Goal: Entertainment & Leisure: Consume media (video, audio)

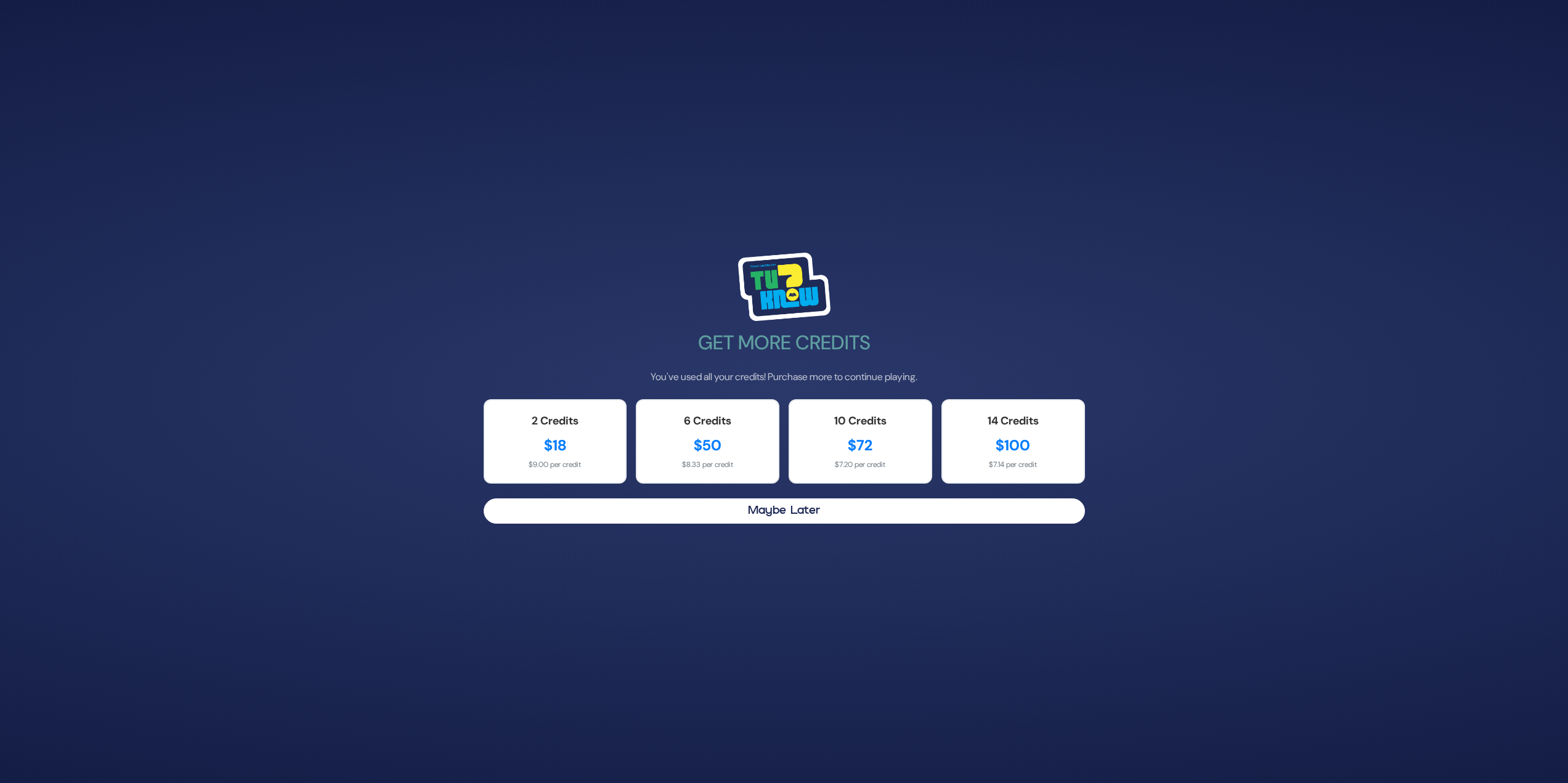
scroll to position [225, 0]
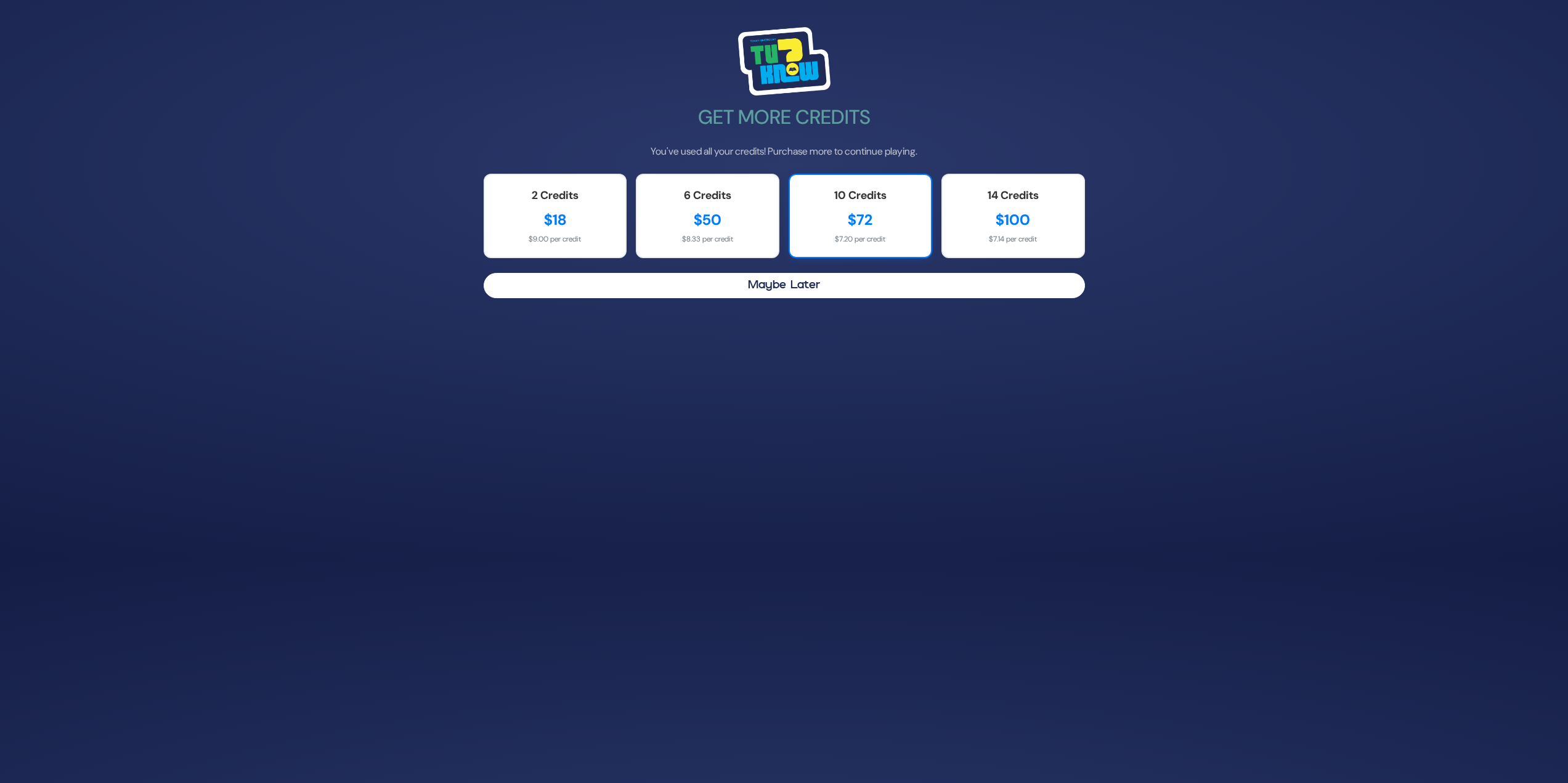
click at [857, 201] on div "10 Credits" at bounding box center [861, 195] width 116 height 16
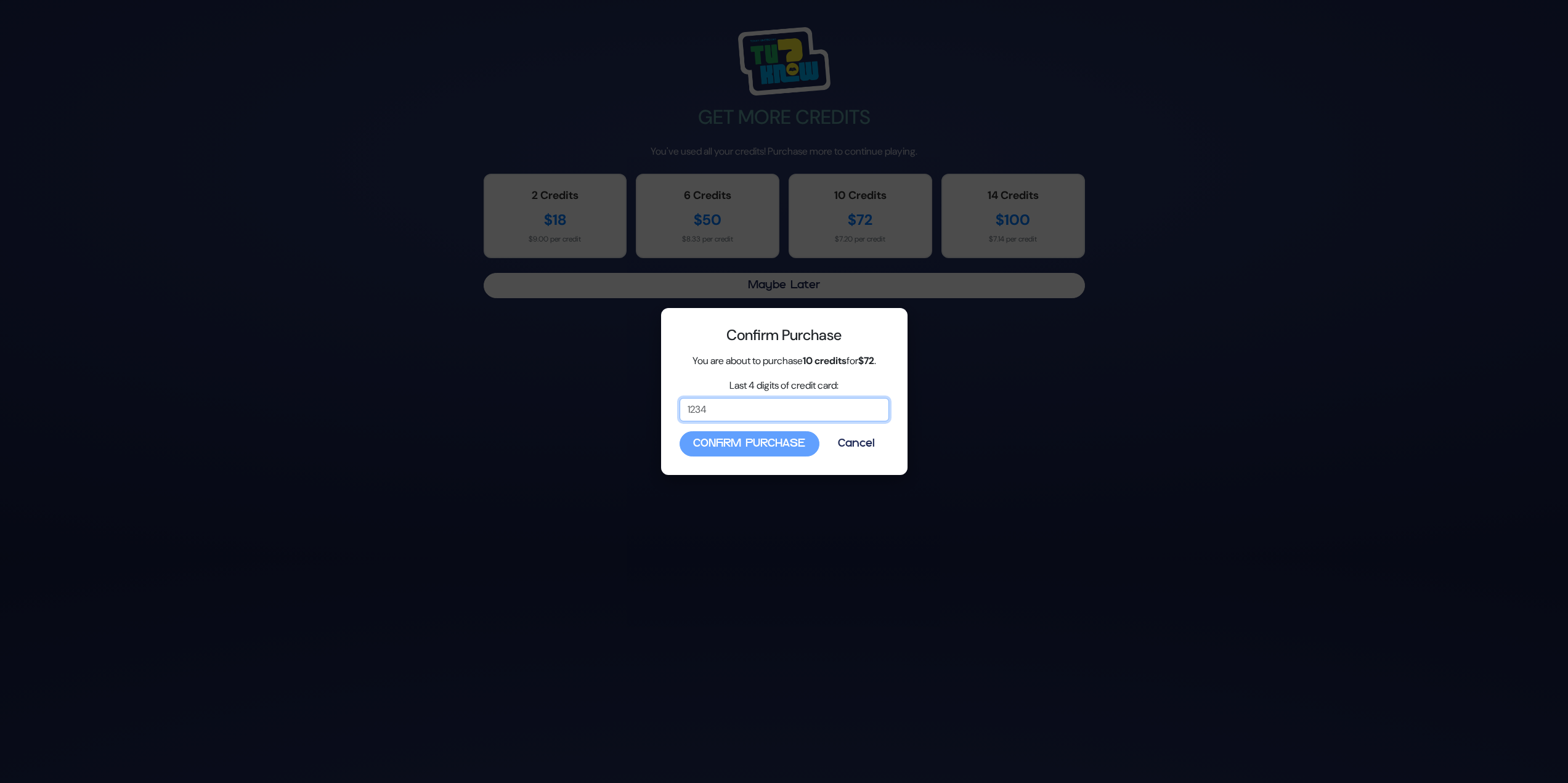
click at [819, 422] on input "Last 4 digits of credit card:" at bounding box center [784, 410] width 209 height 24
type input "1029"
click at [734, 449] on button "Confirm Purchase" at bounding box center [749, 444] width 140 height 25
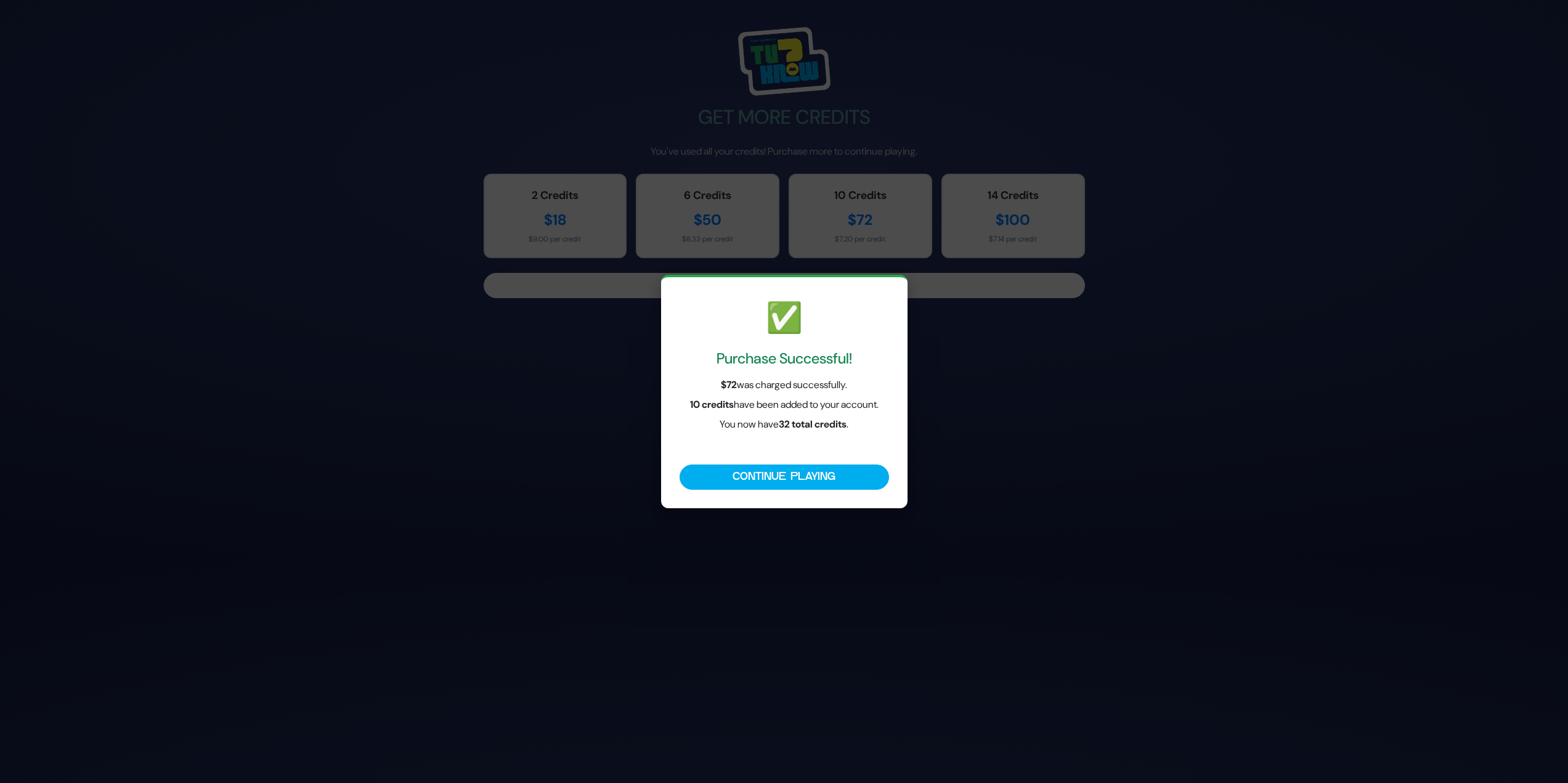
drag, startPoint x: 845, startPoint y: 483, endPoint x: 863, endPoint y: 463, distance: 26.9
click at [849, 481] on button "Continue Playing" at bounding box center [784, 477] width 209 height 25
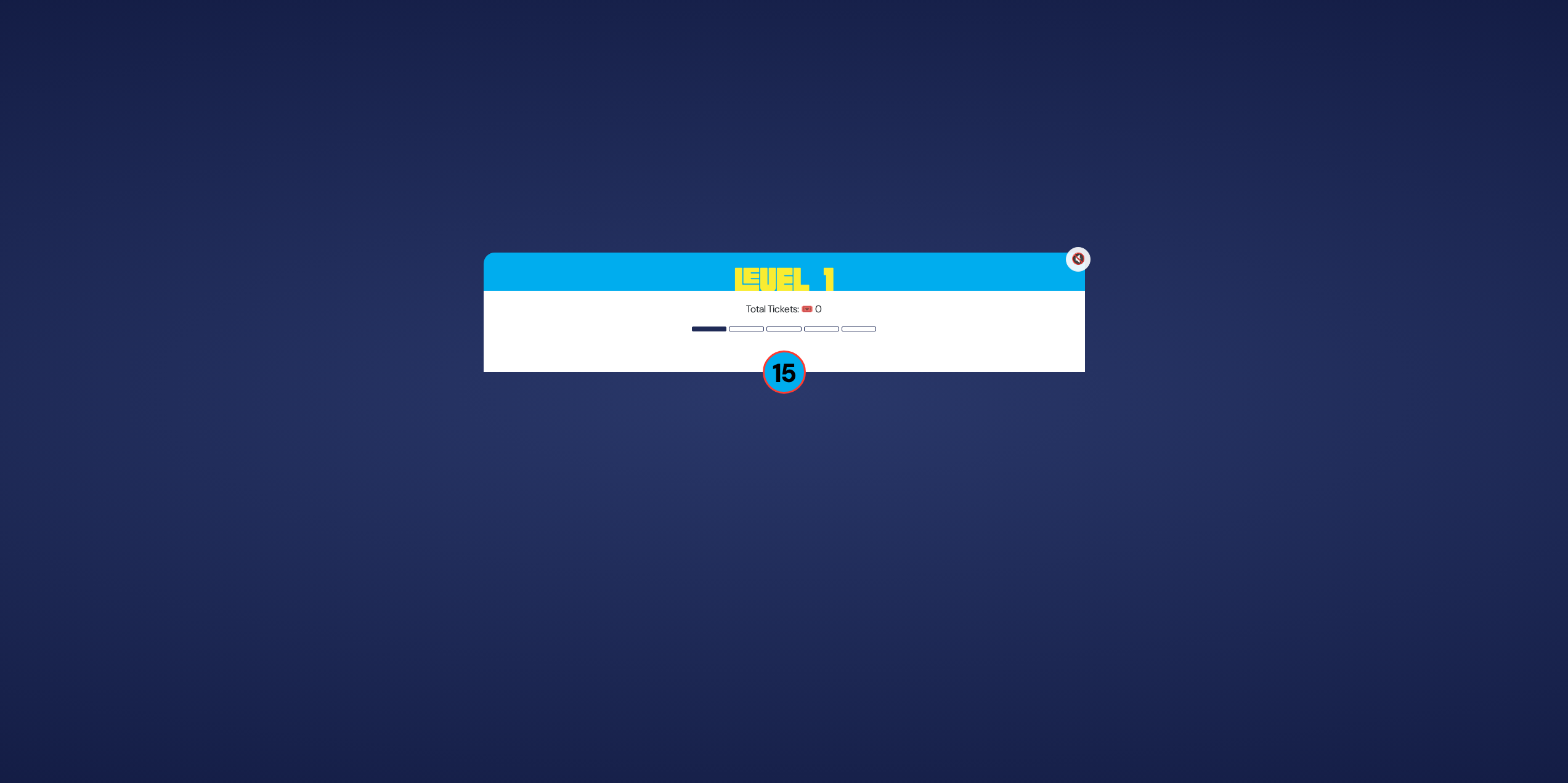
scroll to position [238, 0]
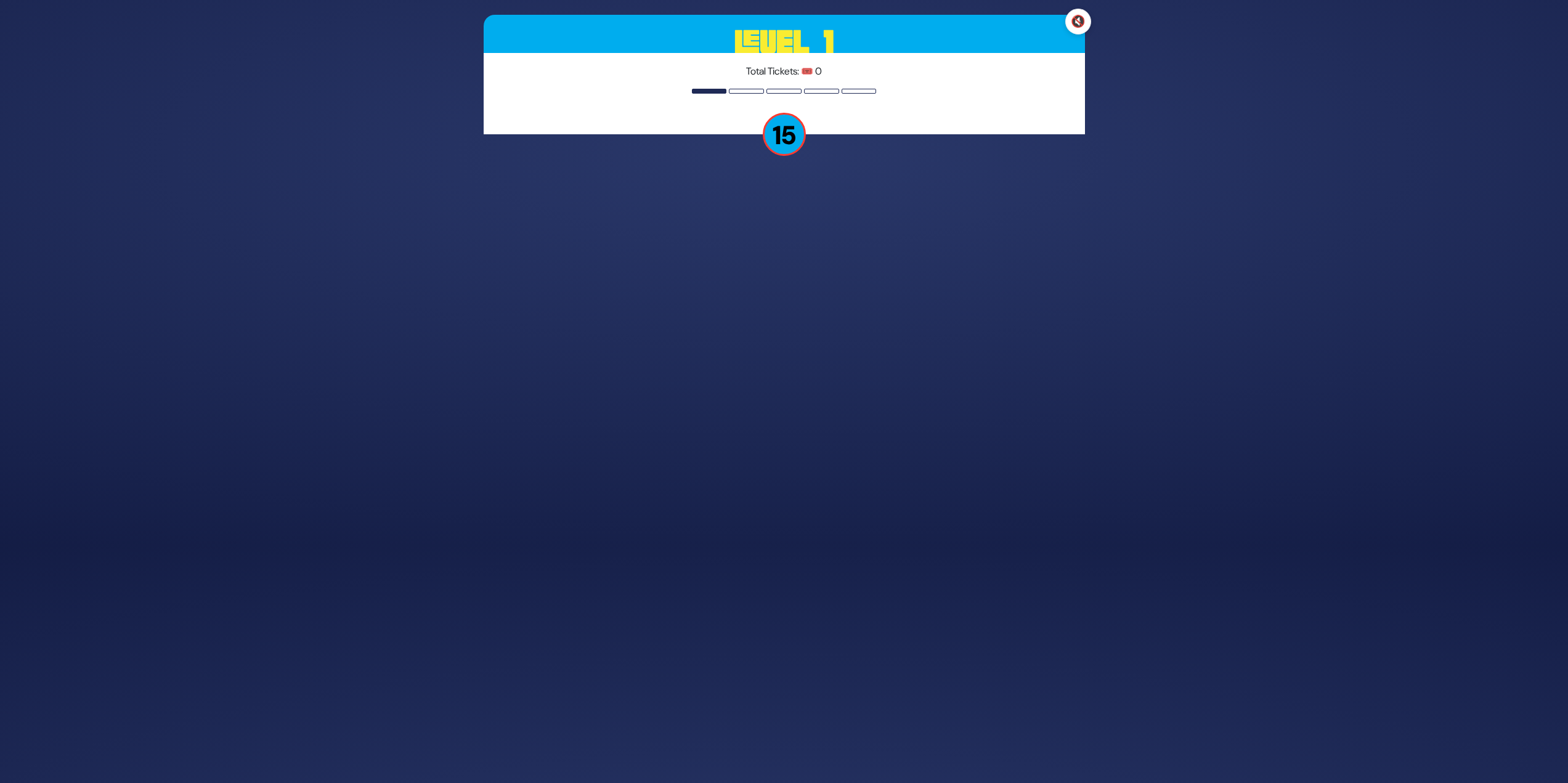
click at [1076, 12] on button "🔇" at bounding box center [1078, 22] width 26 height 26
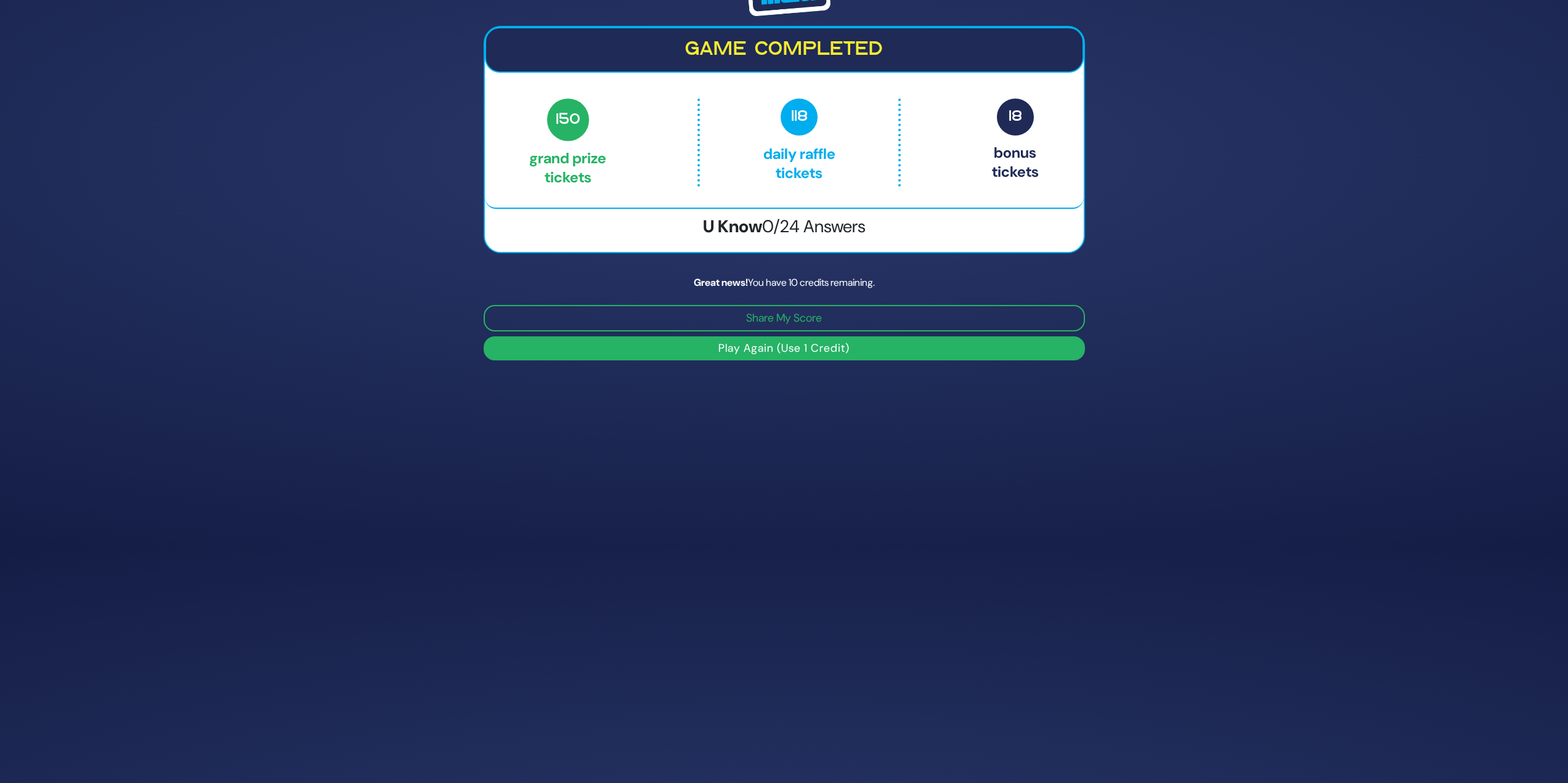
scroll to position [170, 0]
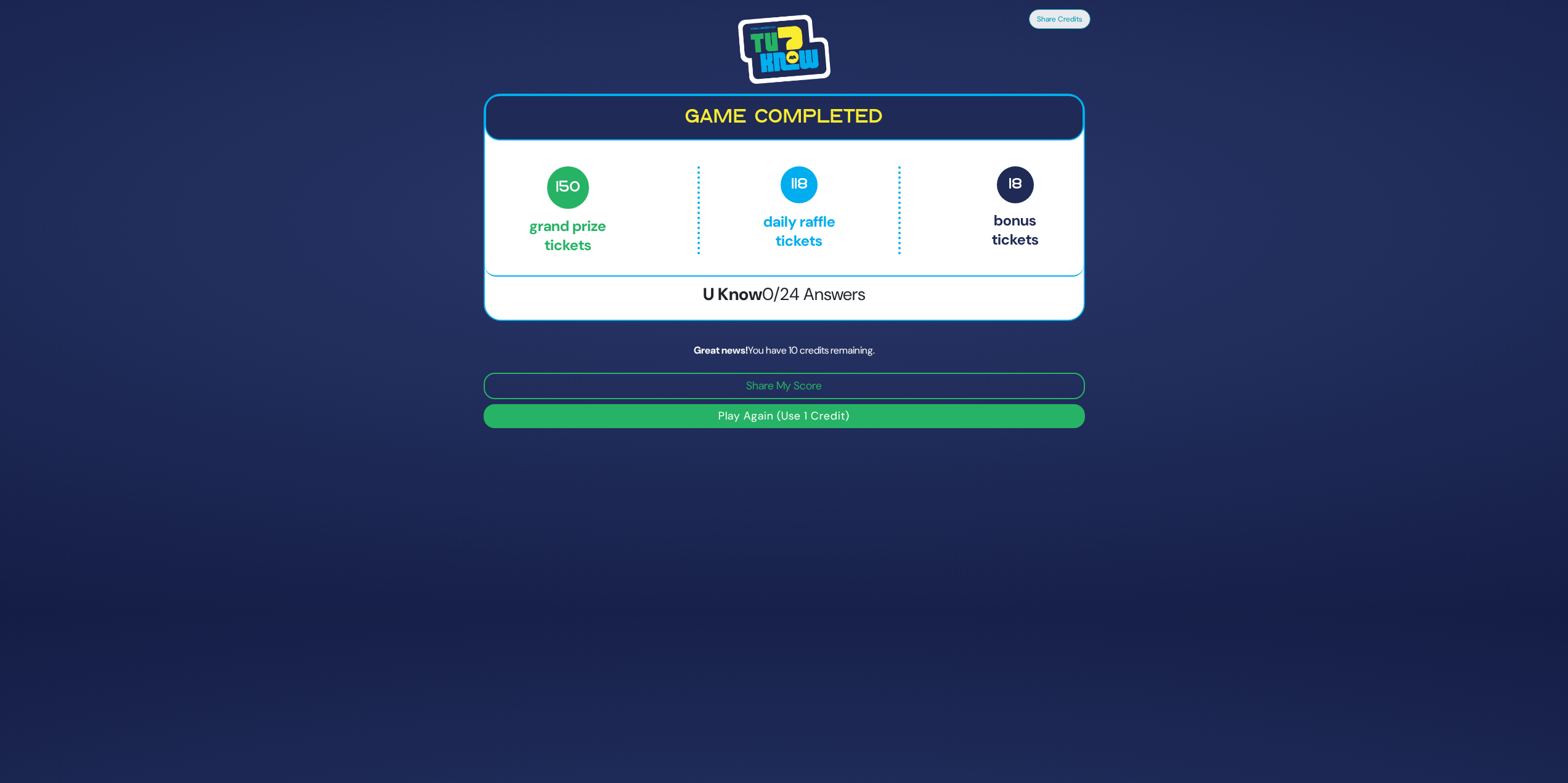
click at [744, 429] on div "Share Credits Game completed 150 Grand Prize tickets 118 Daily Raffle tickets 1…" at bounding box center [784, 222] width 631 height 443
click at [749, 423] on button "Play Again (Use 1 Credit)" at bounding box center [785, 416] width 602 height 24
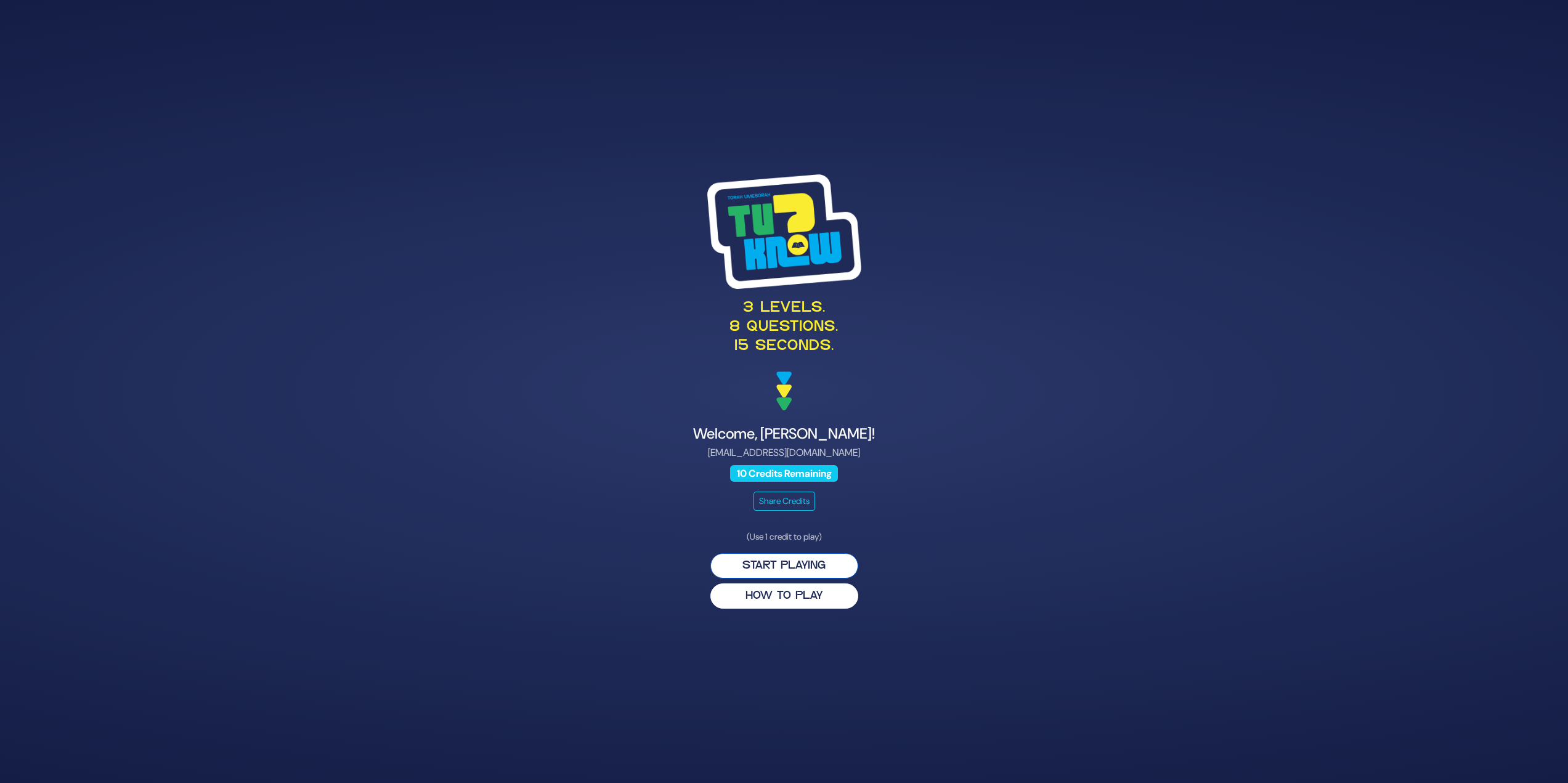
click at [796, 560] on button "Start Playing" at bounding box center [785, 565] width 148 height 25
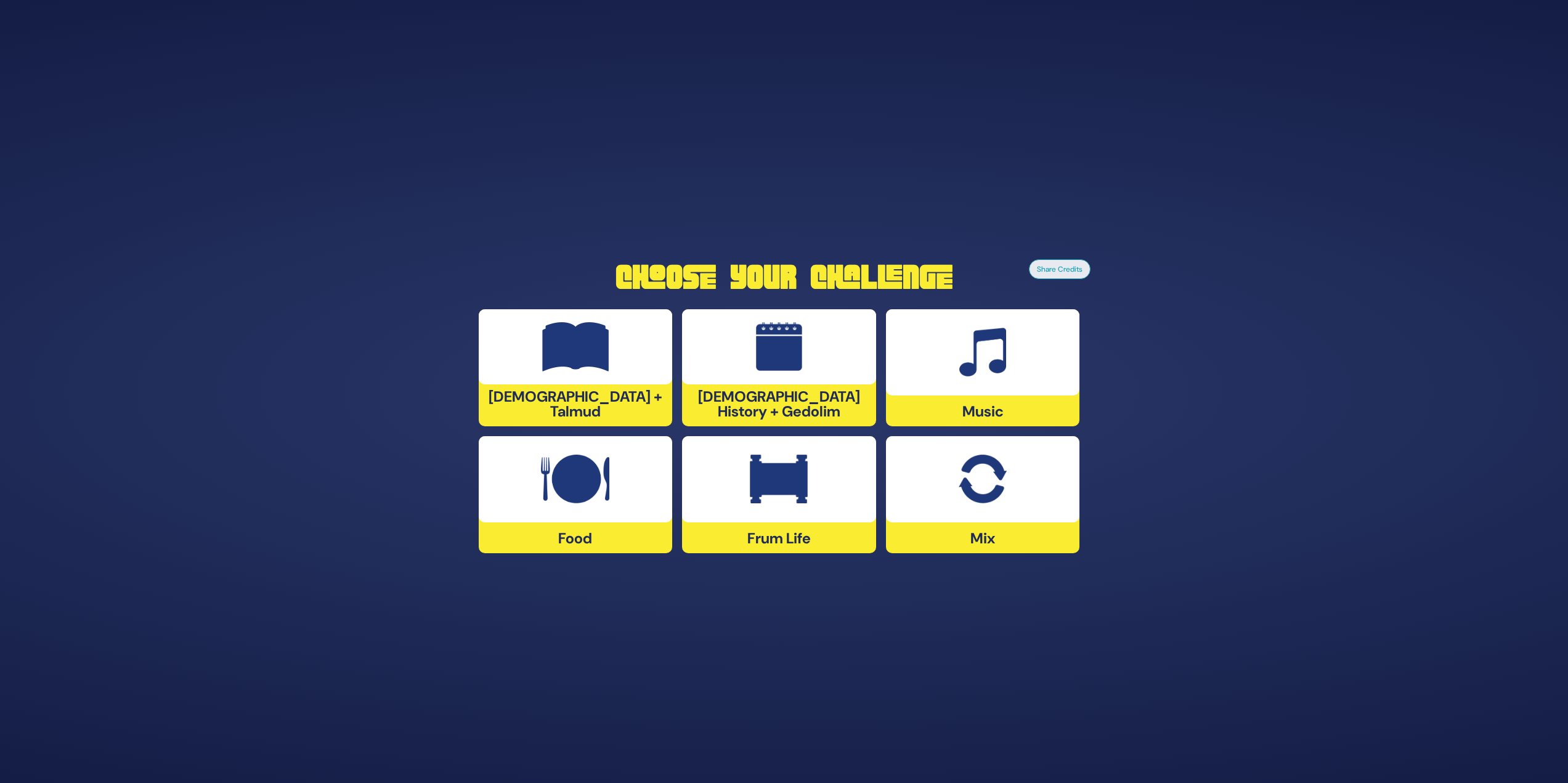
click at [758, 501] on img at bounding box center [779, 479] width 58 height 49
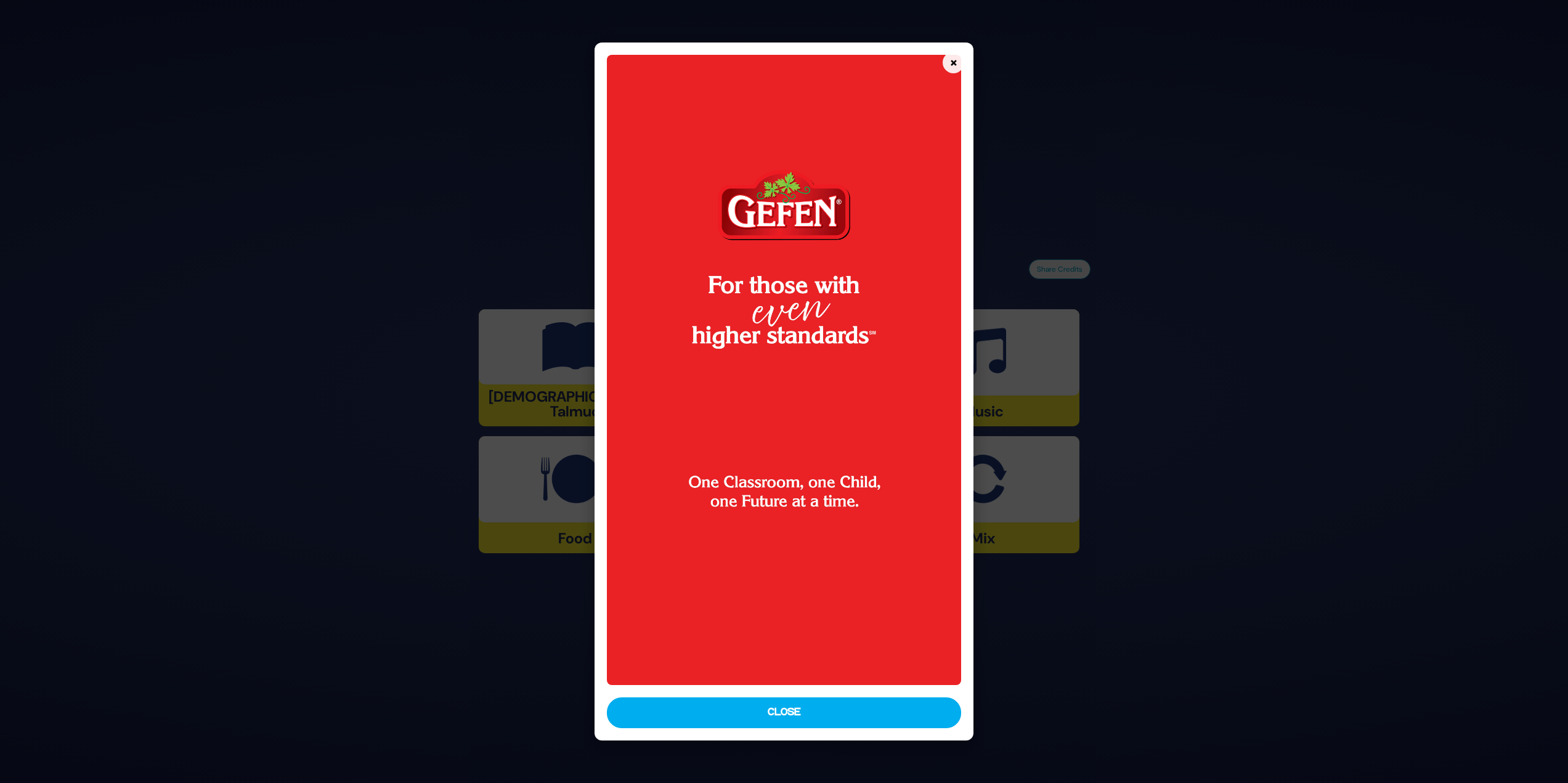
drag, startPoint x: 701, startPoint y: 726, endPoint x: 697, endPoint y: 719, distance: 8.1
click at [700, 725] on button "Close" at bounding box center [784, 712] width 355 height 31
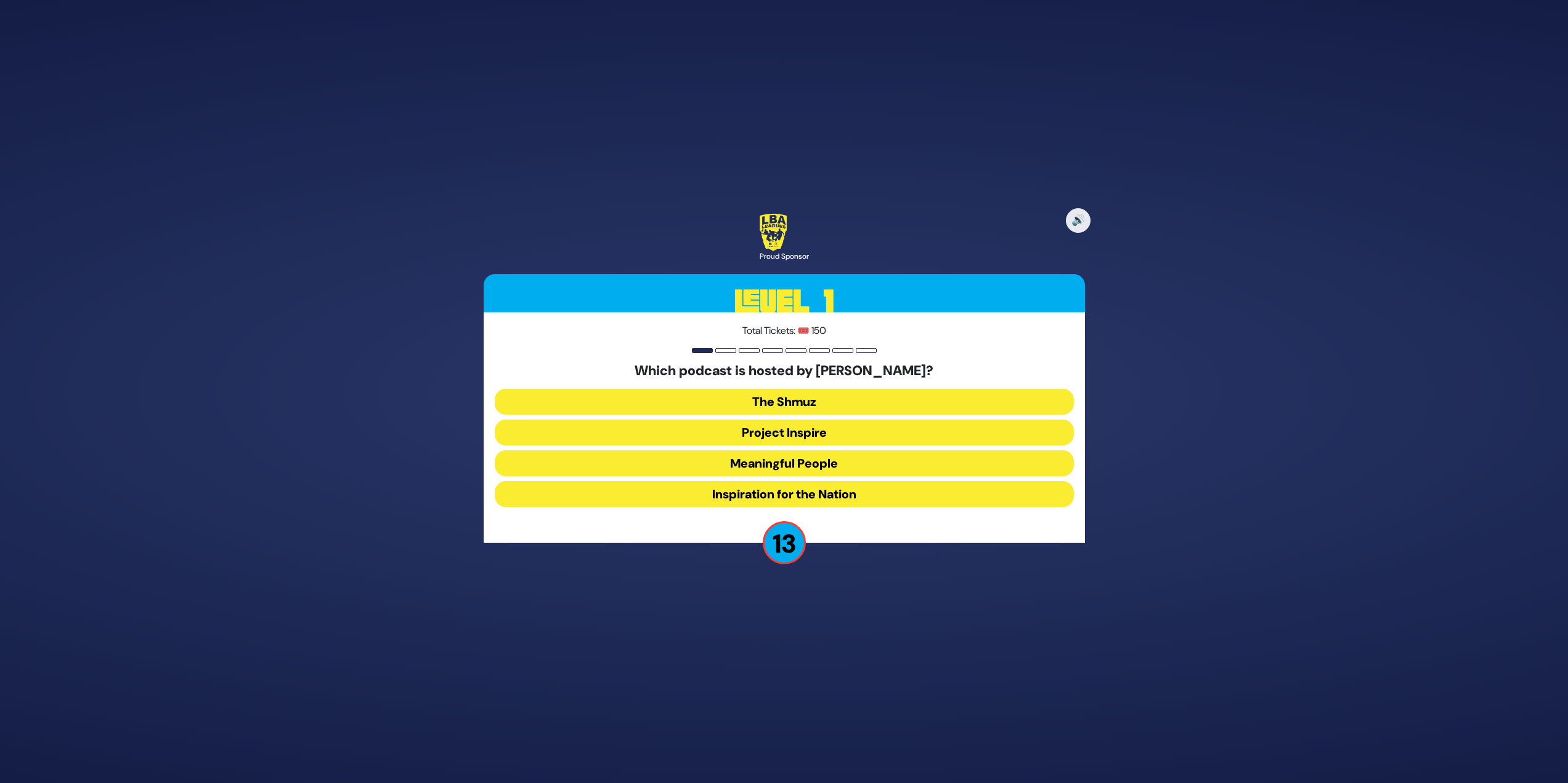
click at [794, 460] on button "Meaningful People" at bounding box center [785, 463] width 579 height 26
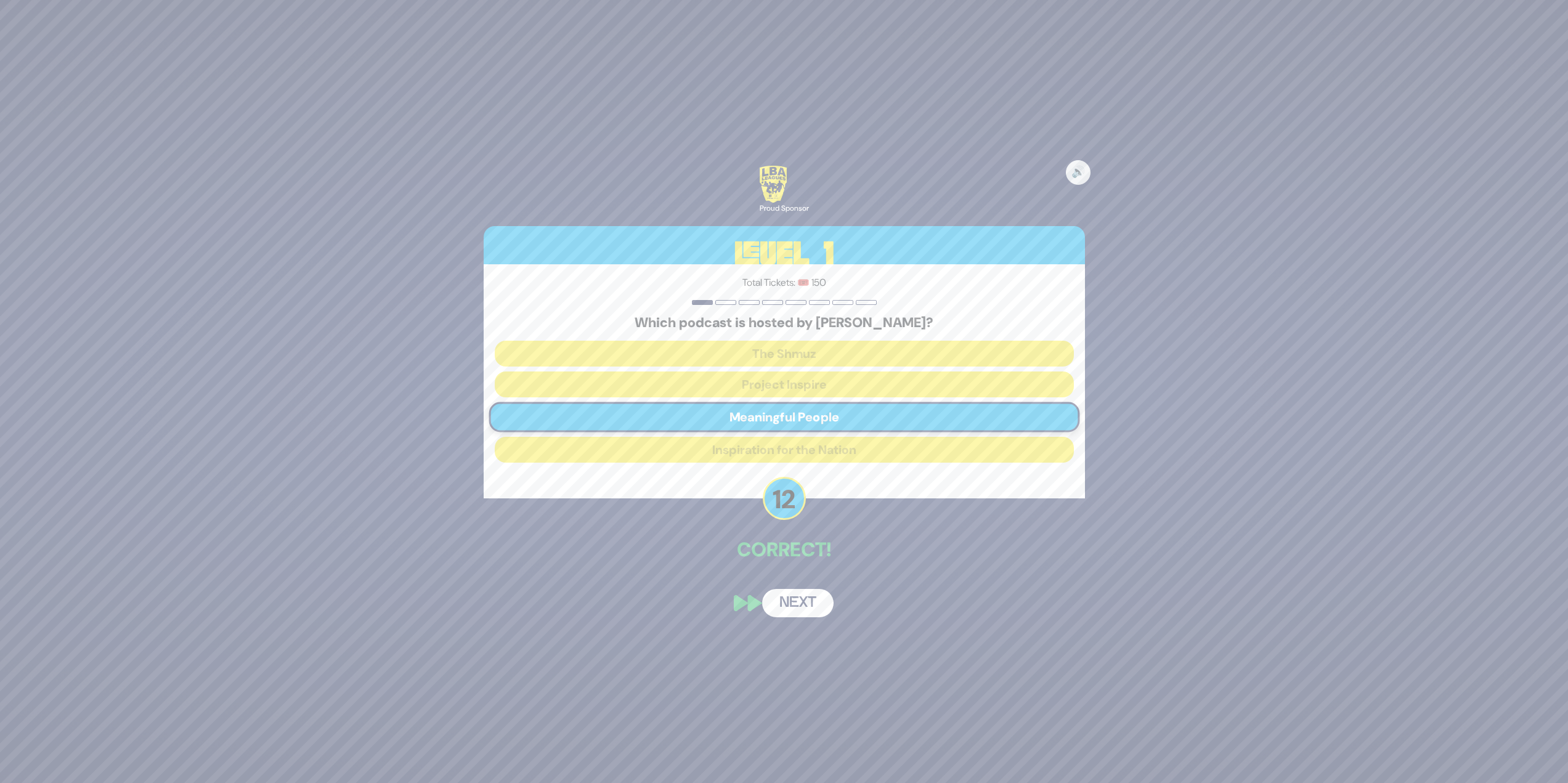
click at [798, 603] on button "Next" at bounding box center [798, 603] width 71 height 28
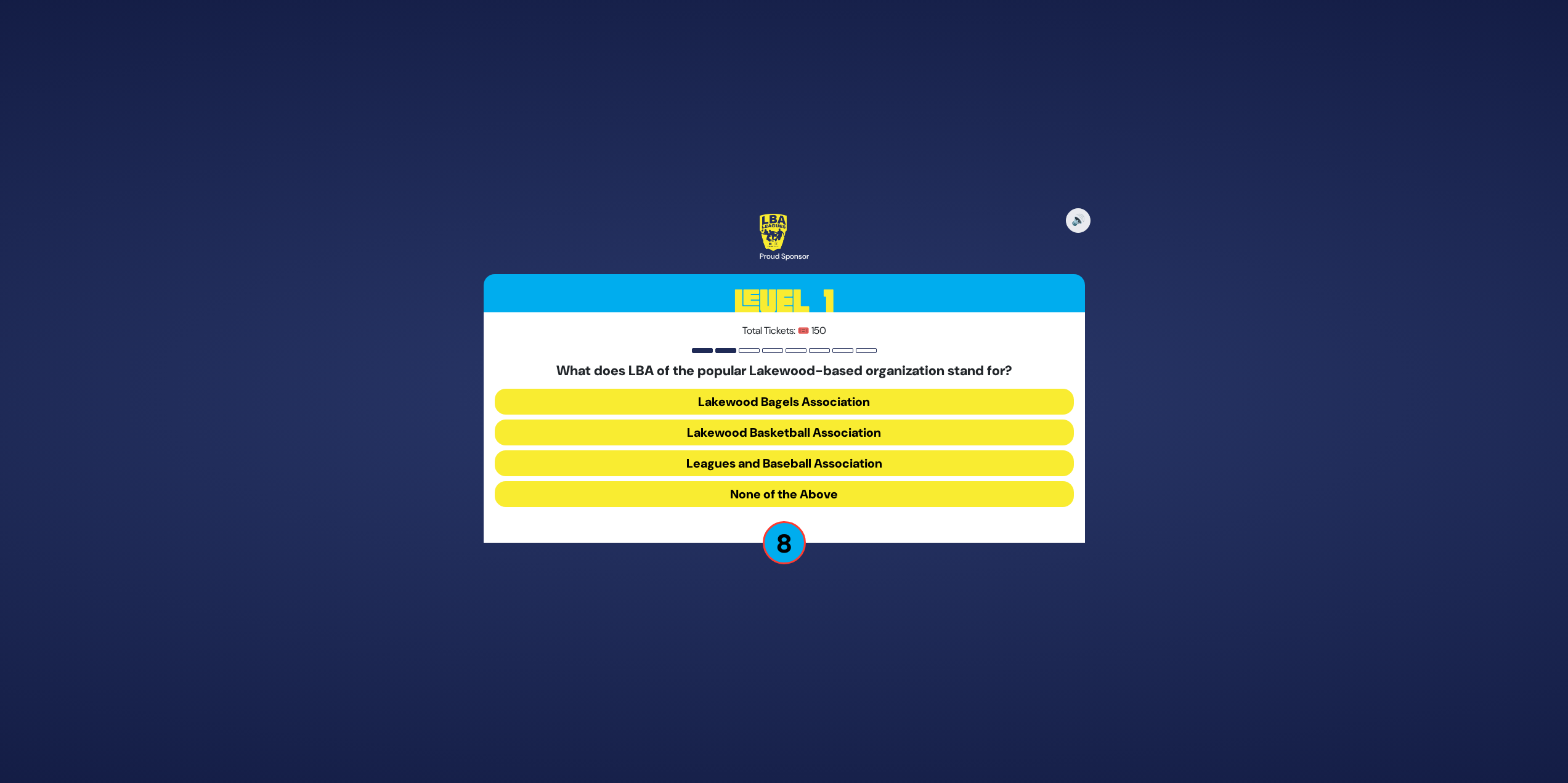
click at [905, 458] on button "Leagues and Baseball Association" at bounding box center [785, 463] width 579 height 26
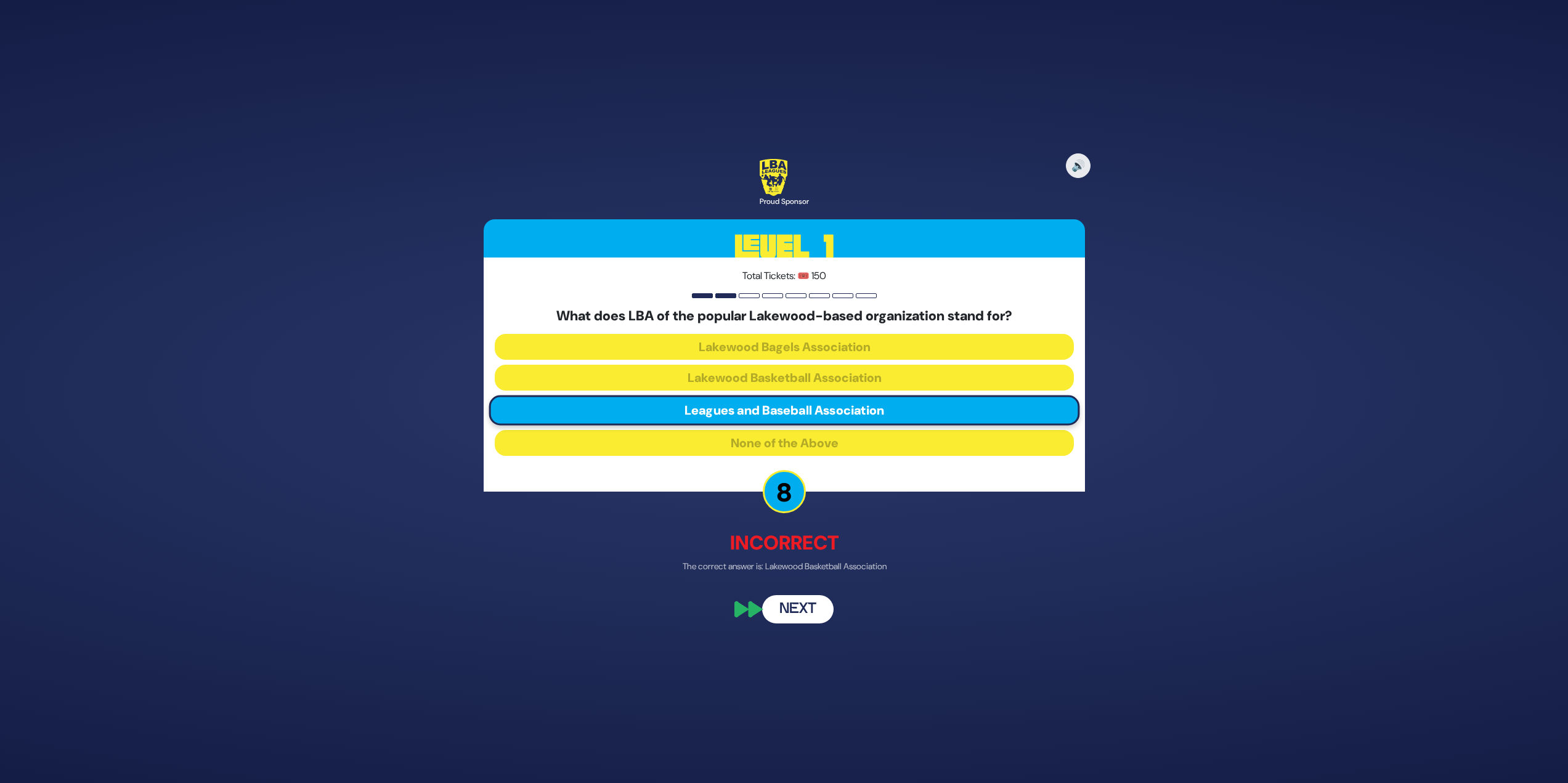
click at [798, 611] on button "Next" at bounding box center [798, 609] width 71 height 28
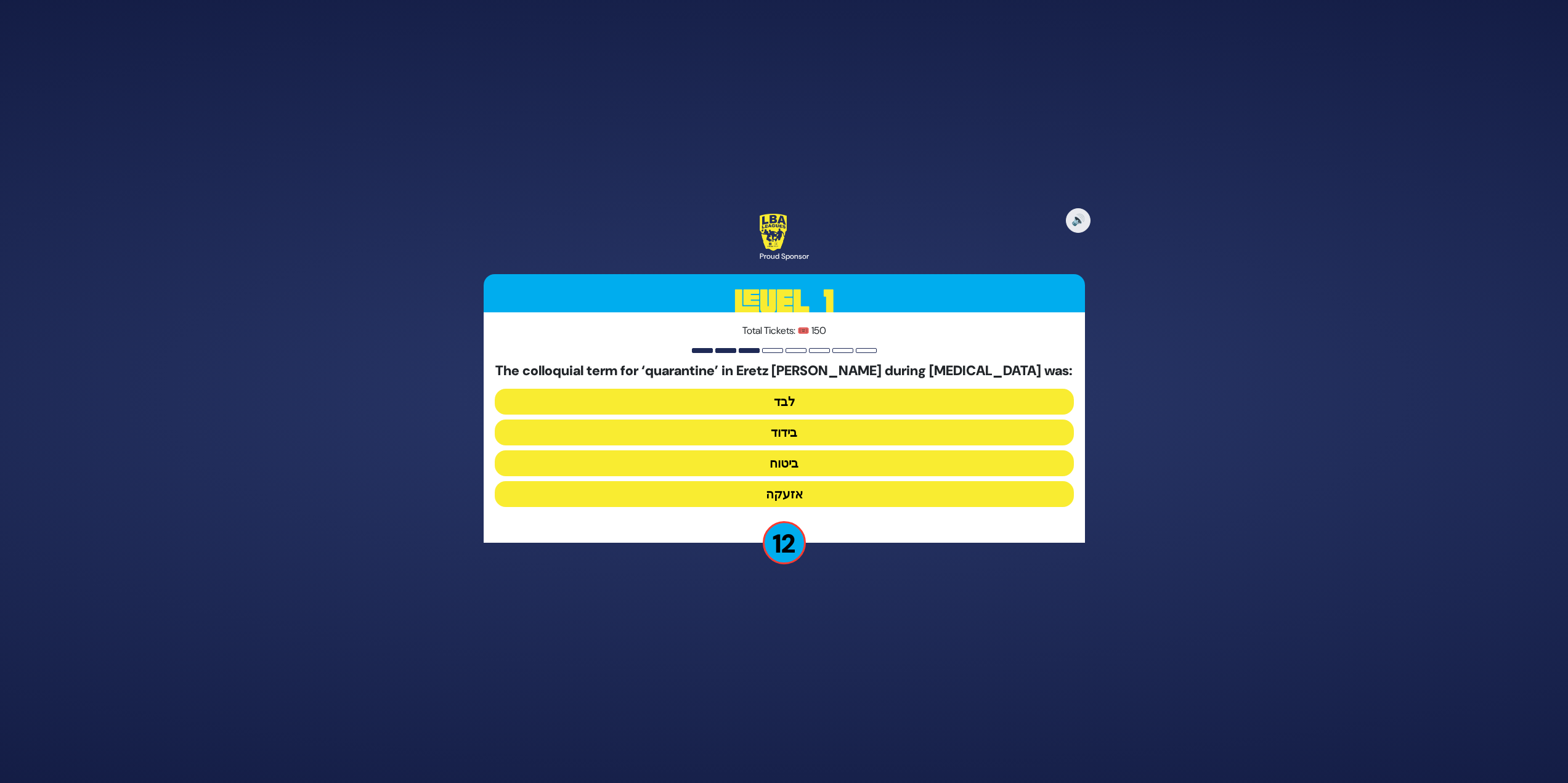
click at [795, 432] on button "בידוד" at bounding box center [785, 433] width 579 height 26
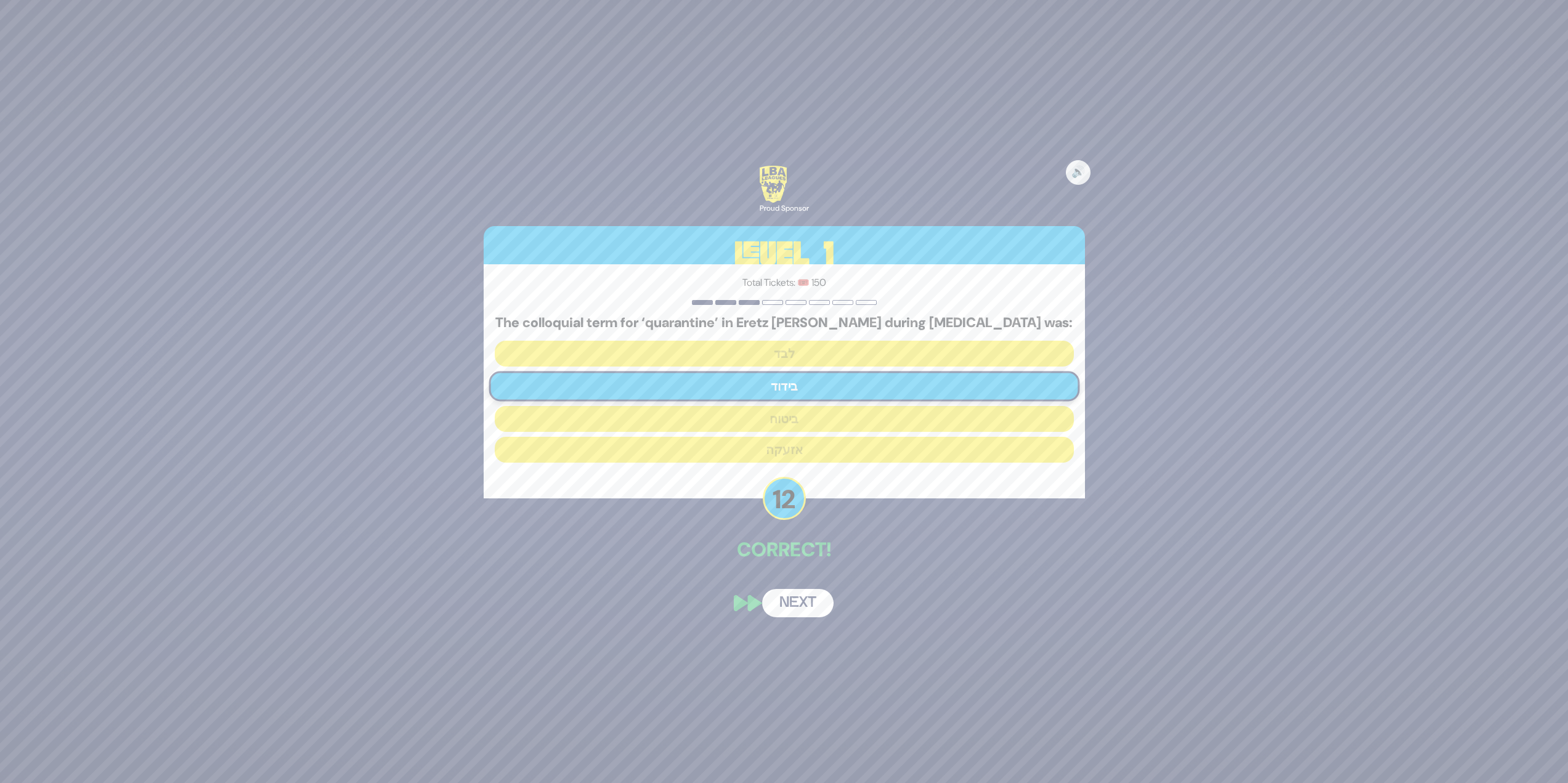
click at [796, 593] on button "Next" at bounding box center [798, 603] width 71 height 28
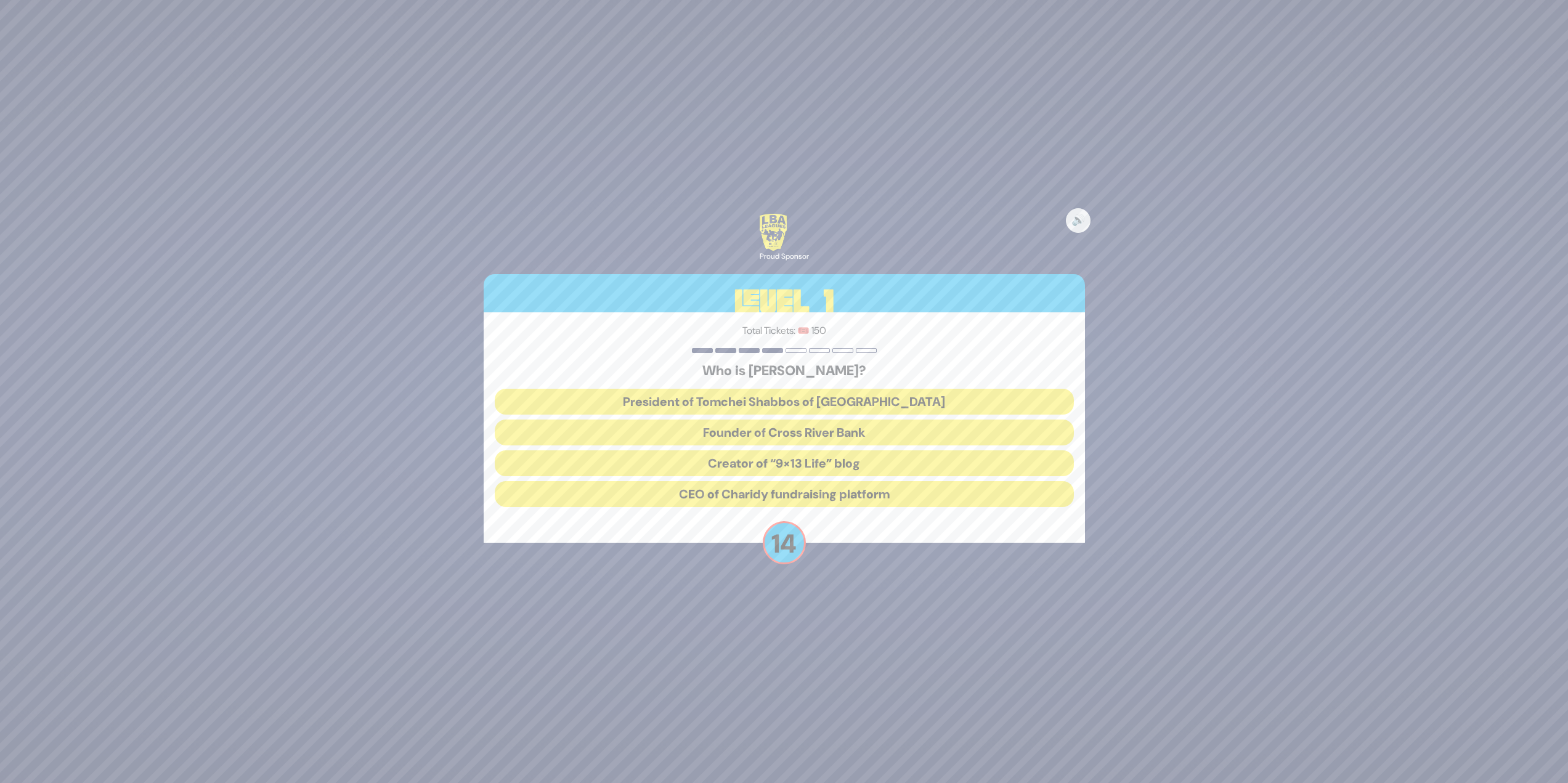
drag, startPoint x: 827, startPoint y: 371, endPoint x: 647, endPoint y: 371, distance: 180.0
click at [645, 375] on h5 "Who is [PERSON_NAME]?" at bounding box center [785, 371] width 579 height 16
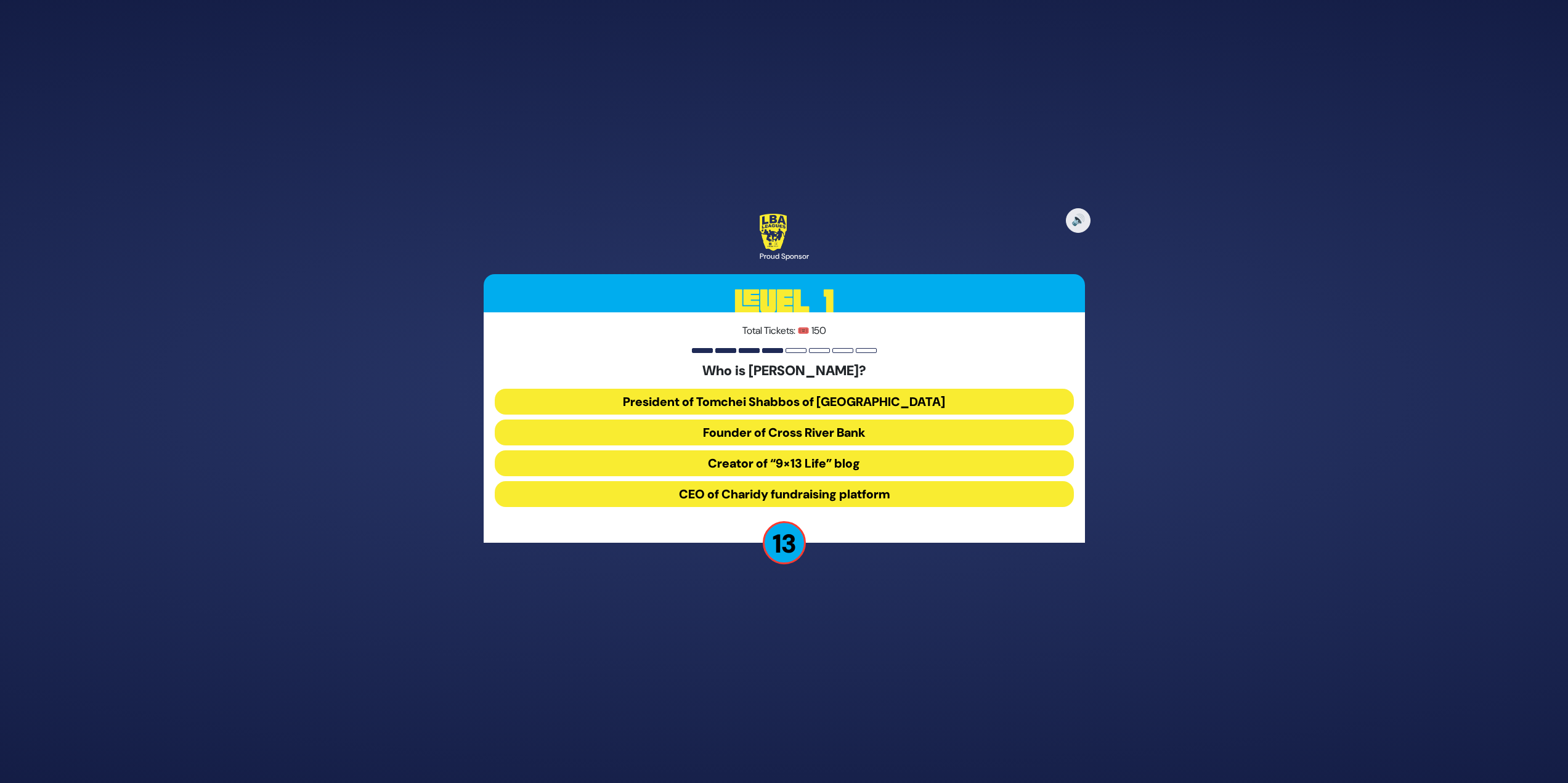
click at [862, 393] on button "President of Tomchei Shabbos of [GEOGRAPHIC_DATA]" at bounding box center [785, 402] width 579 height 26
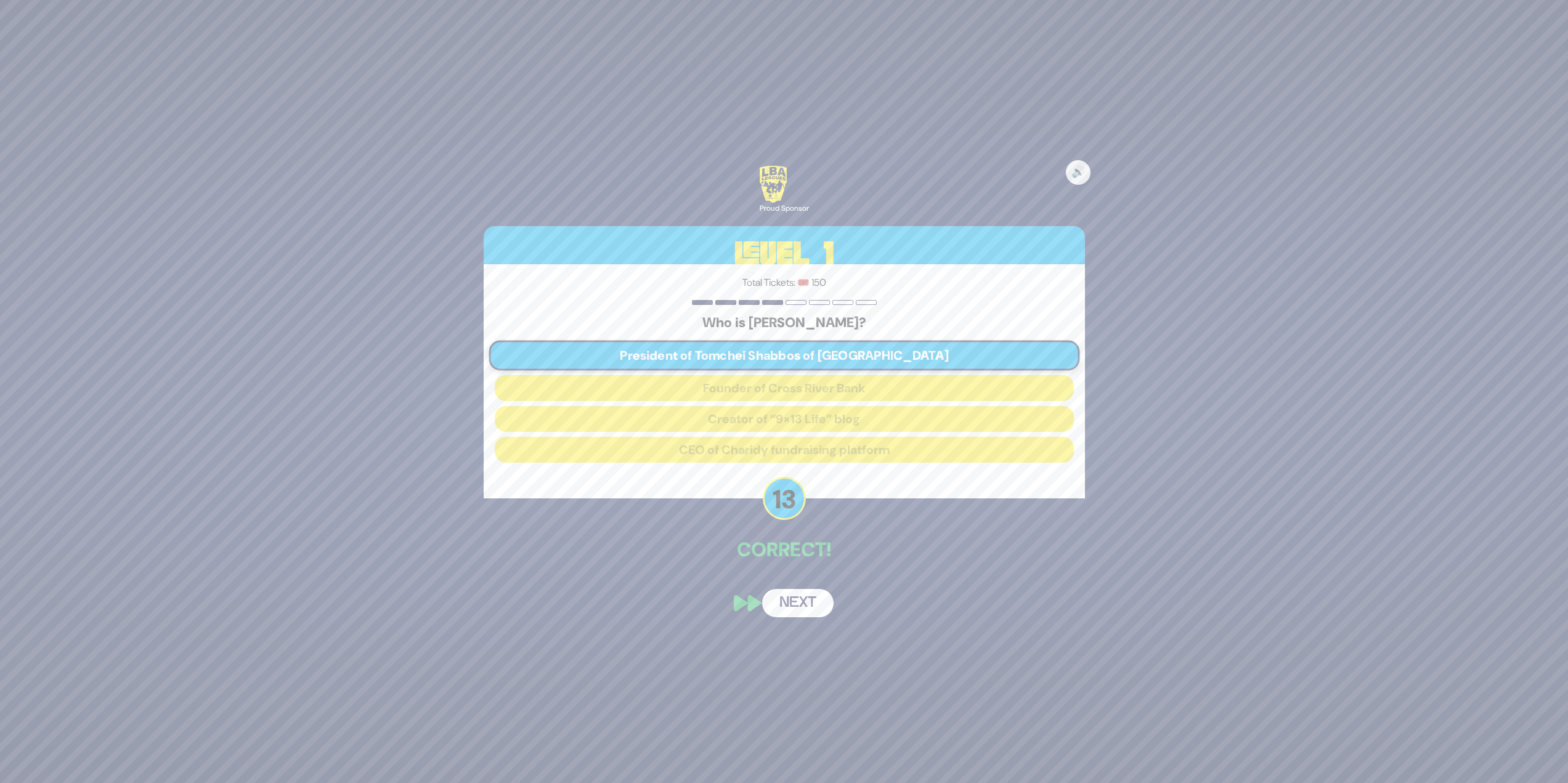
click at [801, 593] on button "Next" at bounding box center [798, 603] width 71 height 28
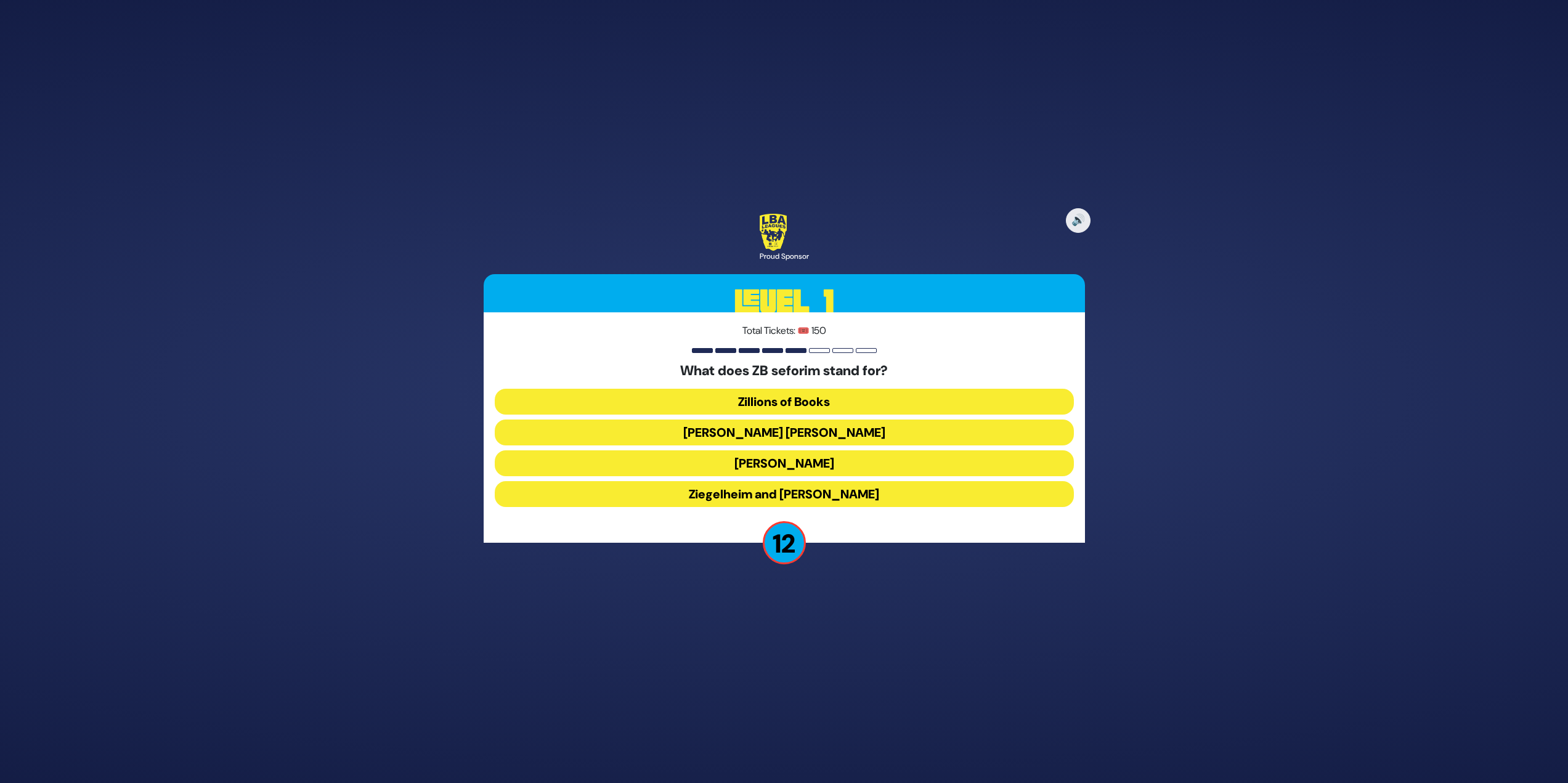
click at [816, 434] on button "Zundel Berman" at bounding box center [785, 433] width 579 height 26
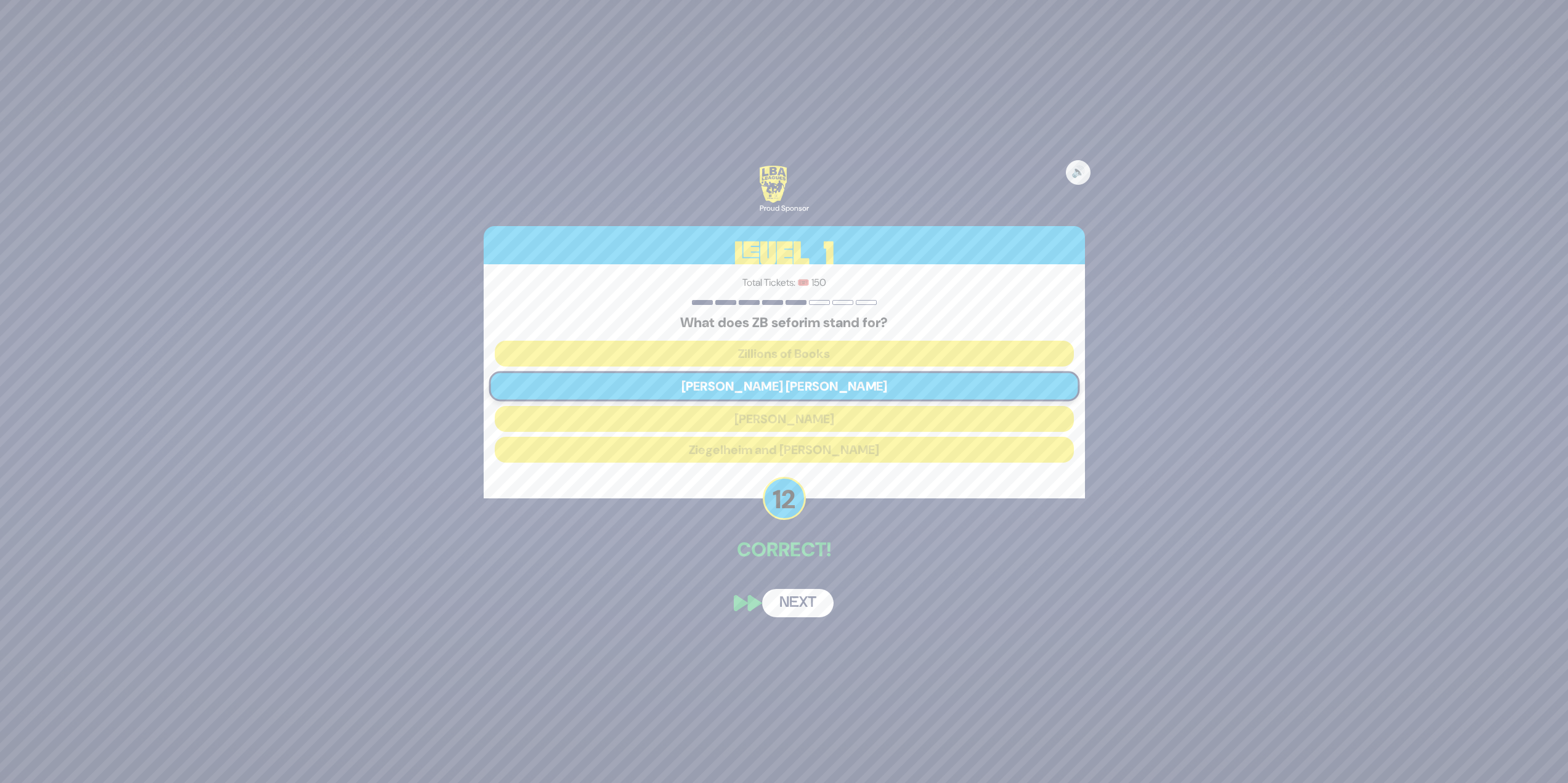
click at [807, 608] on button "Next" at bounding box center [798, 603] width 71 height 28
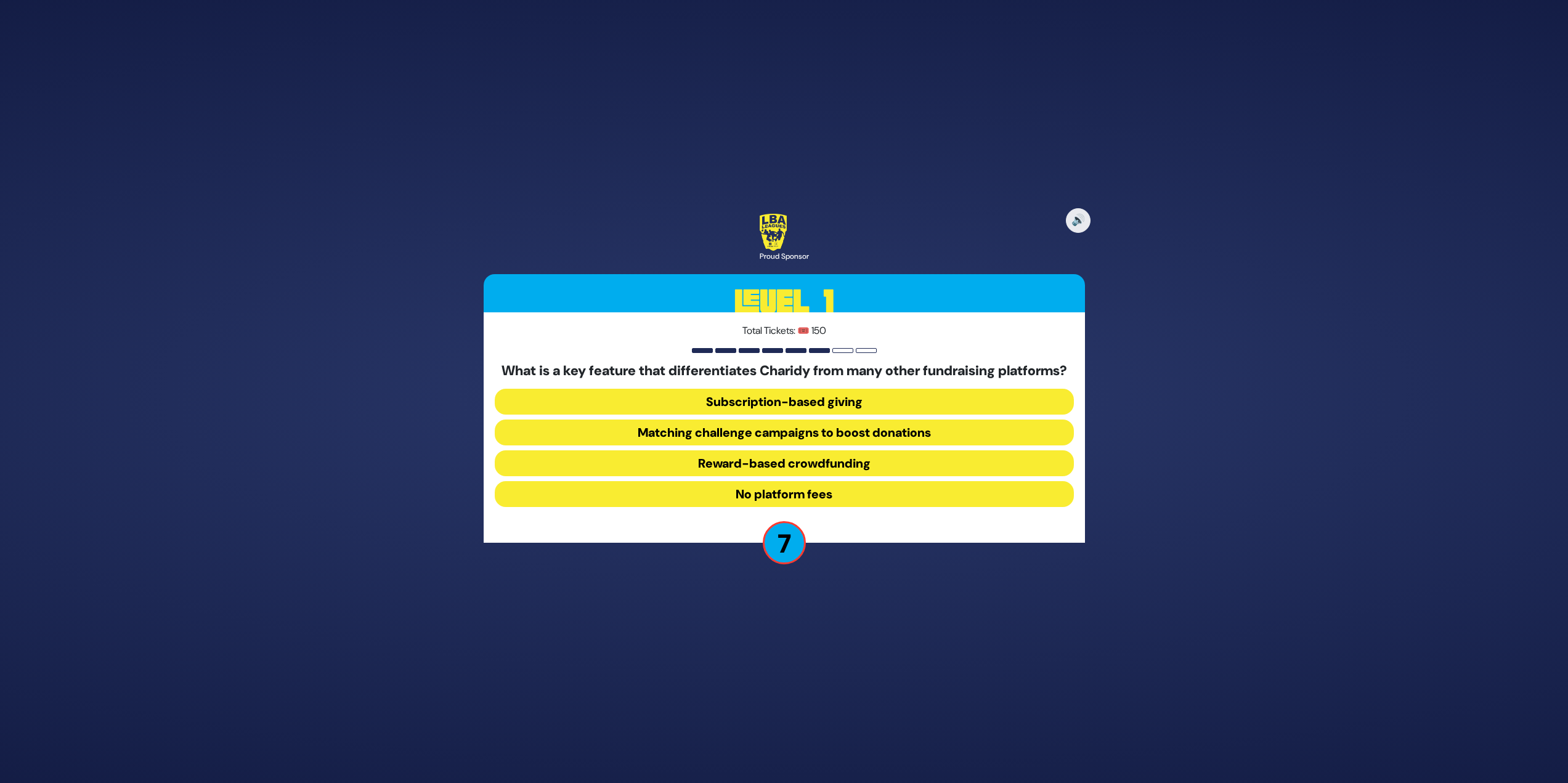
click at [959, 442] on button "Matching challenge campaigns to boost donations" at bounding box center [785, 433] width 579 height 26
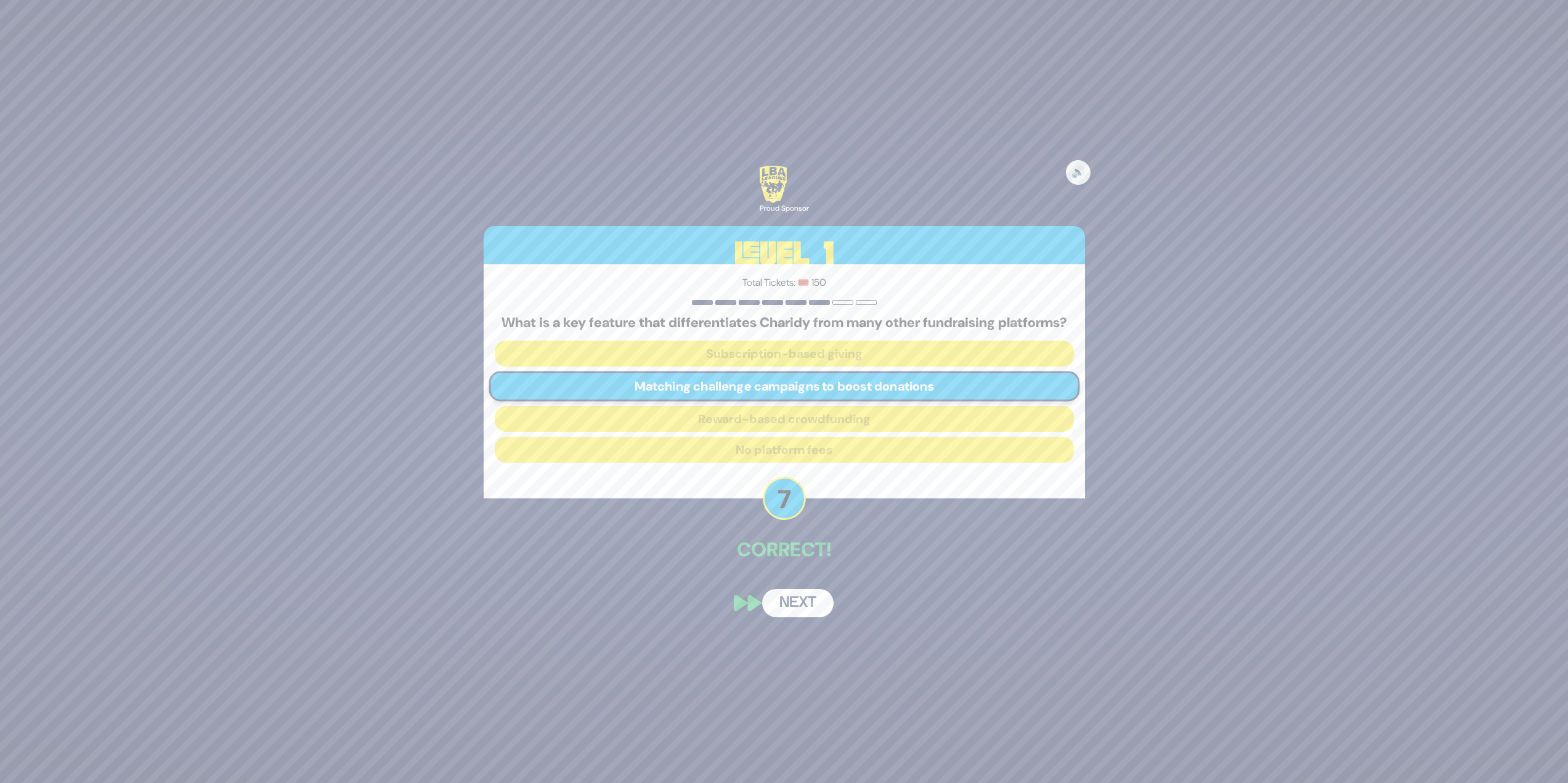
drag, startPoint x: 806, startPoint y: 603, endPoint x: 808, endPoint y: 596, distance: 7.3
click at [806, 602] on button "Next" at bounding box center [798, 603] width 71 height 28
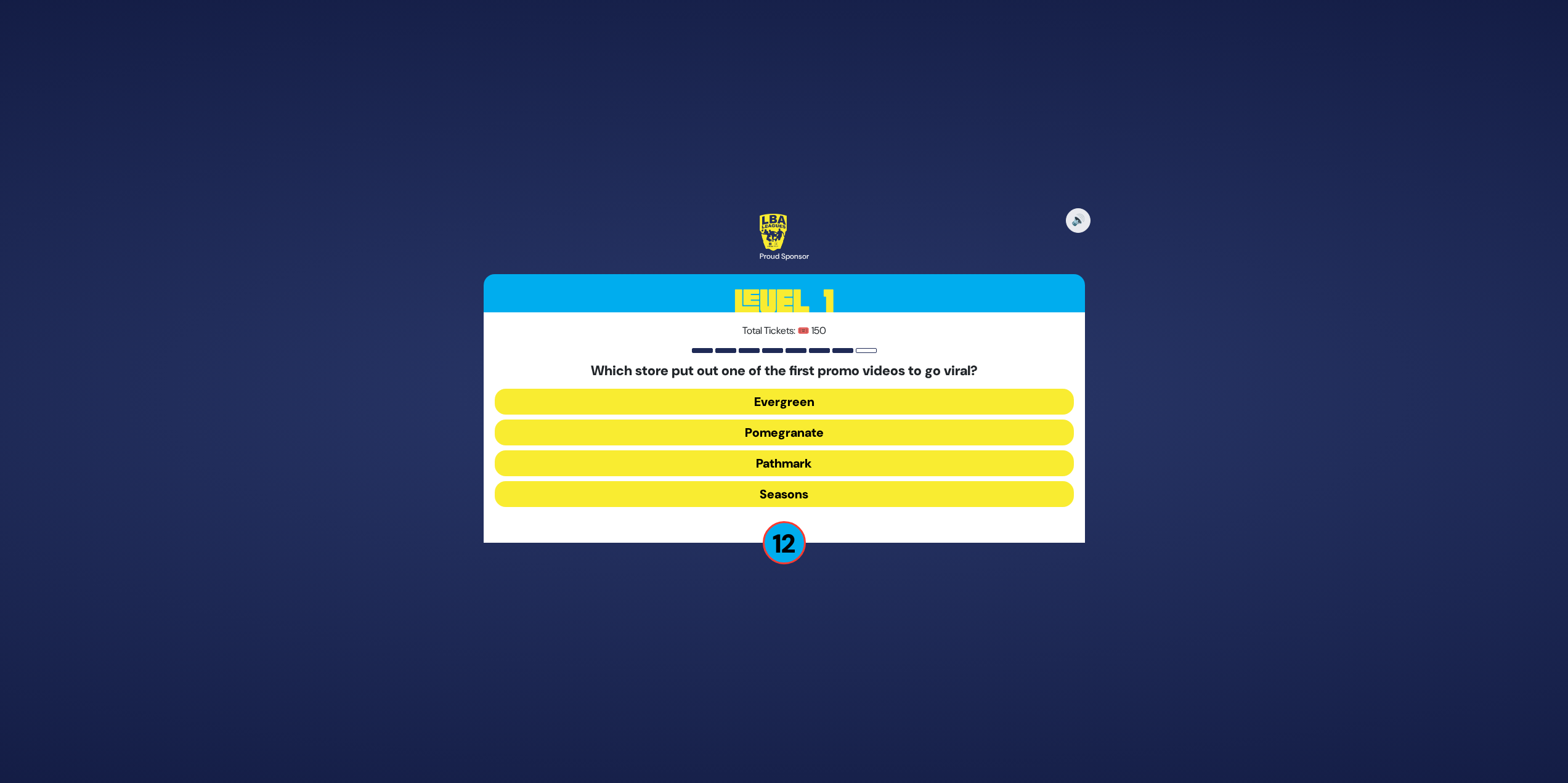
click at [836, 433] on button "Pomegranate" at bounding box center [785, 433] width 579 height 26
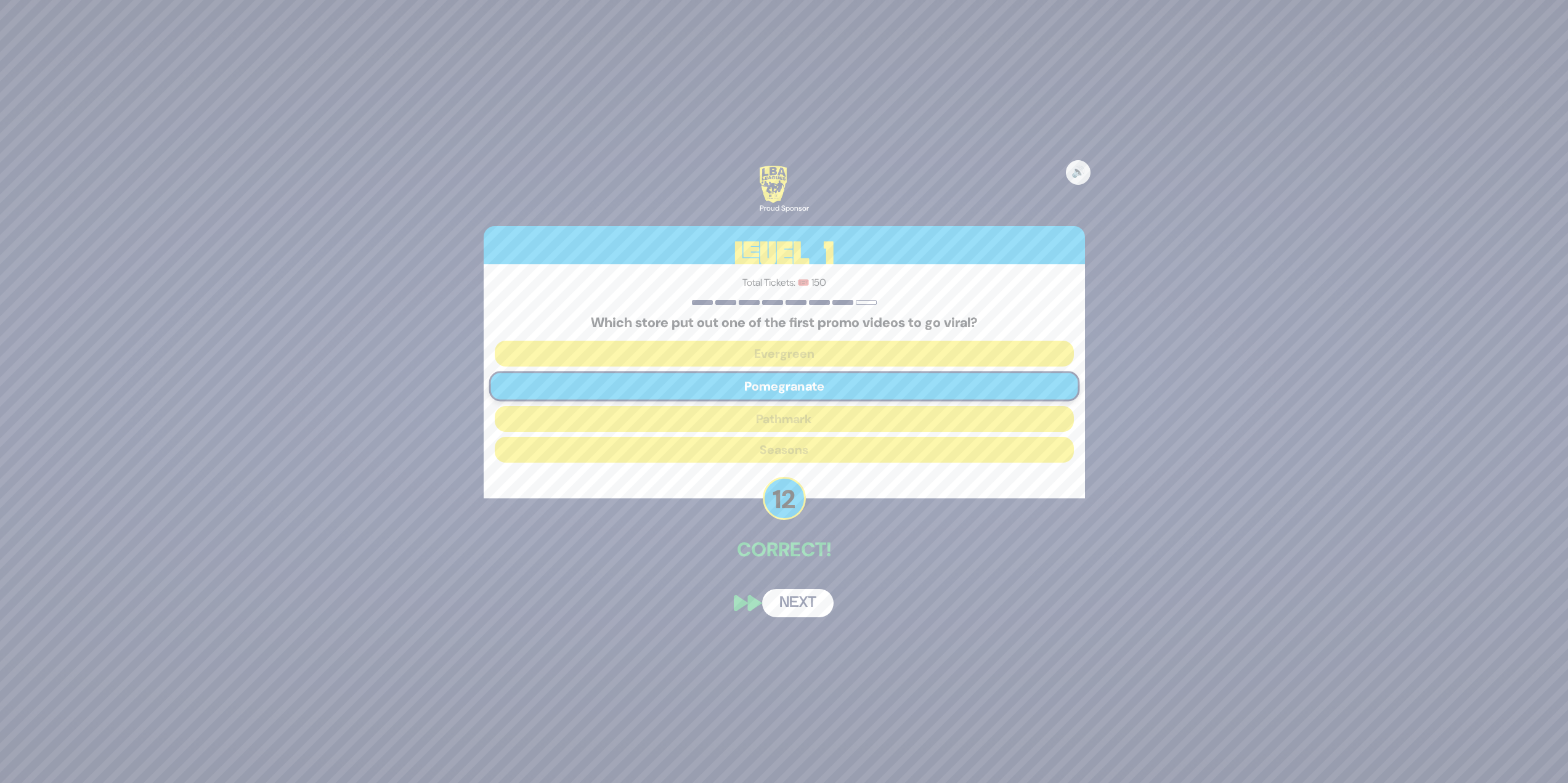
click at [803, 594] on button "Next" at bounding box center [798, 603] width 71 height 28
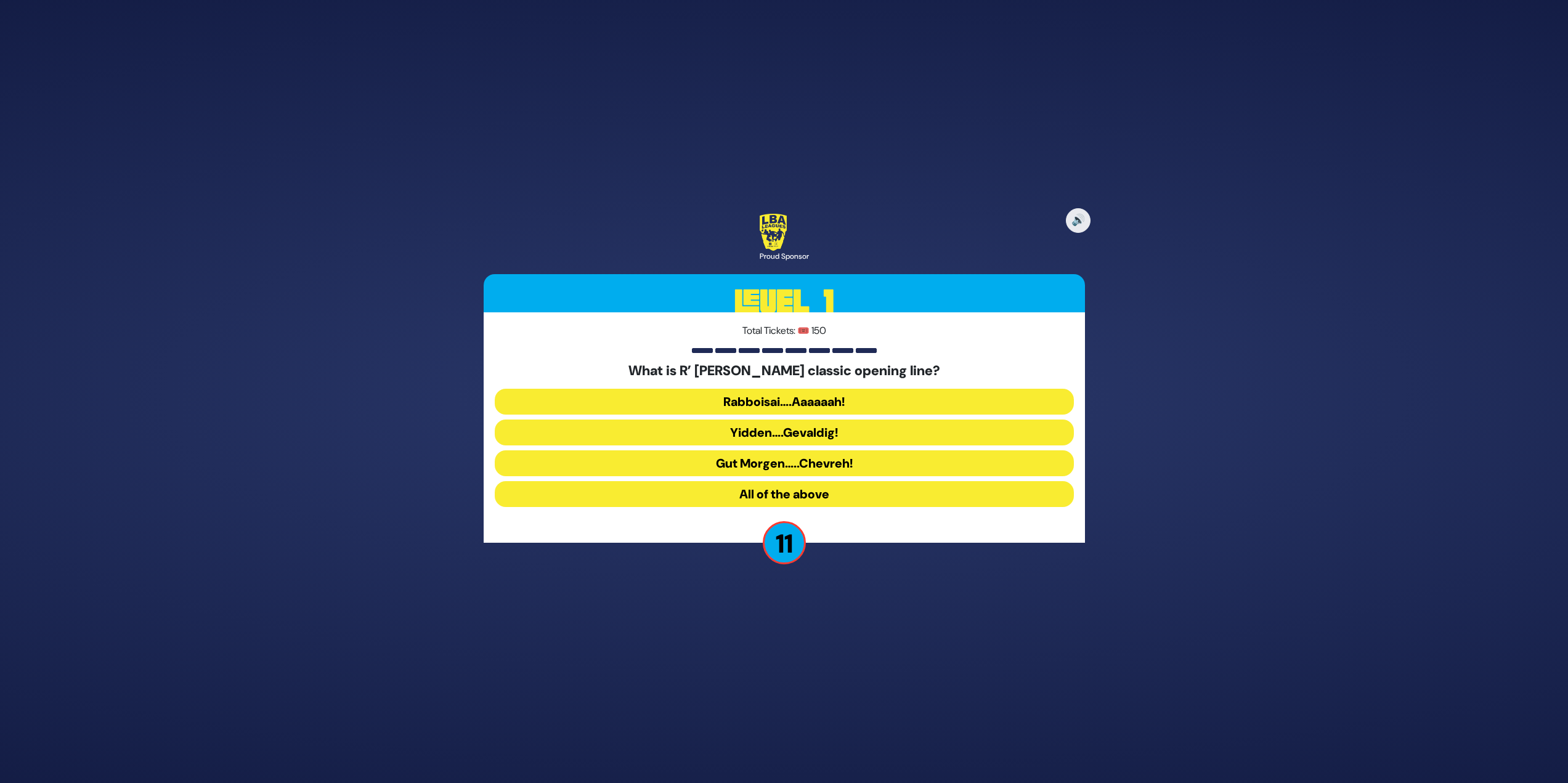
click at [859, 399] on button "Rabboisai….Aaaaaah!" at bounding box center [785, 402] width 579 height 26
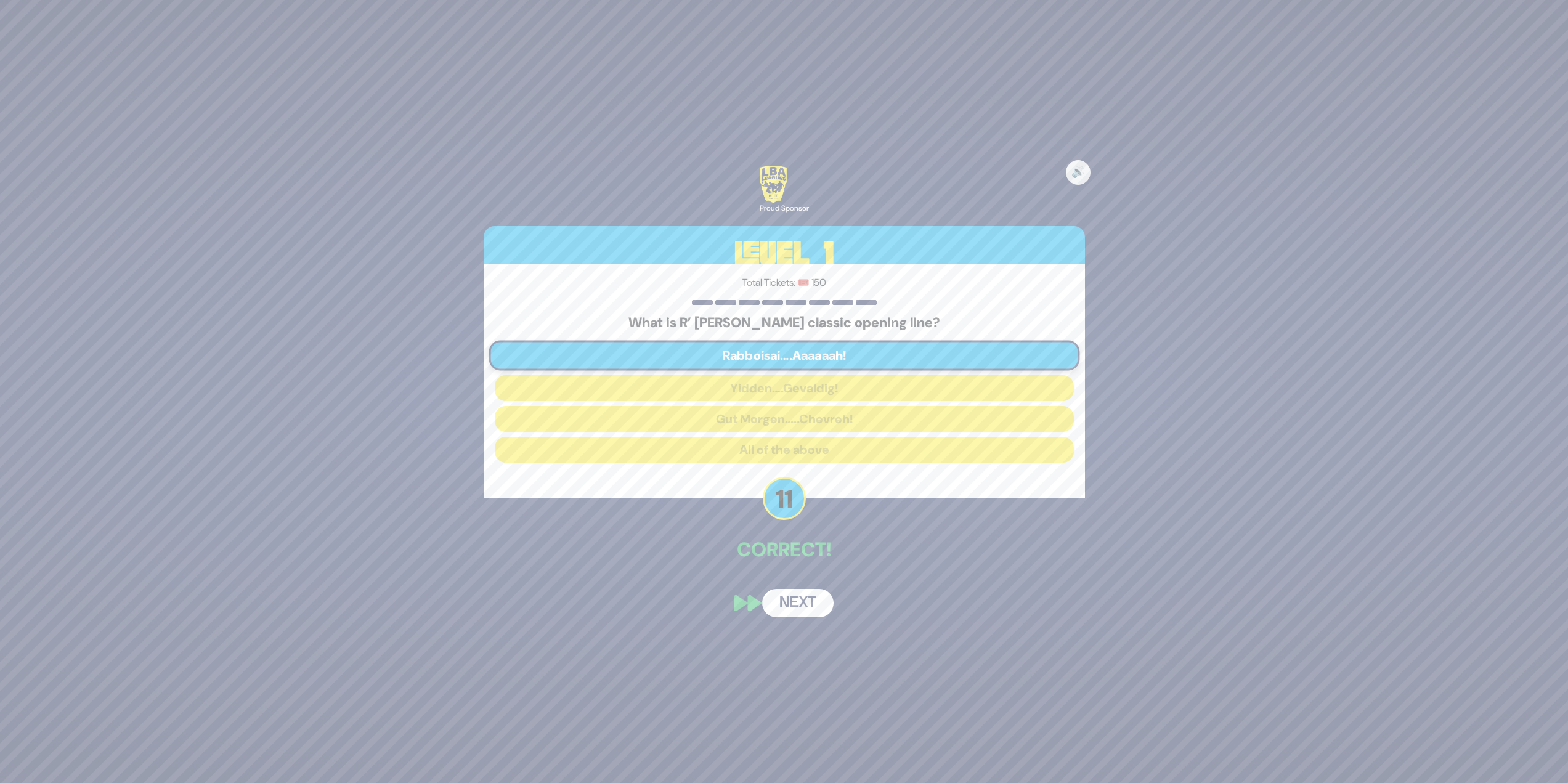
click at [804, 607] on button "Next" at bounding box center [798, 603] width 71 height 28
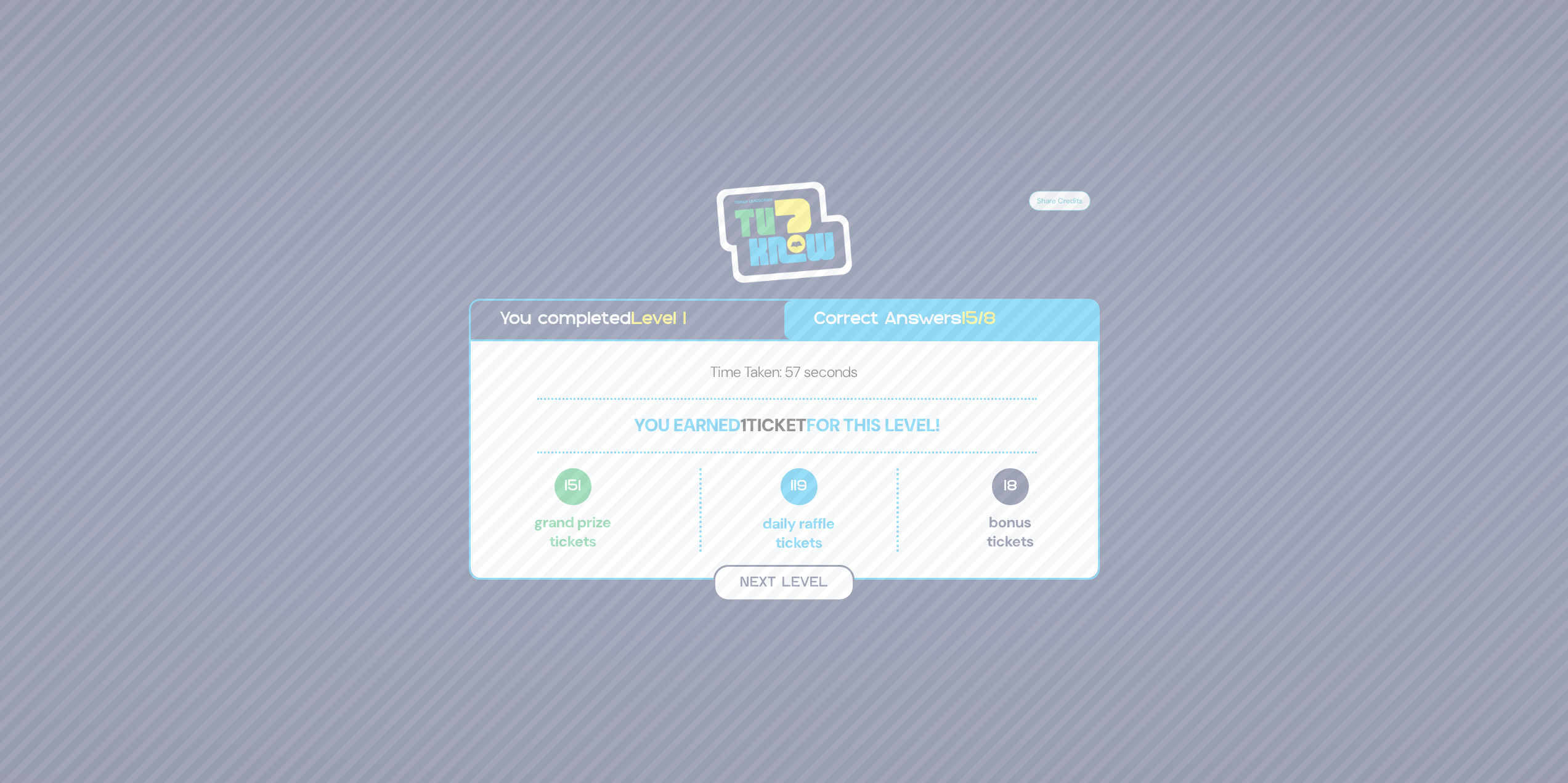
click at [802, 590] on button "Next Level" at bounding box center [784, 583] width 141 height 37
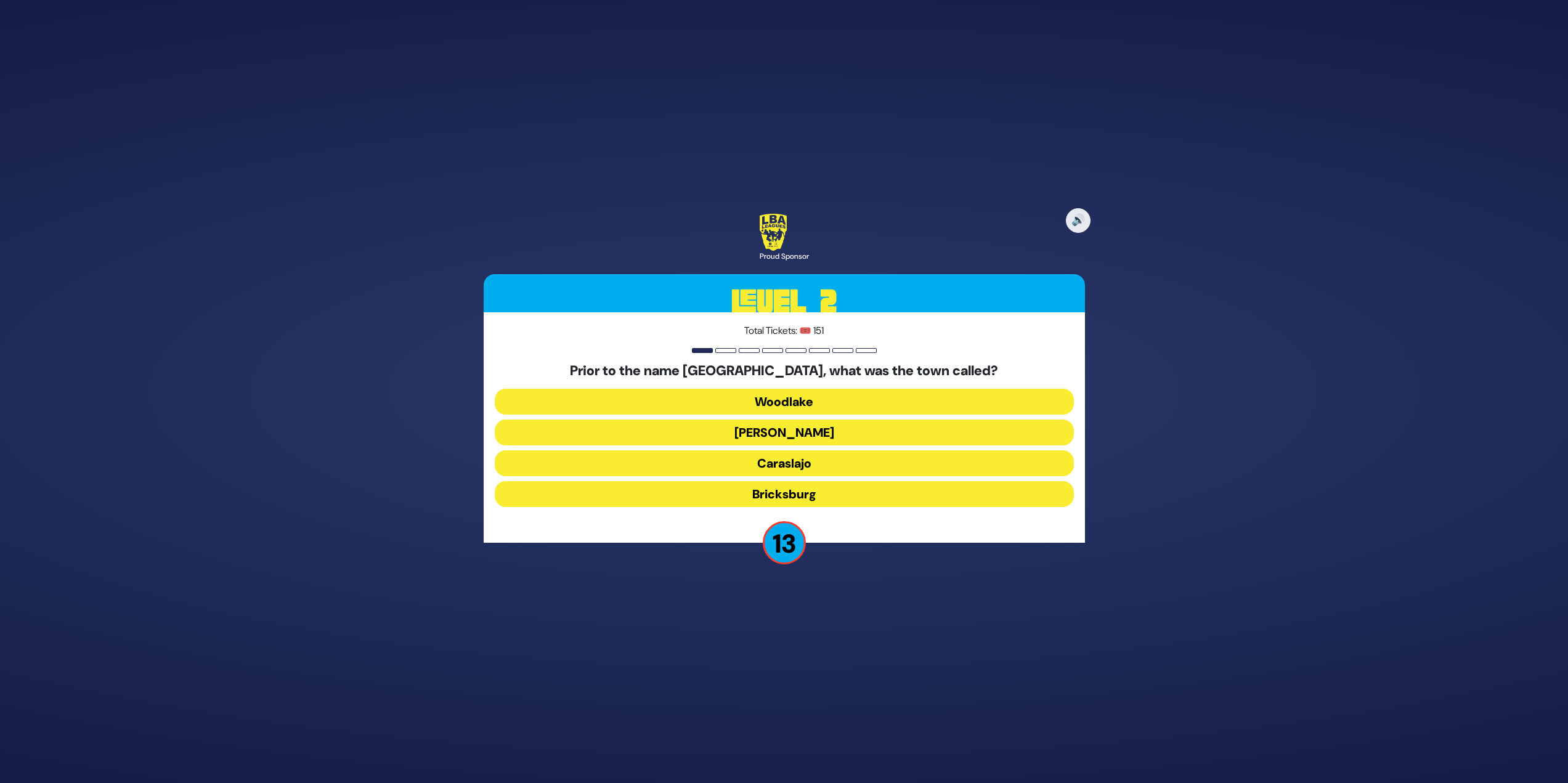
click at [741, 486] on button "Bricksburg" at bounding box center [785, 494] width 579 height 26
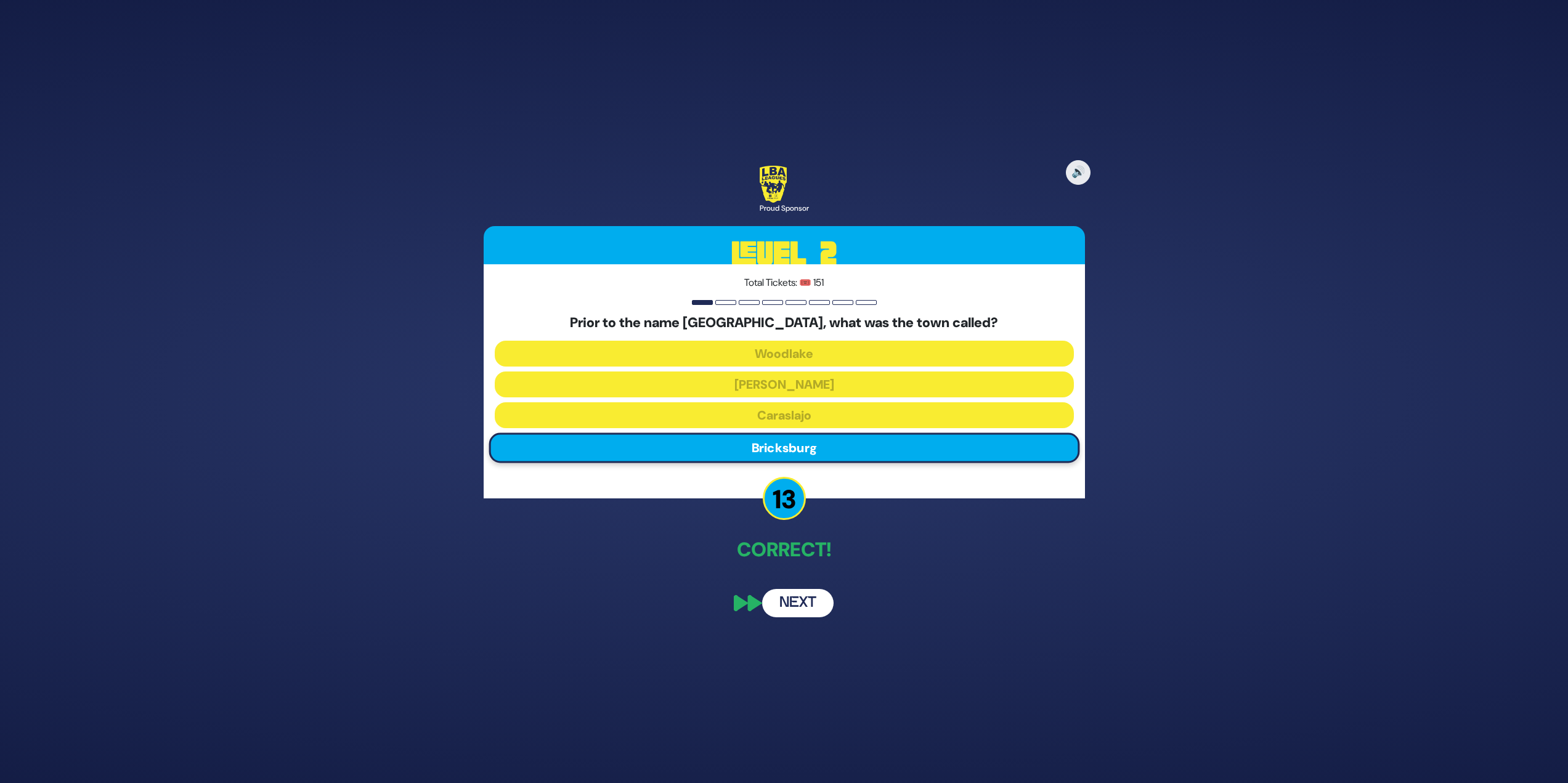
click at [800, 606] on button "Next" at bounding box center [798, 603] width 71 height 28
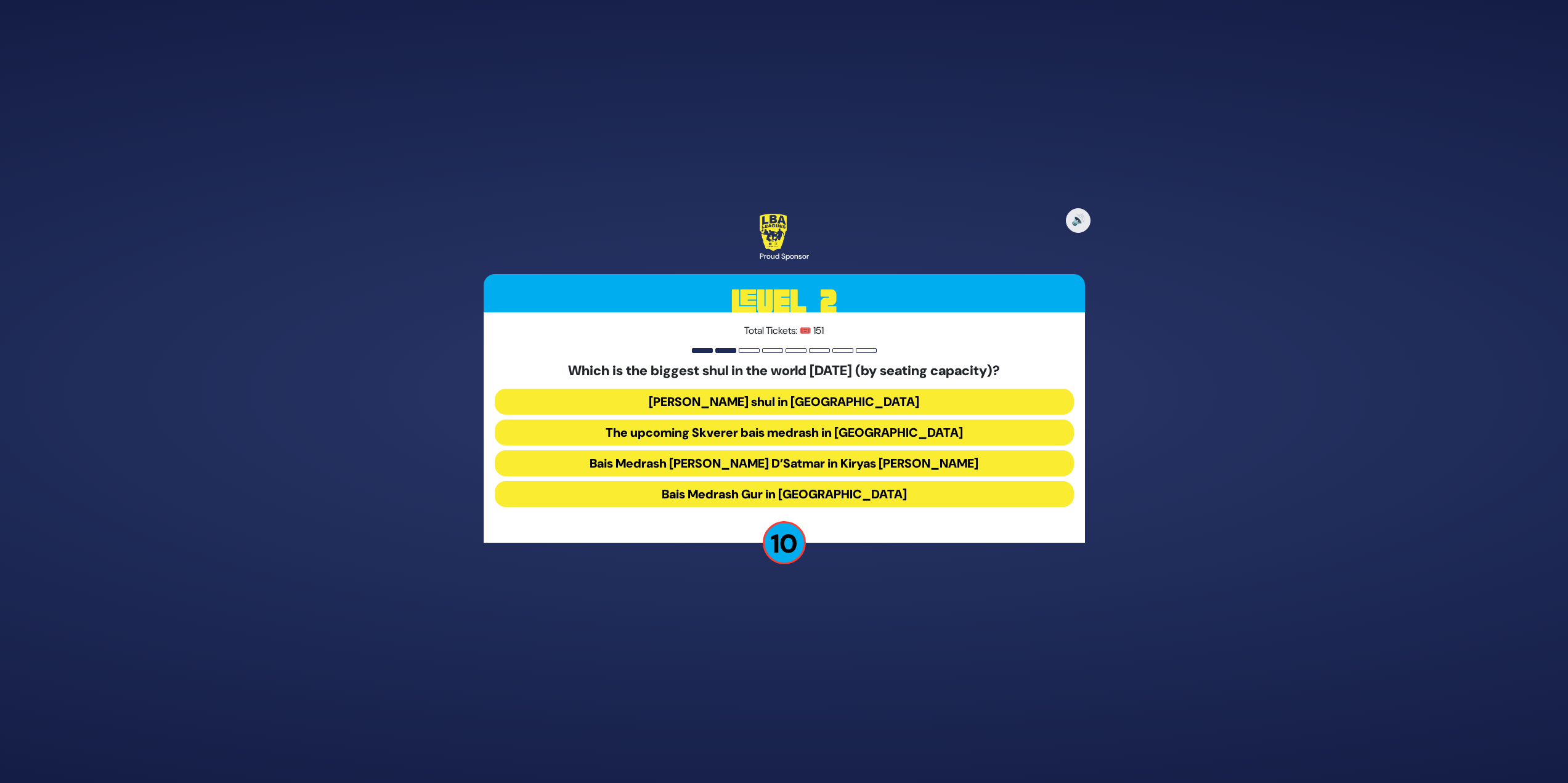
click at [846, 499] on button "Bais Medrash Gur in Yerushalayim" at bounding box center [785, 494] width 579 height 26
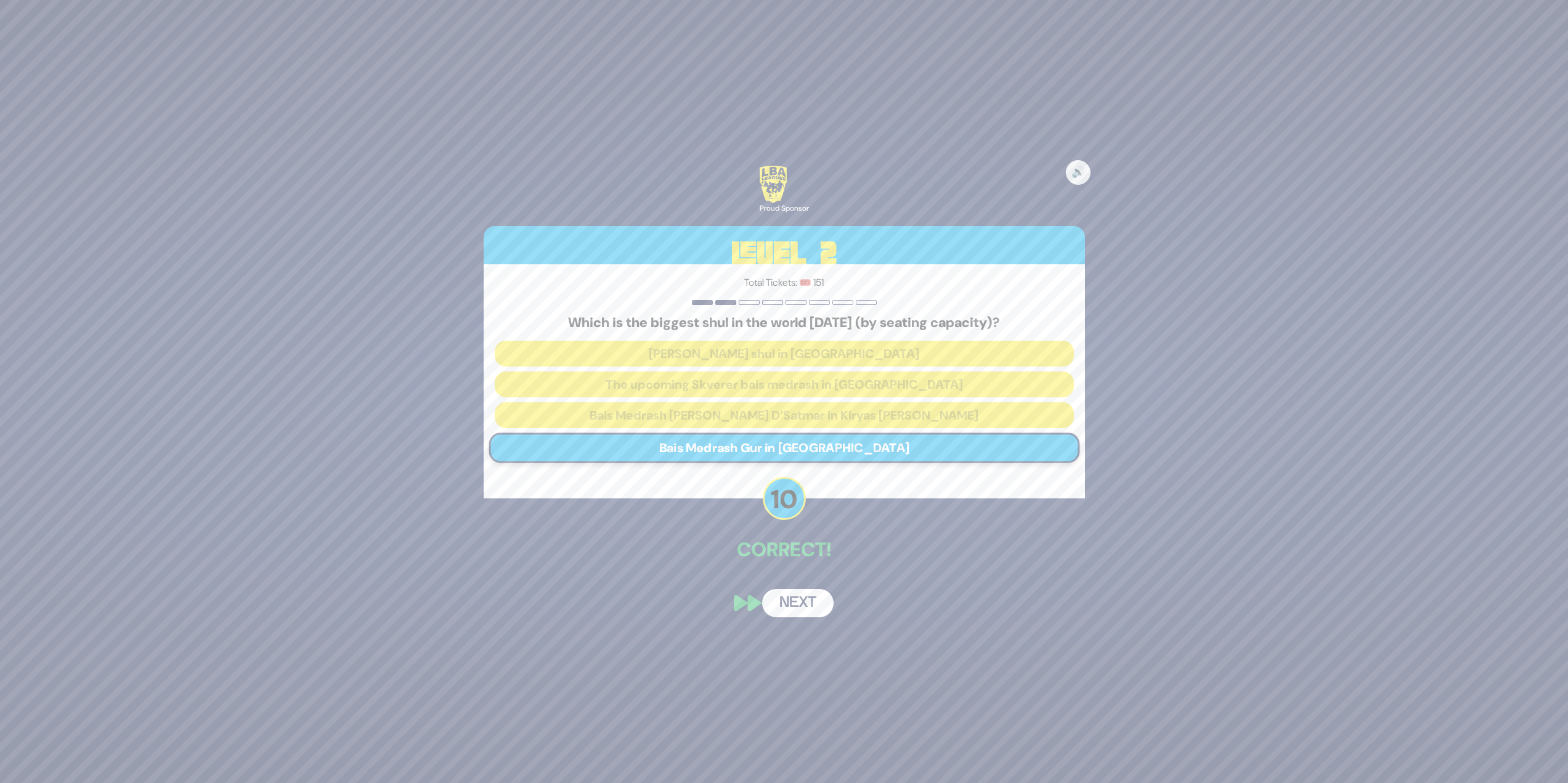
click at [803, 611] on button "Next" at bounding box center [798, 603] width 71 height 28
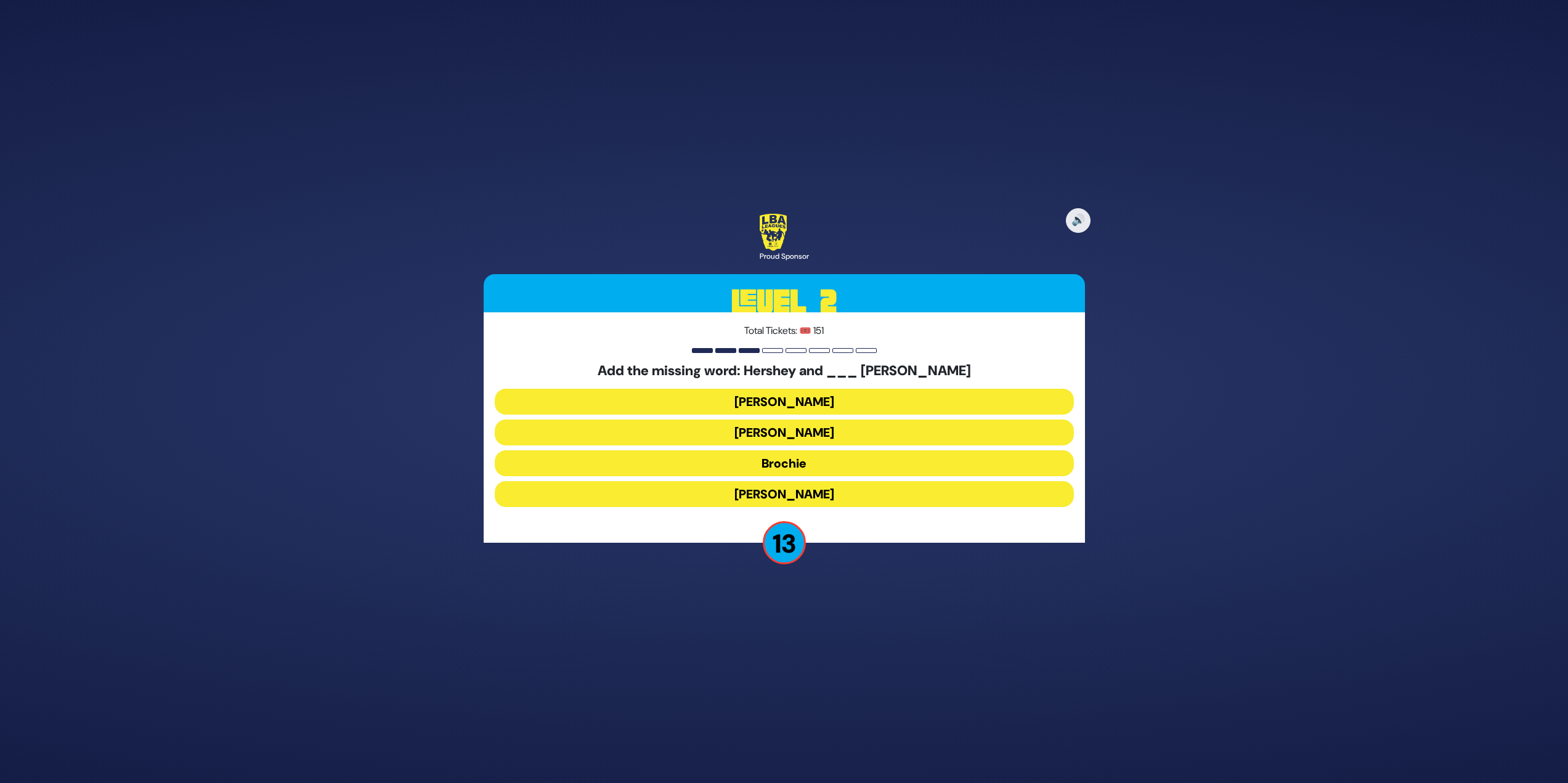
click at [774, 401] on button "Raizy" at bounding box center [785, 402] width 579 height 26
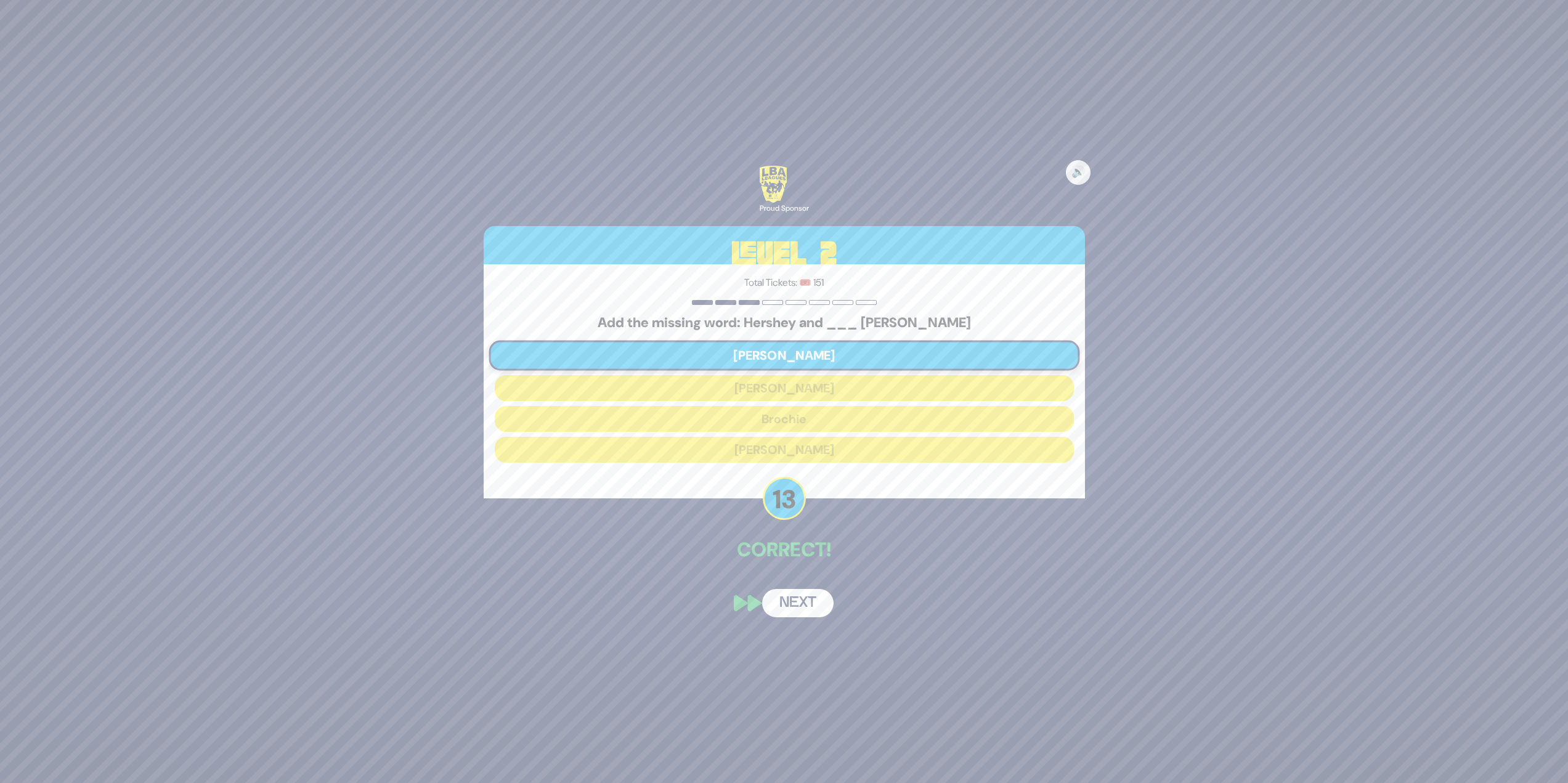
click at [793, 595] on button "Next" at bounding box center [798, 603] width 71 height 28
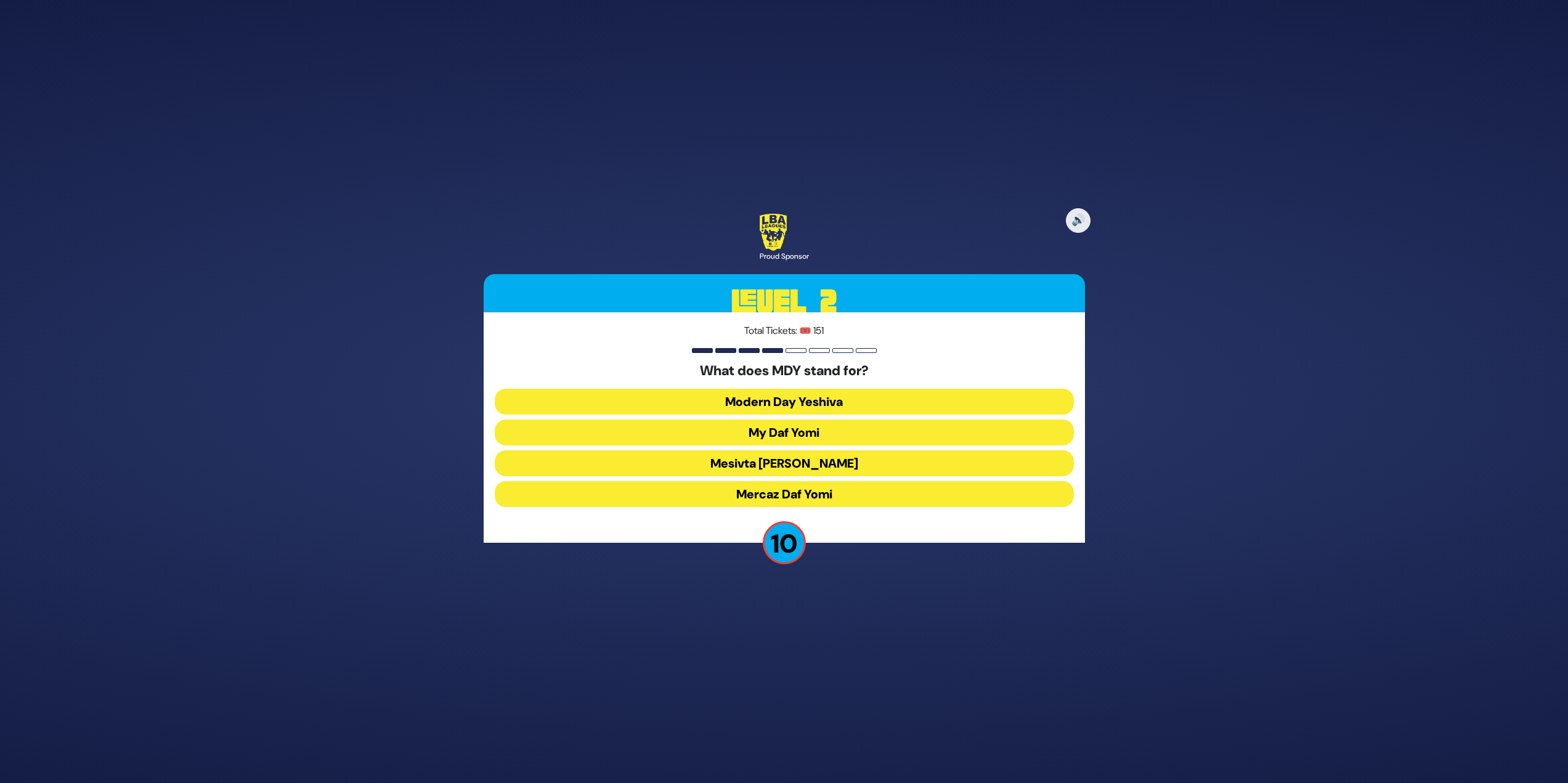
click at [748, 502] on button "Mercaz Daf Yomi" at bounding box center [785, 494] width 579 height 26
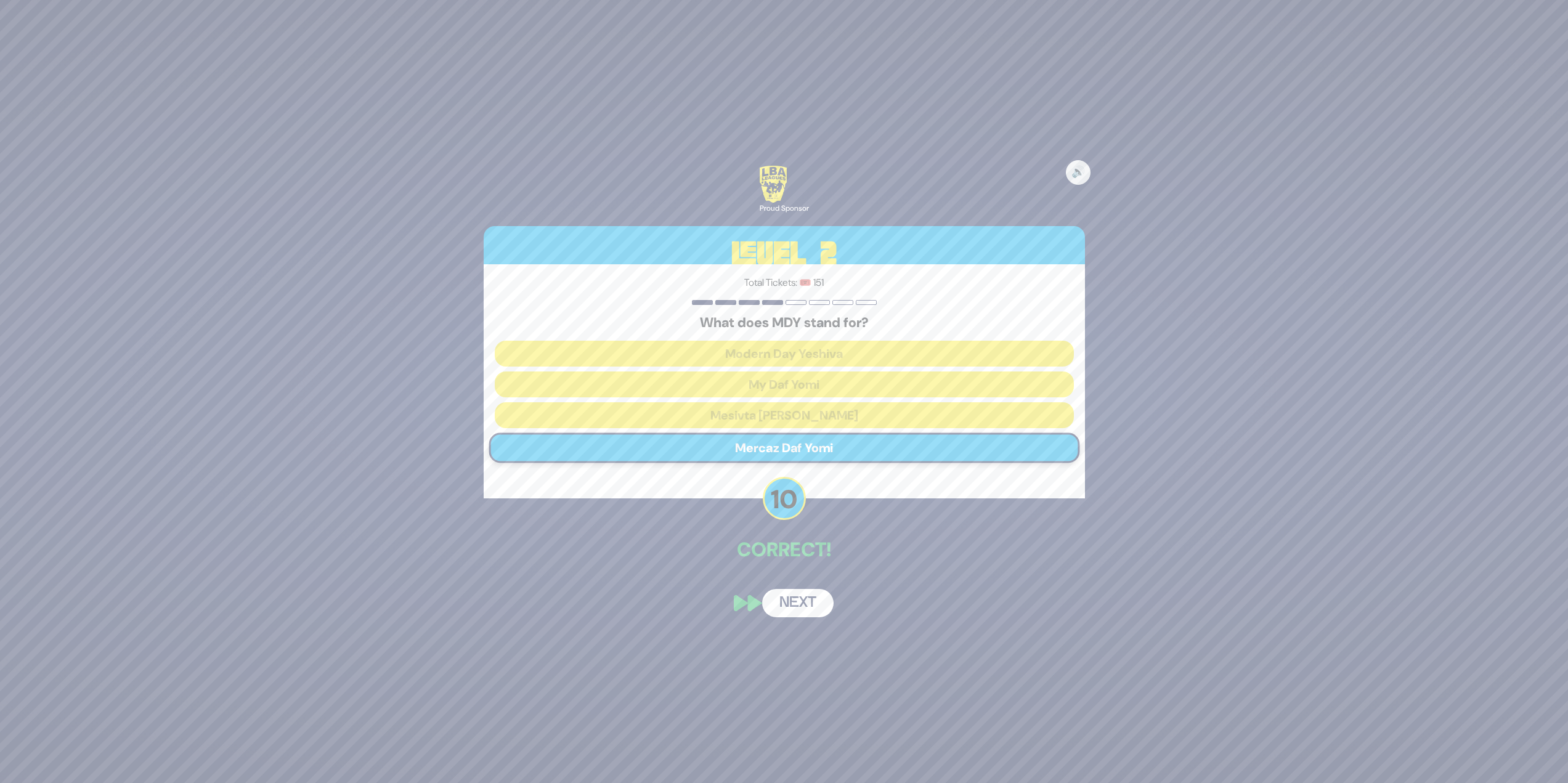
click at [781, 603] on button "Next" at bounding box center [798, 603] width 71 height 28
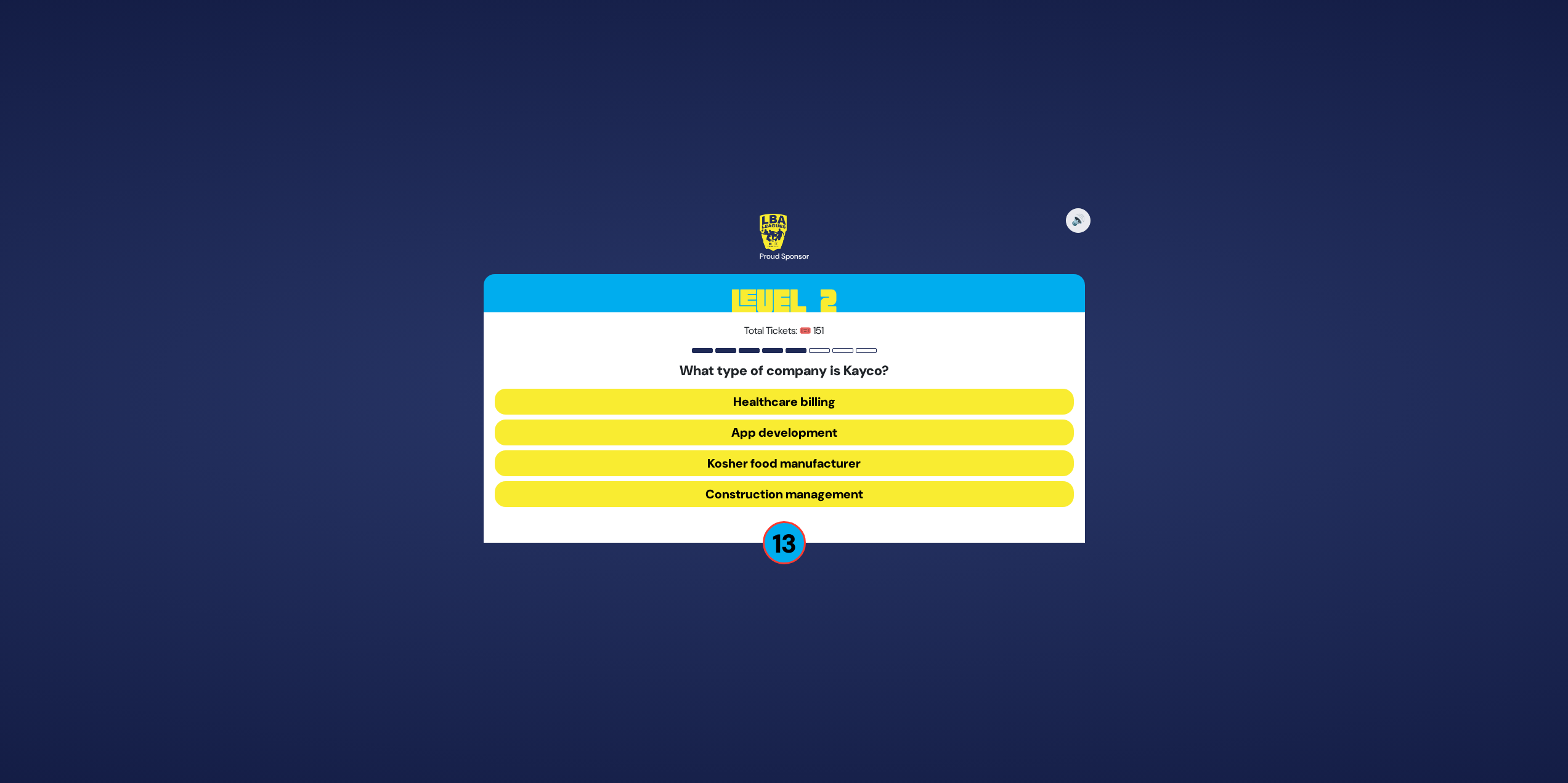
click at [785, 458] on button "Kosher food manufacturer" at bounding box center [785, 463] width 579 height 26
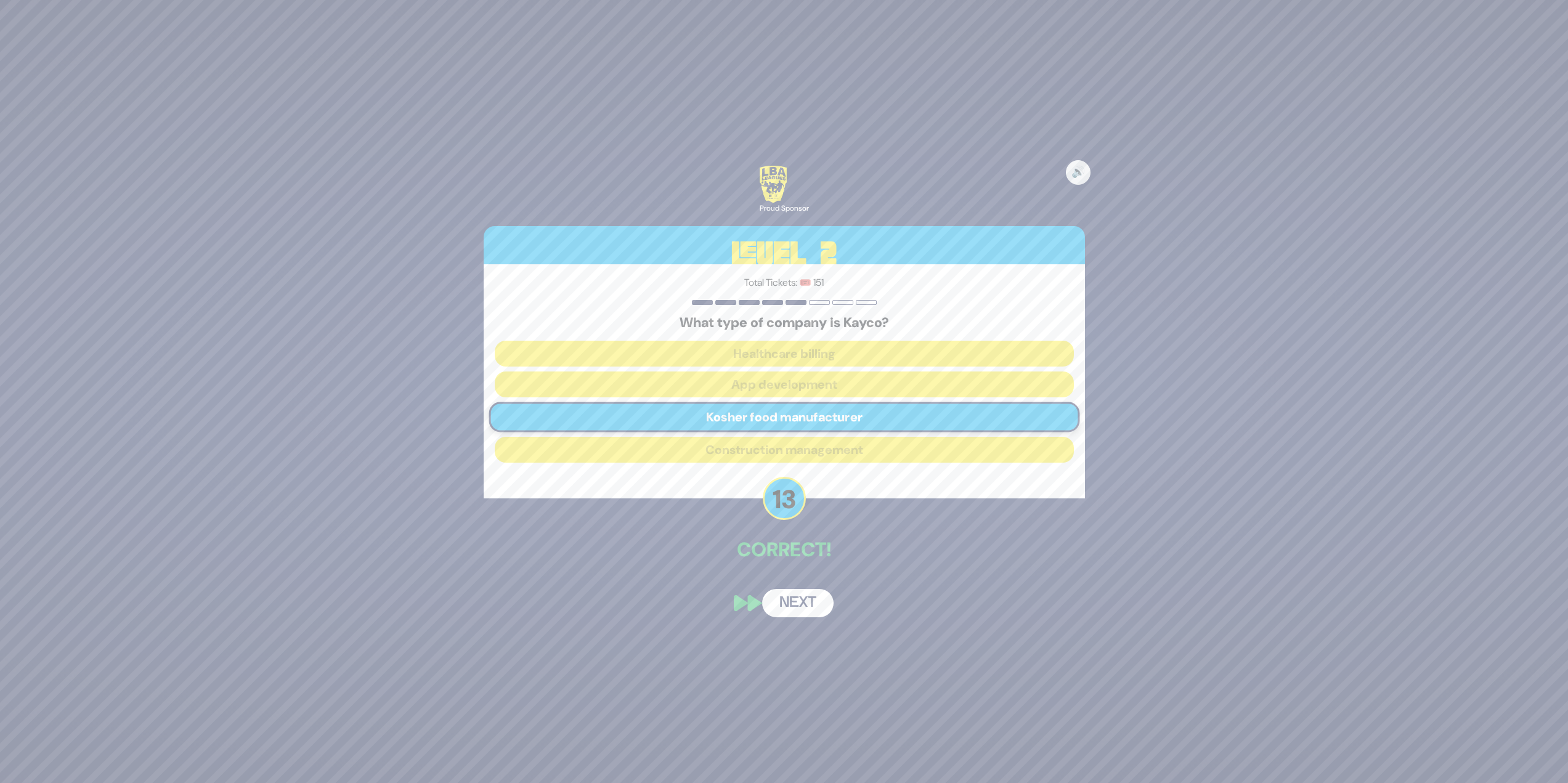
click at [772, 598] on button "Next" at bounding box center [798, 603] width 71 height 28
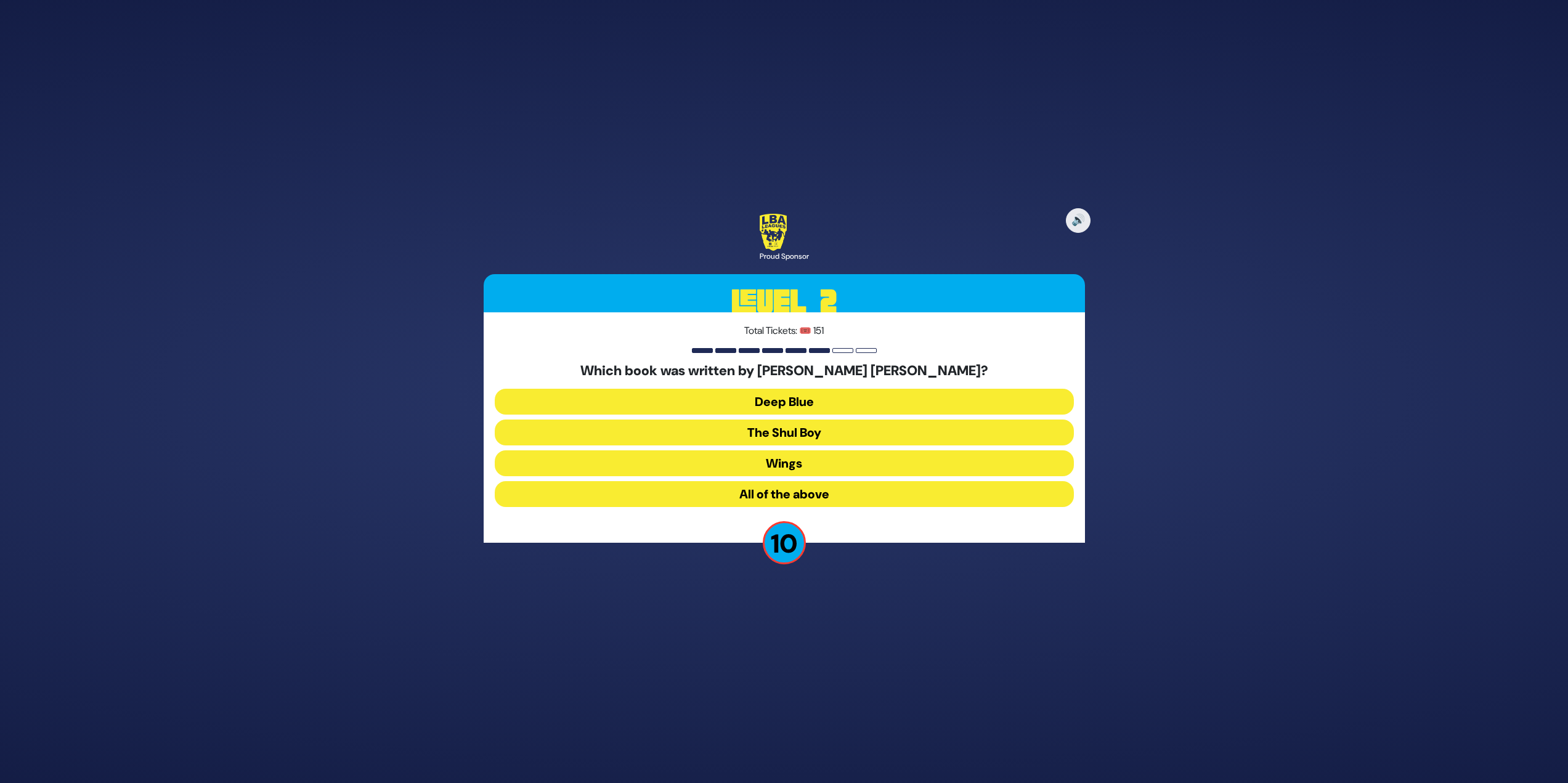
click at [839, 494] on button "All of the above" at bounding box center [785, 494] width 579 height 26
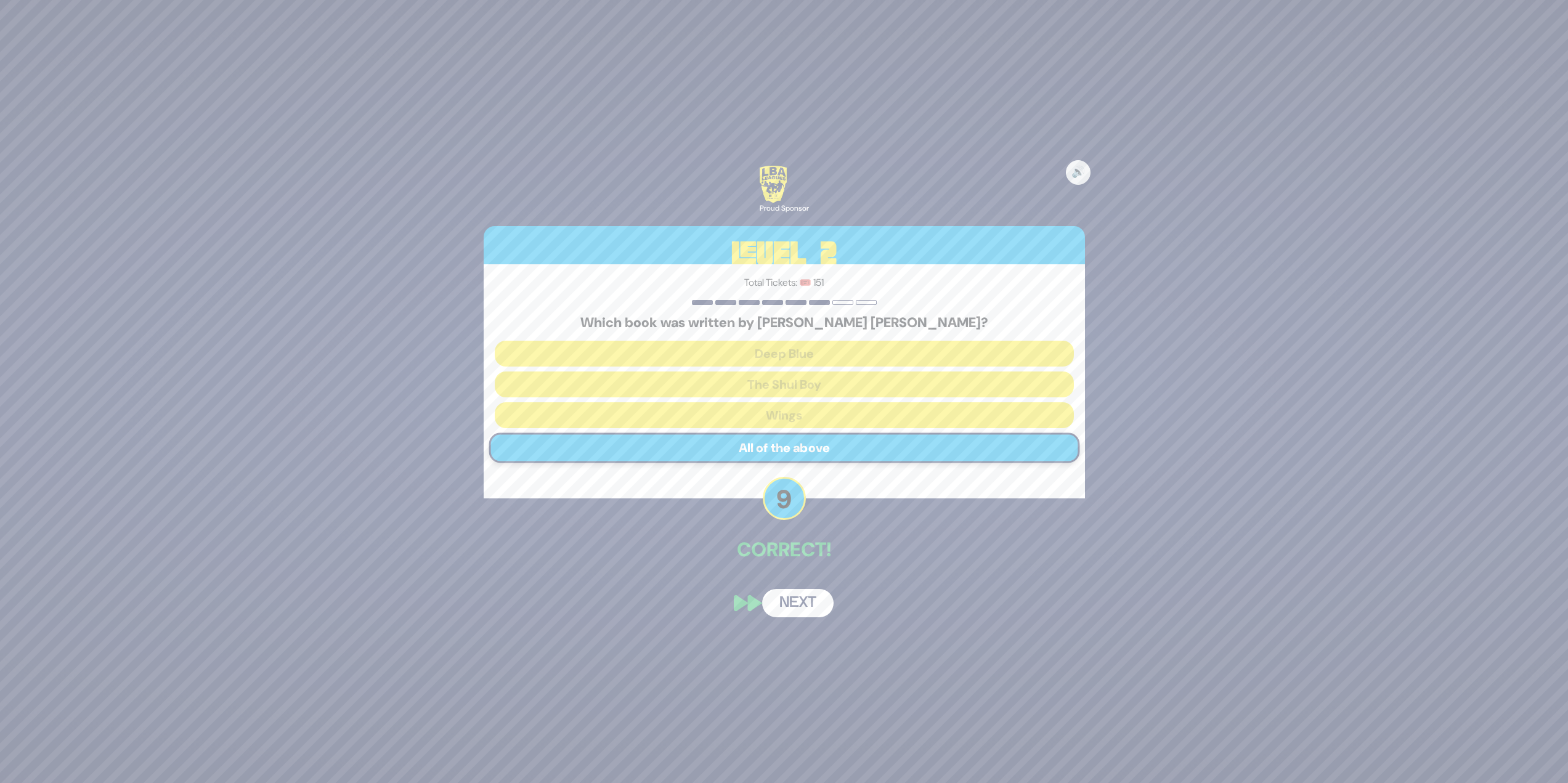
click at [809, 611] on button "Next" at bounding box center [798, 603] width 71 height 28
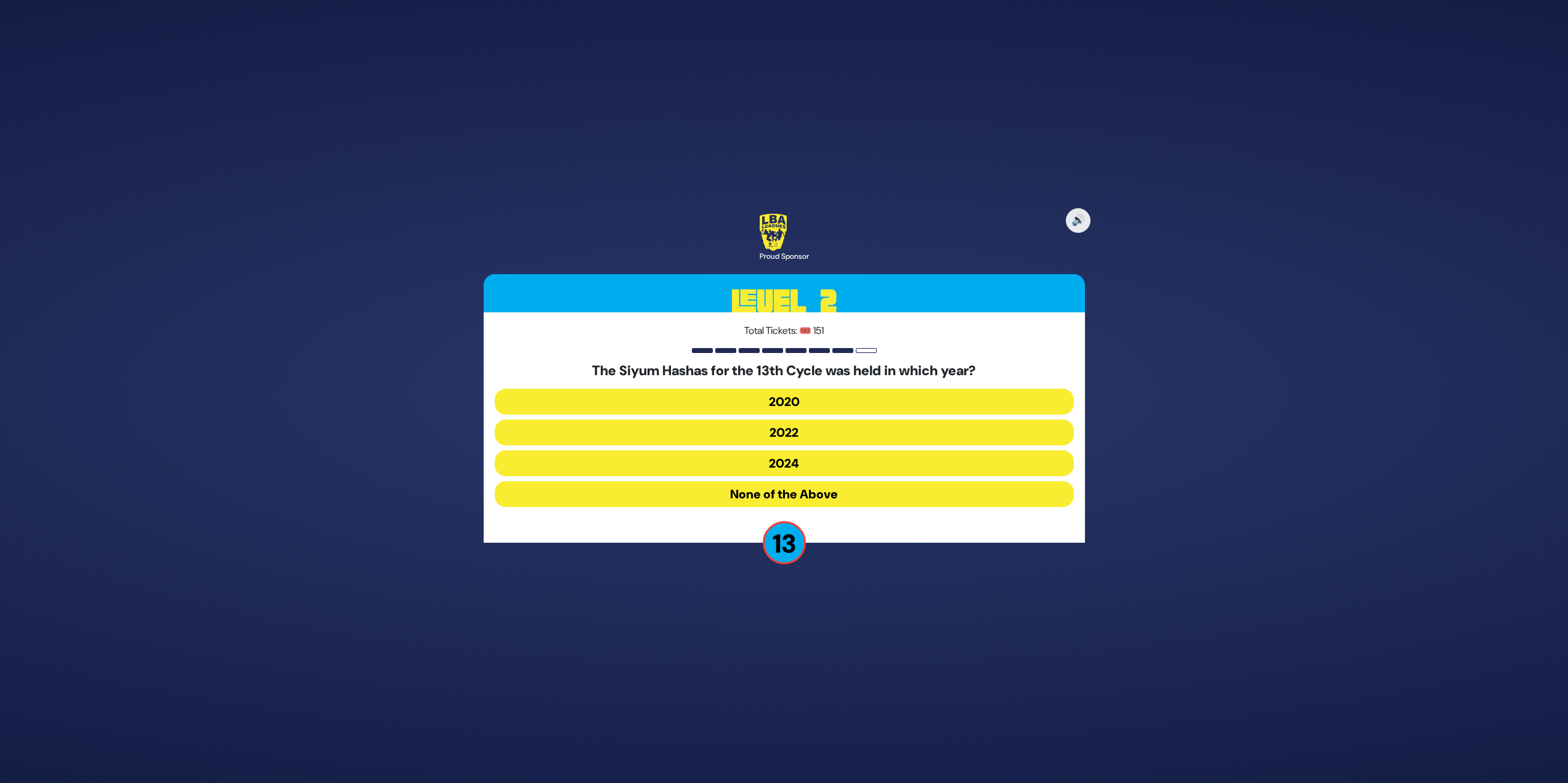
click at [787, 399] on button "2020" at bounding box center [785, 402] width 579 height 26
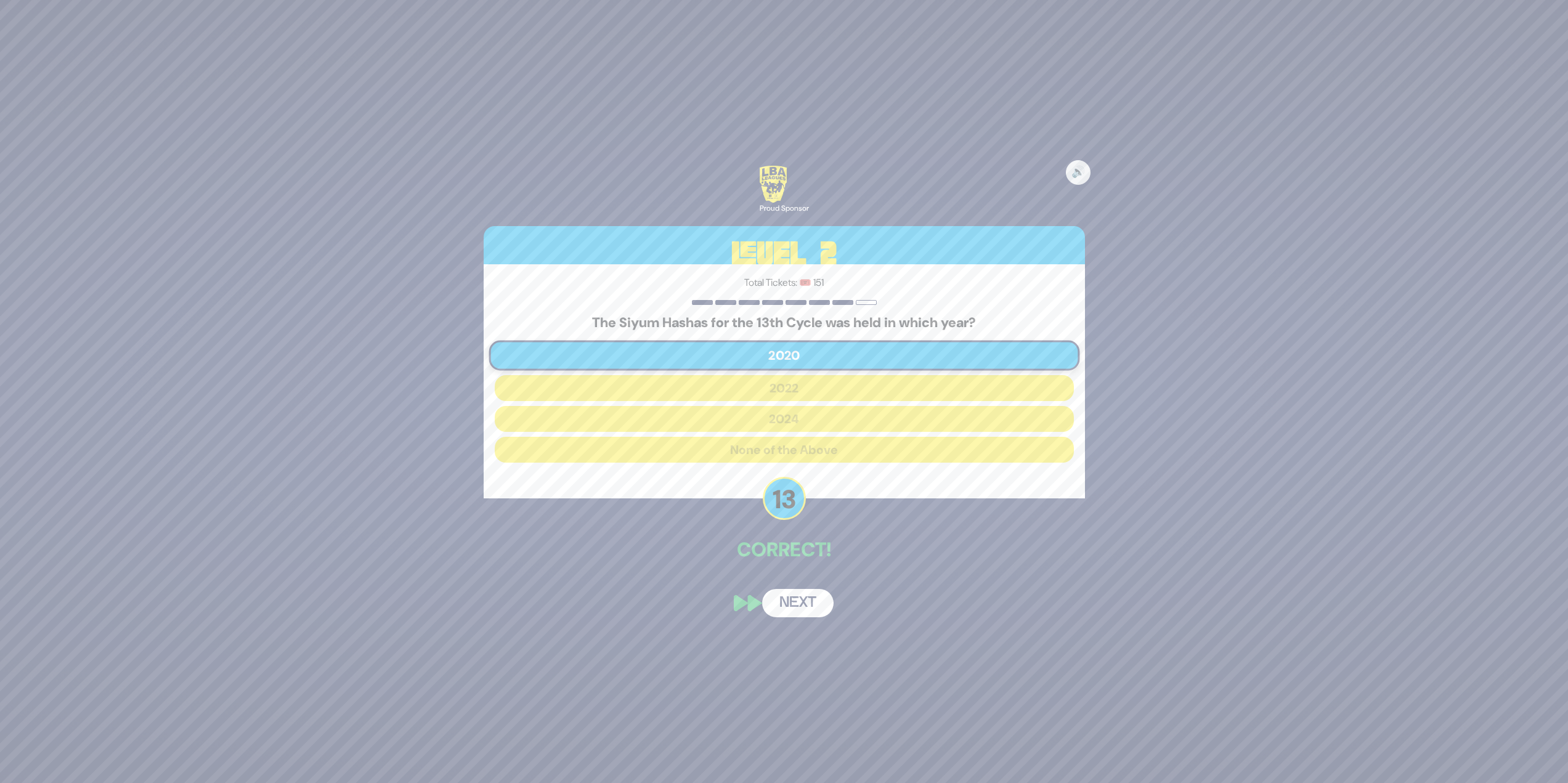
click at [784, 609] on button "Next" at bounding box center [798, 603] width 71 height 28
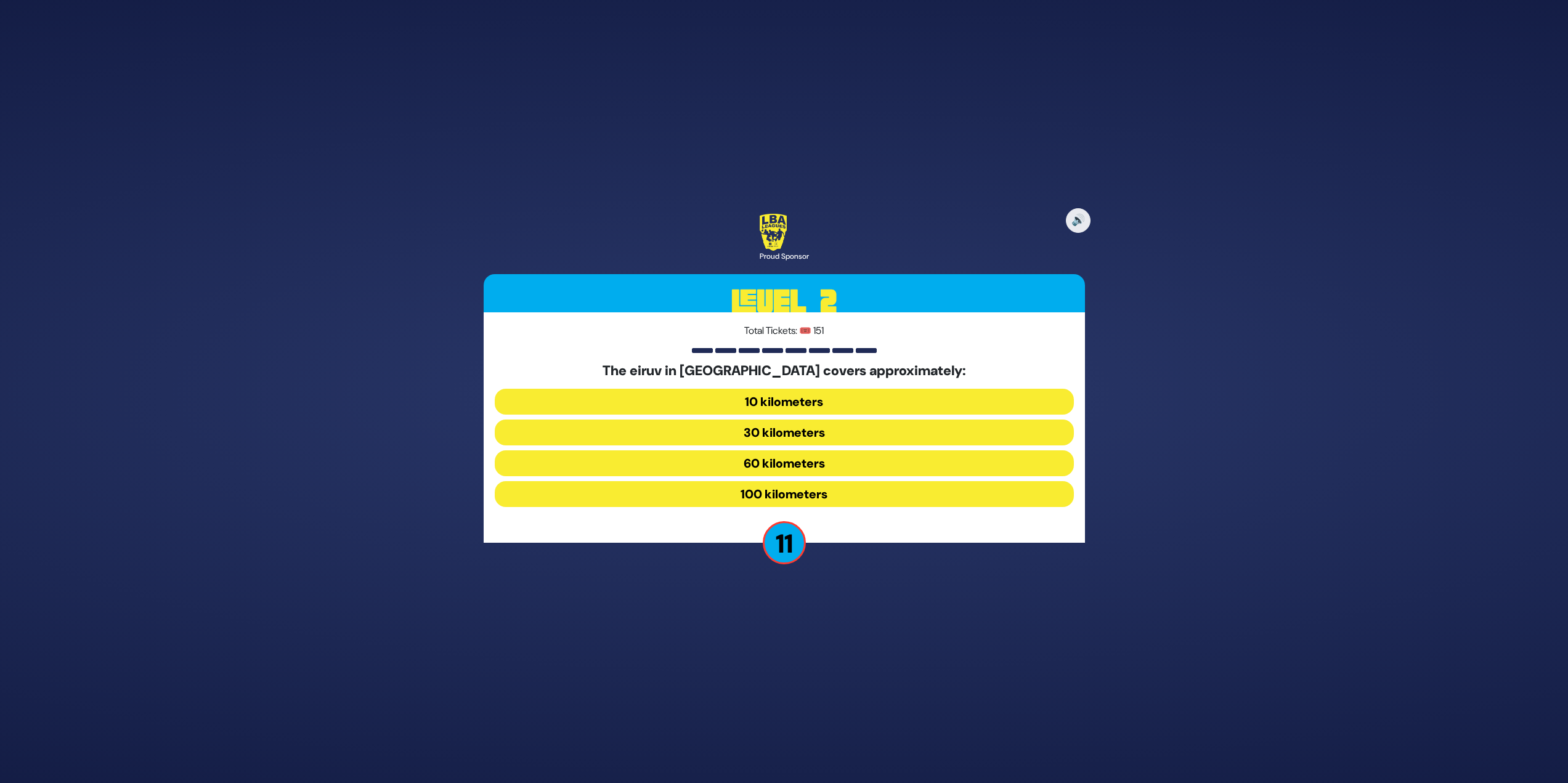
click at [820, 462] on button "60 kilometers" at bounding box center [785, 463] width 579 height 26
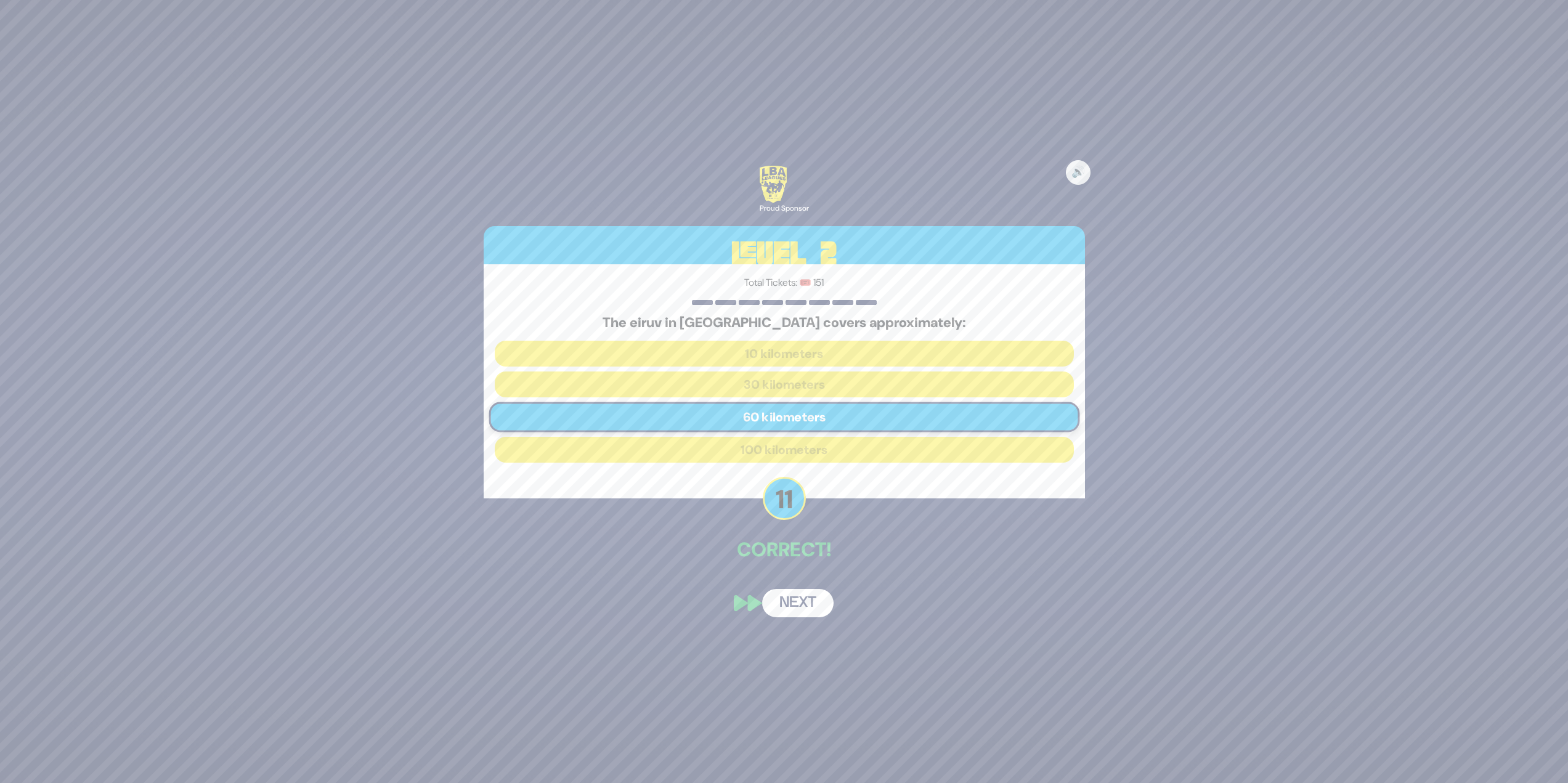
click at [810, 600] on button "Next" at bounding box center [798, 603] width 71 height 28
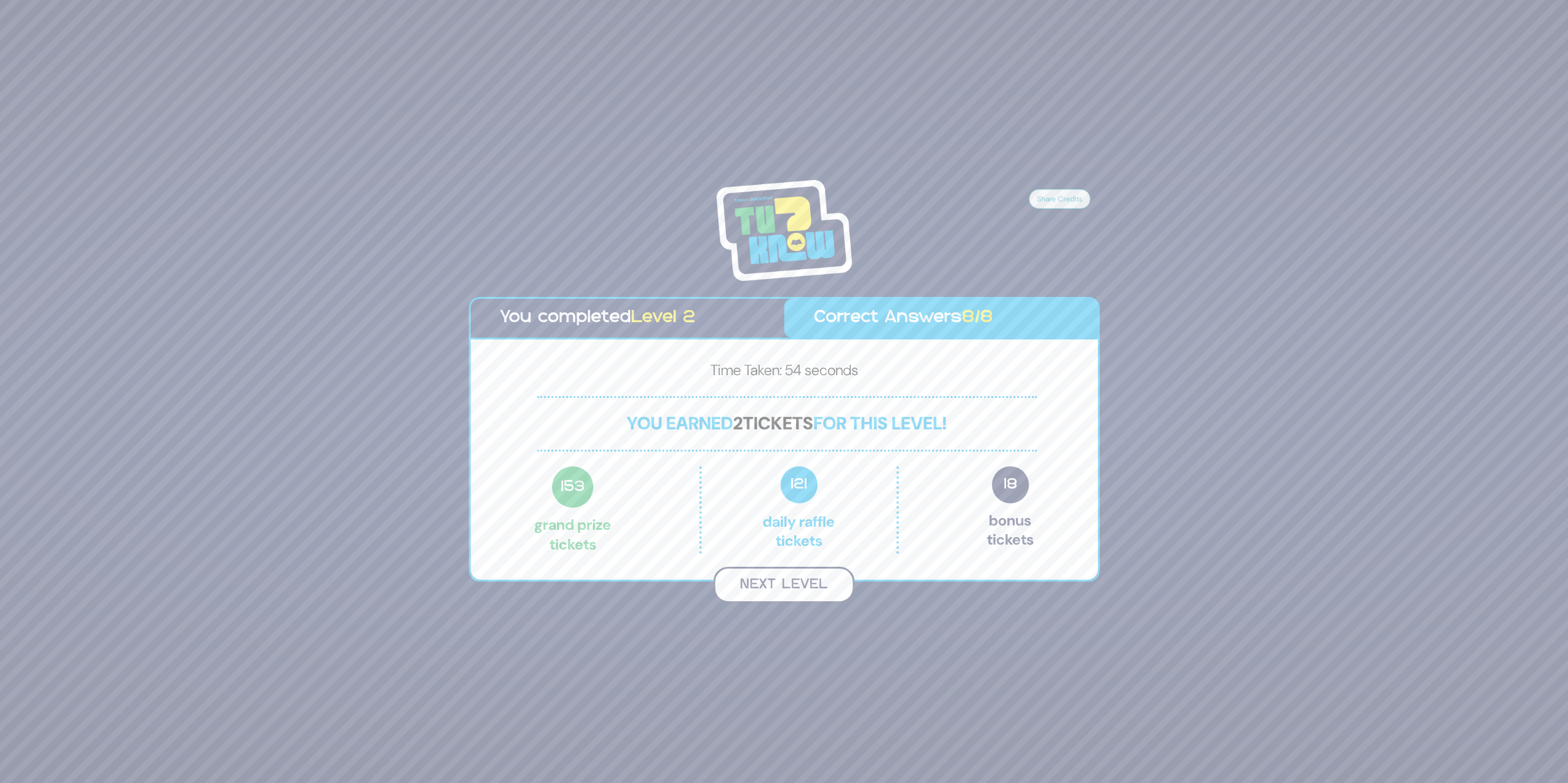
click at [810, 592] on button "Next Level" at bounding box center [784, 585] width 141 height 37
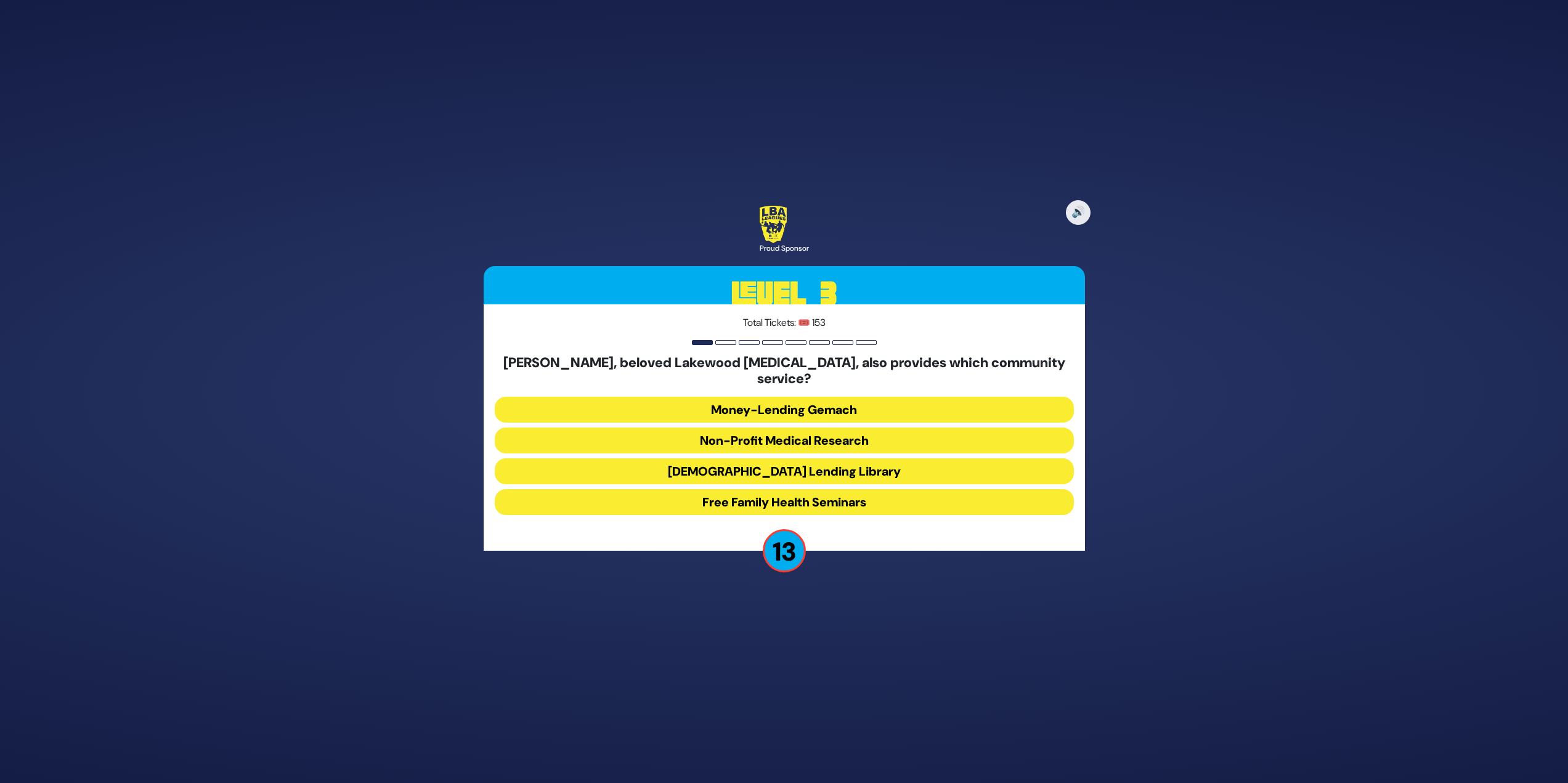
click at [820, 465] on button "Jewish Lending Library" at bounding box center [785, 471] width 579 height 26
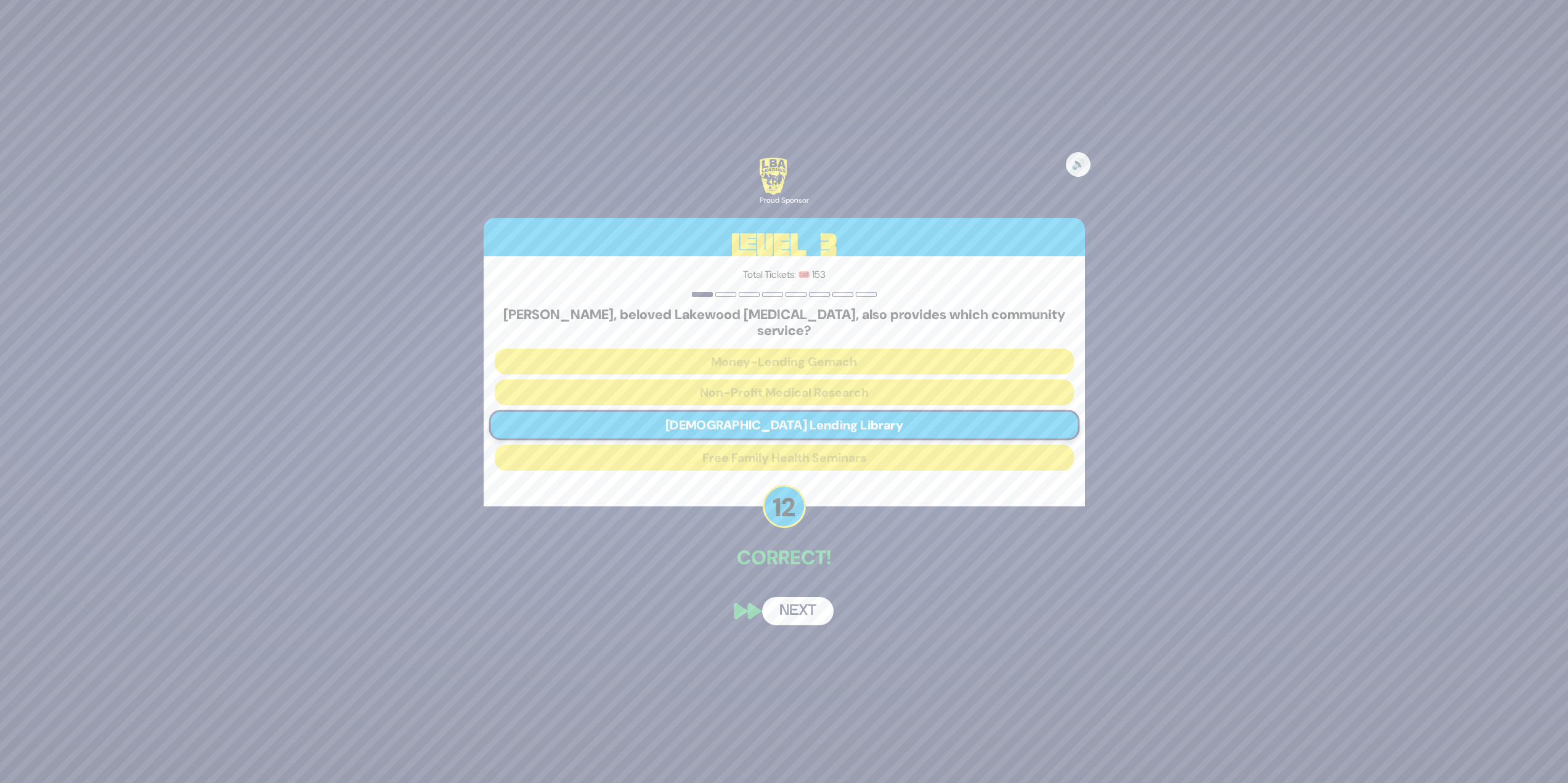
click at [801, 597] on button "Next" at bounding box center [798, 610] width 71 height 28
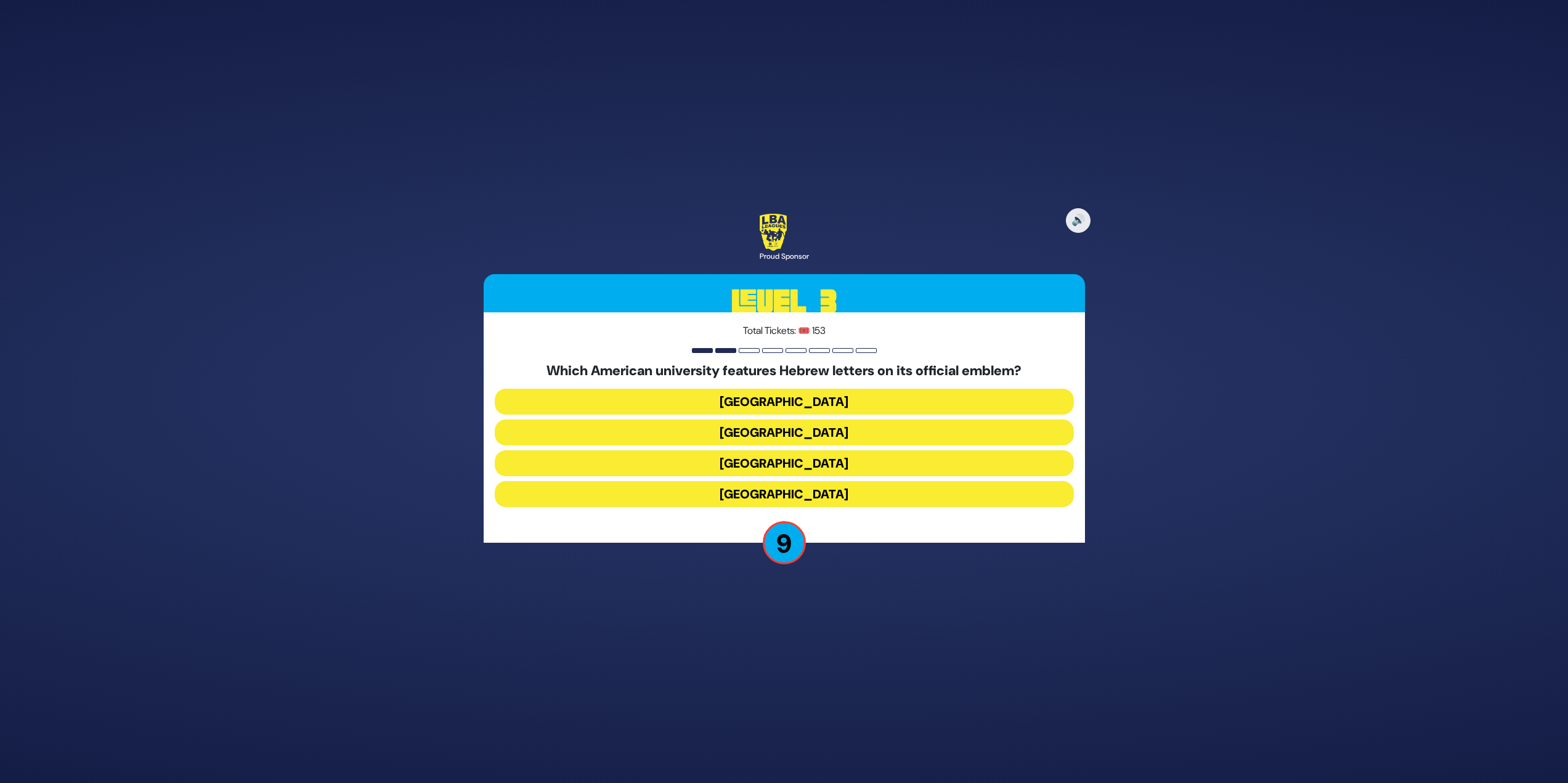
click at [774, 422] on button "Yale University" at bounding box center [785, 433] width 579 height 26
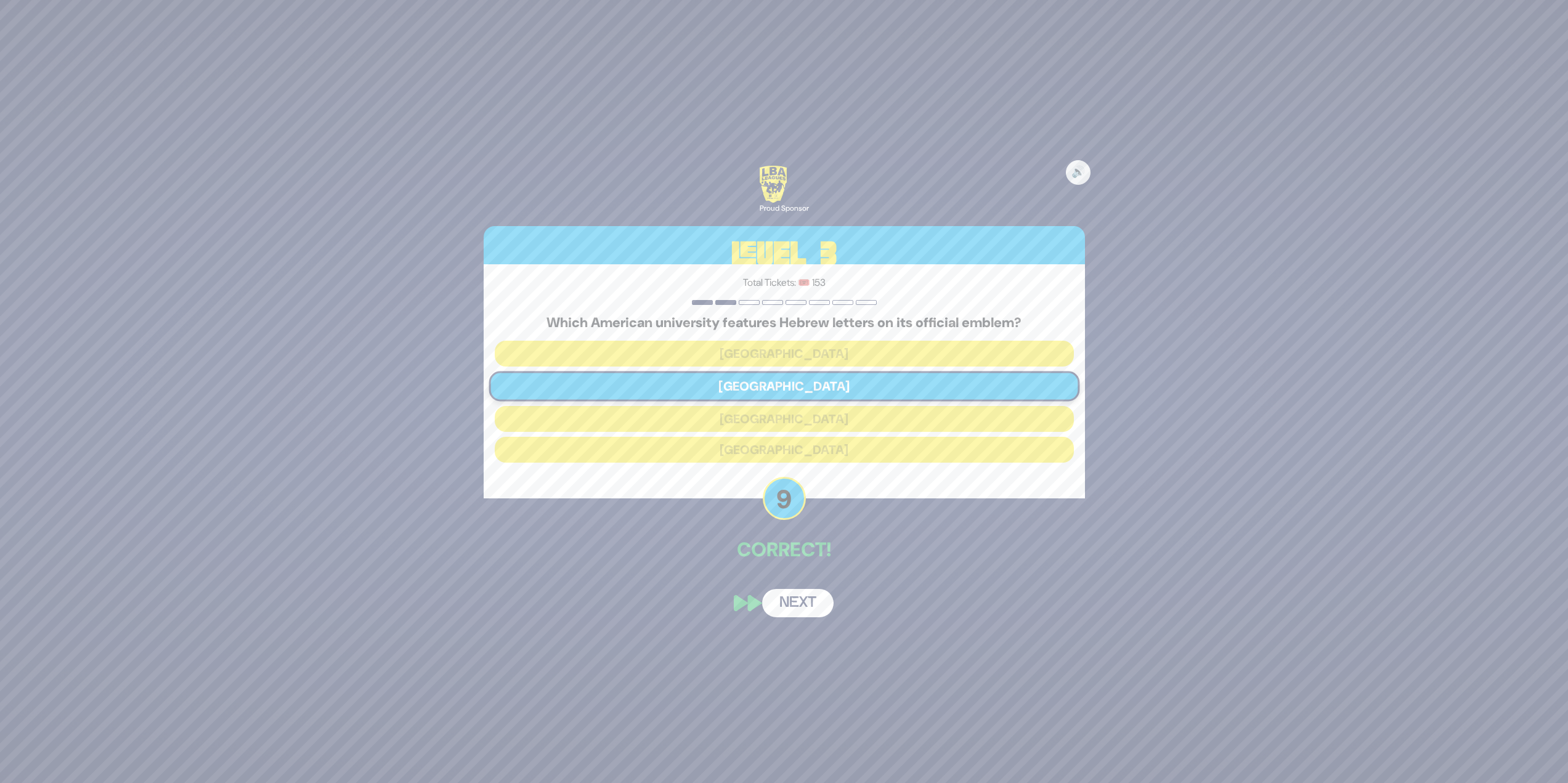
click at [804, 608] on button "Next" at bounding box center [798, 603] width 71 height 28
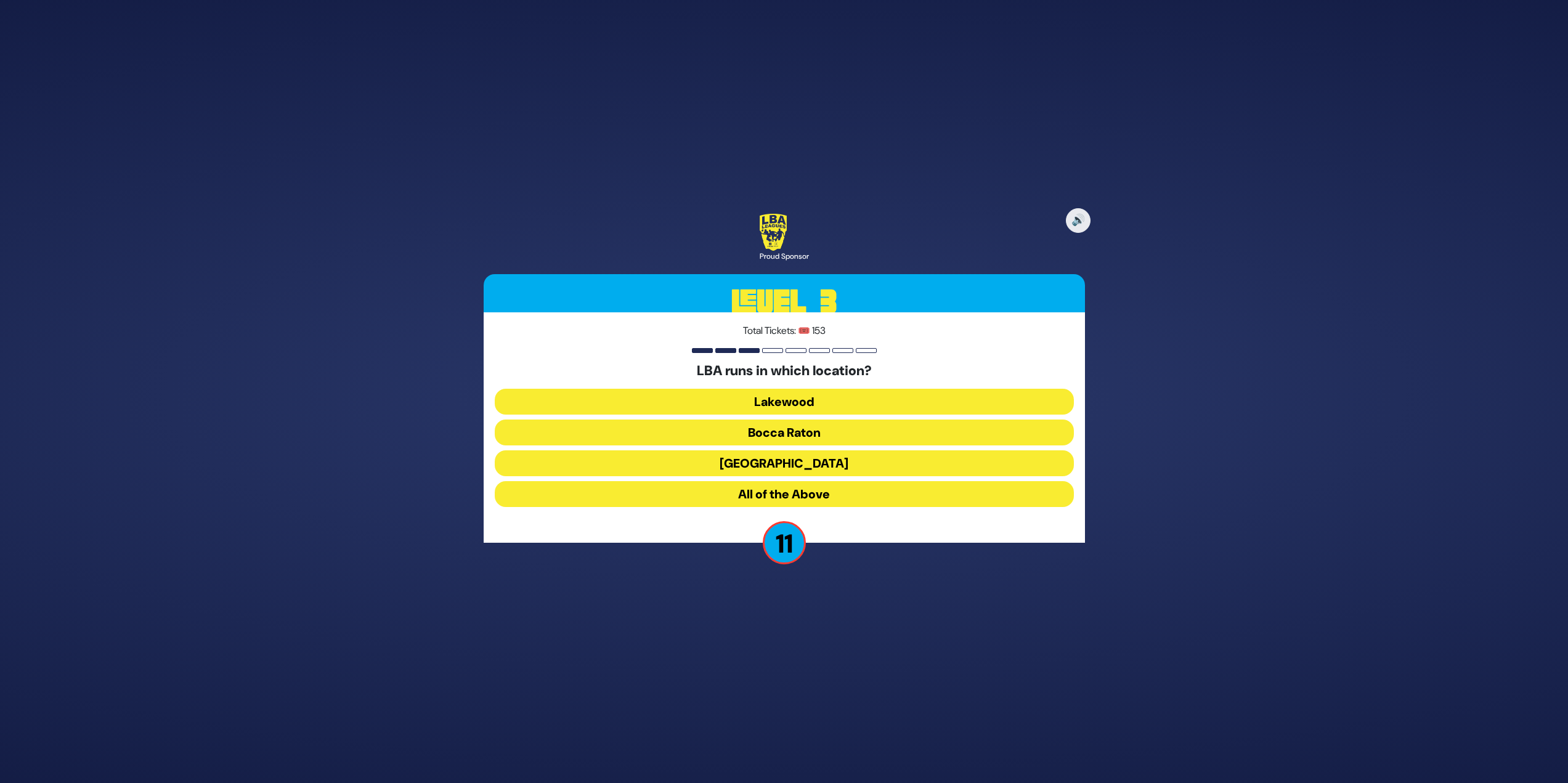
click at [826, 493] on button "All of the Above" at bounding box center [785, 494] width 579 height 26
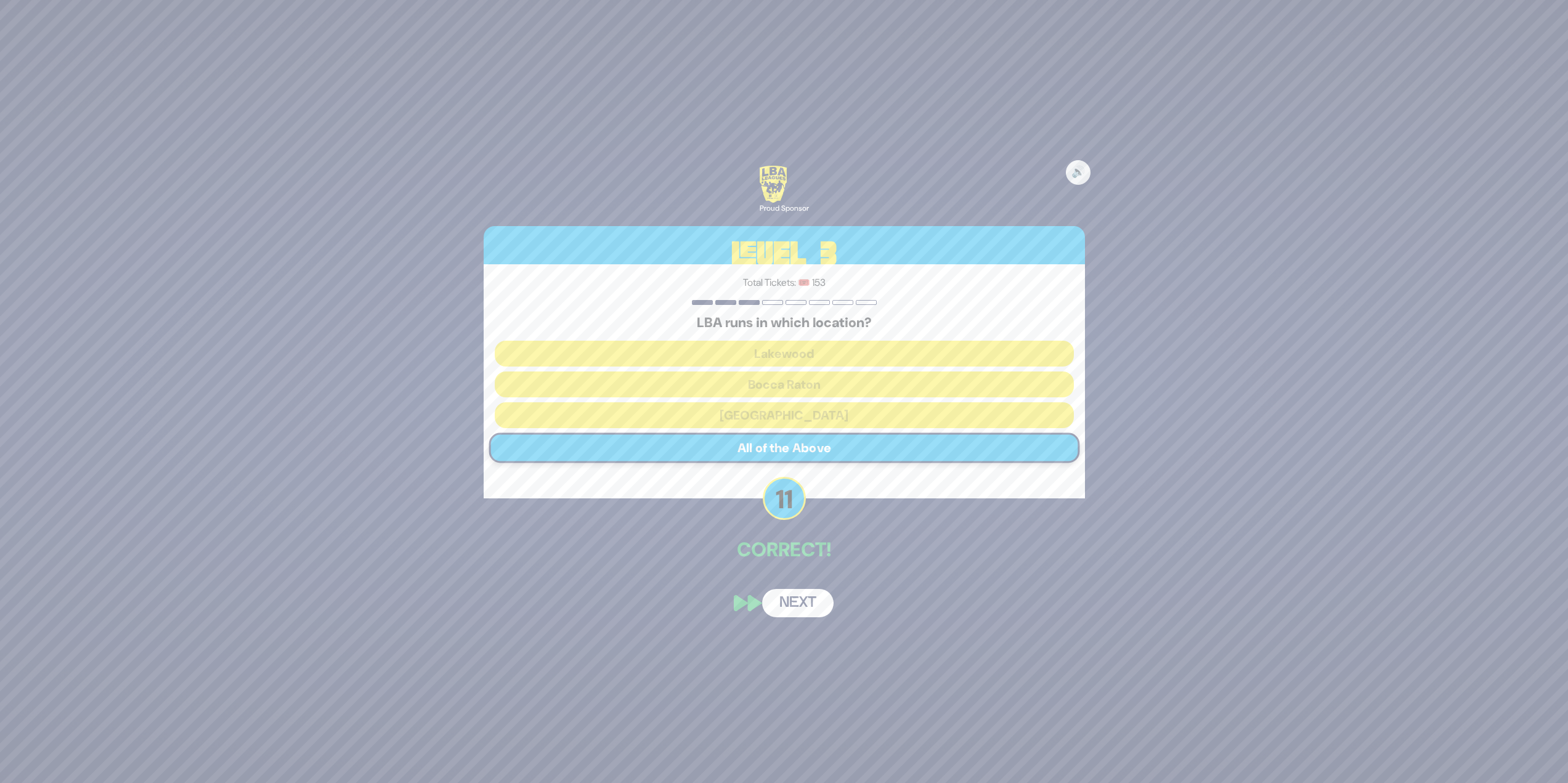
click at [798, 605] on button "Next" at bounding box center [798, 603] width 71 height 28
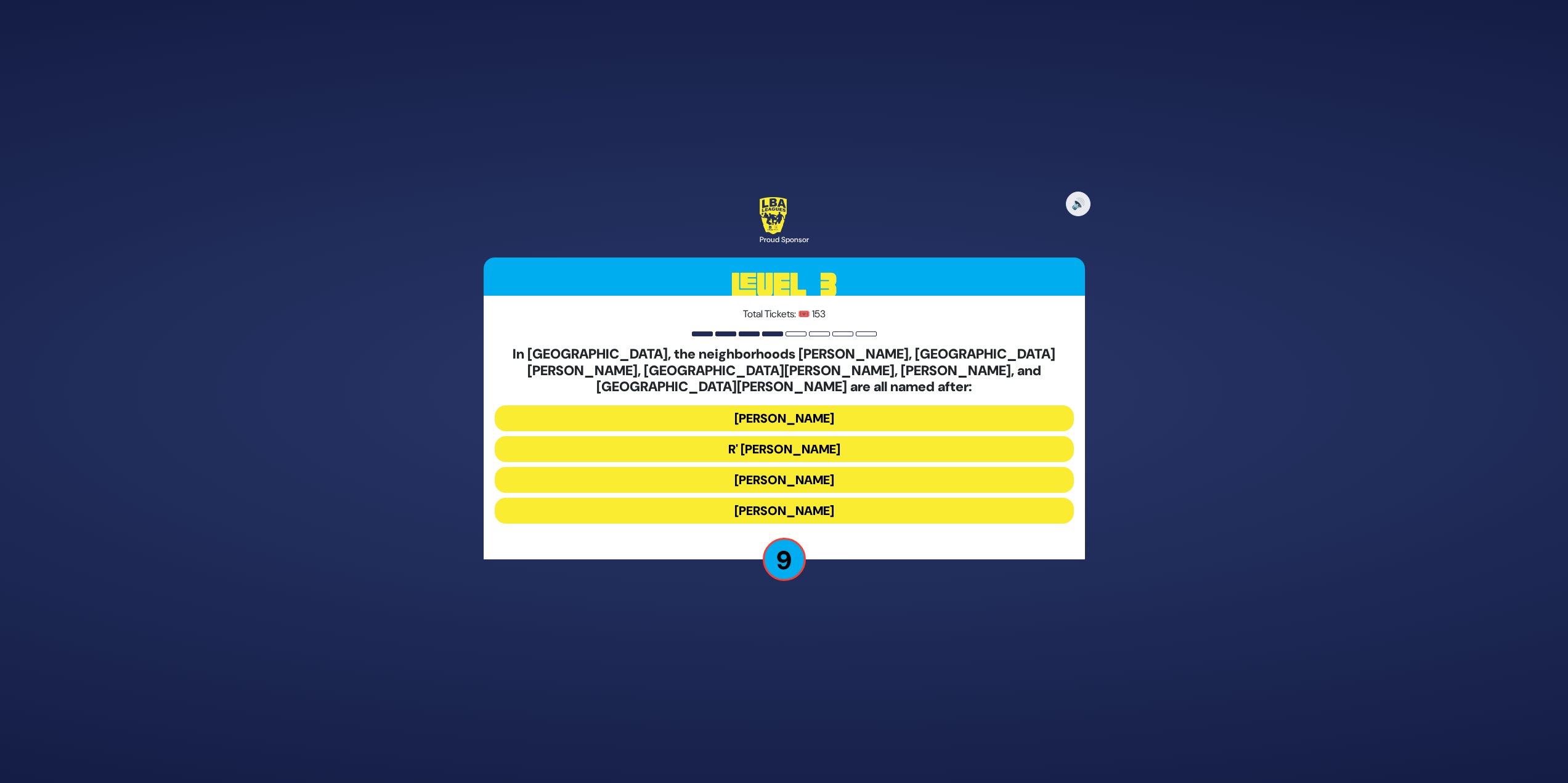
click at [846, 470] on button "Moses Montefiore" at bounding box center [785, 480] width 579 height 26
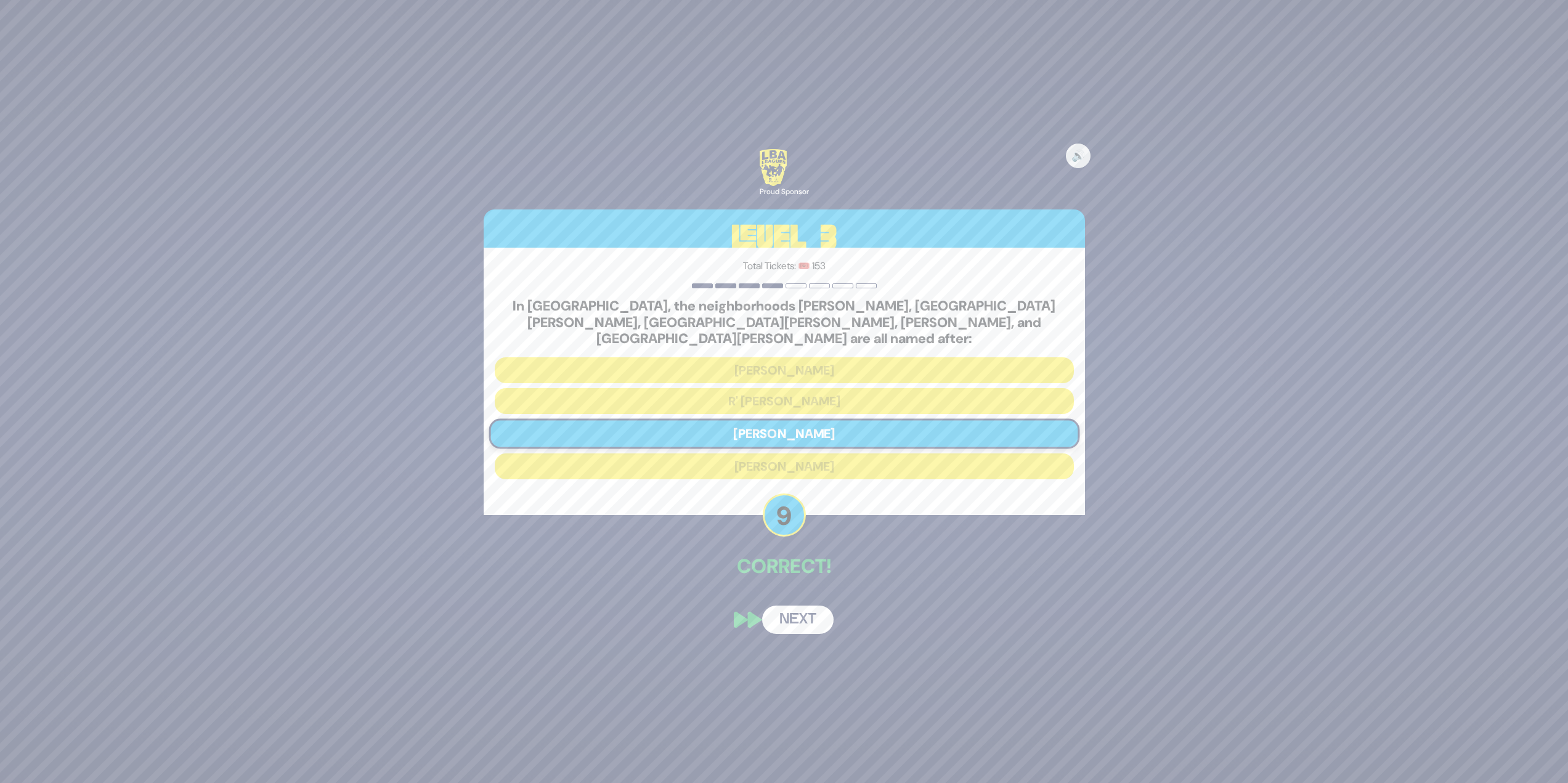
click at [794, 605] on button "Next" at bounding box center [798, 619] width 71 height 28
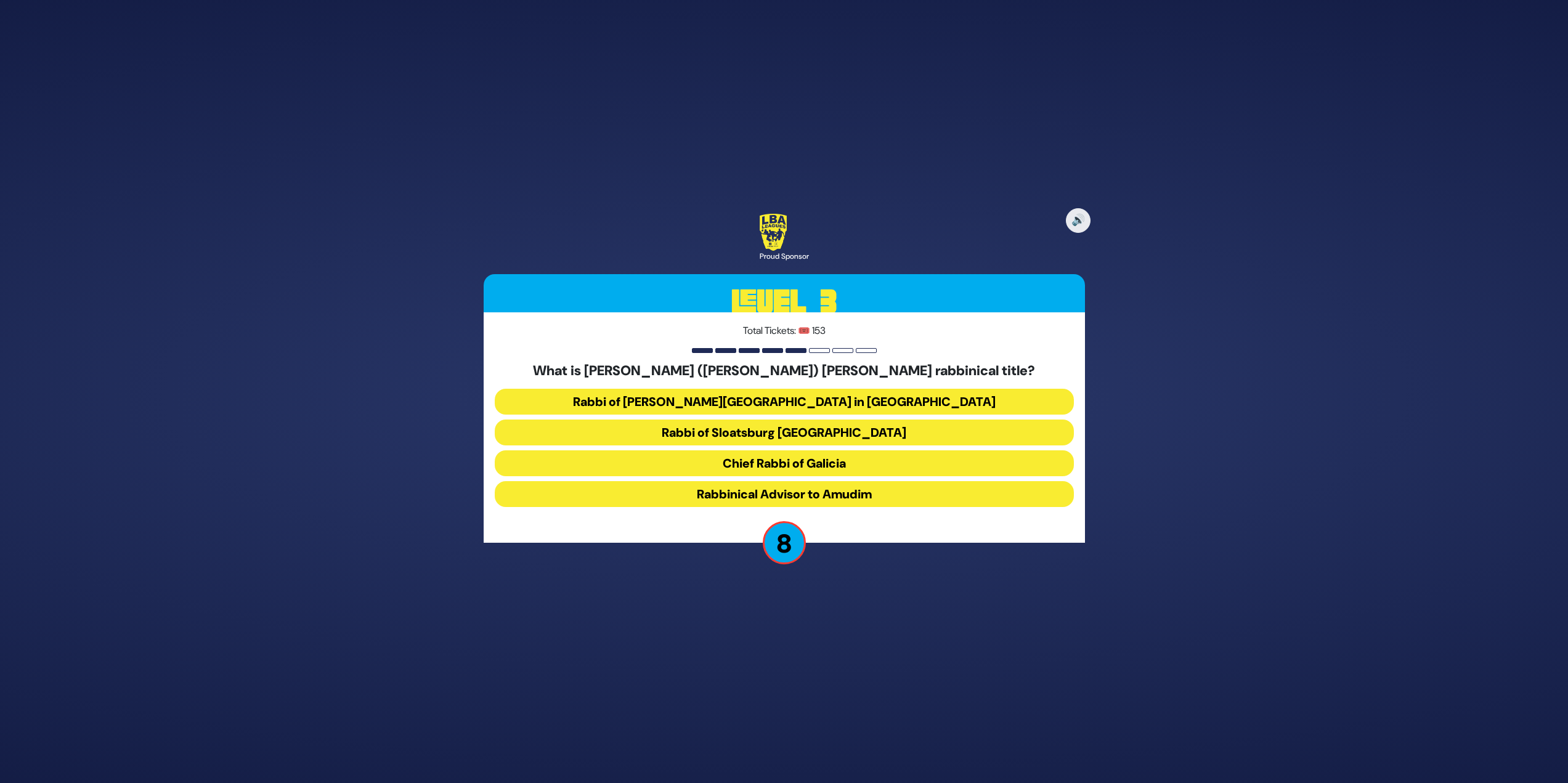
click at [868, 492] on button "Rabbinical Advisor to Amudim" at bounding box center [785, 494] width 579 height 26
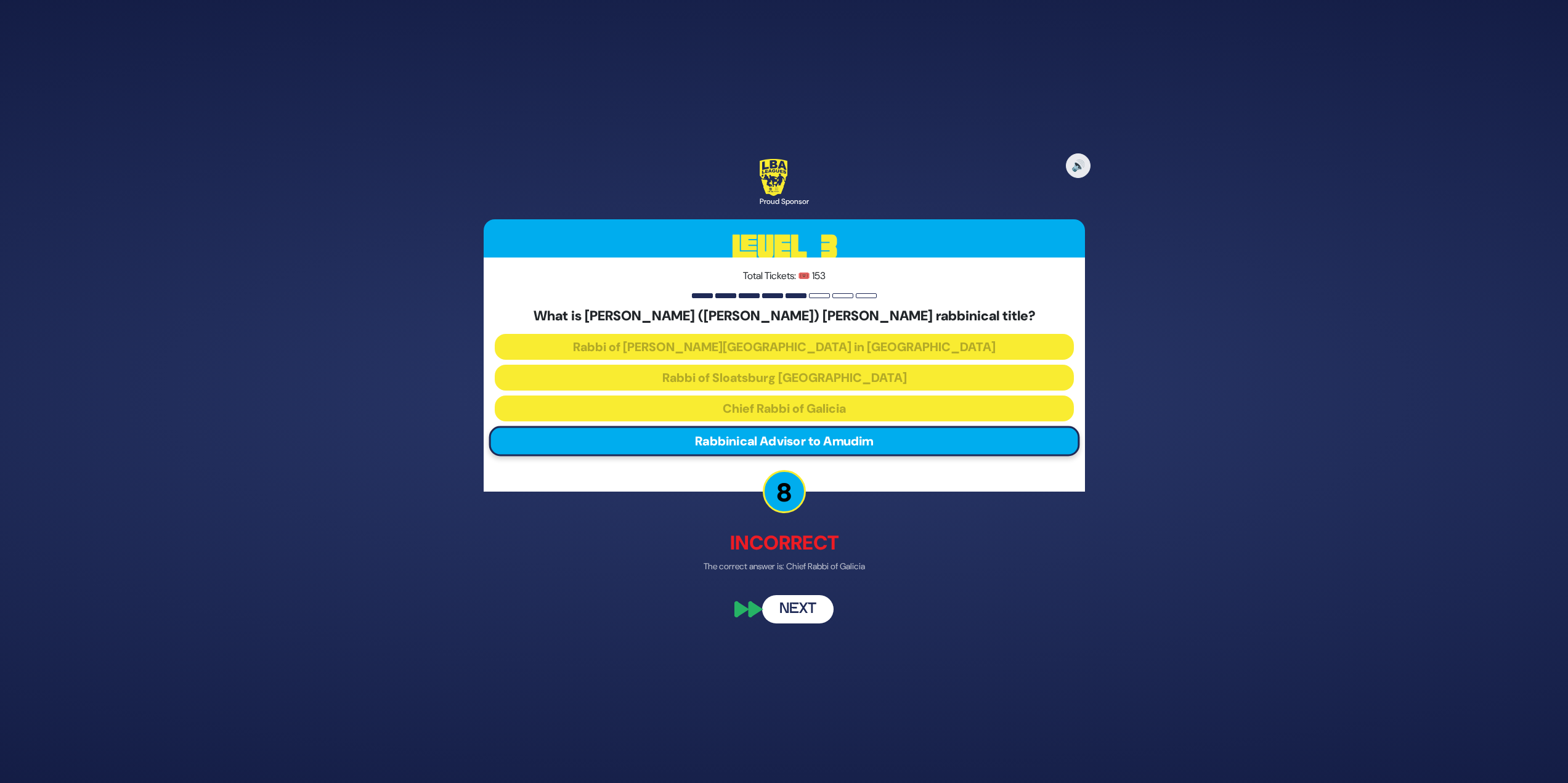
click at [787, 605] on button "Next" at bounding box center [798, 609] width 71 height 28
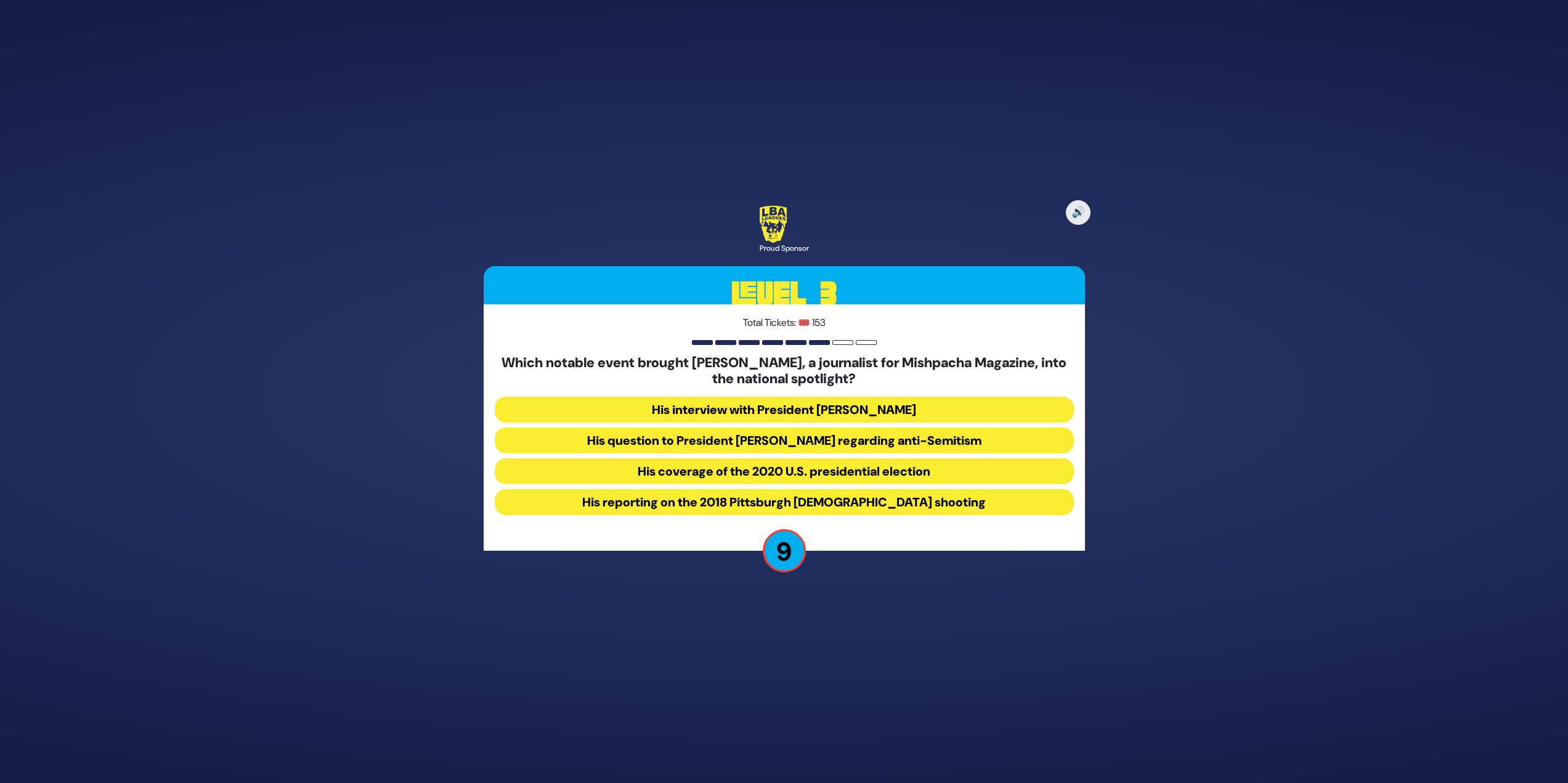
click at [731, 437] on button "His question to President Donald Trump regarding anti-Semitism" at bounding box center [785, 441] width 579 height 26
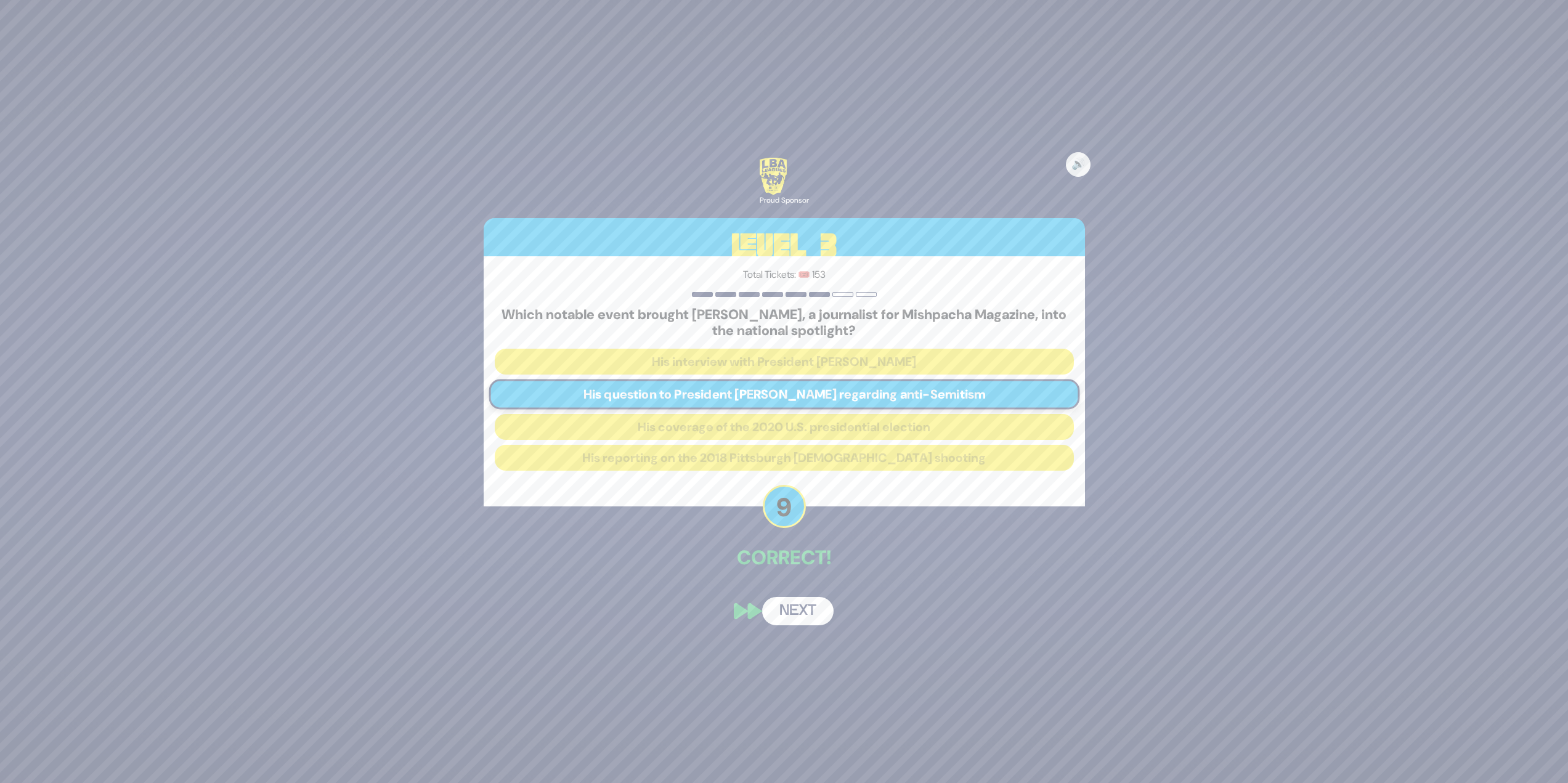
click at [779, 620] on button "Next" at bounding box center [798, 610] width 71 height 28
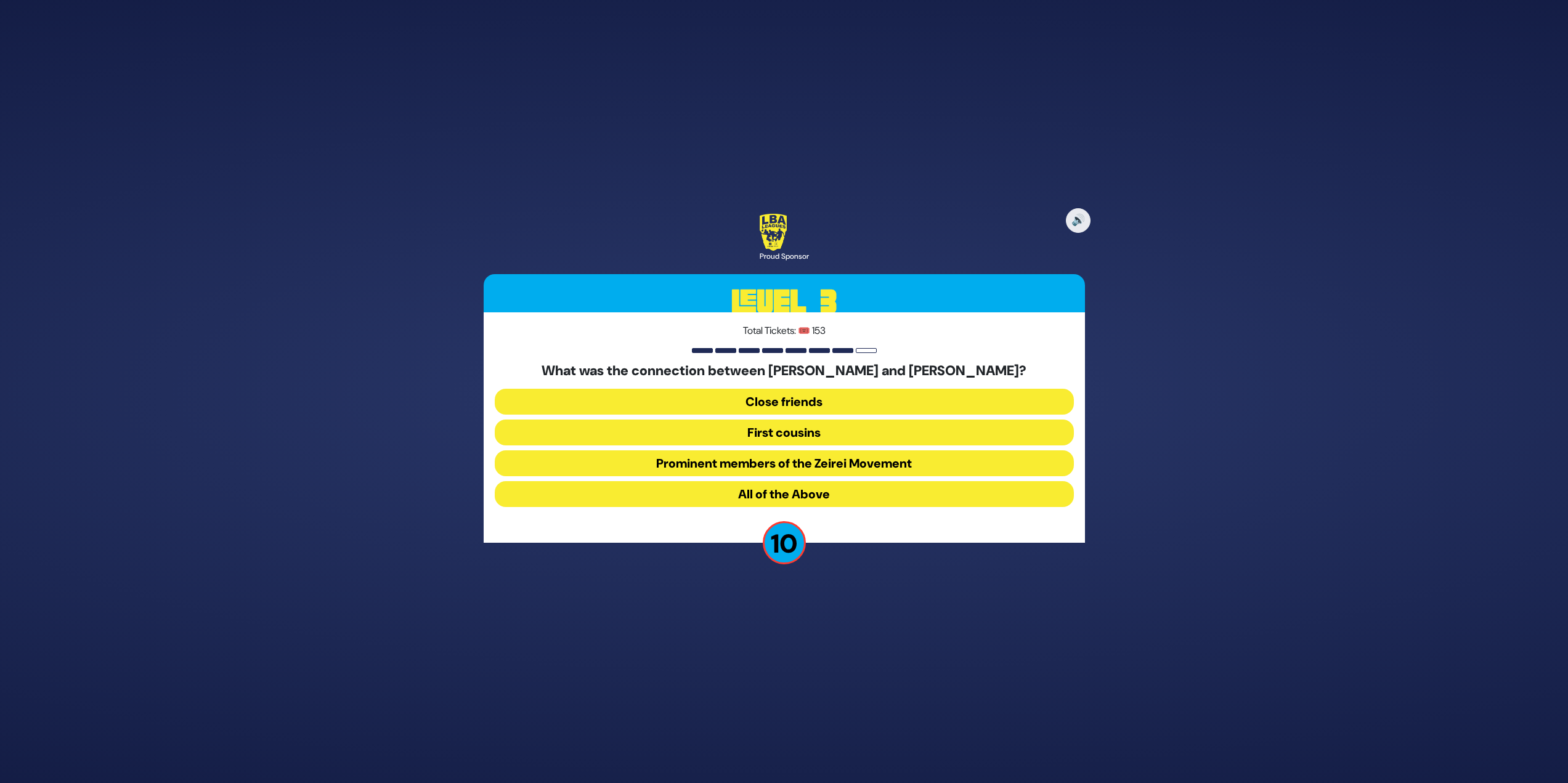
click at [866, 488] on button "All of the Above" at bounding box center [785, 494] width 579 height 26
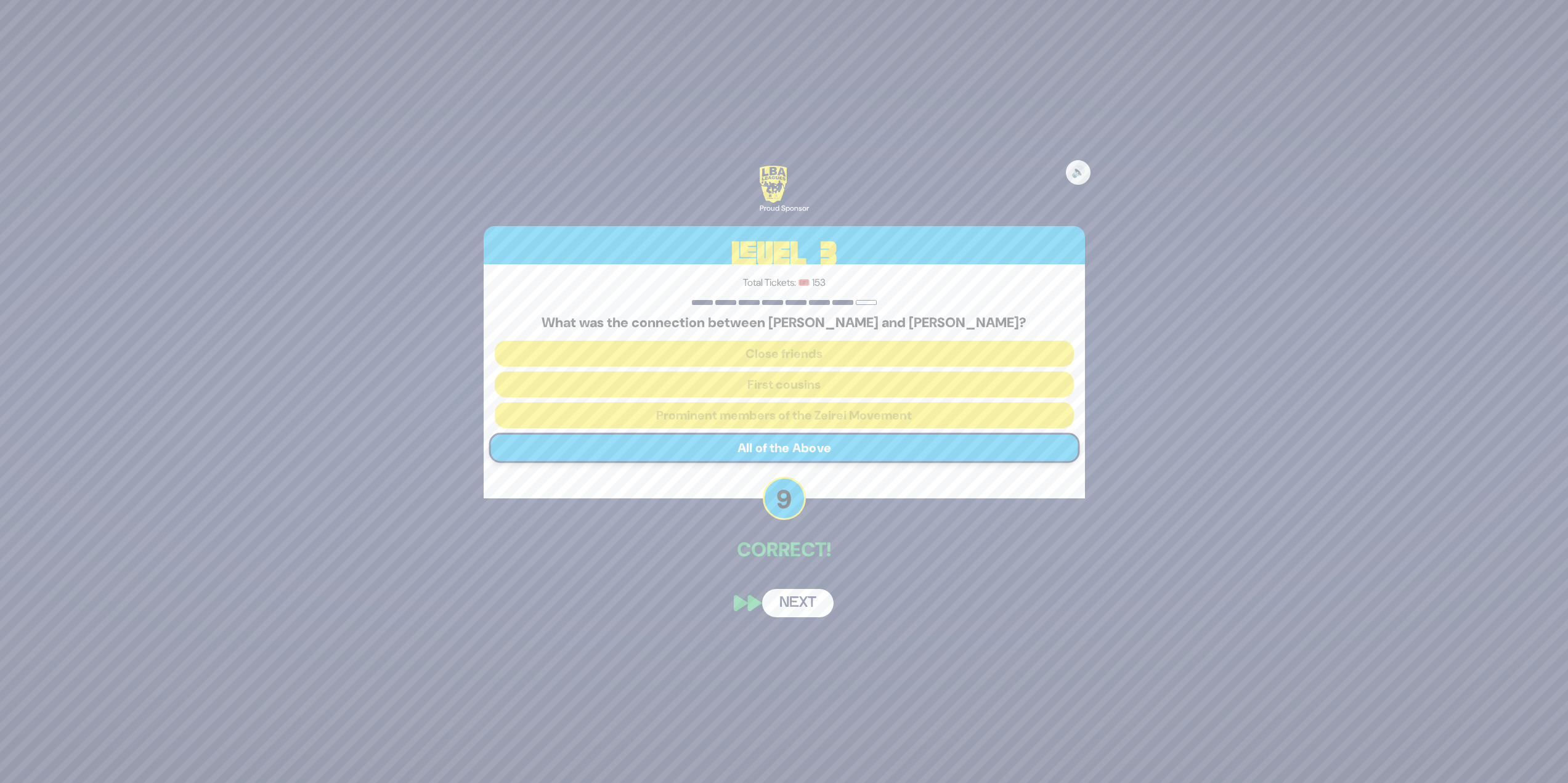
click at [806, 607] on button "Next" at bounding box center [798, 603] width 71 height 28
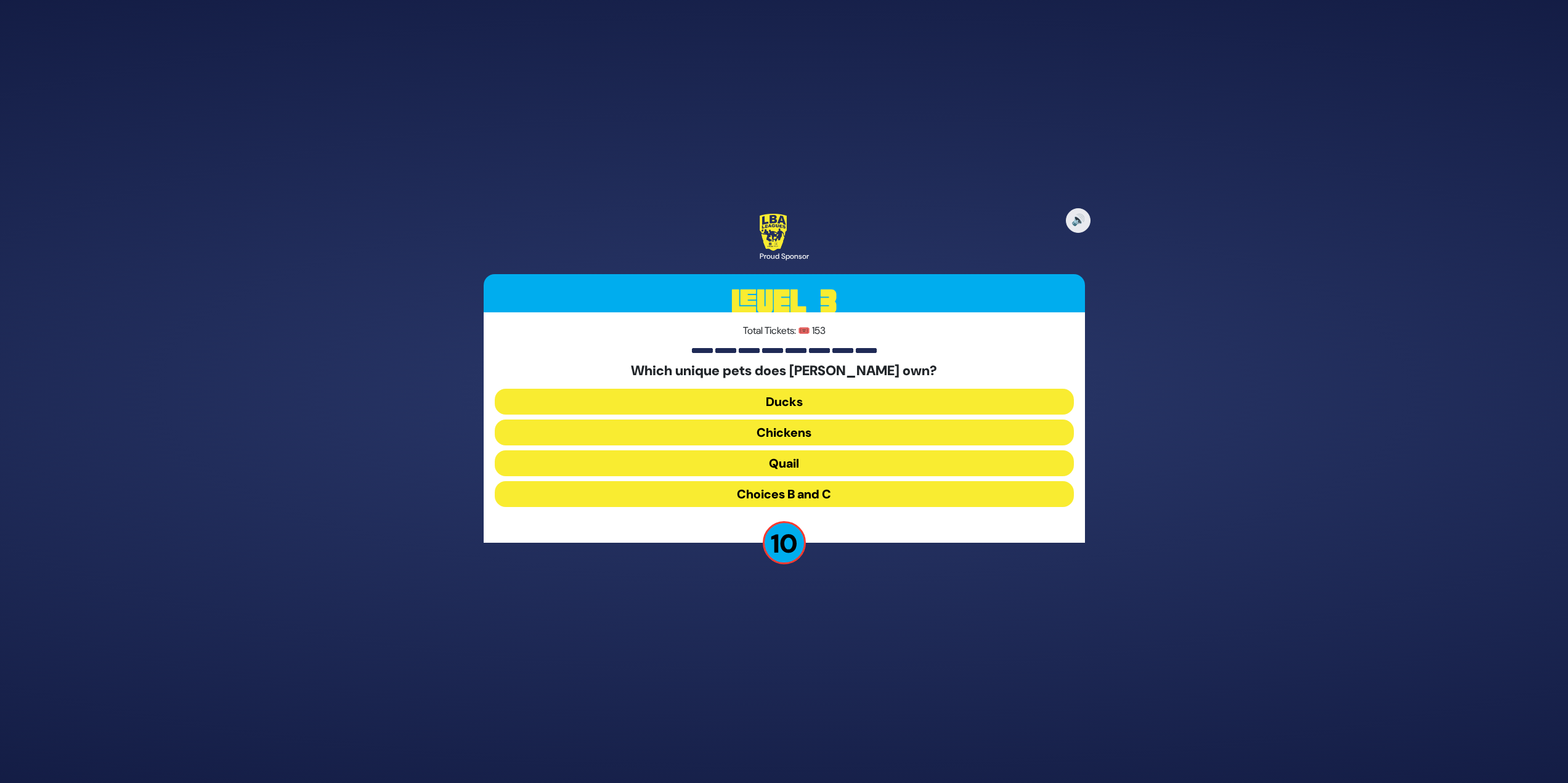
click at [786, 393] on button "Ducks" at bounding box center [785, 402] width 579 height 26
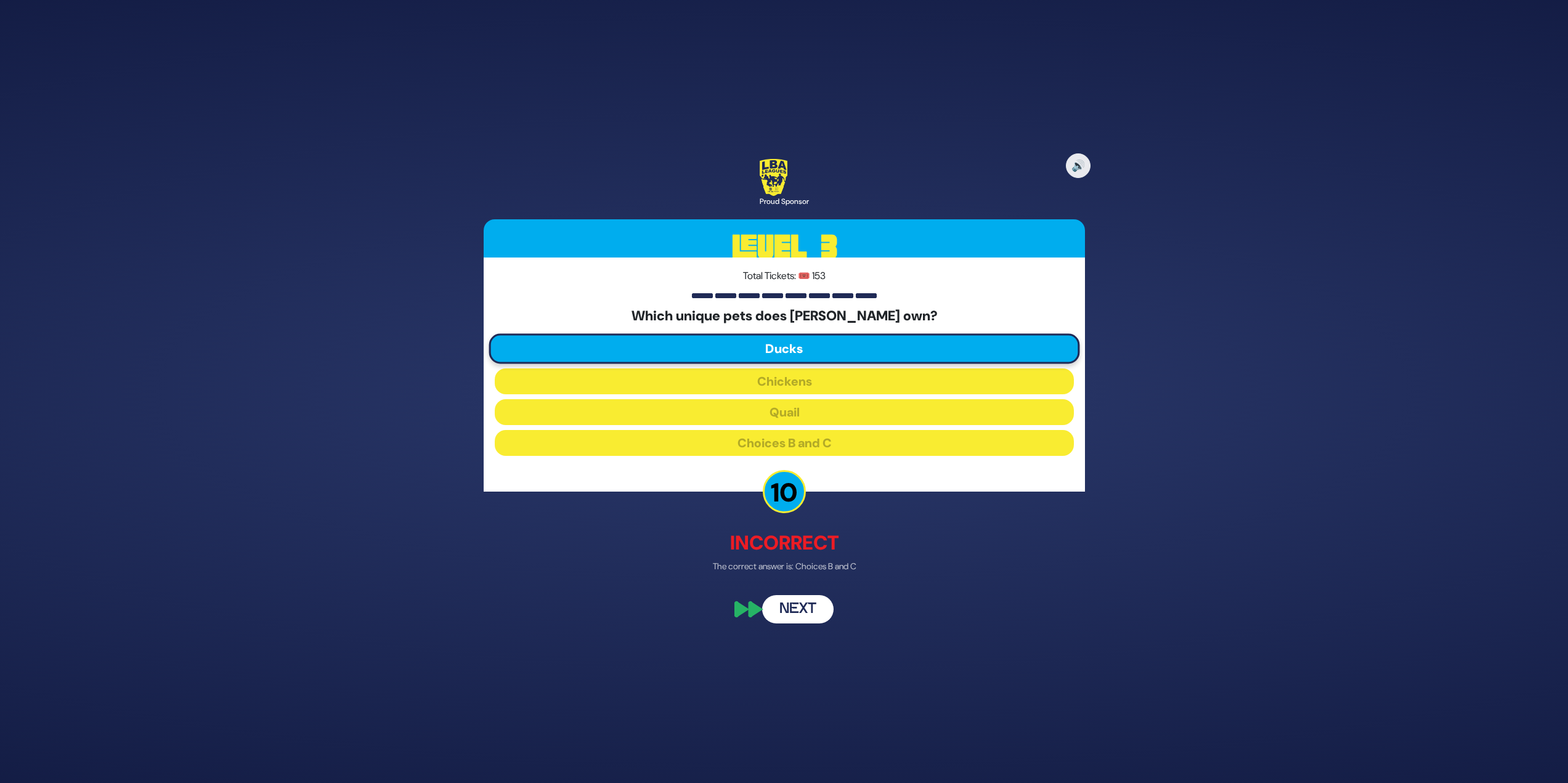
click at [791, 611] on button "Next" at bounding box center [798, 609] width 71 height 28
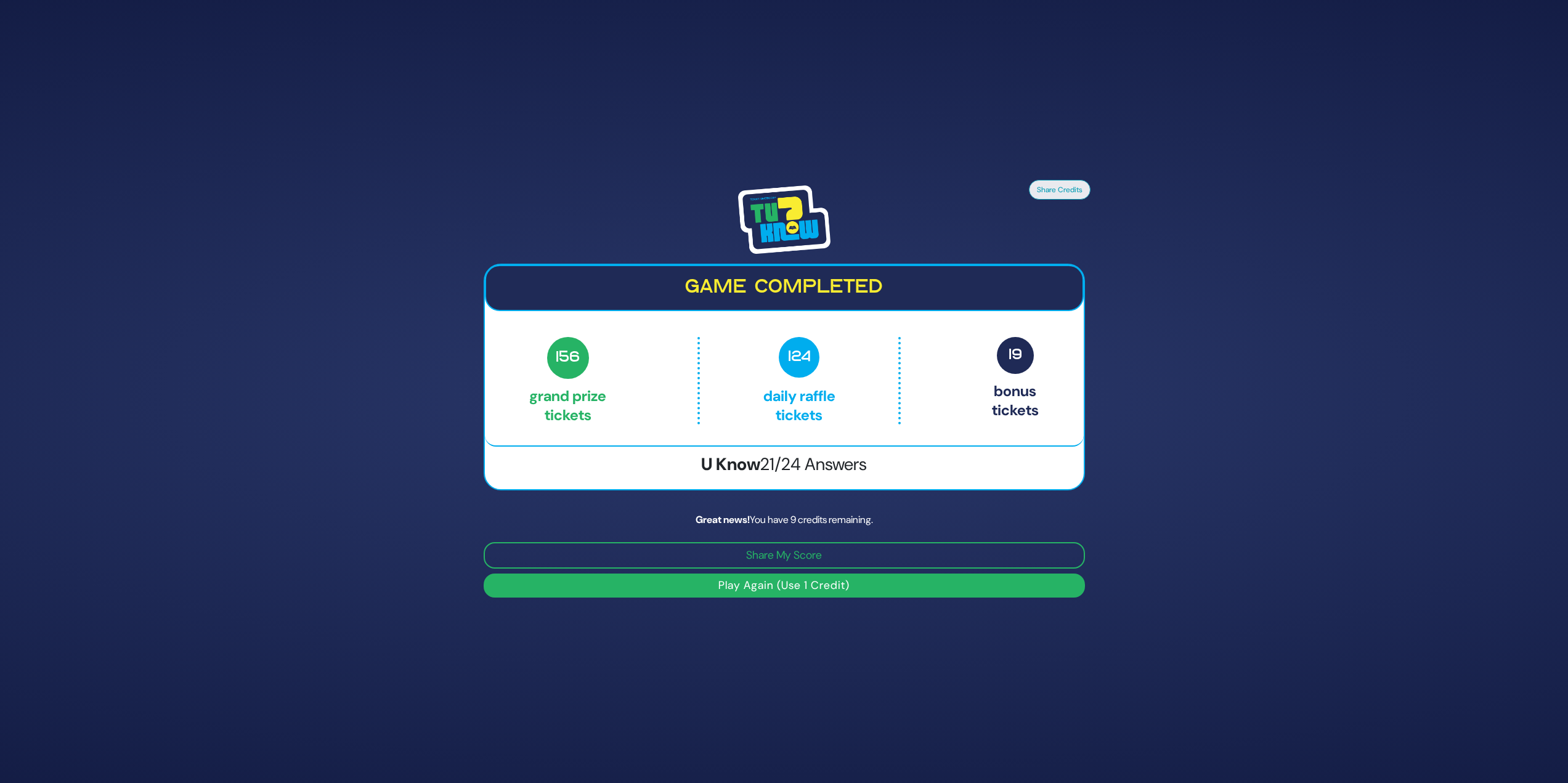
click at [798, 583] on button "Play Again (Use 1 Credit)" at bounding box center [785, 585] width 602 height 24
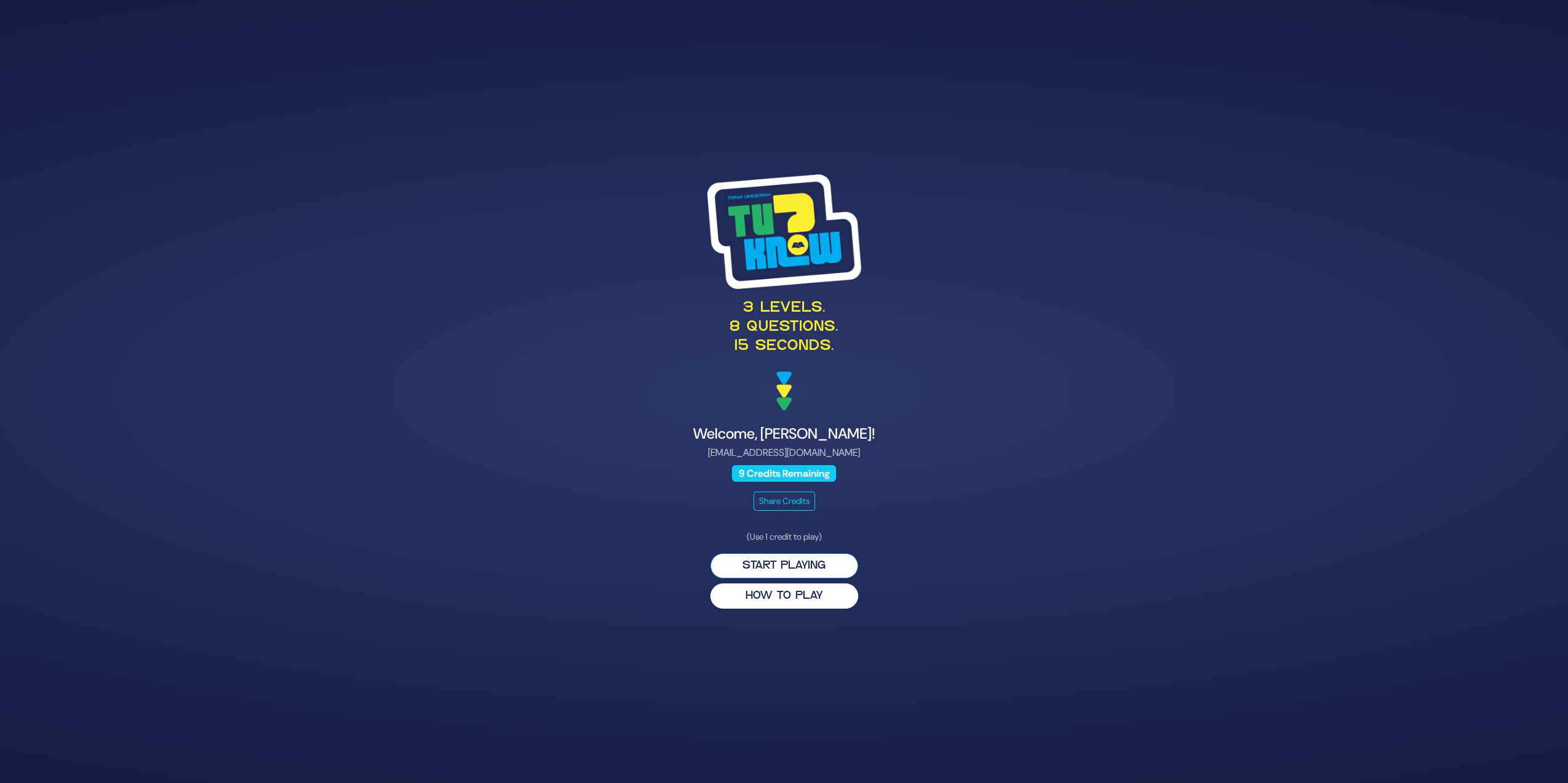
click at [815, 568] on button "Start Playing" at bounding box center [785, 565] width 148 height 25
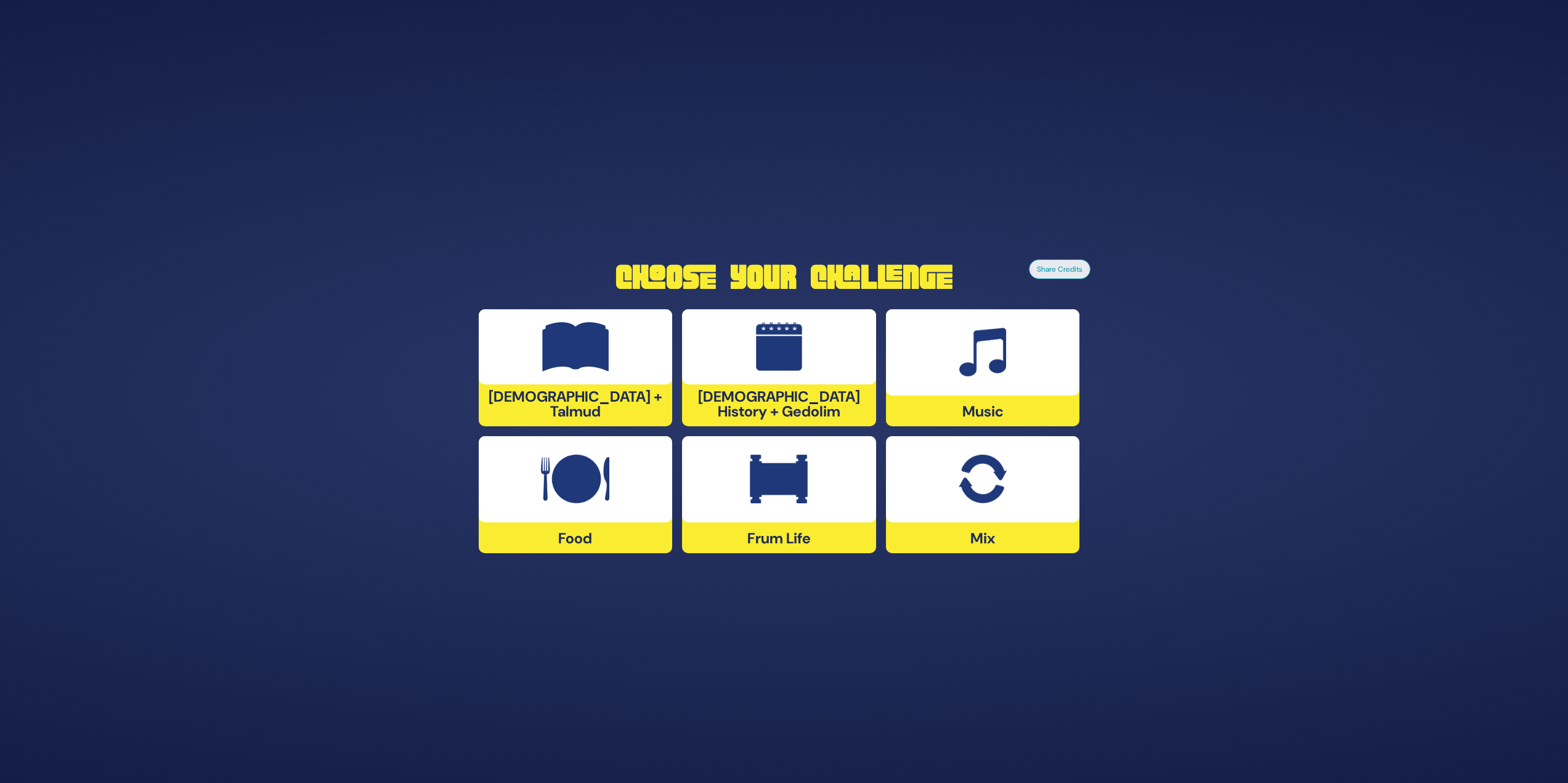
click at [744, 484] on div at bounding box center [779, 479] width 194 height 86
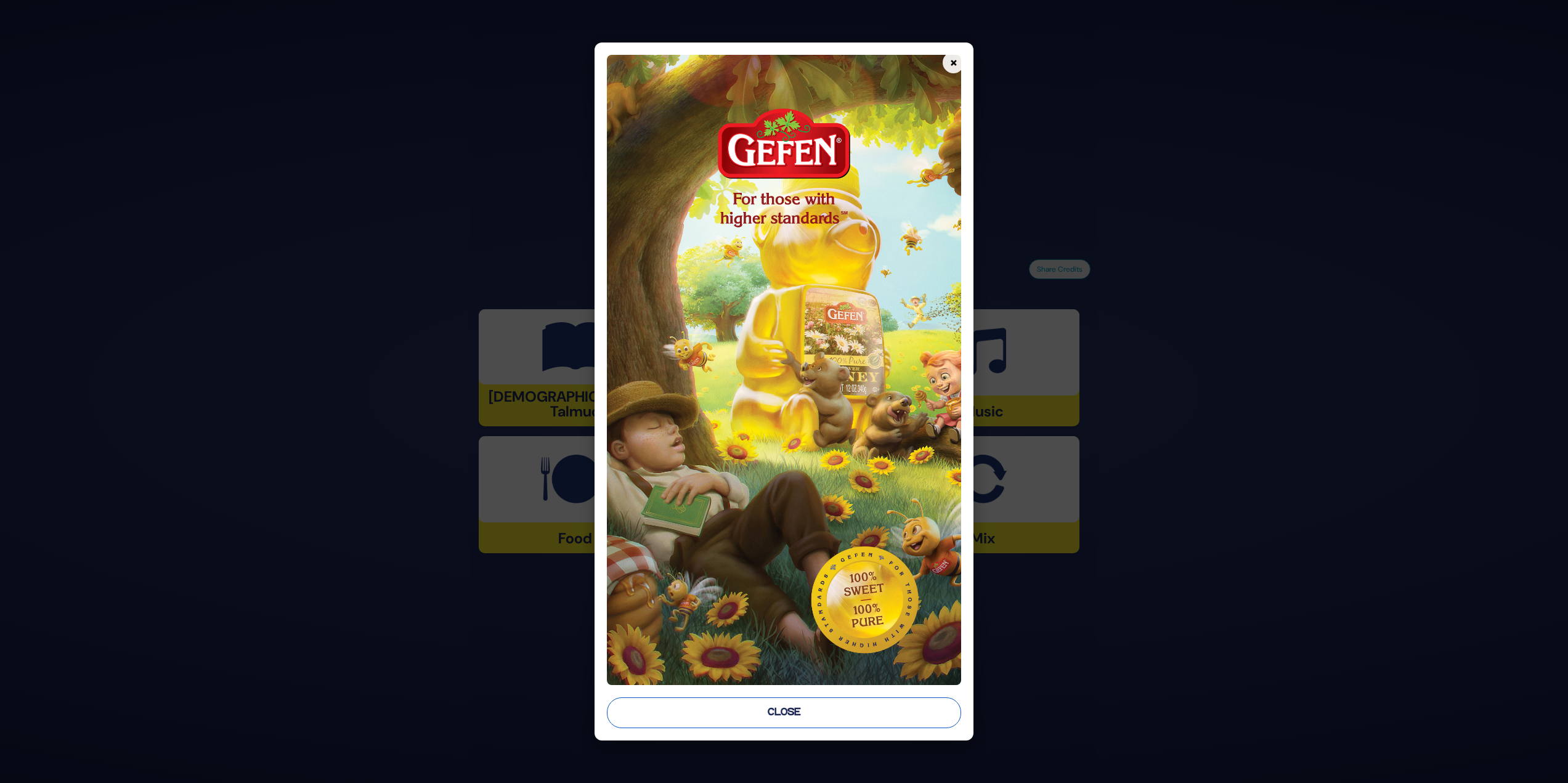
click at [794, 707] on button "Close" at bounding box center [784, 712] width 355 height 31
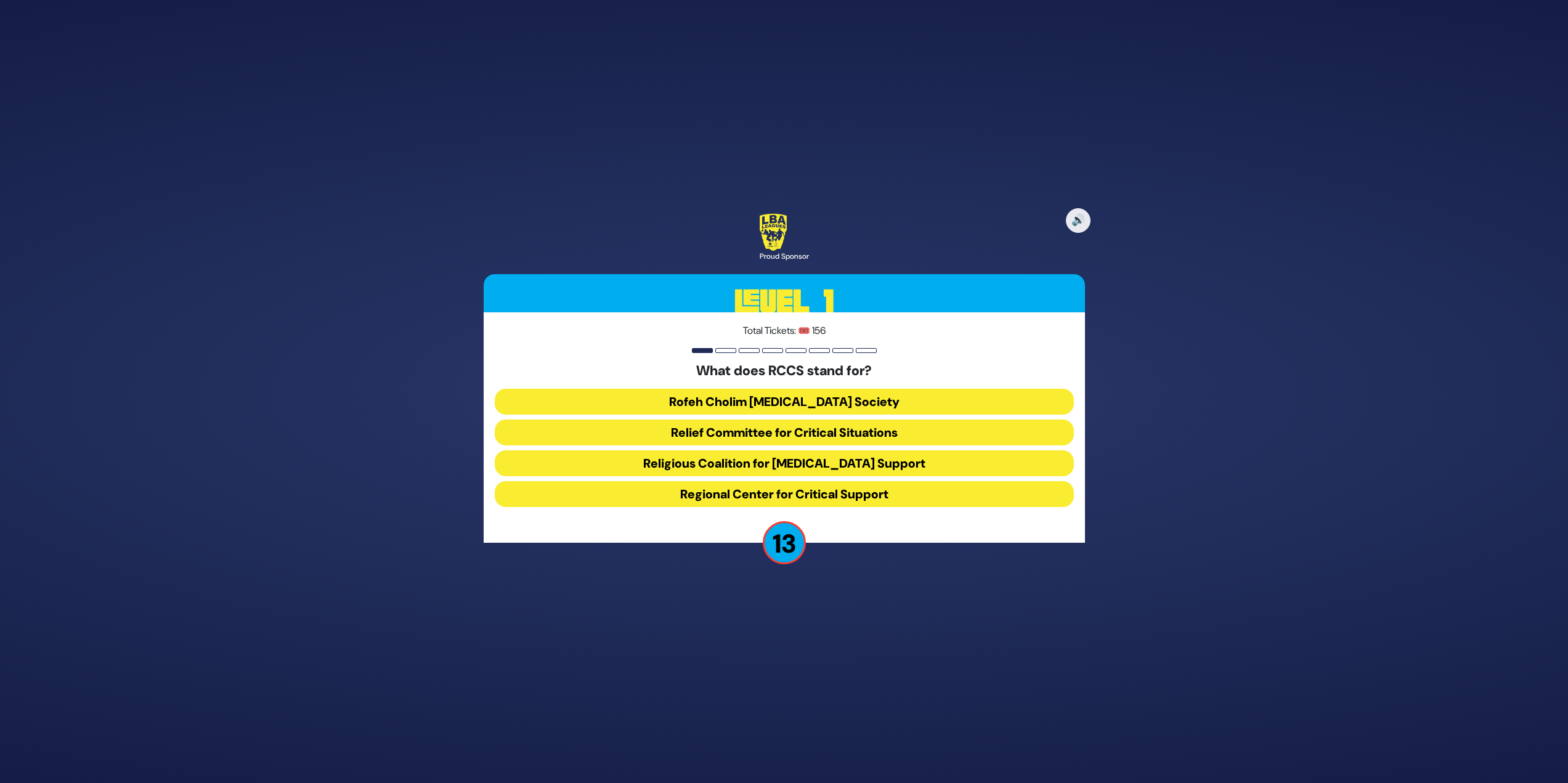
click at [851, 396] on button "Rofeh Cholim Cancer Society" at bounding box center [785, 402] width 579 height 26
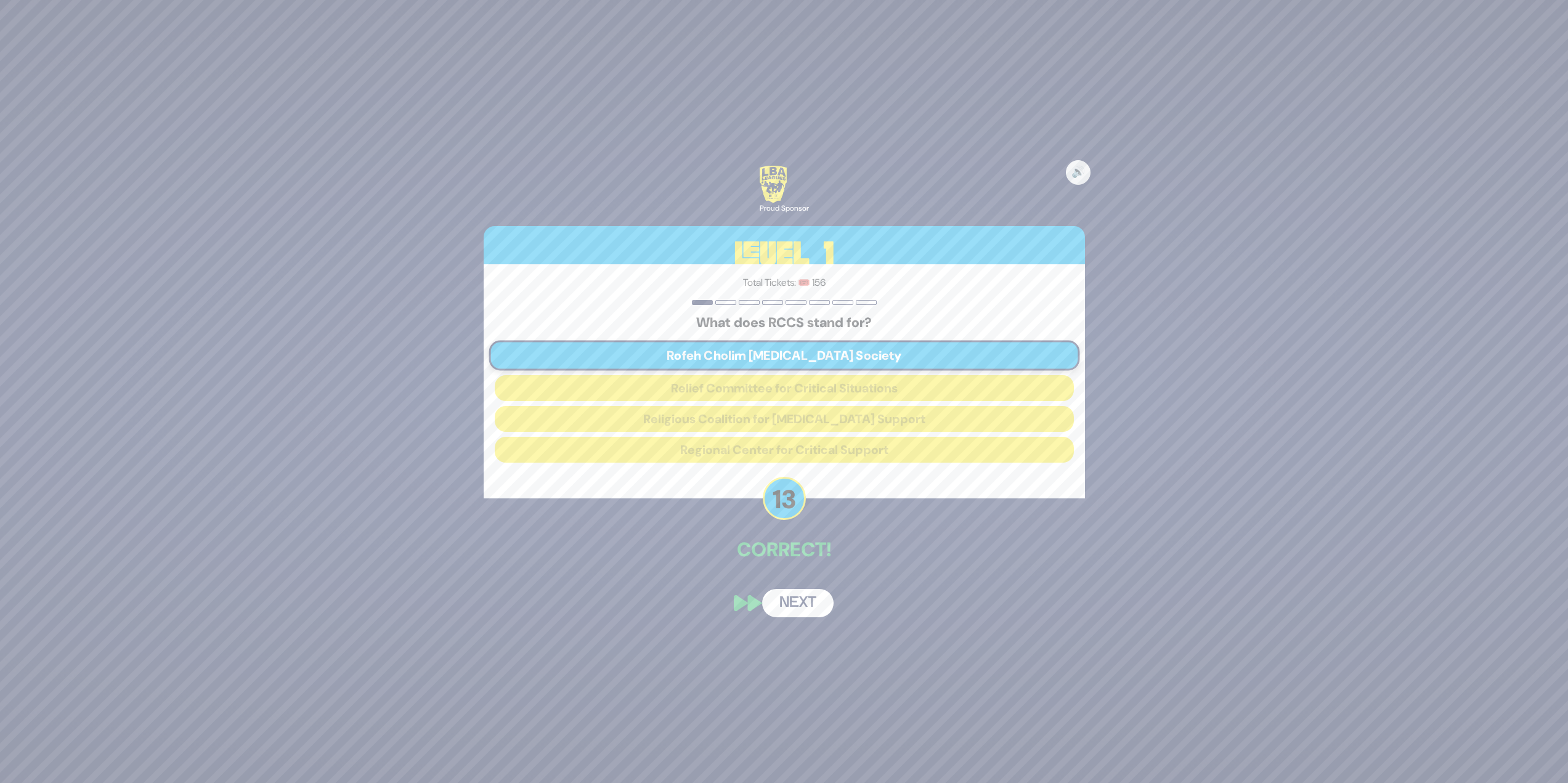
click at [779, 613] on button "Next" at bounding box center [798, 603] width 71 height 28
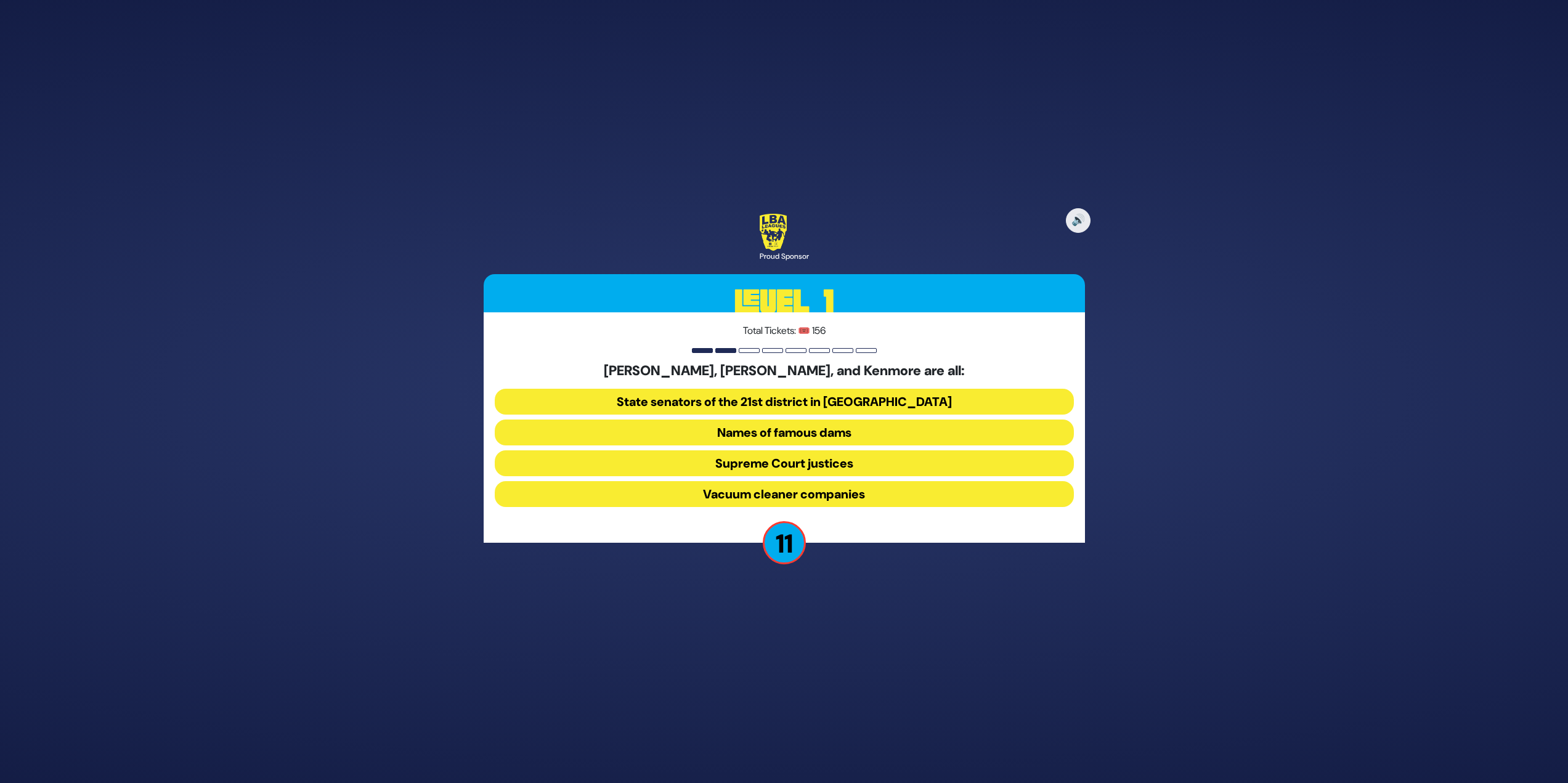
click at [815, 488] on button "Vacuum cleaner companies" at bounding box center [785, 494] width 579 height 26
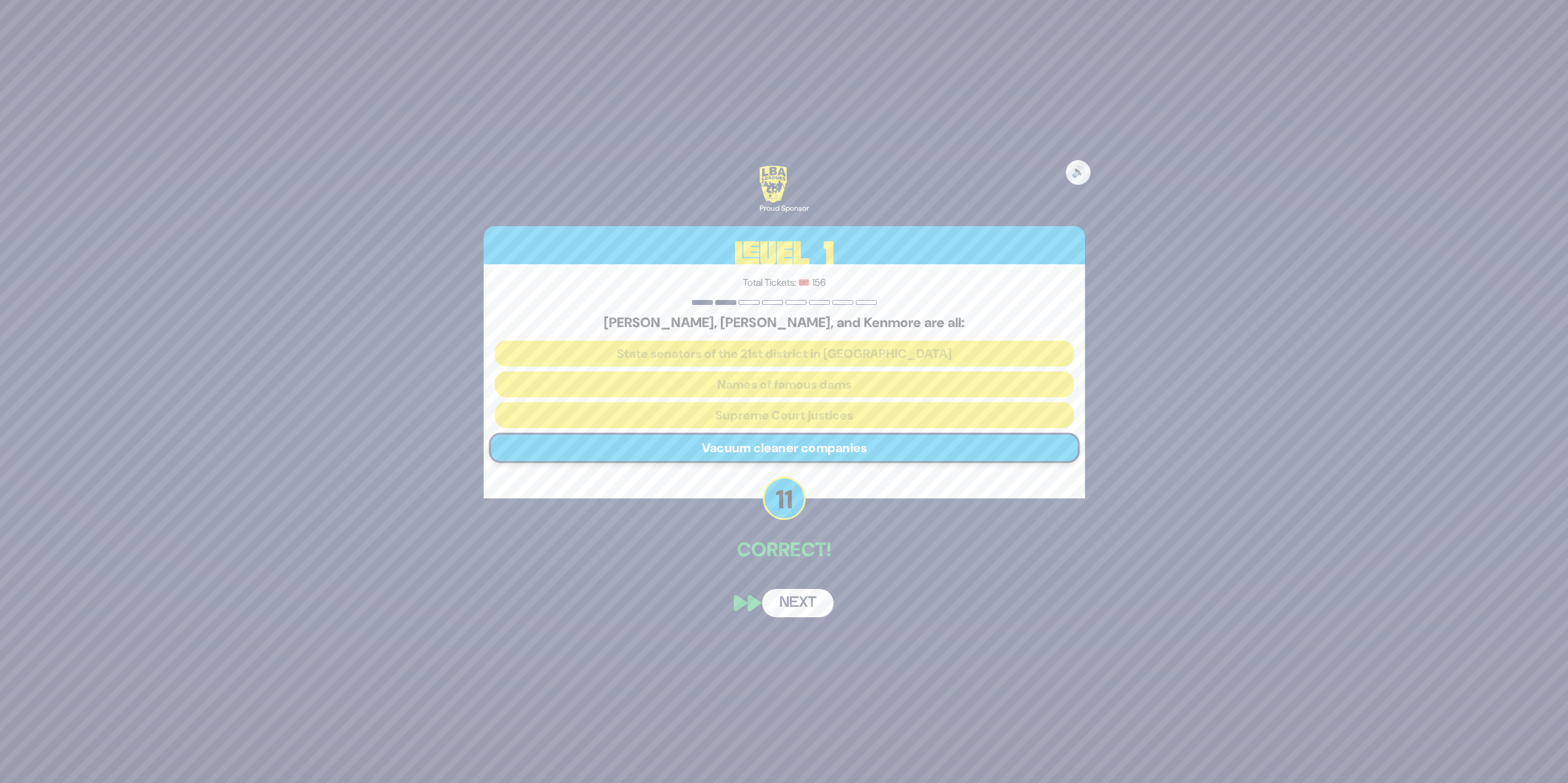
click at [807, 596] on button "Next" at bounding box center [798, 603] width 71 height 28
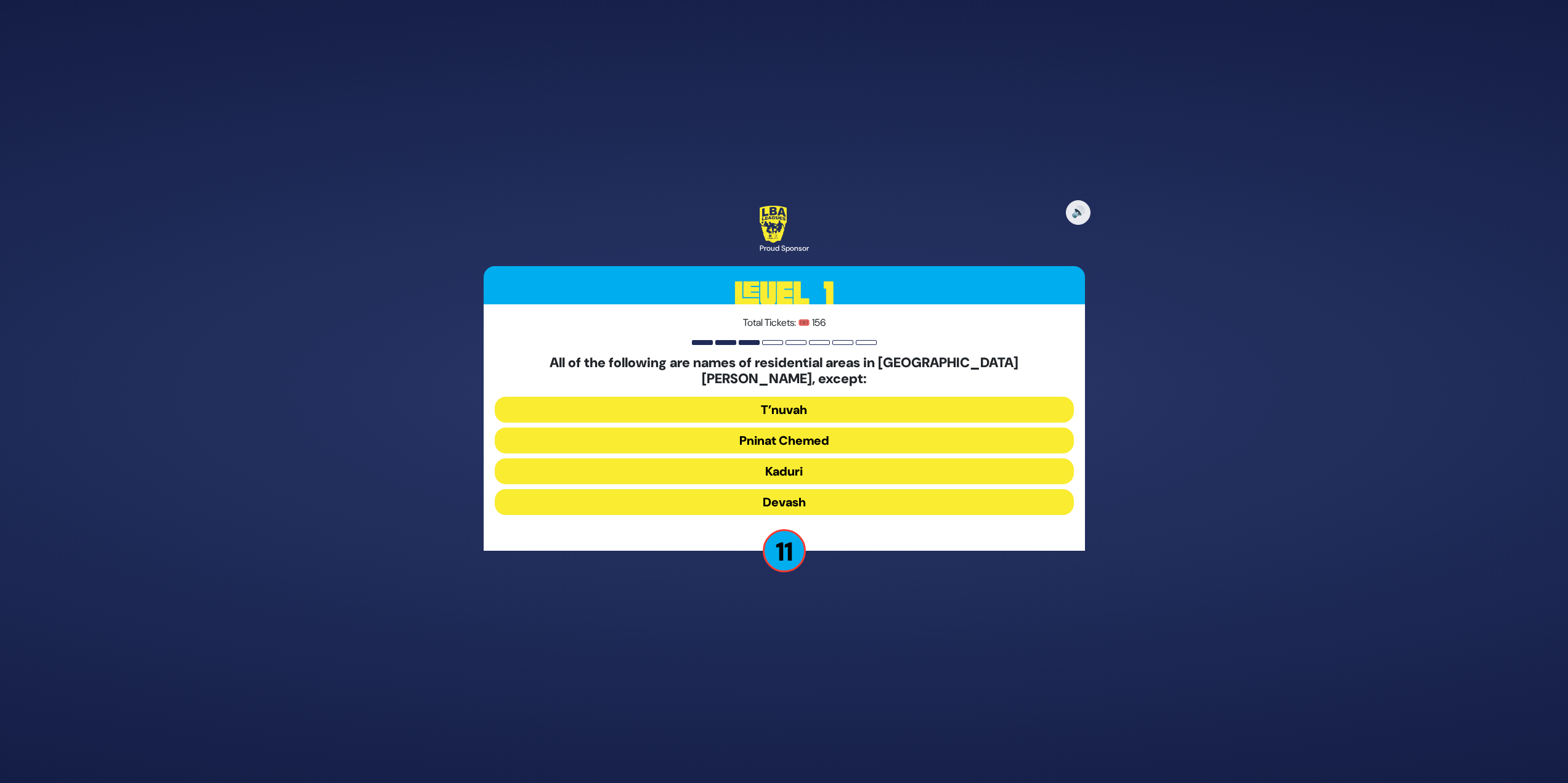
click at [738, 495] on button "Devash" at bounding box center [785, 502] width 579 height 26
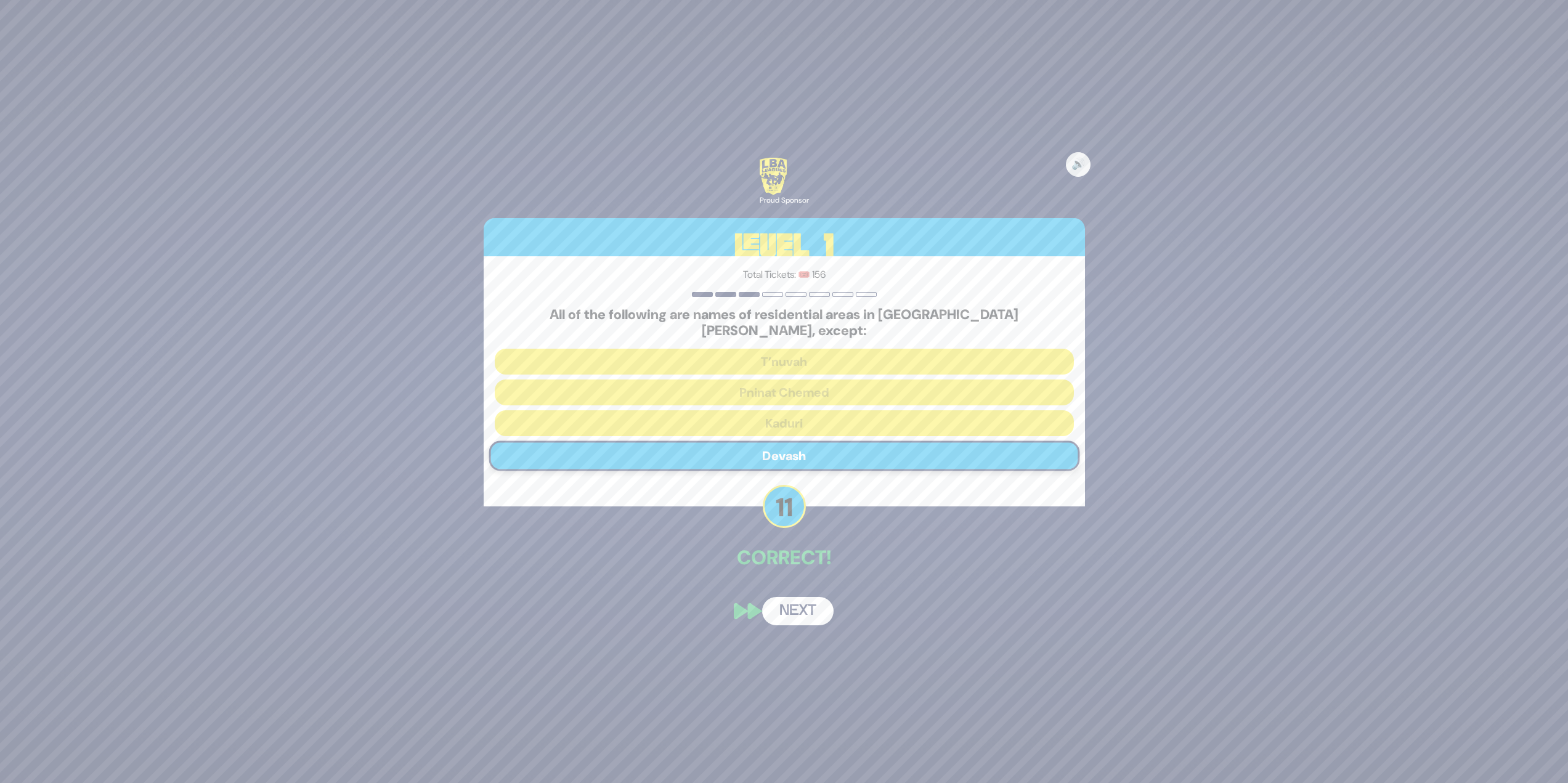
click at [787, 608] on button "Next" at bounding box center [798, 610] width 71 height 28
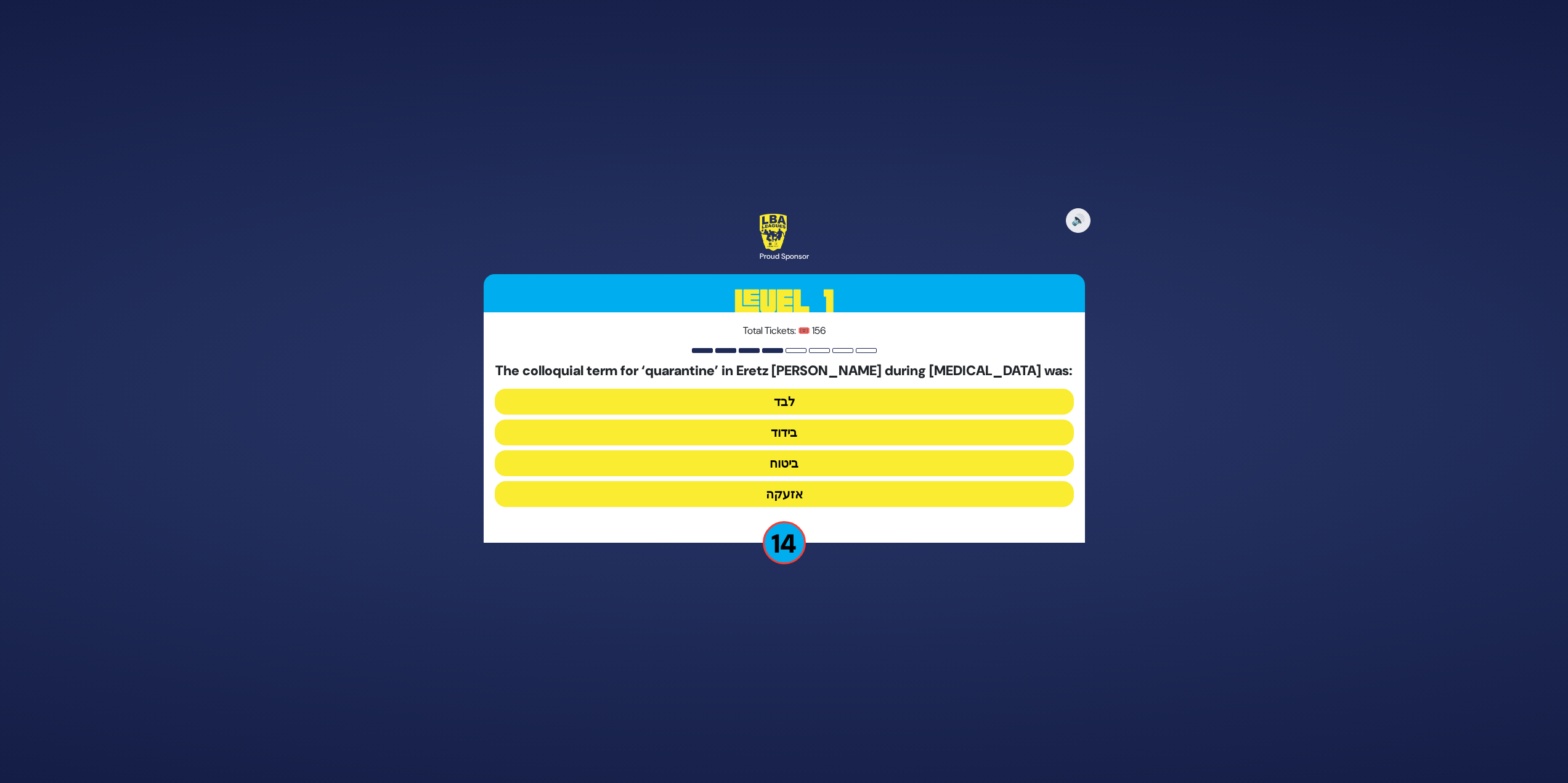
click at [777, 434] on button "בידוד" at bounding box center [785, 433] width 579 height 26
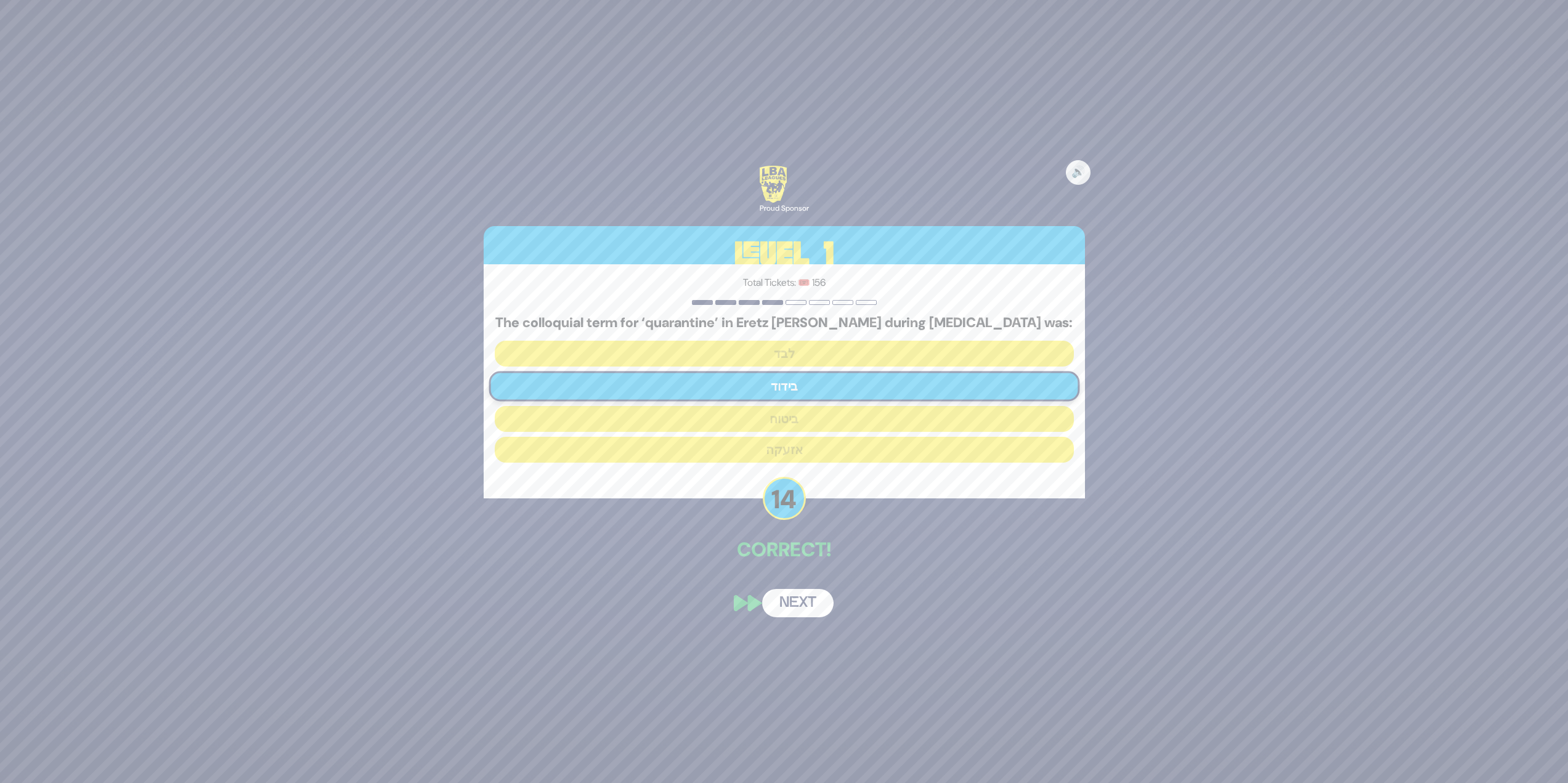
click at [805, 603] on button "Next" at bounding box center [798, 603] width 71 height 28
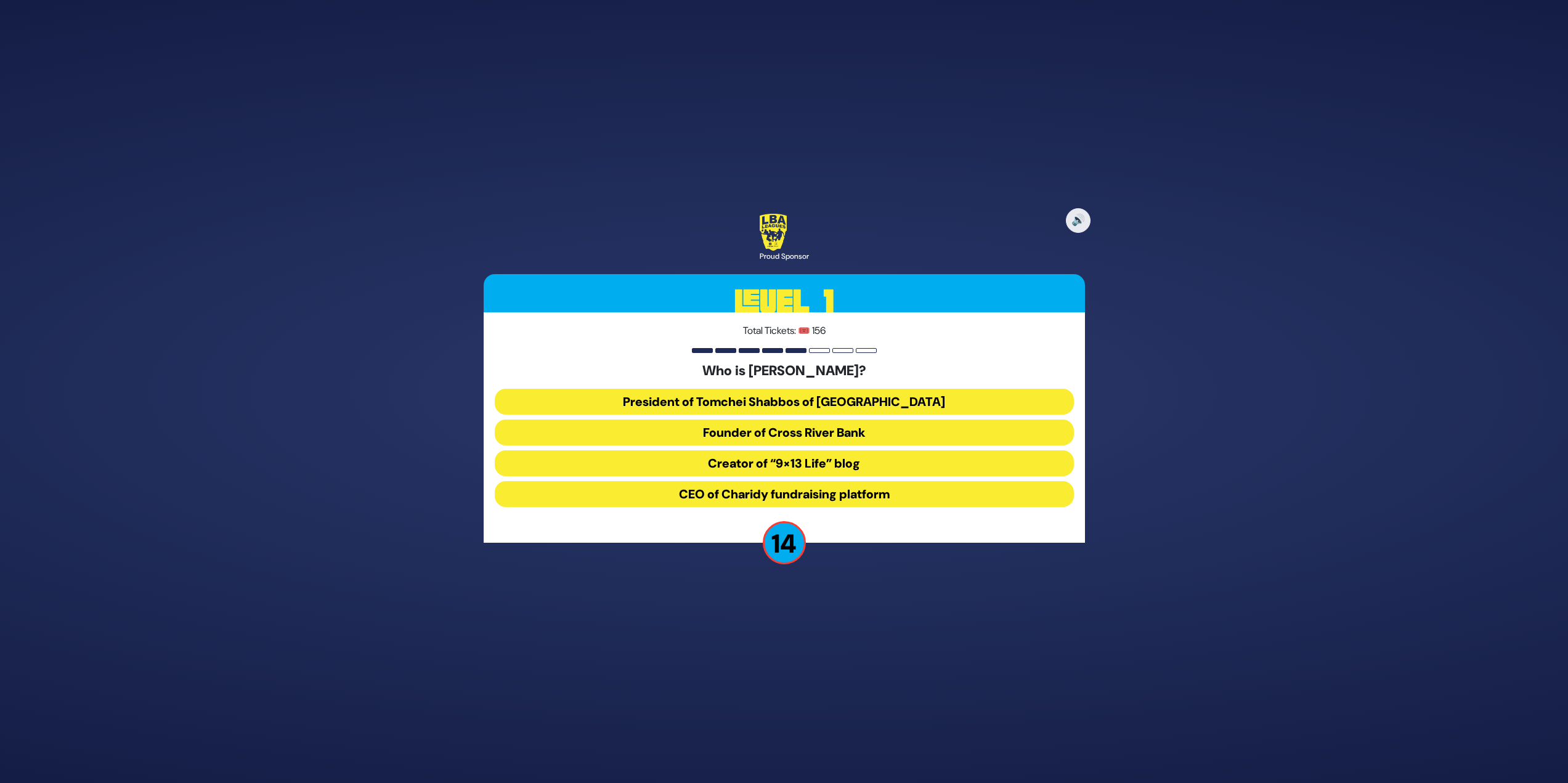
click at [877, 399] on button "President of Tomchei Shabbos of Rockland County" at bounding box center [785, 402] width 579 height 26
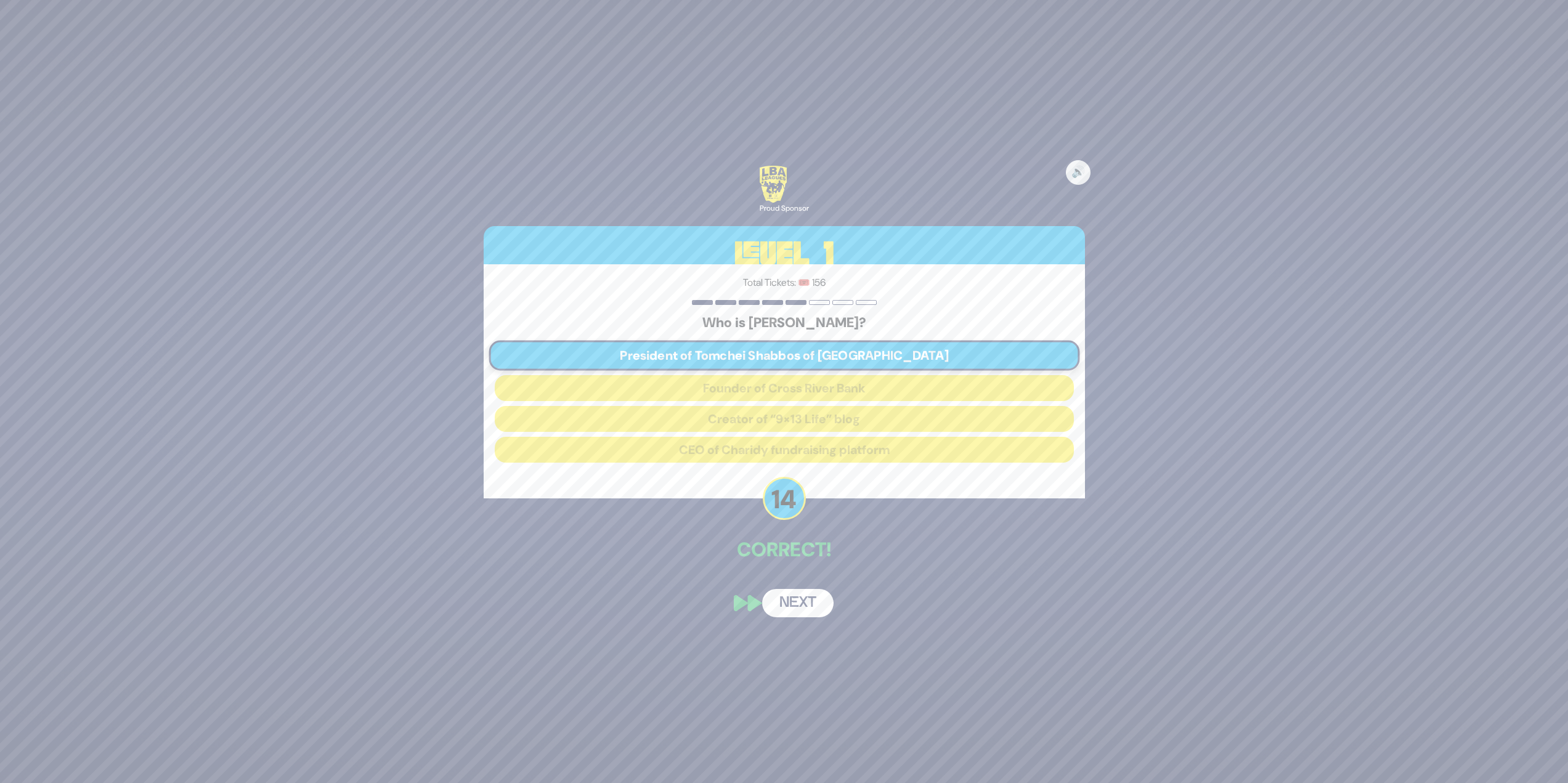
click at [798, 579] on div "🔊 Proud Sponsor Level 1 Total Tickets: 🎟️ 156 Who is Mr. Alan Rosenstock? Presi…" at bounding box center [784, 392] width 631 height 481
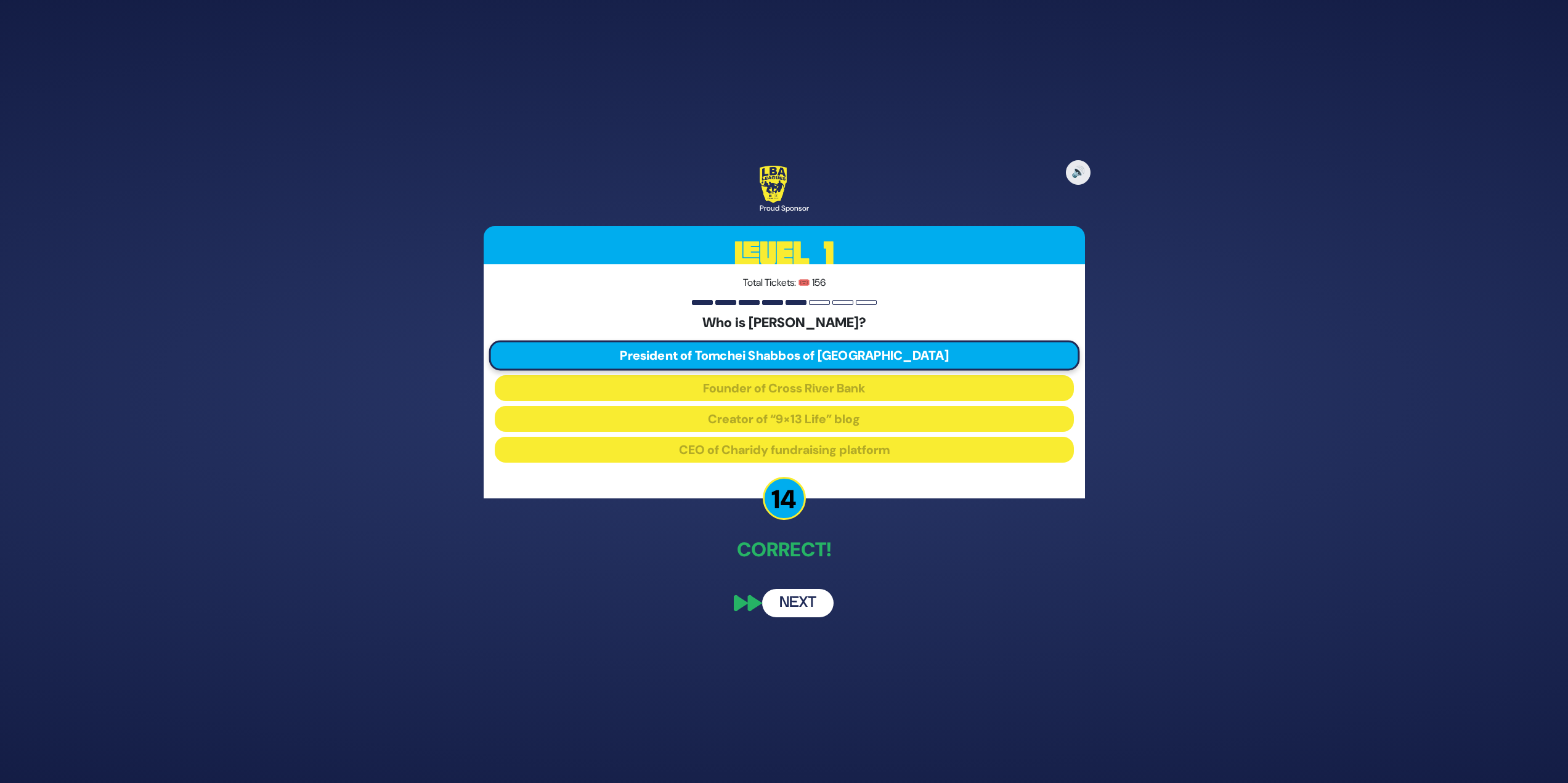
click at [798, 603] on button "Next" at bounding box center [798, 603] width 71 height 28
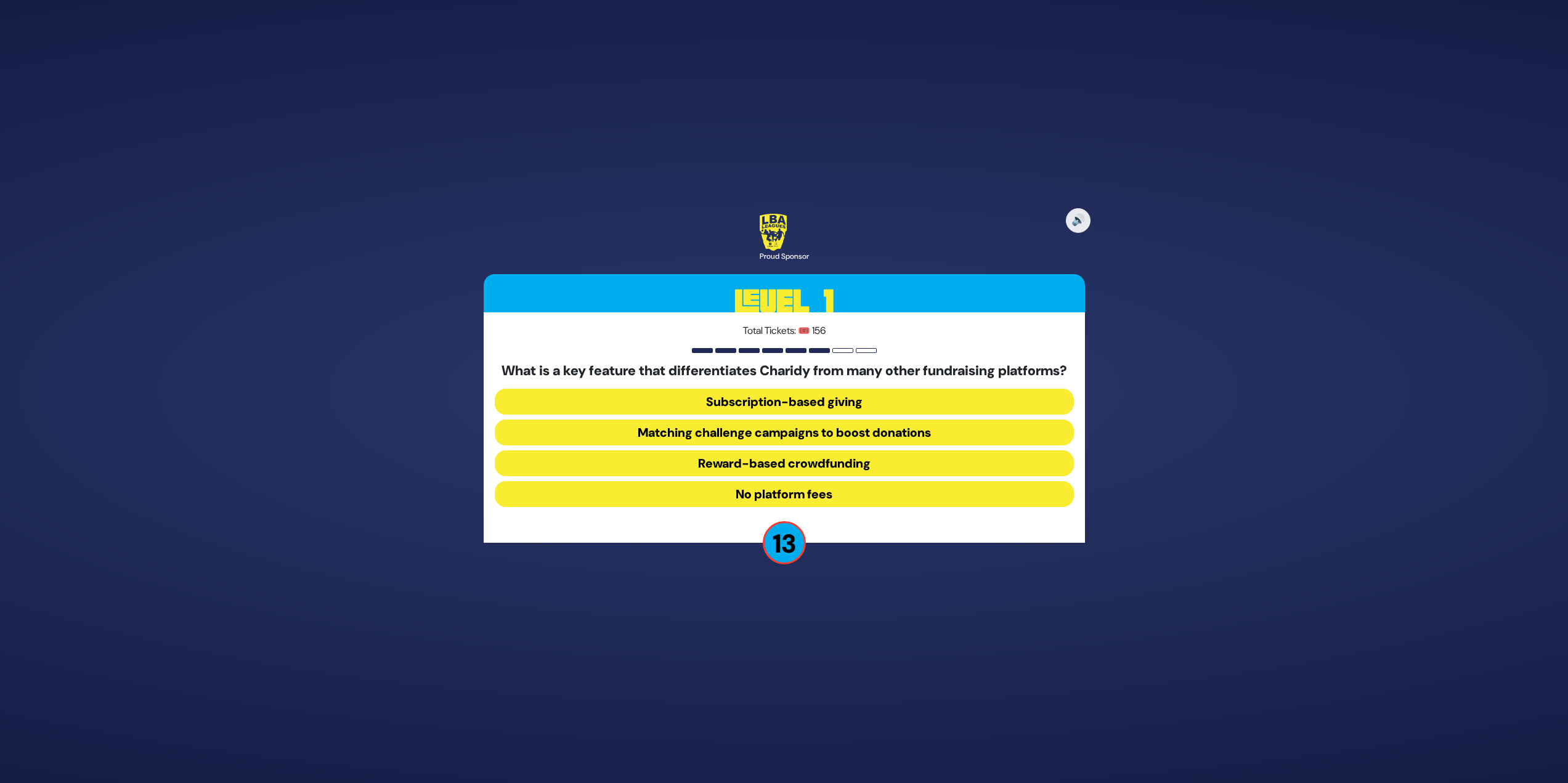
click at [849, 438] on button "Matching challenge campaigns to boost donations" at bounding box center [785, 433] width 579 height 26
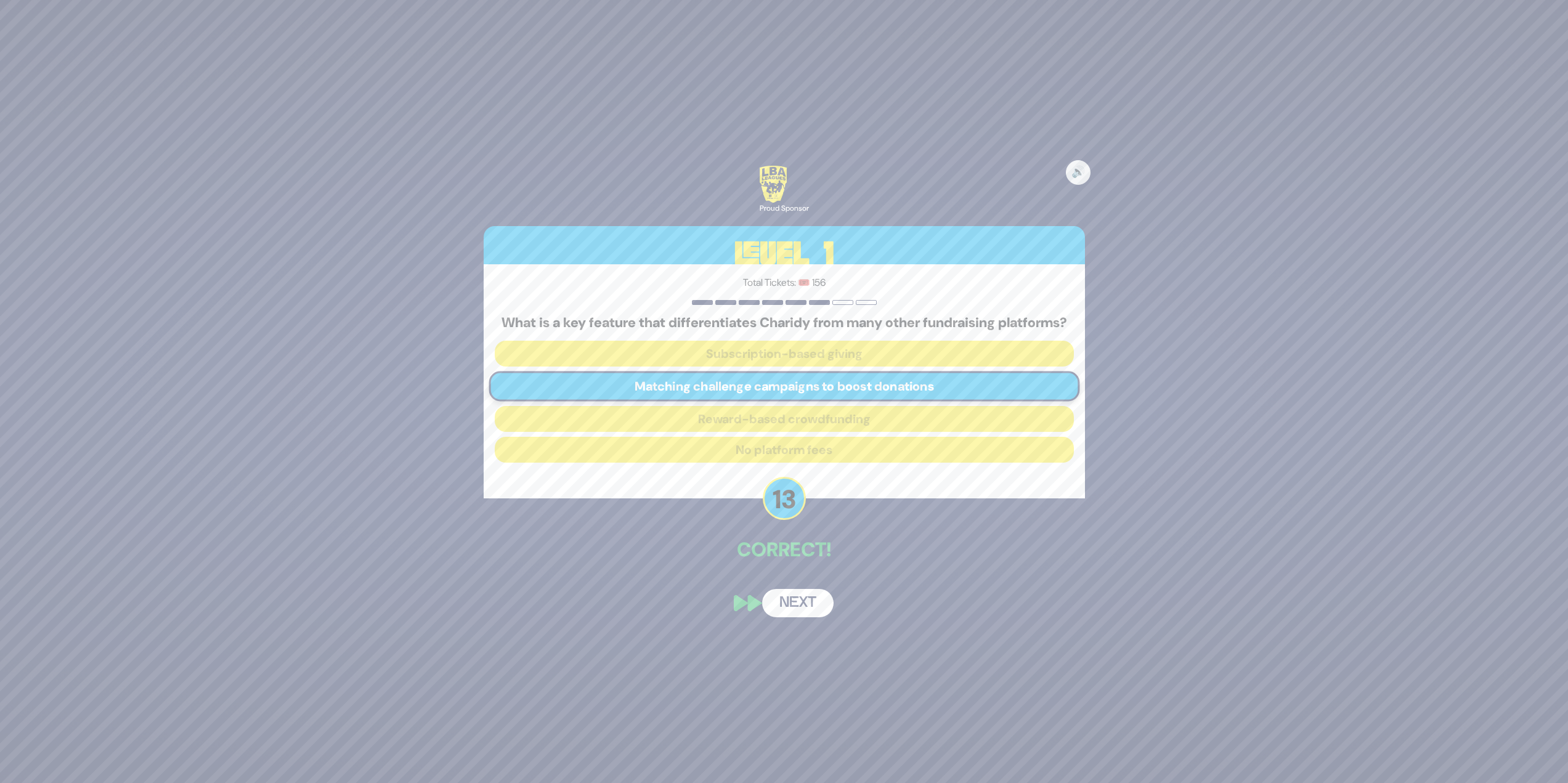
click at [791, 615] on button "Next" at bounding box center [798, 603] width 71 height 28
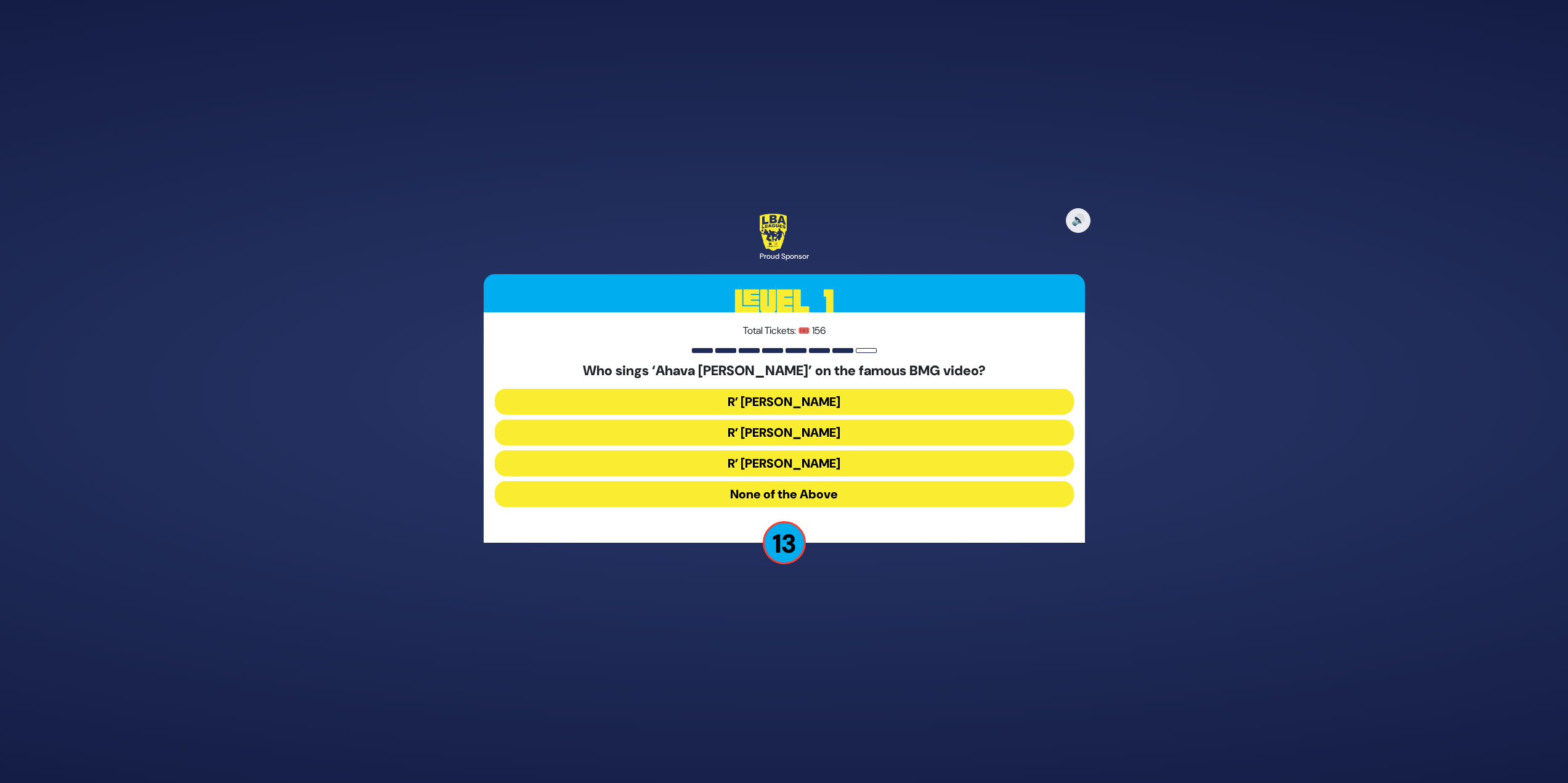
click at [849, 437] on button "R’ Ephraim Wachsman" at bounding box center [785, 433] width 579 height 26
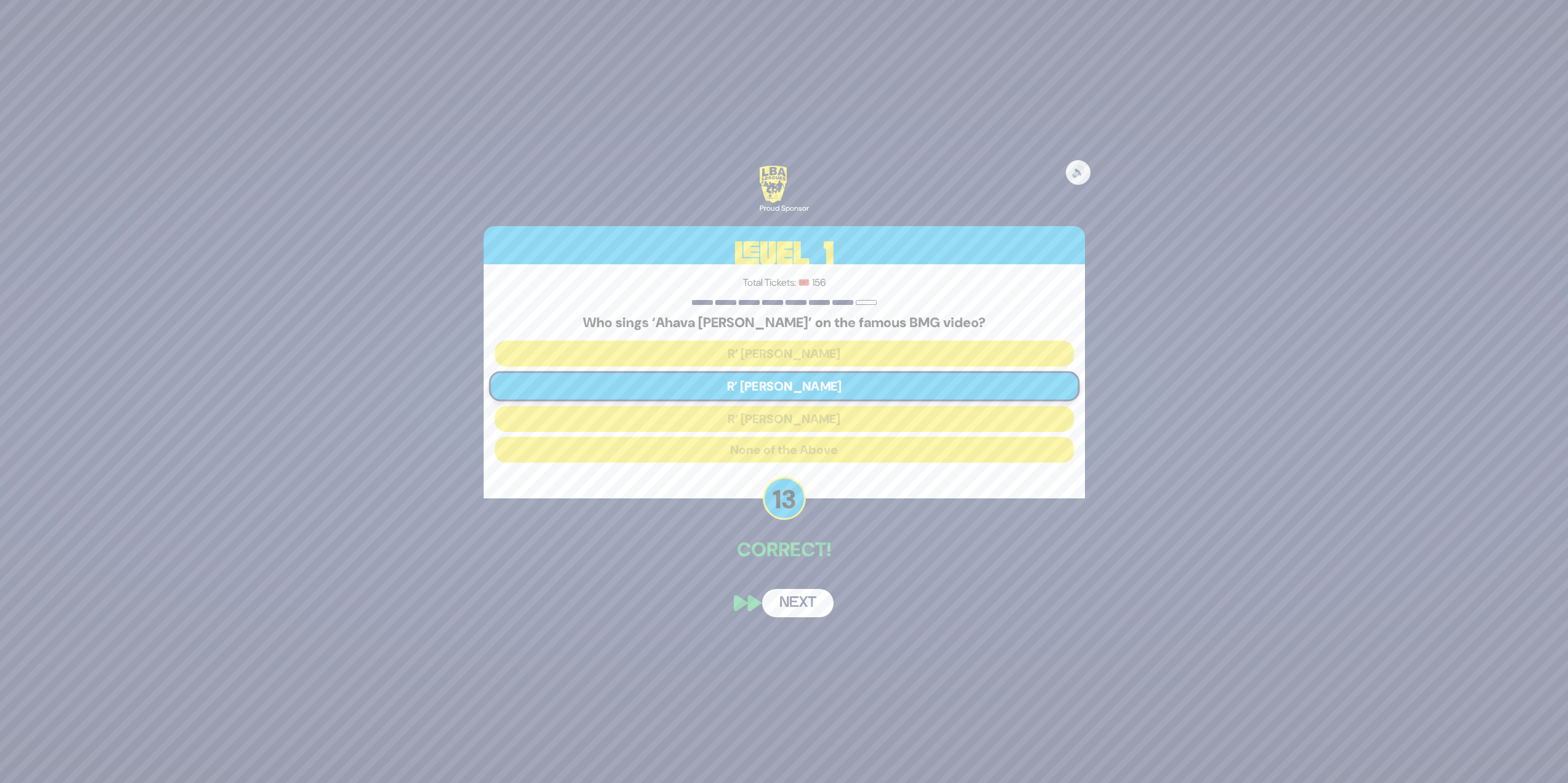
click at [811, 603] on button "Next" at bounding box center [798, 603] width 71 height 28
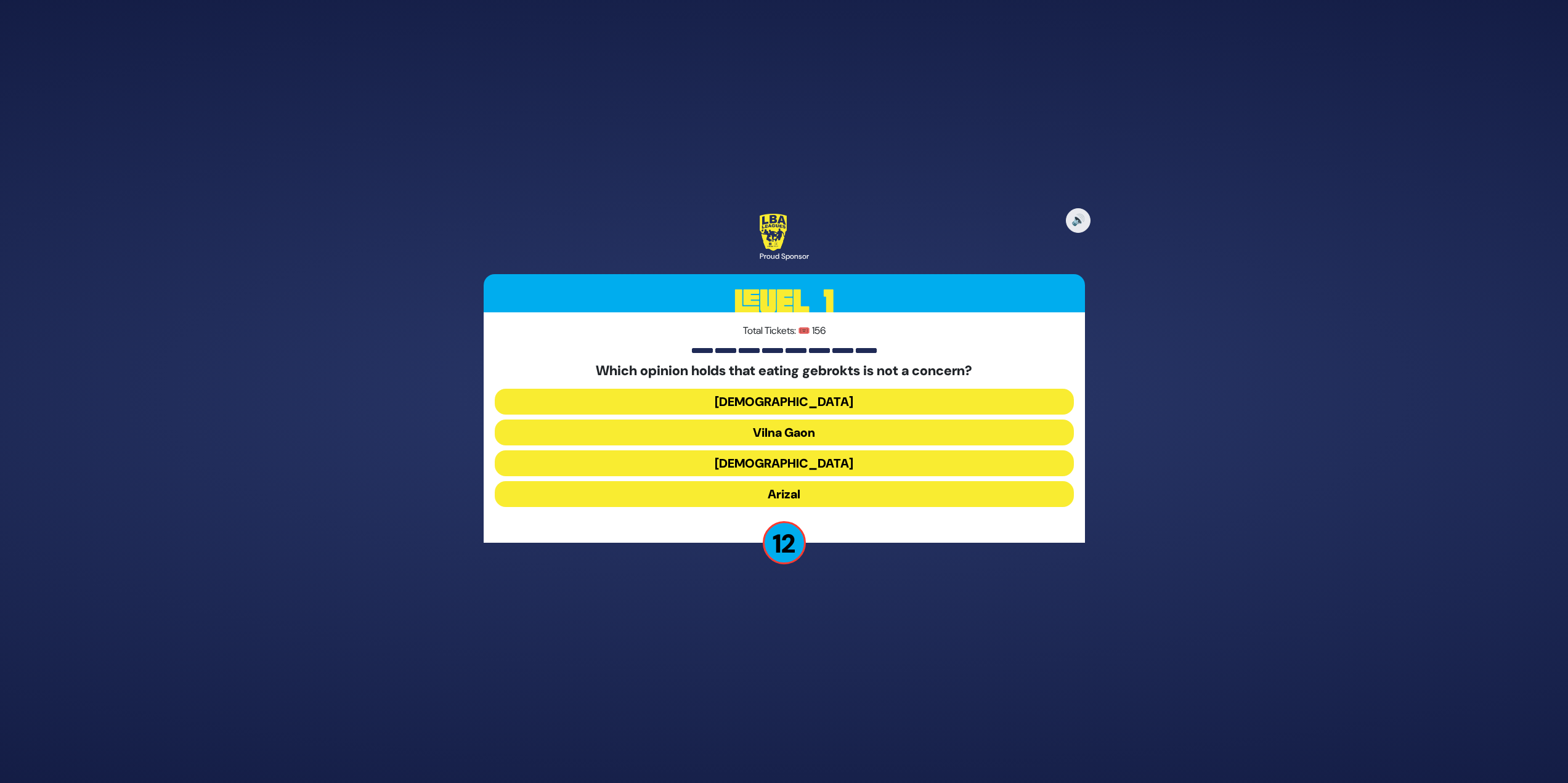
click at [795, 433] on button "Vilna Gaon" at bounding box center [785, 433] width 579 height 26
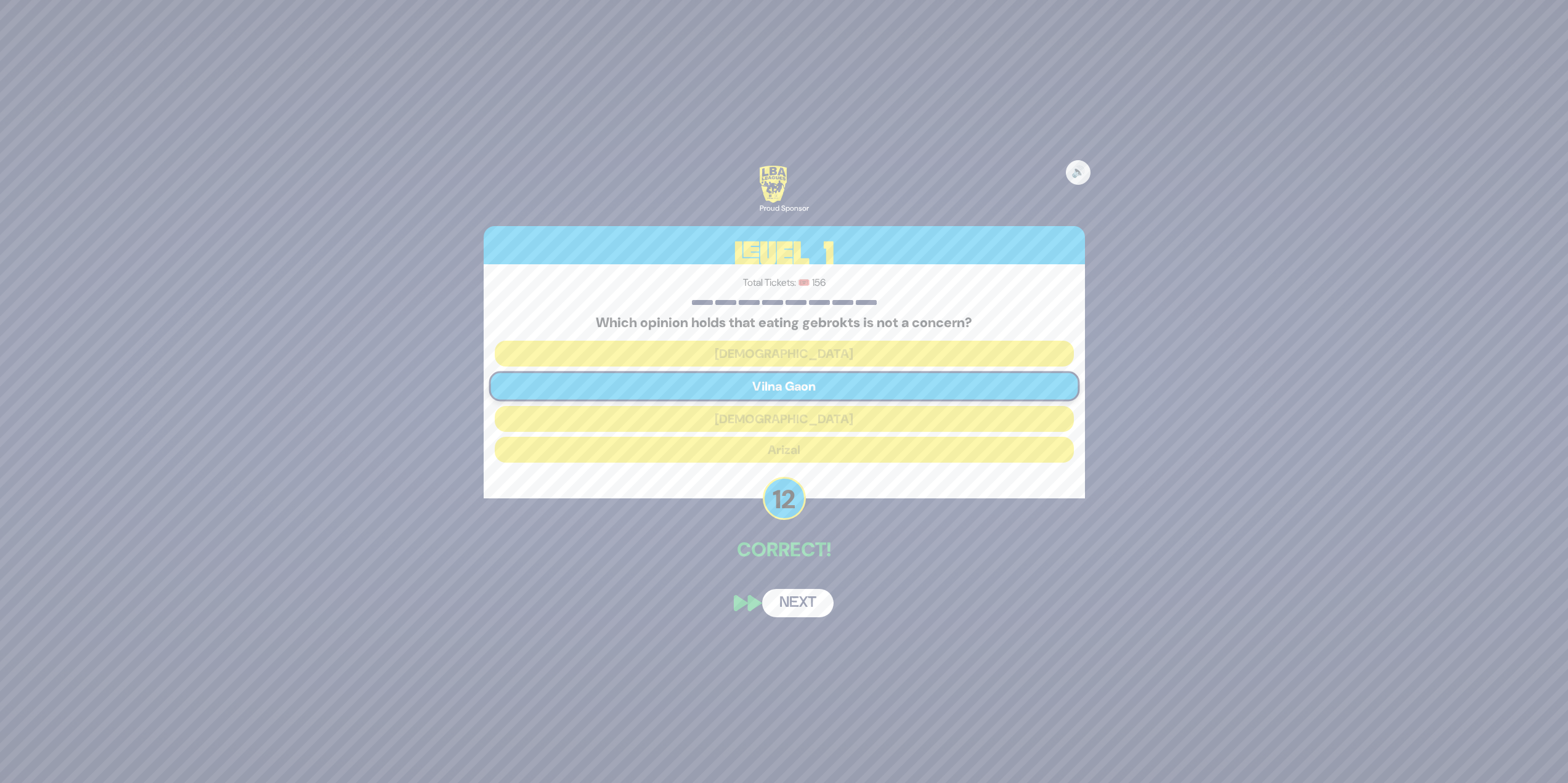
click at [791, 591] on button "Next" at bounding box center [798, 603] width 71 height 28
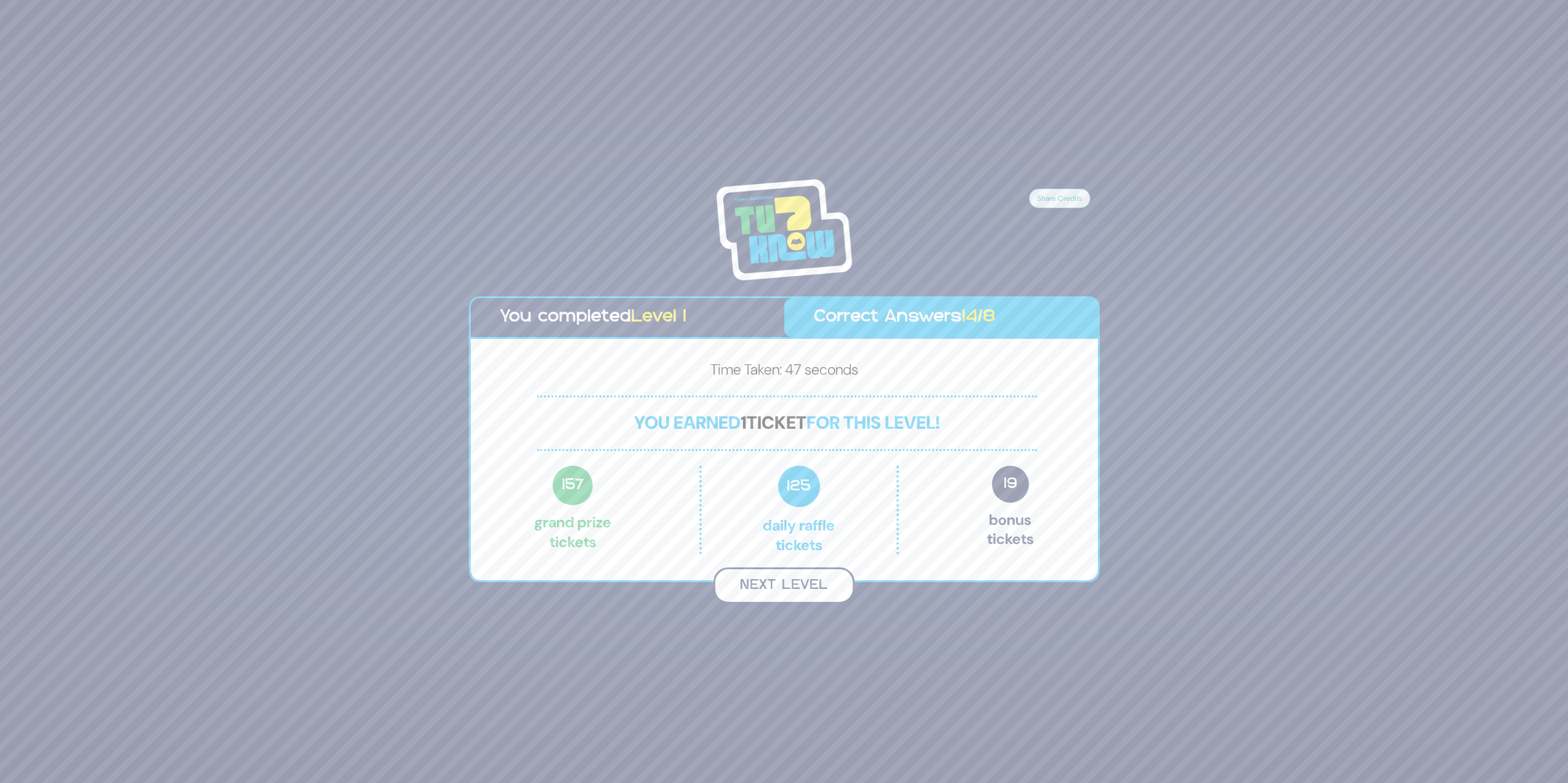
click at [817, 586] on button "Next Level" at bounding box center [784, 586] width 141 height 37
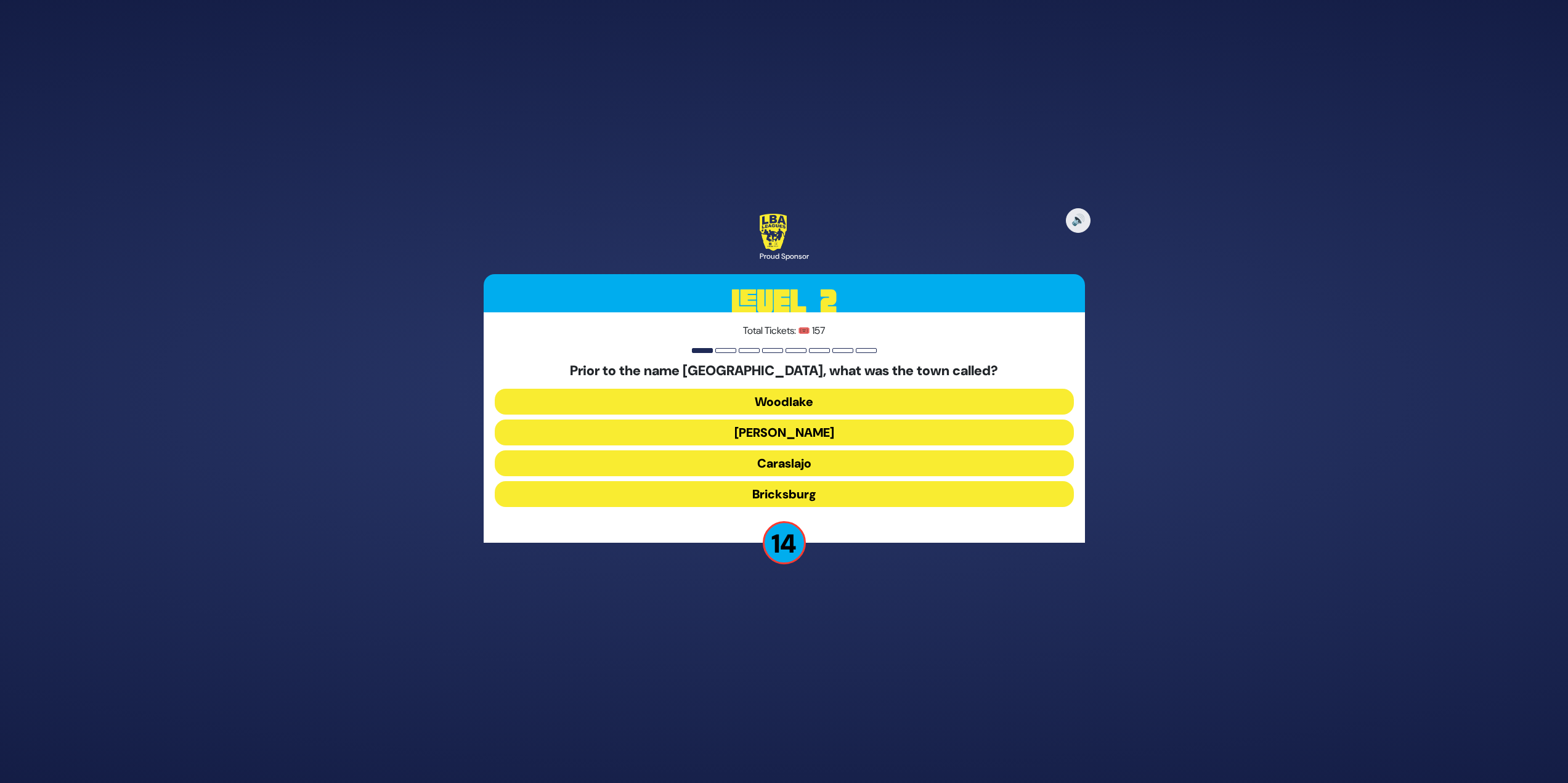
click at [849, 492] on button "Bricksburg" at bounding box center [785, 494] width 579 height 26
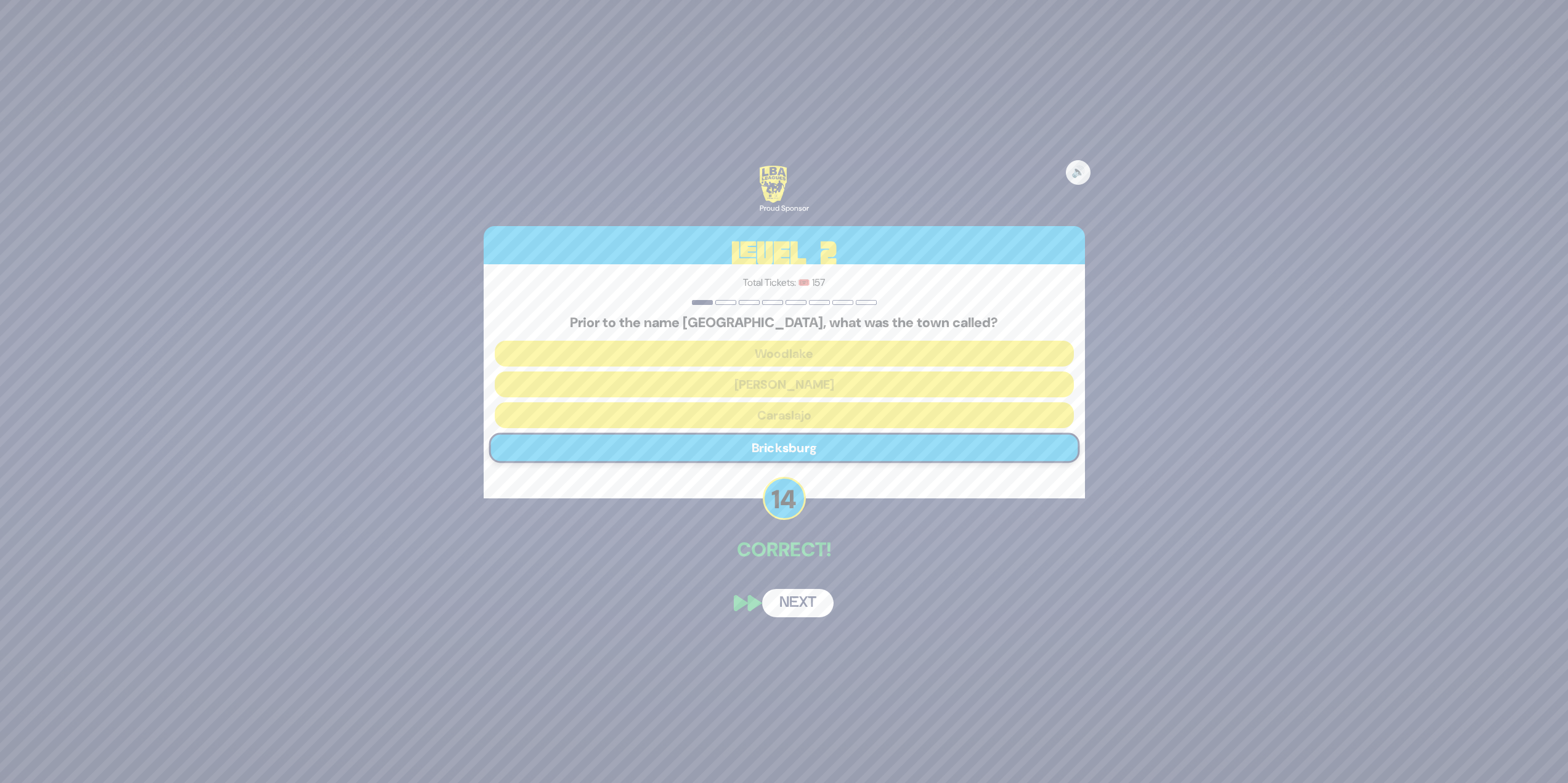
click at [811, 615] on button "Next" at bounding box center [798, 603] width 71 height 28
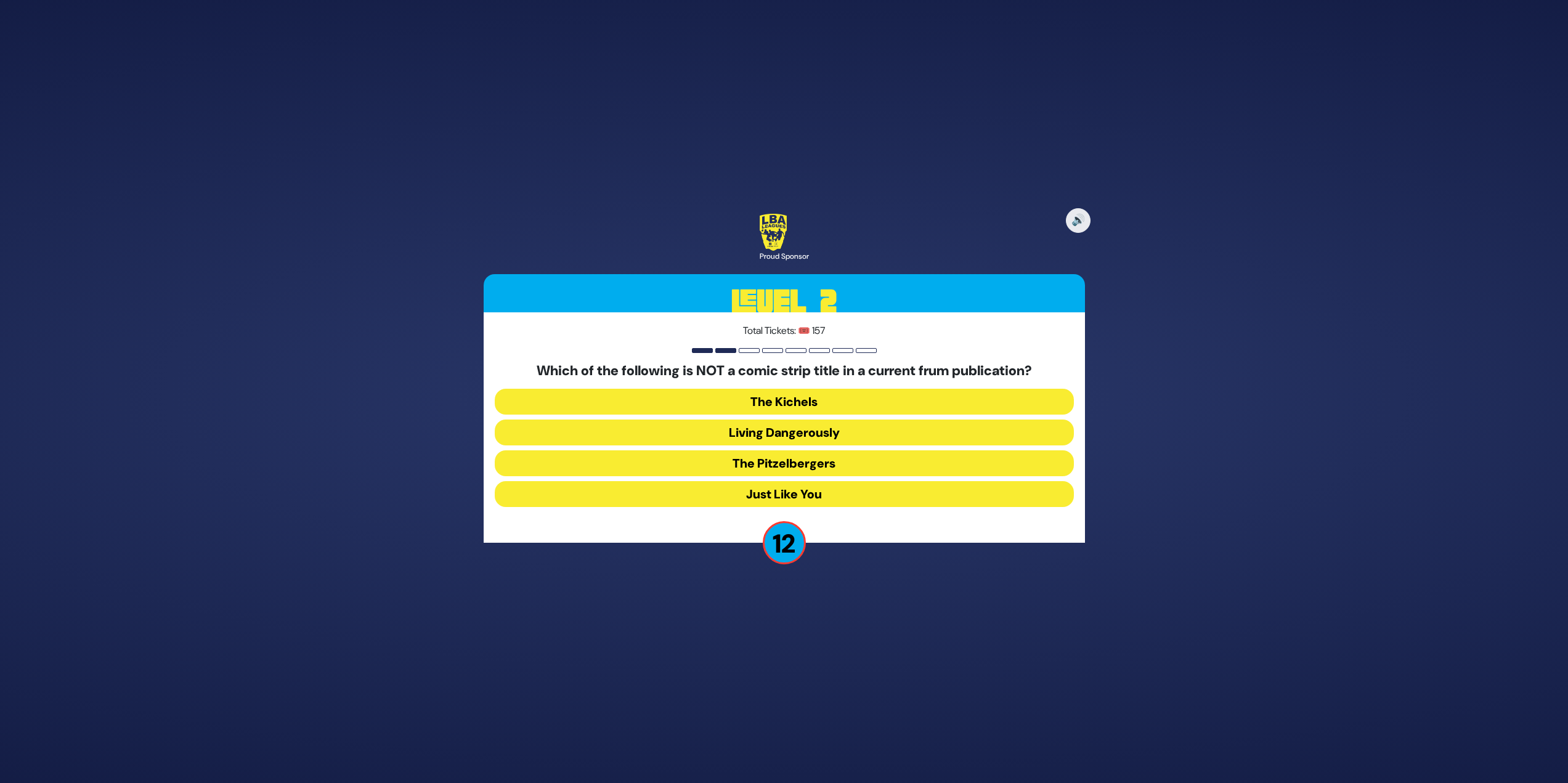
click at [659, 486] on button "Just Like You" at bounding box center [785, 494] width 579 height 26
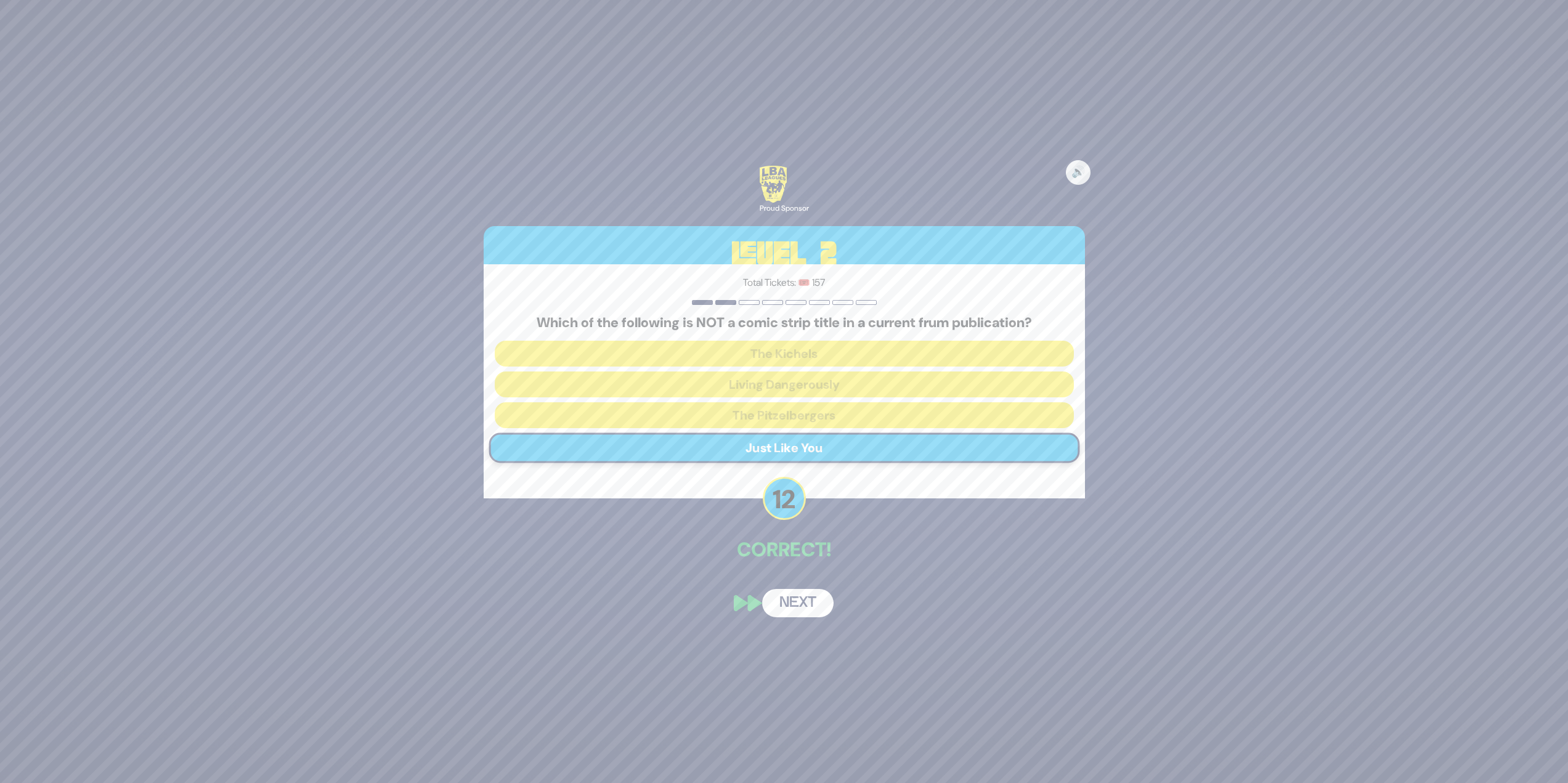
click at [798, 593] on button "Next" at bounding box center [798, 603] width 71 height 28
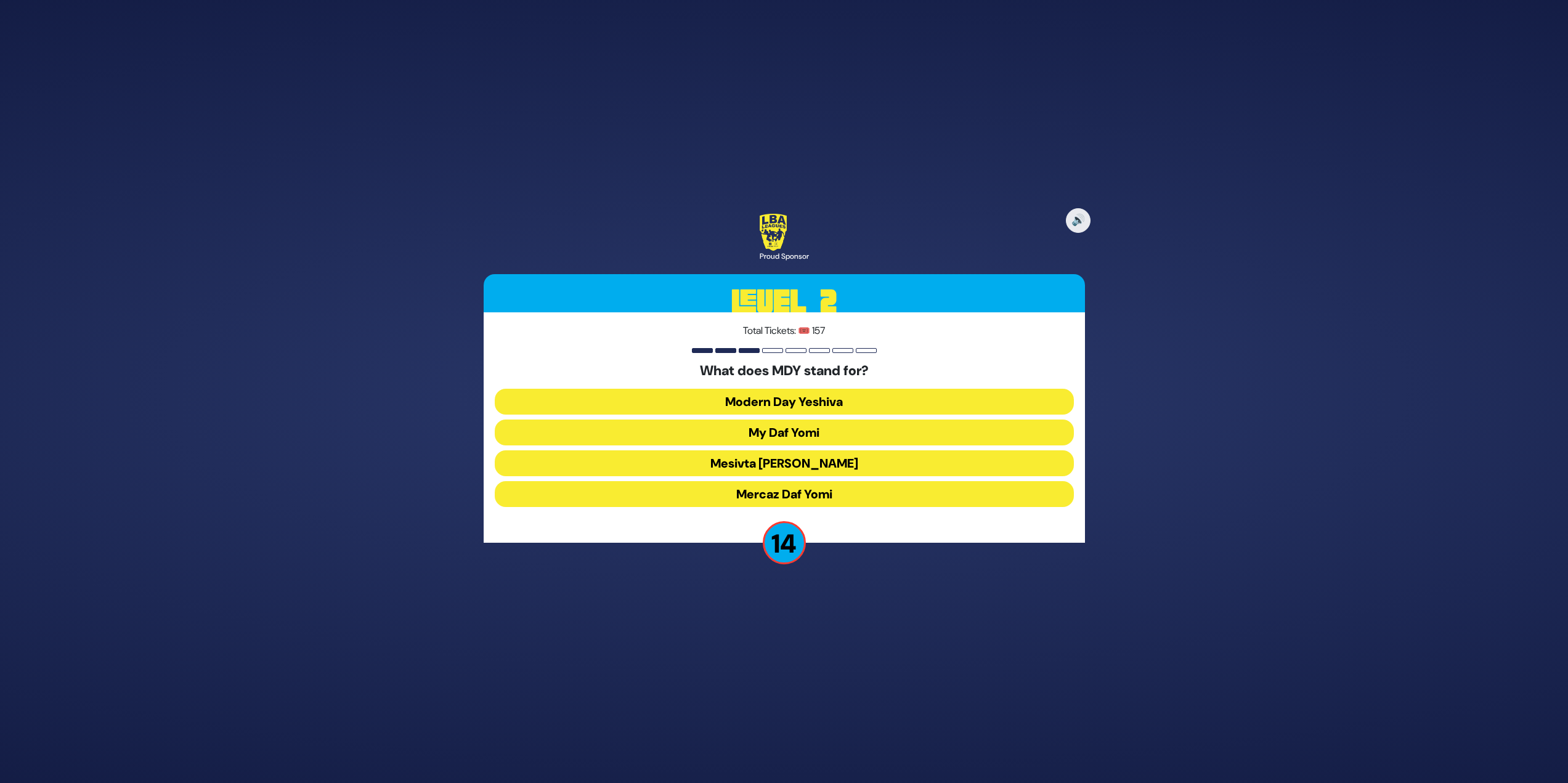
click at [828, 491] on button "Mercaz Daf Yomi" at bounding box center [785, 494] width 579 height 26
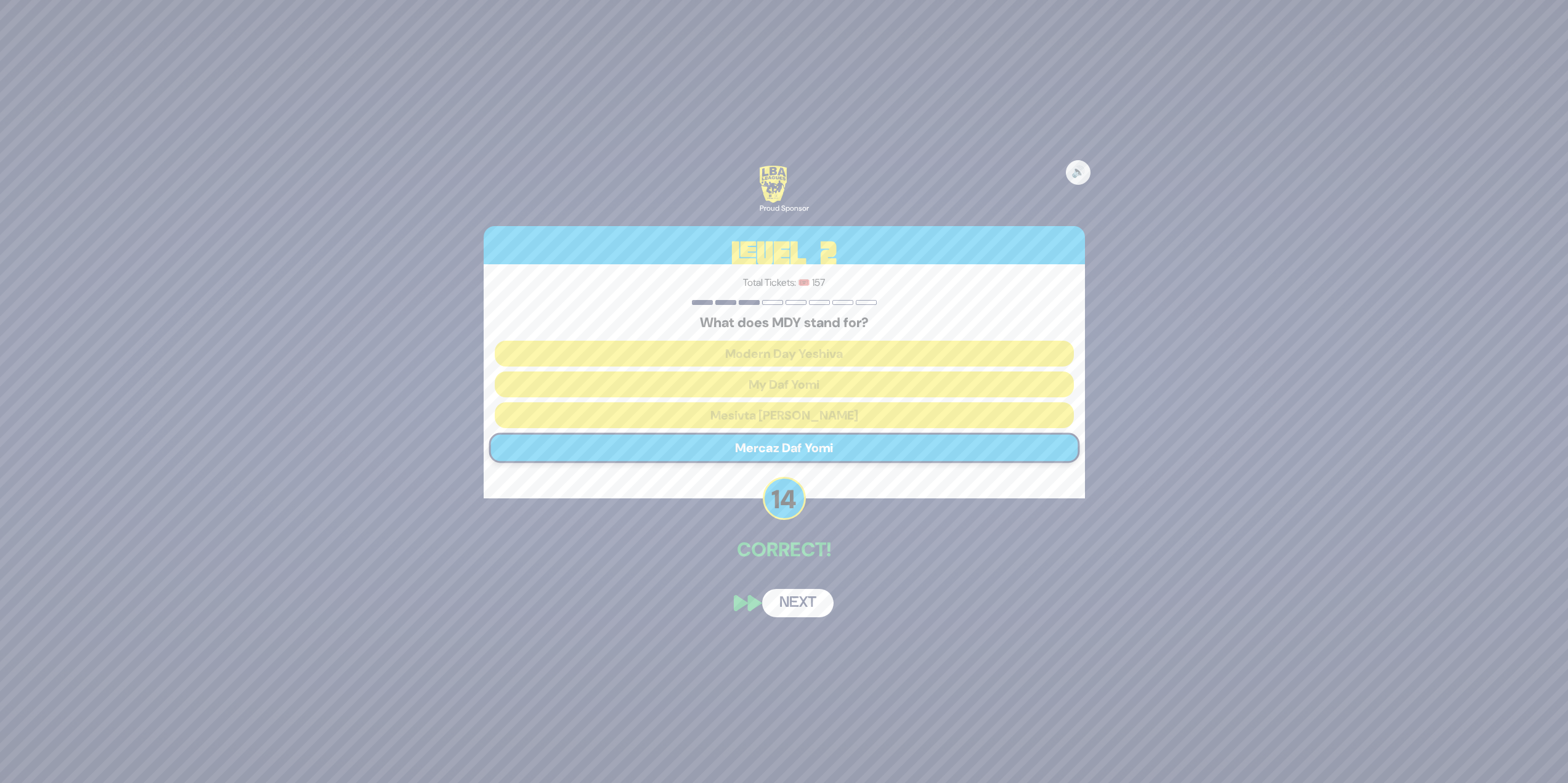
click at [830, 595] on button "Next" at bounding box center [798, 603] width 71 height 28
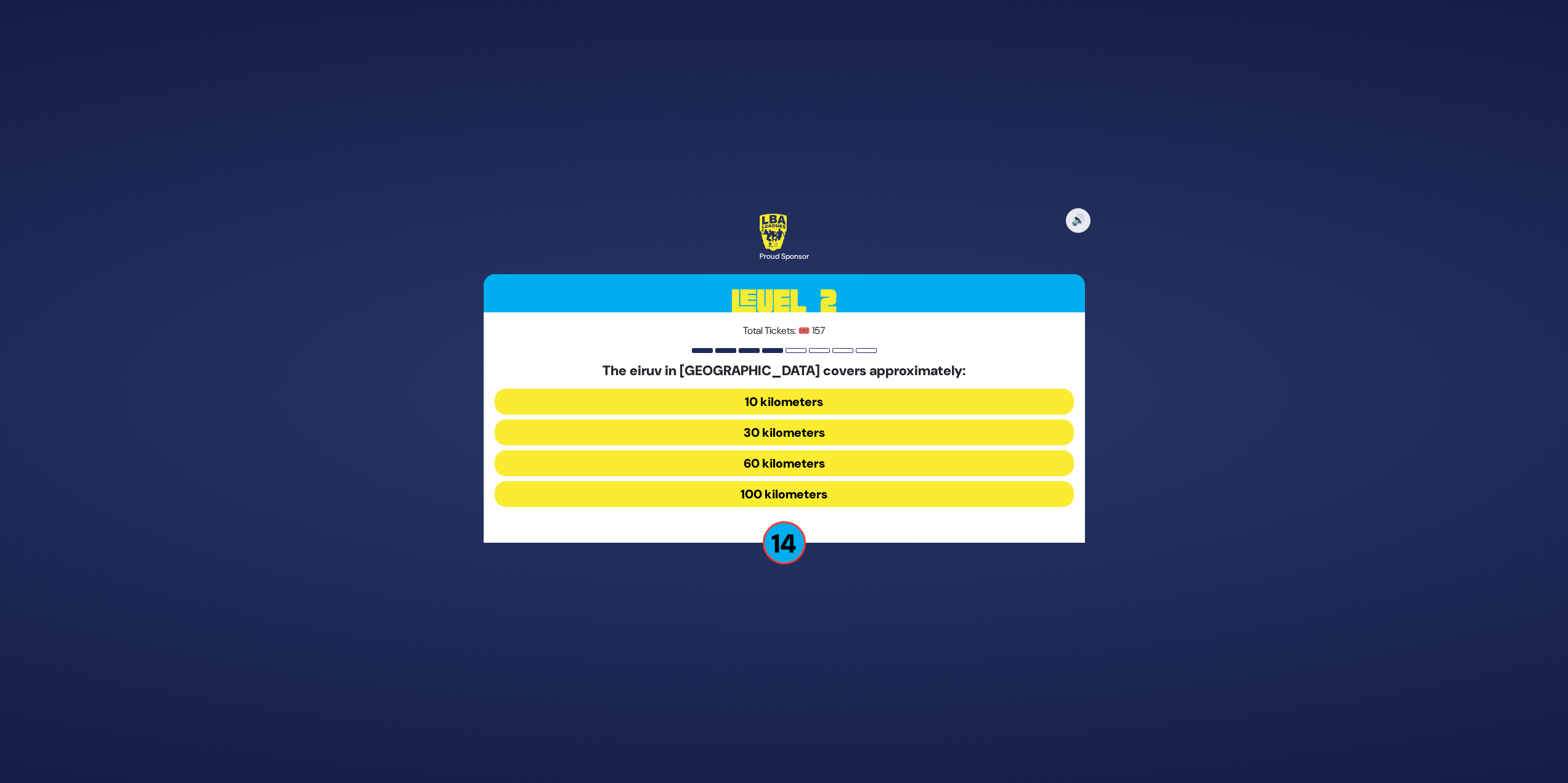
click at [666, 465] on button "60 kilometers" at bounding box center [785, 463] width 579 height 26
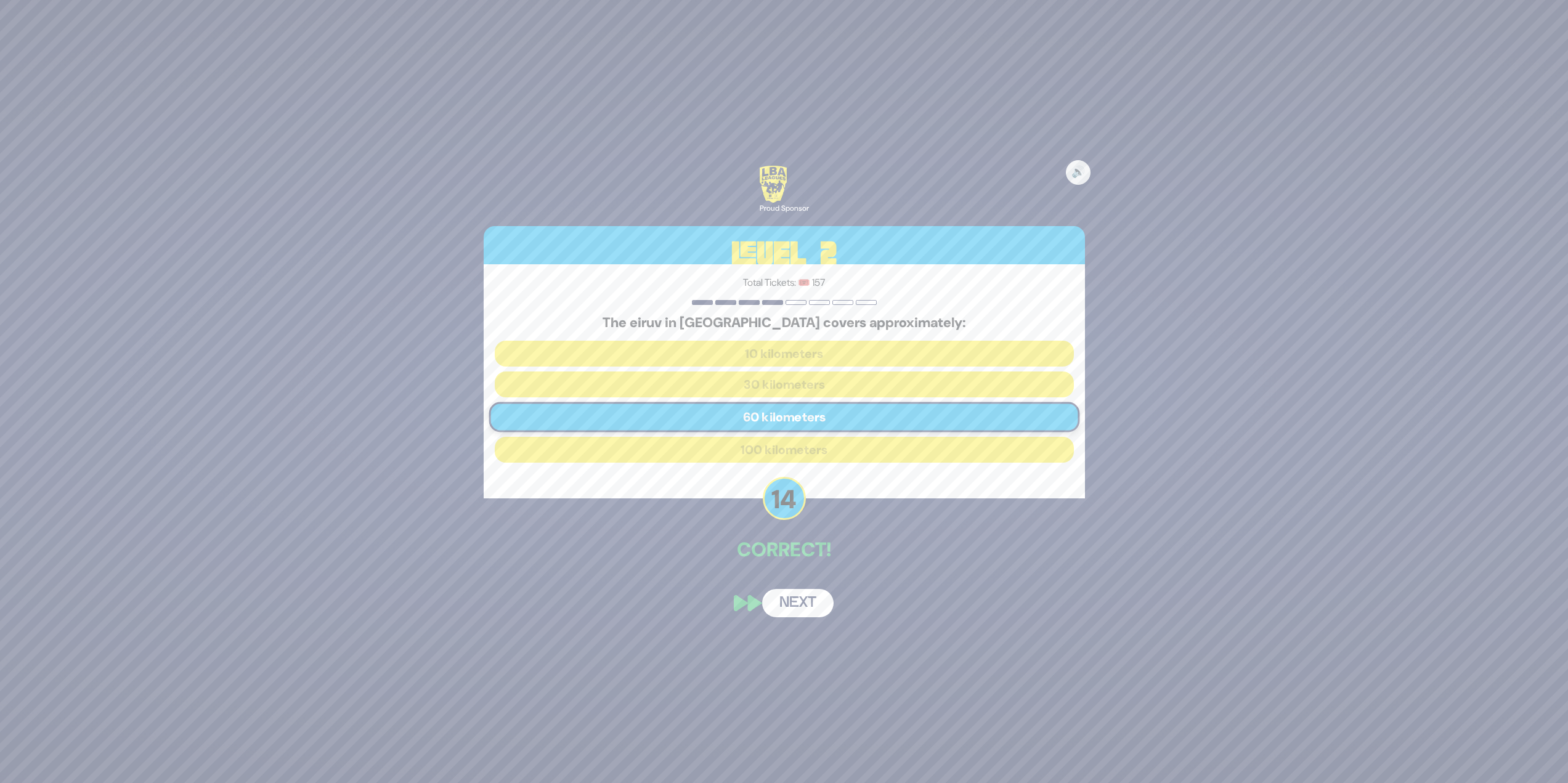
click at [797, 606] on button "Next" at bounding box center [798, 603] width 71 height 28
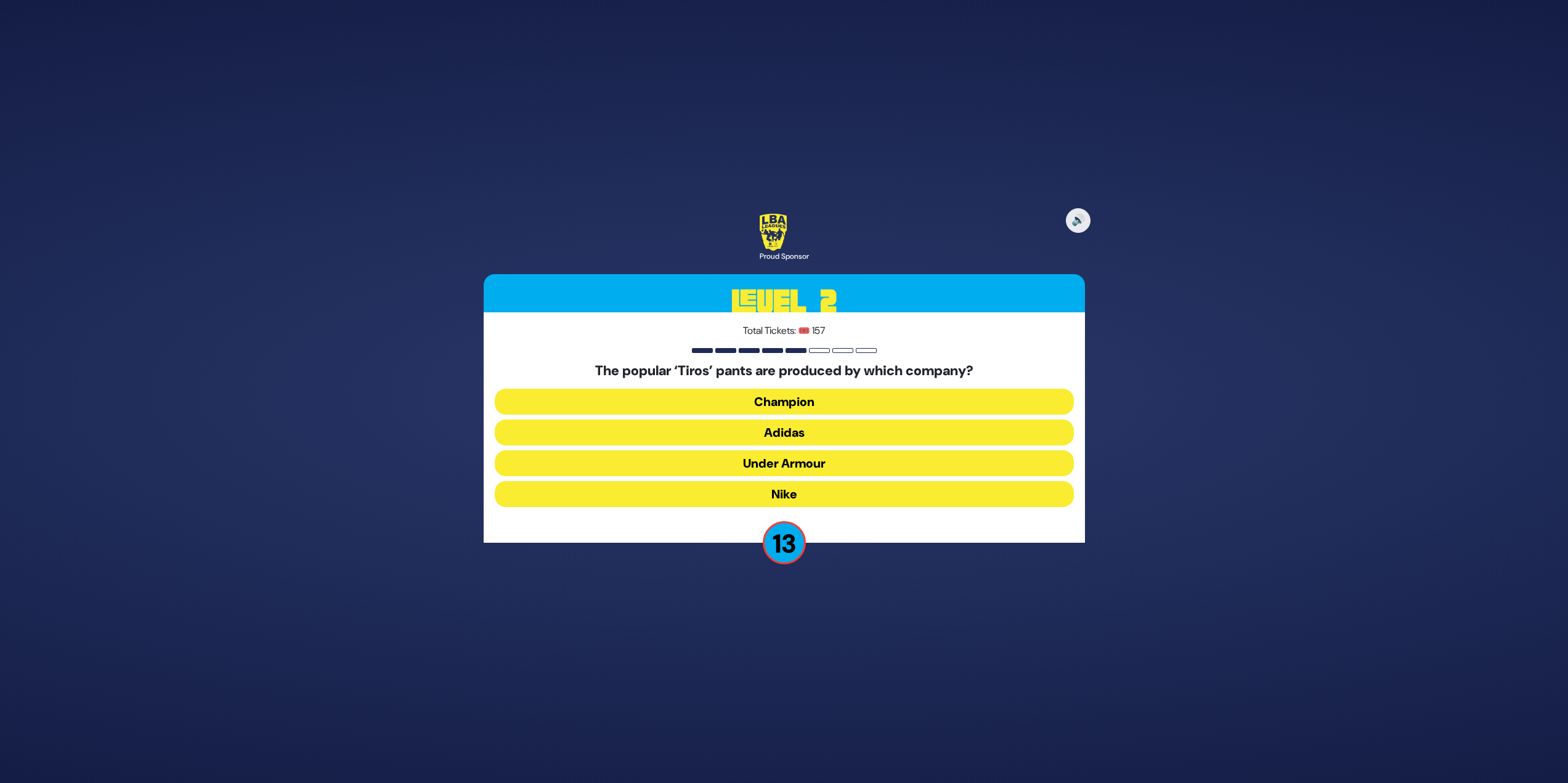
click at [776, 427] on button "Adidas" at bounding box center [785, 433] width 579 height 26
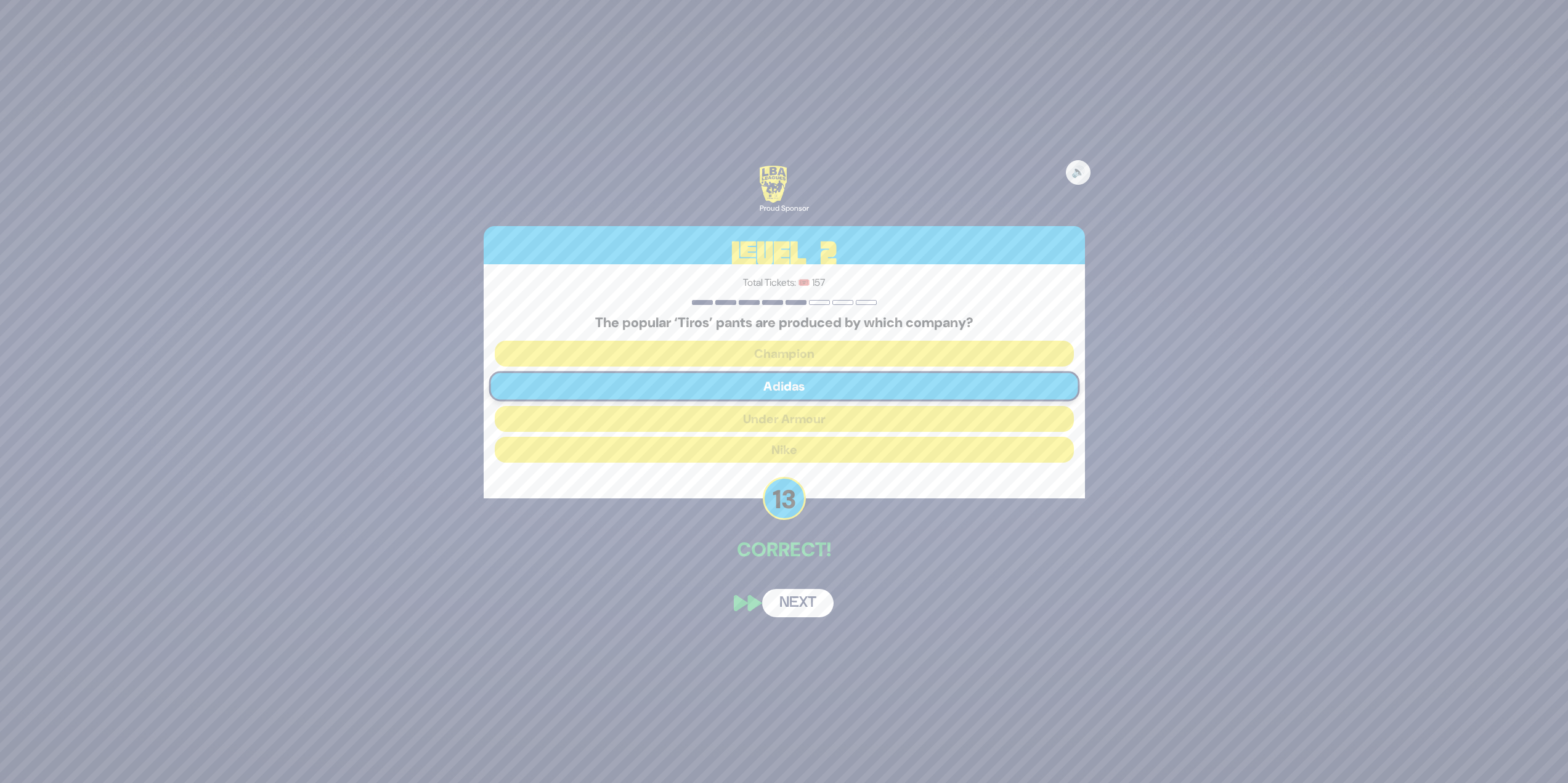
click at [785, 601] on button "Next" at bounding box center [798, 603] width 71 height 28
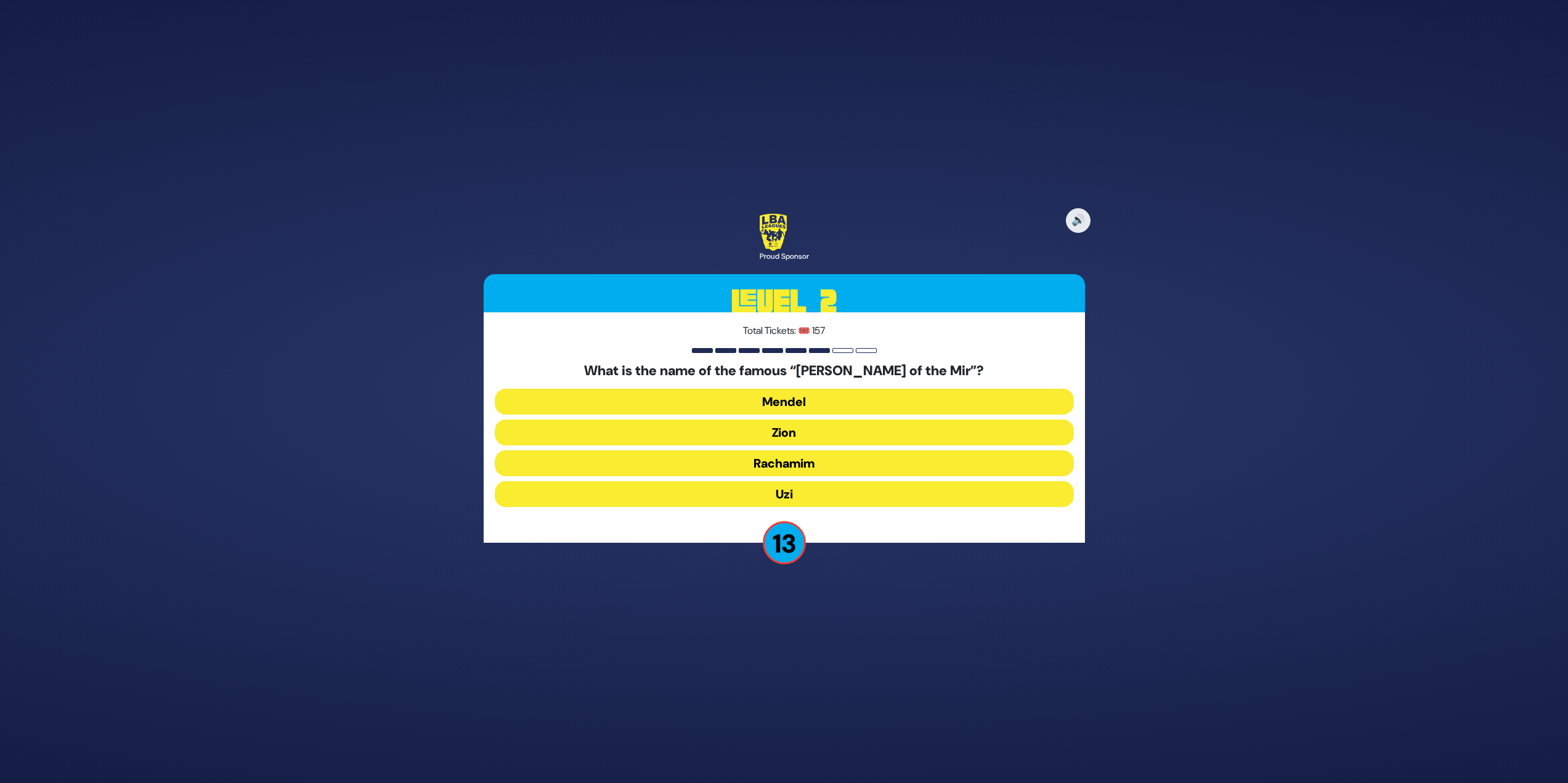
click at [788, 428] on button "Zion" at bounding box center [785, 433] width 579 height 26
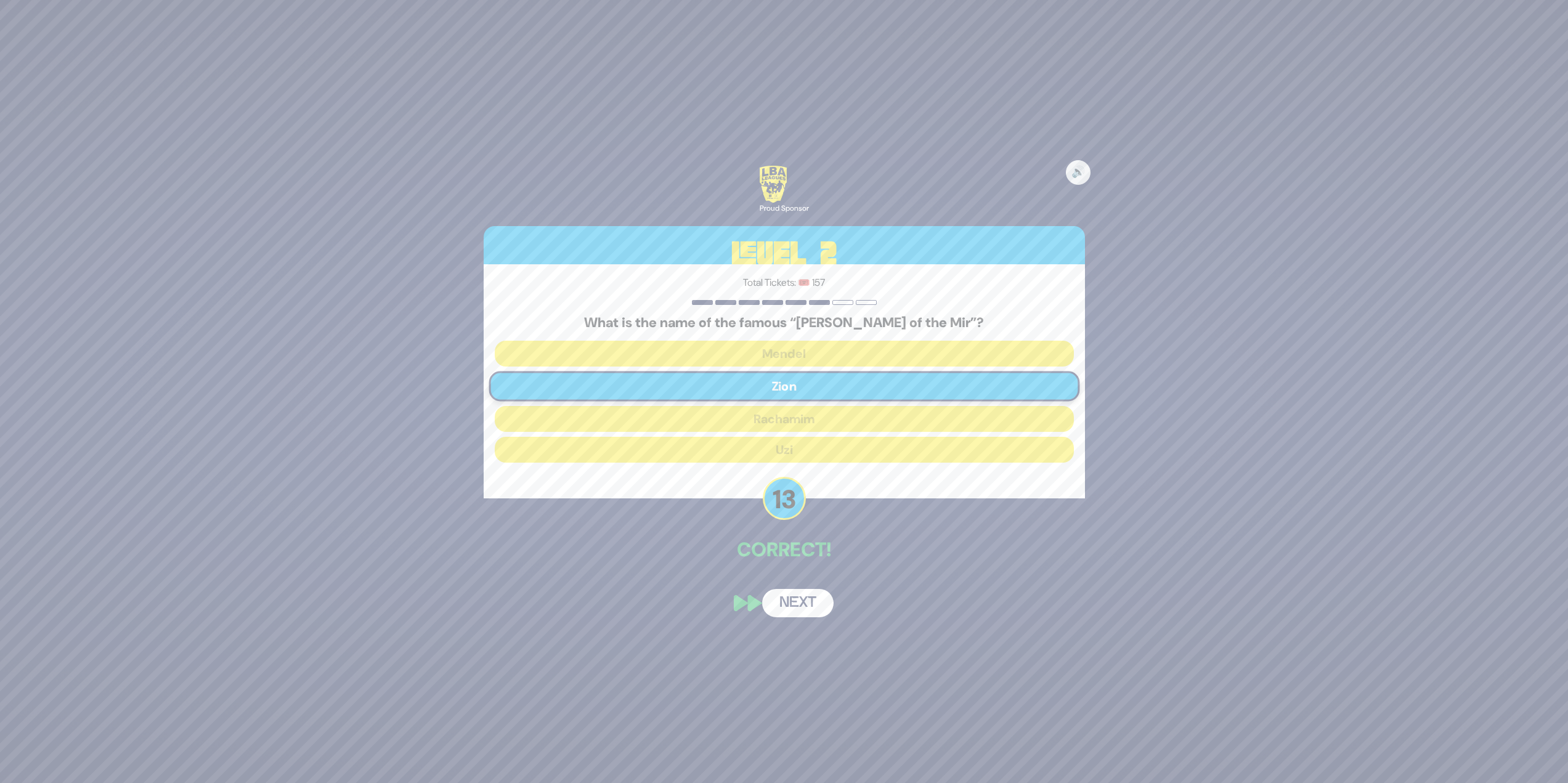
click at [798, 607] on button "Next" at bounding box center [798, 603] width 71 height 28
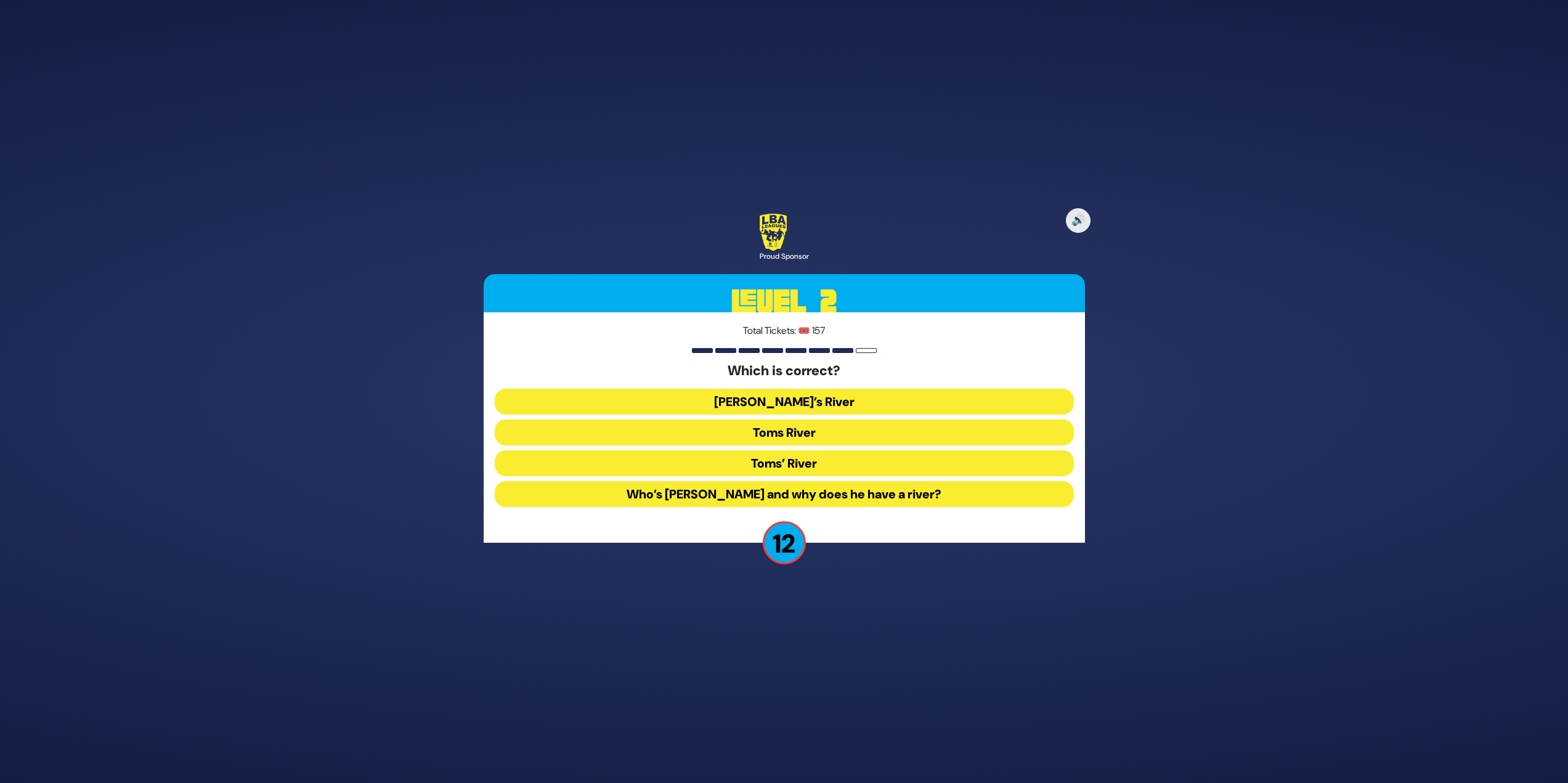
click at [857, 433] on button "Toms River" at bounding box center [785, 433] width 579 height 26
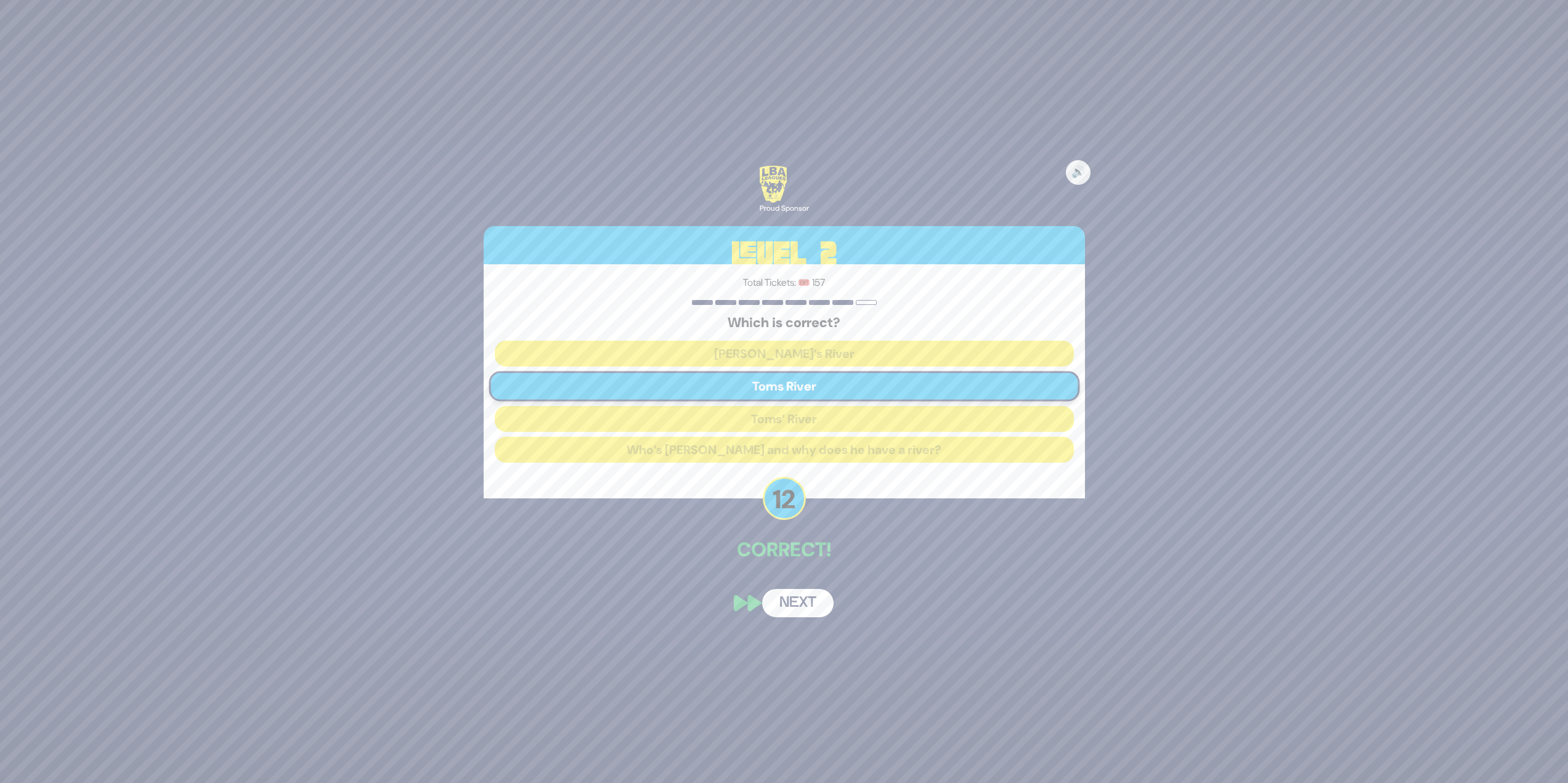
click at [819, 603] on button "Next" at bounding box center [798, 603] width 71 height 28
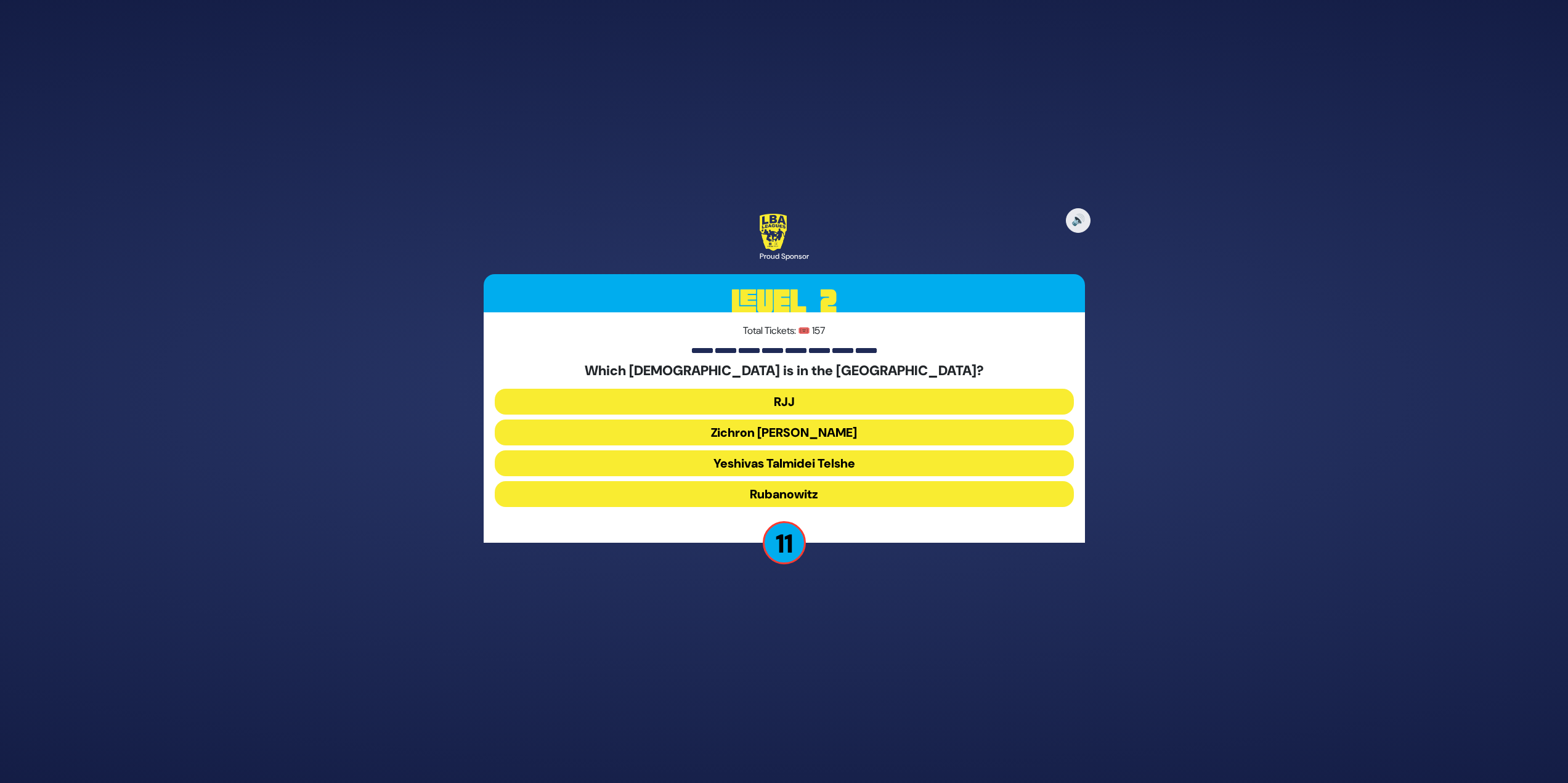
click at [821, 470] on button "Yeshivas Talmidei Telshe" at bounding box center [785, 463] width 579 height 26
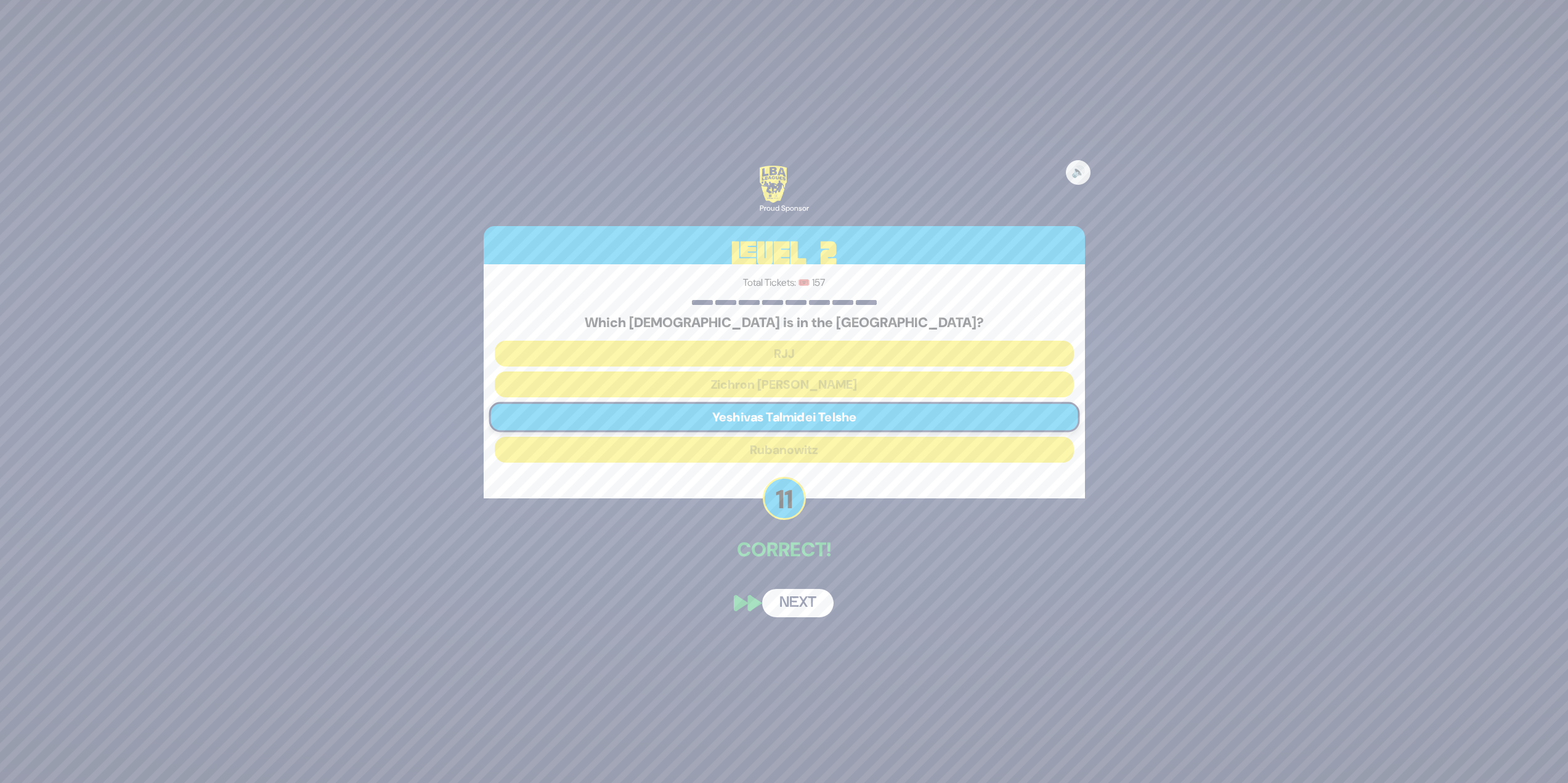
click at [785, 598] on button "Next" at bounding box center [798, 603] width 71 height 28
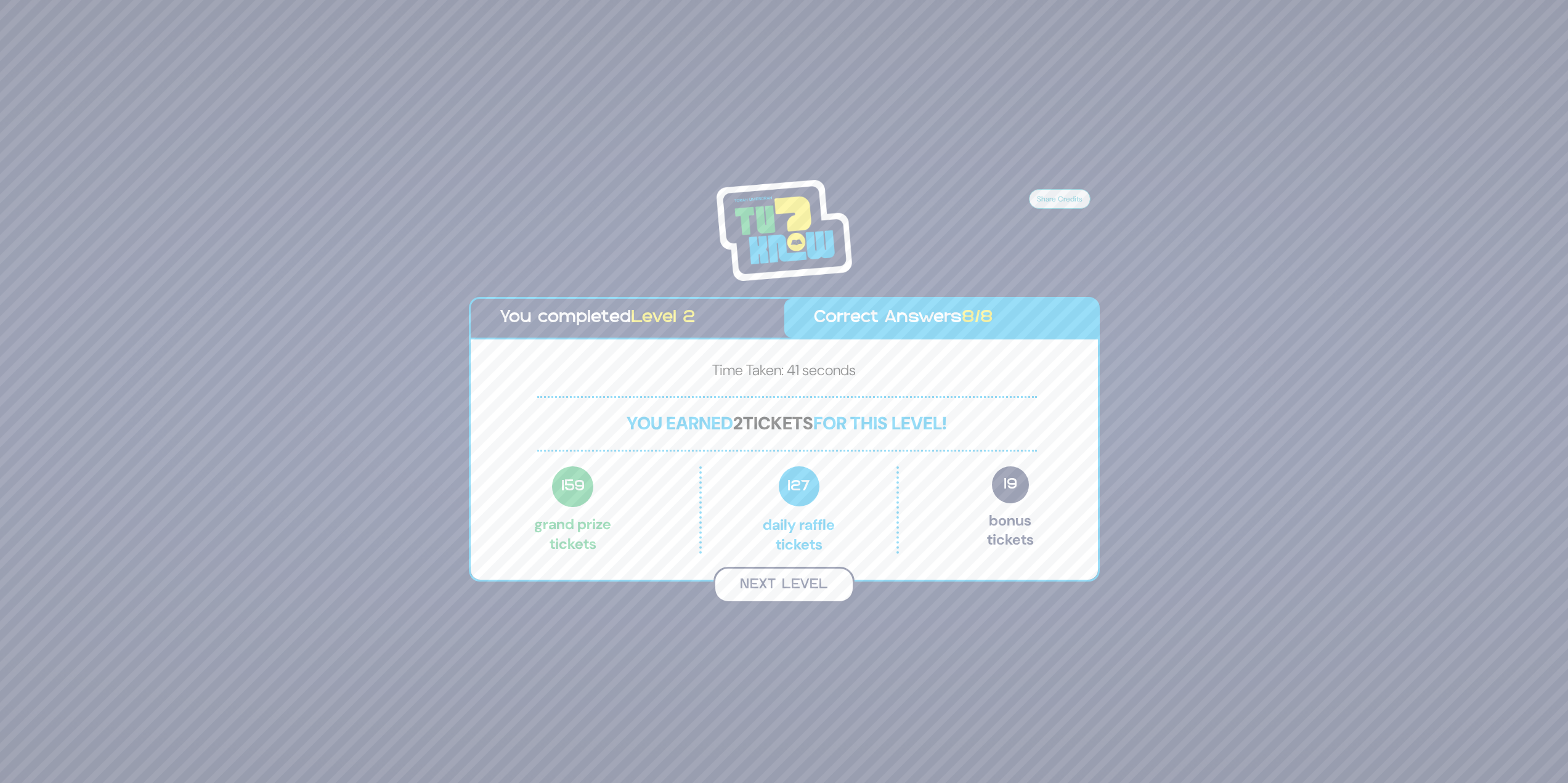
click at [785, 590] on button "Next Level" at bounding box center [784, 585] width 141 height 37
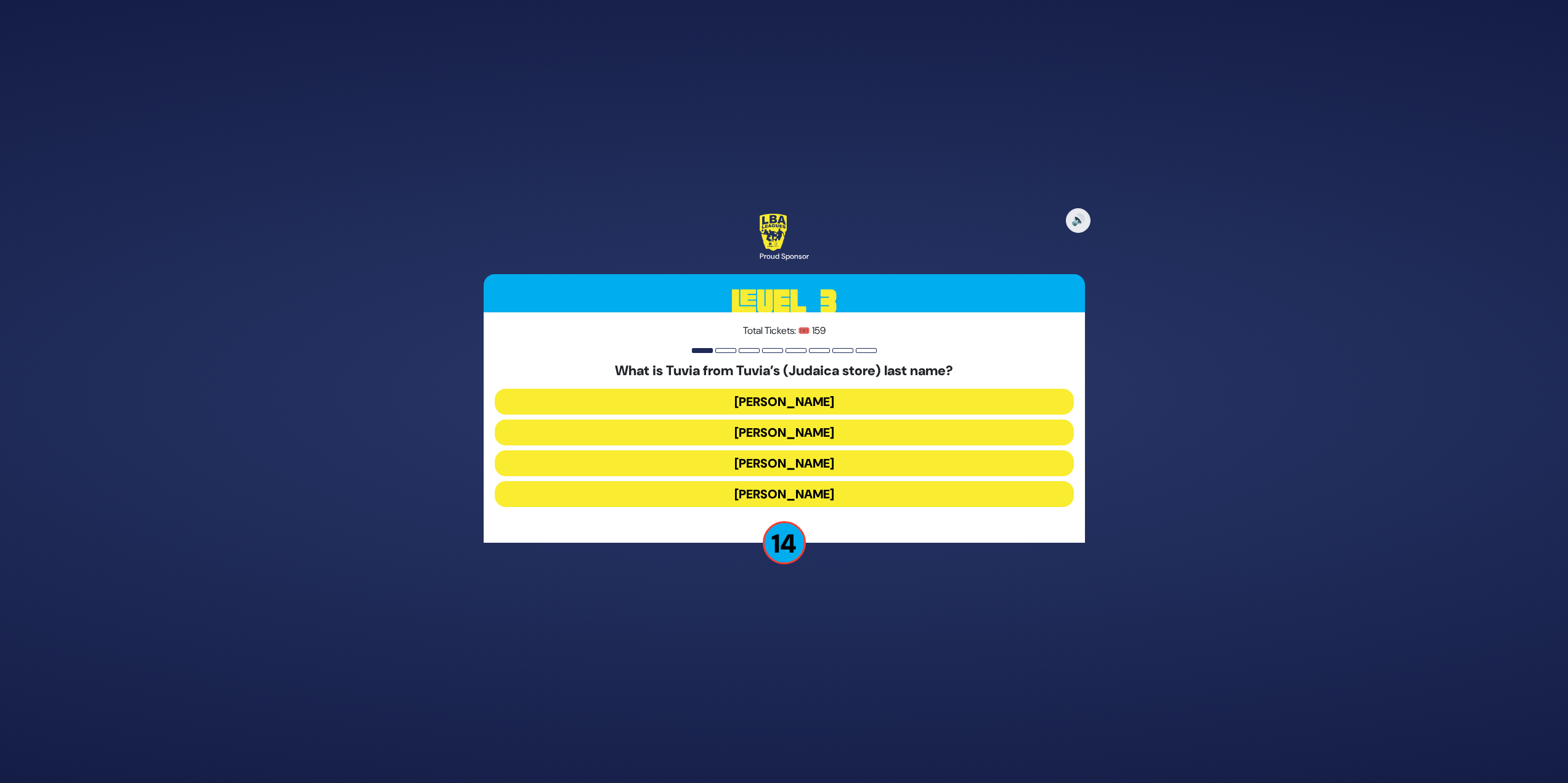
click at [755, 459] on button "Rotberg" at bounding box center [785, 463] width 579 height 26
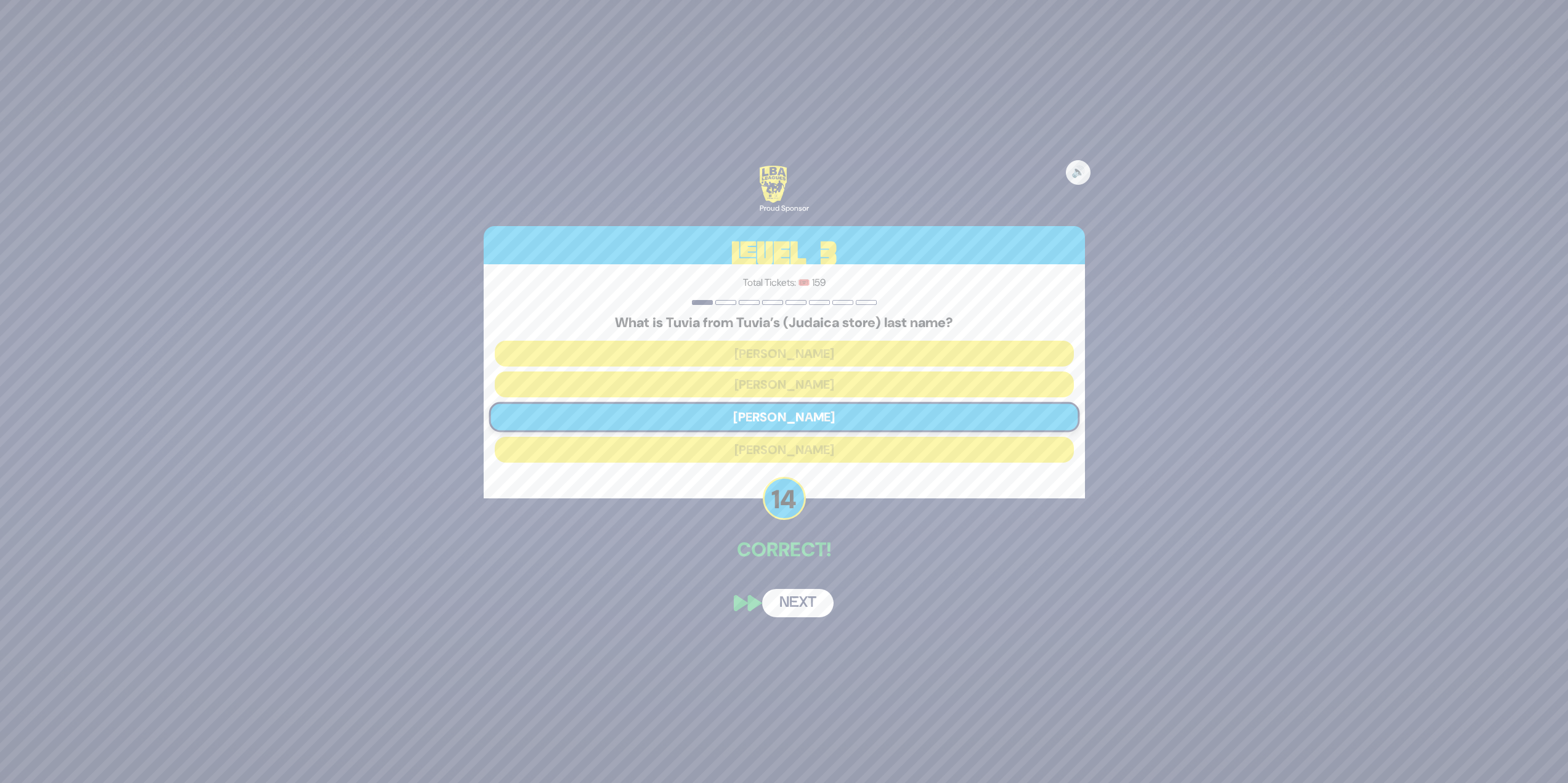
click at [789, 604] on button "Next" at bounding box center [798, 603] width 71 height 28
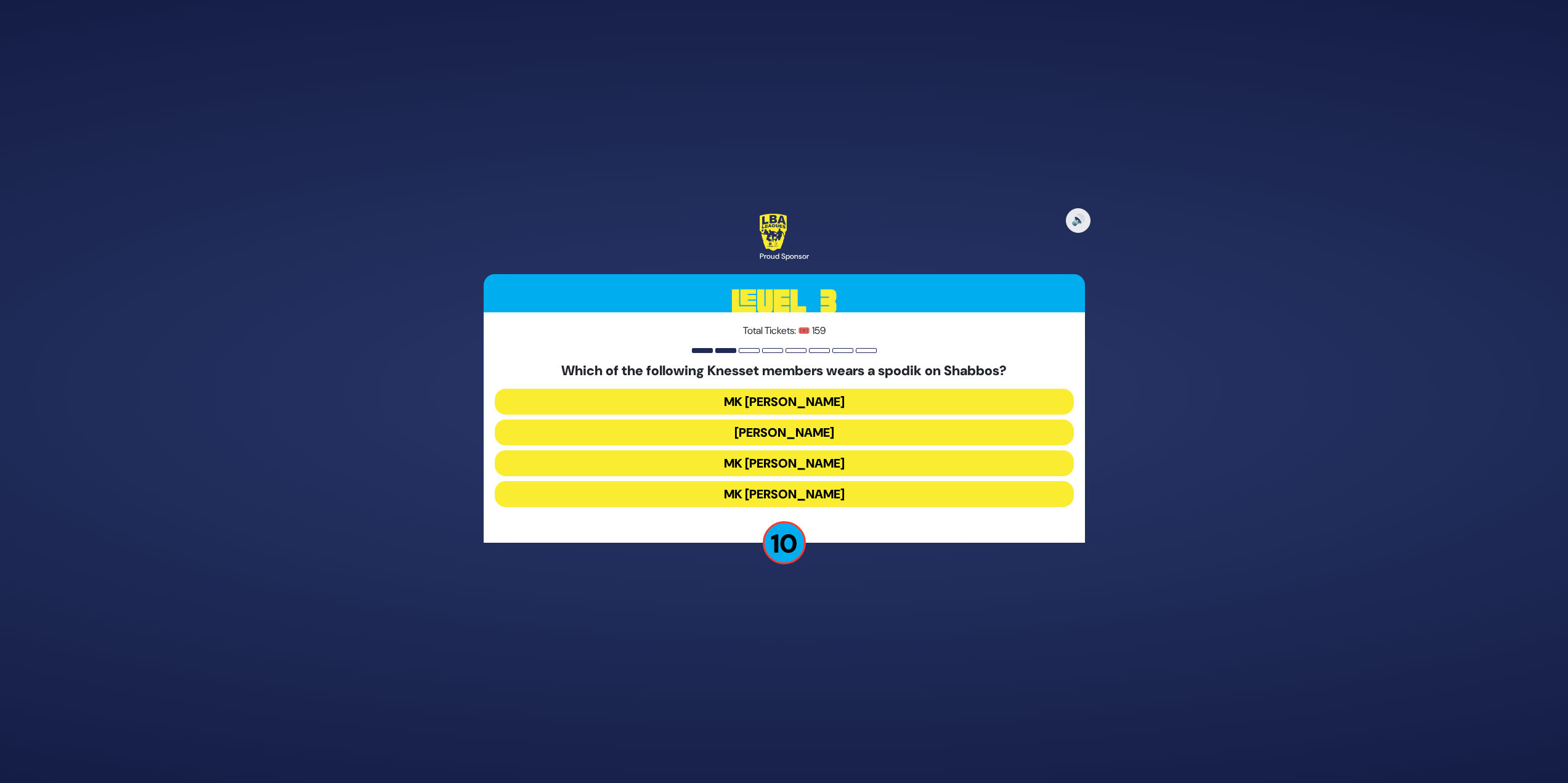
click at [808, 393] on button "MK Betzalel Smotrich" at bounding box center [785, 402] width 579 height 26
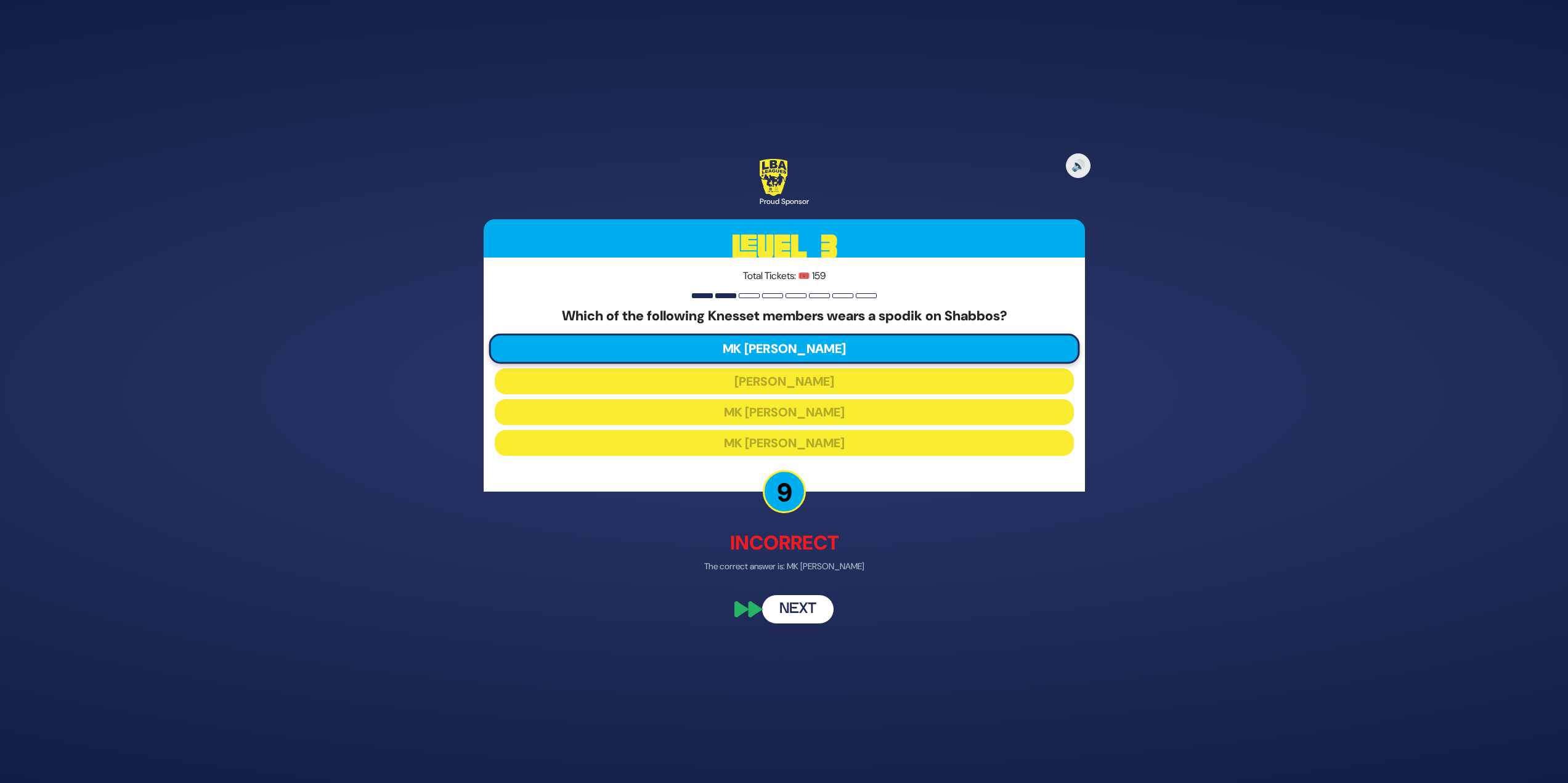
click at [793, 612] on button "Next" at bounding box center [798, 609] width 71 height 28
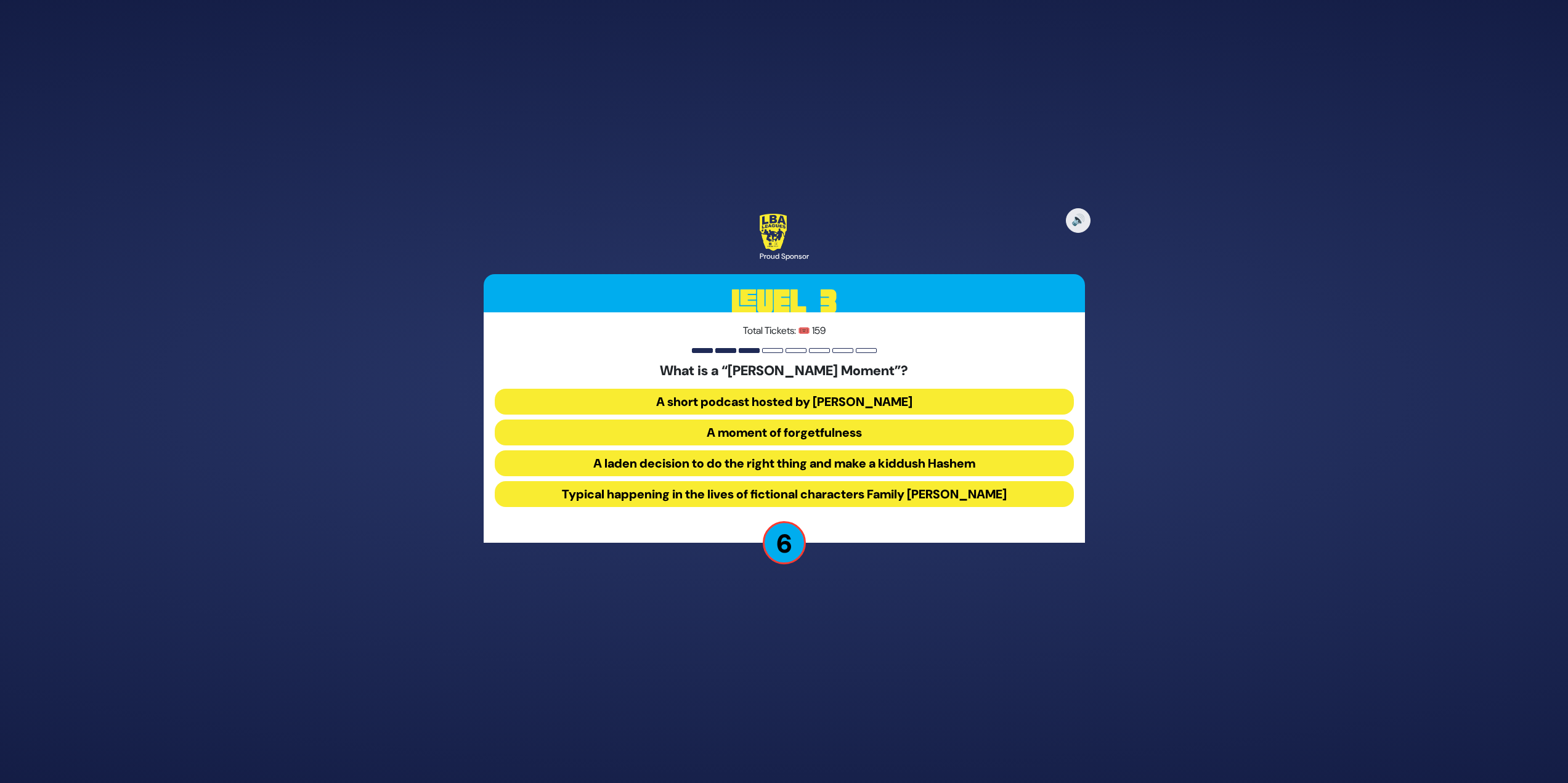
click at [979, 489] on button "Typical happening in the lives of fictional characters Family Muroff" at bounding box center [785, 494] width 579 height 26
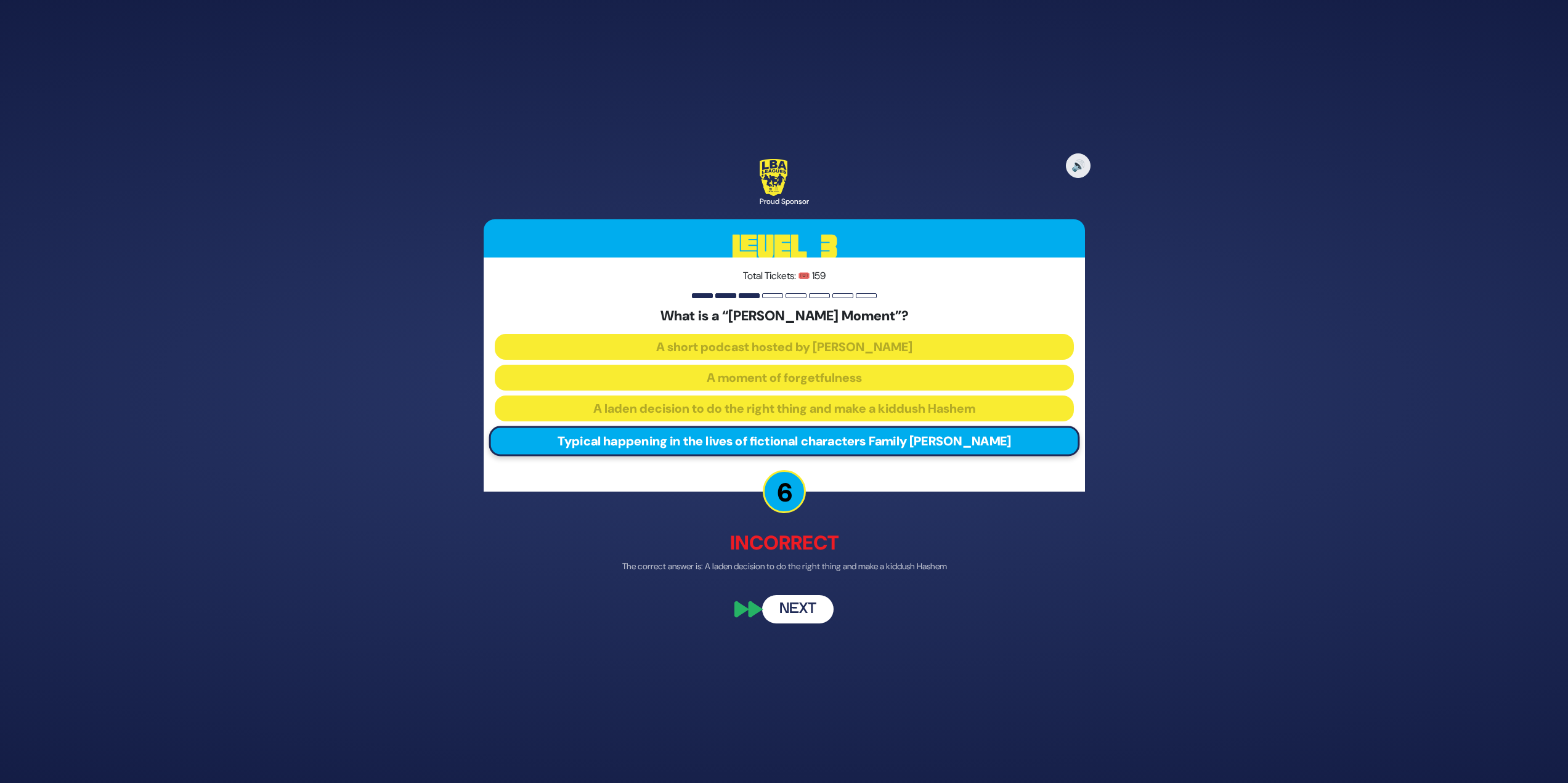
click at [783, 614] on button "Next" at bounding box center [798, 609] width 71 height 28
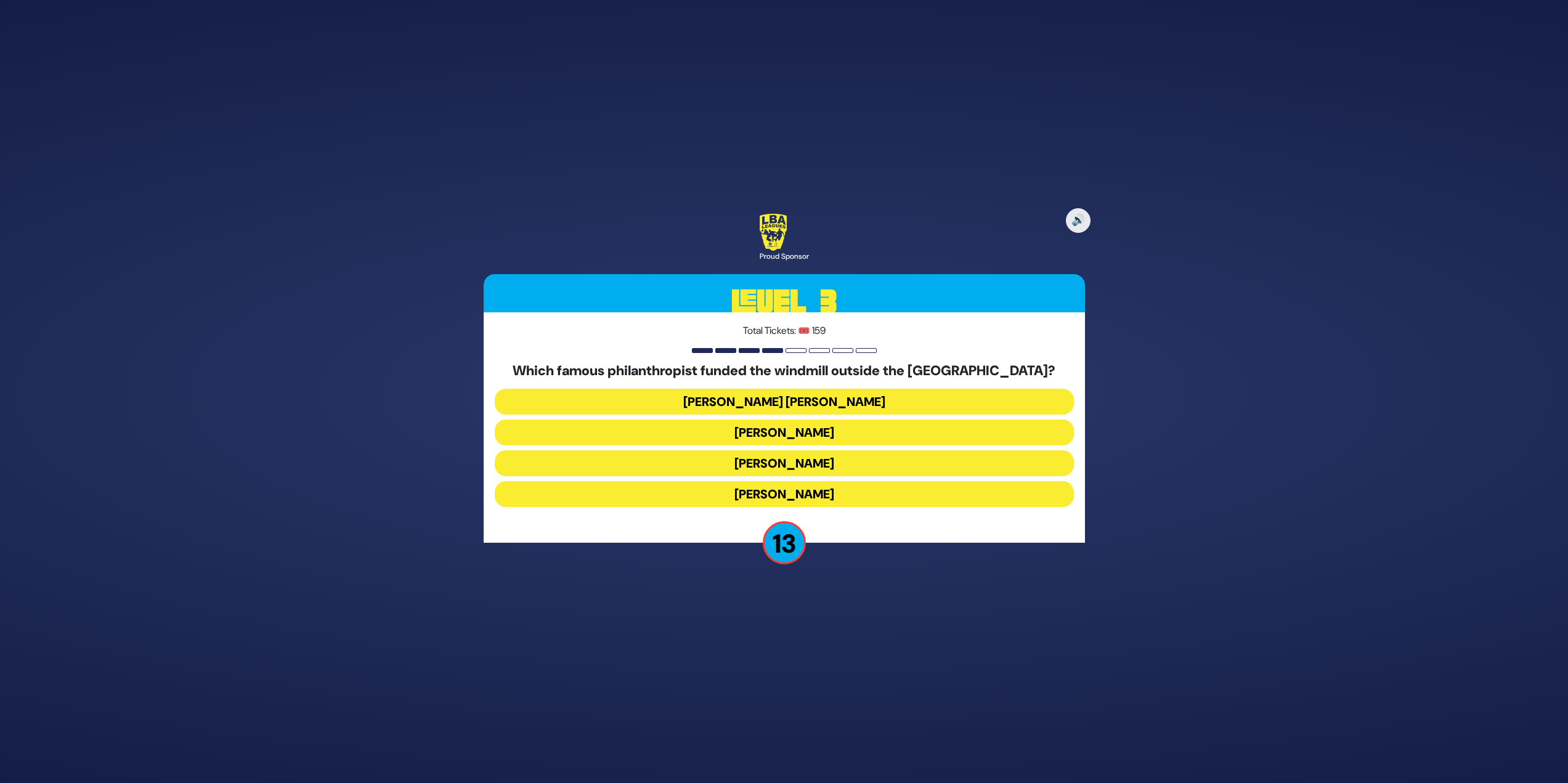
click at [808, 493] on button "Moses Montefiore" at bounding box center [785, 494] width 579 height 26
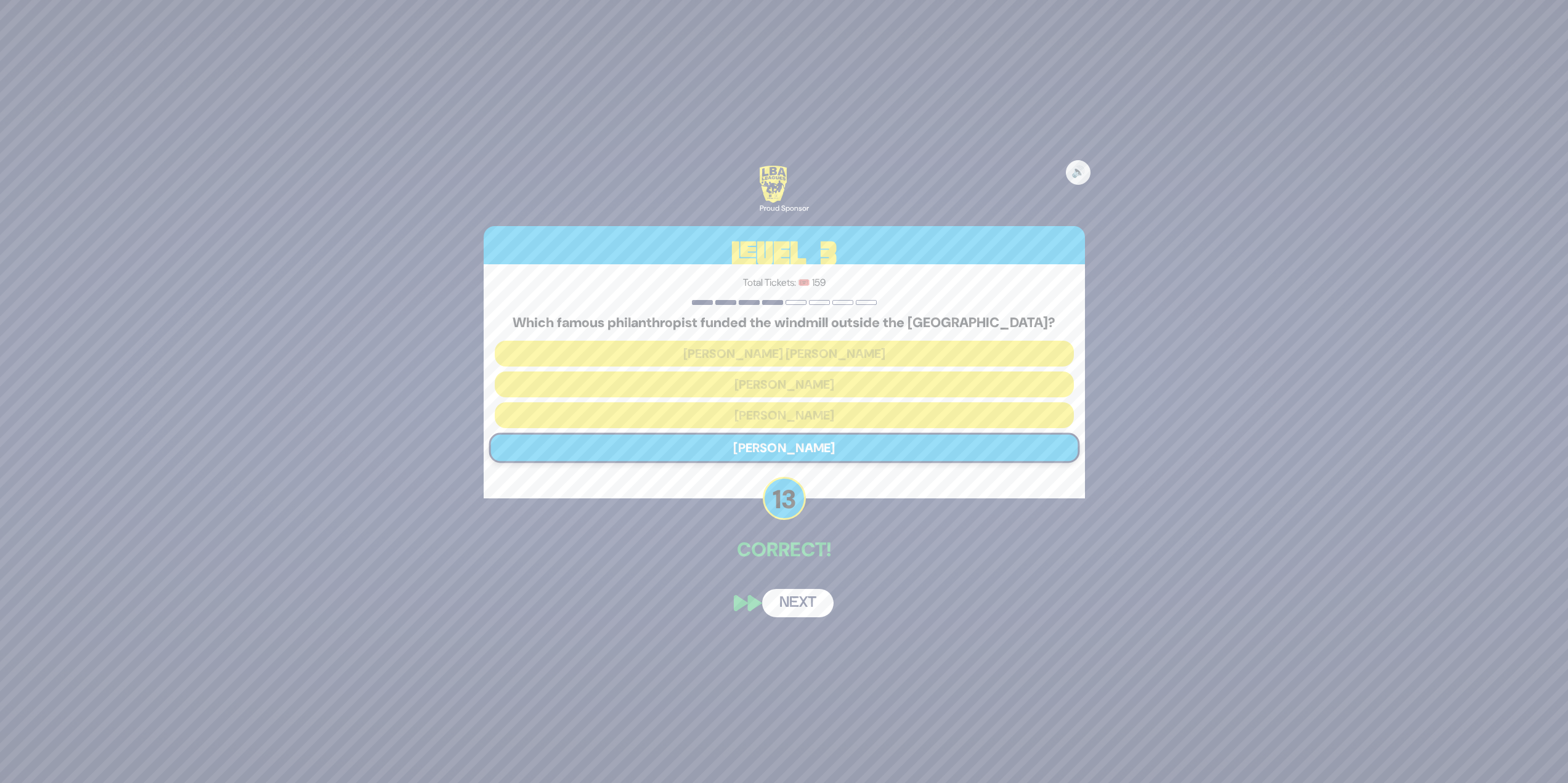
click at [796, 605] on button "Next" at bounding box center [798, 603] width 71 height 28
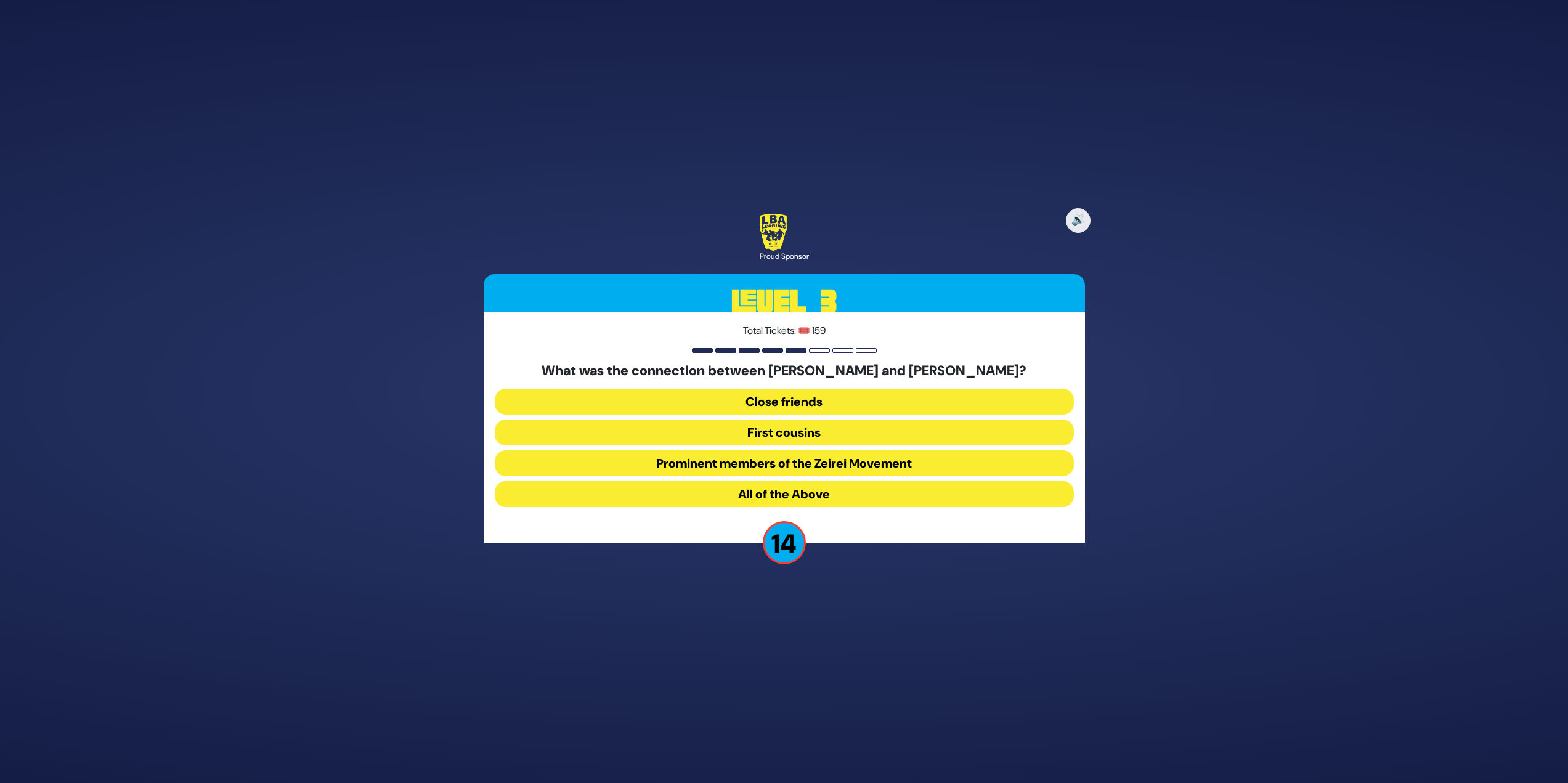
click at [815, 486] on button "All of the Above" at bounding box center [785, 494] width 579 height 26
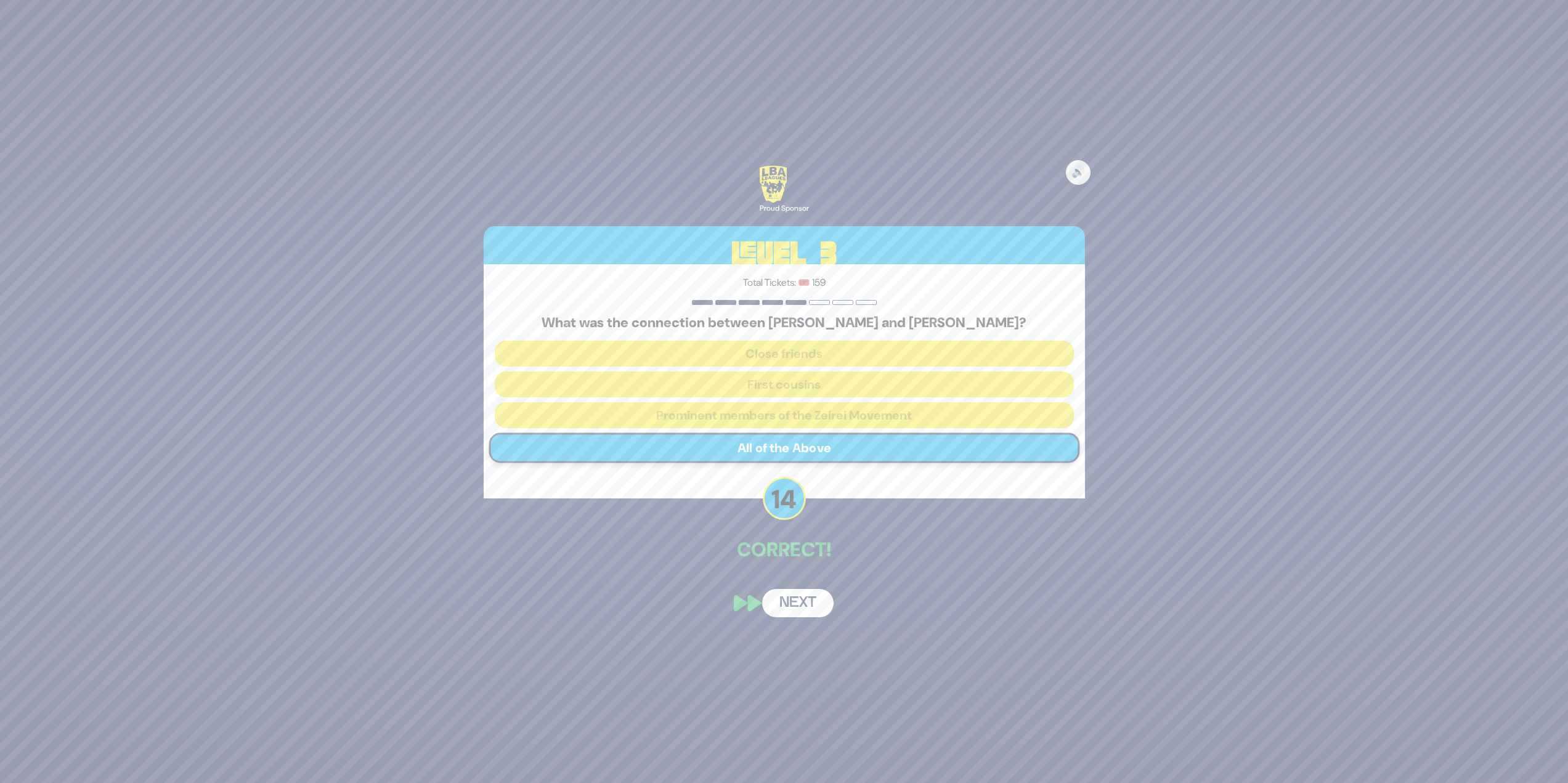
click at [804, 605] on button "Next" at bounding box center [798, 603] width 71 height 28
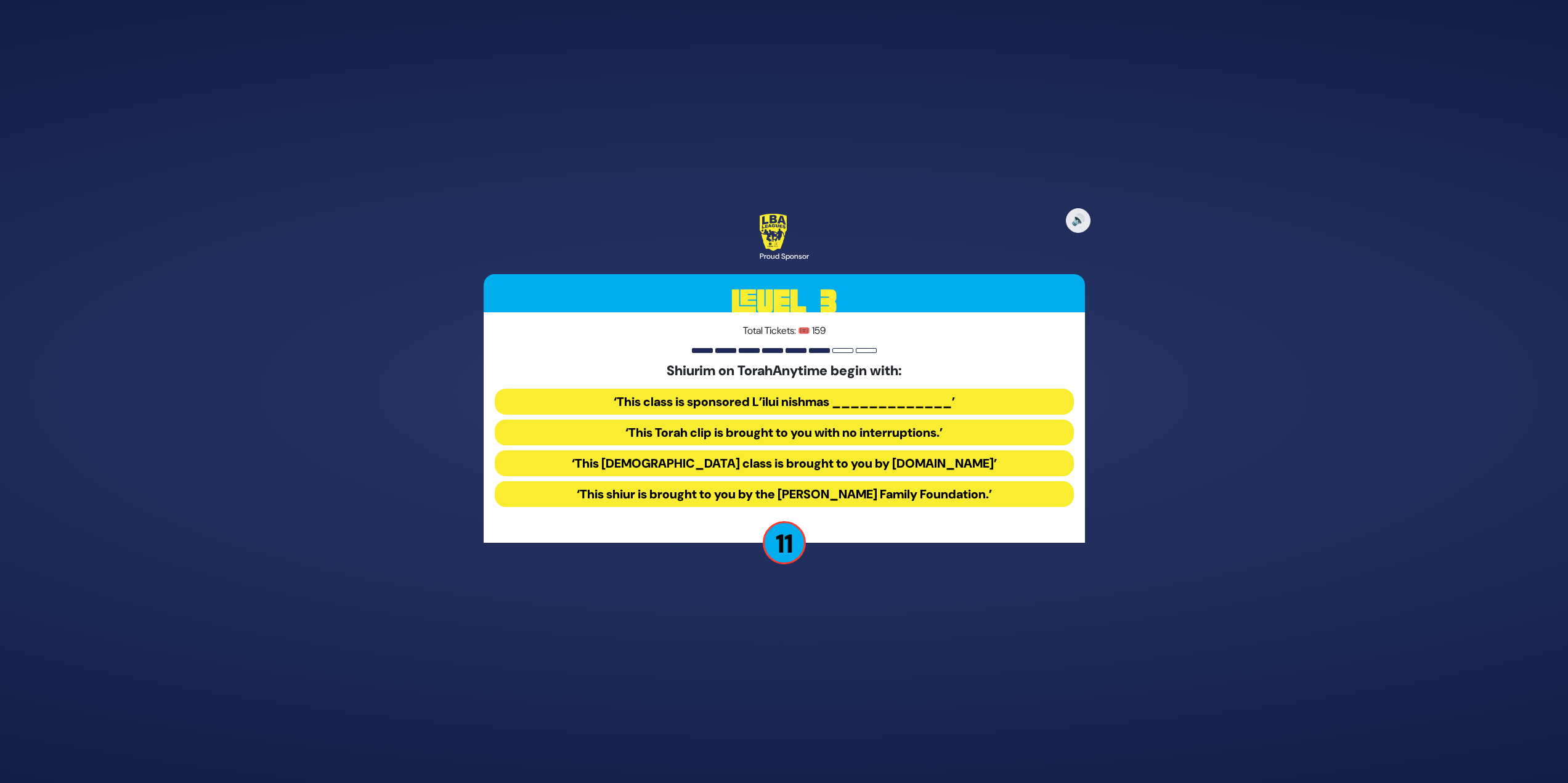
click at [981, 460] on button "‘This Torah class is brought to you by TorahAnytime.com’" at bounding box center [785, 463] width 579 height 26
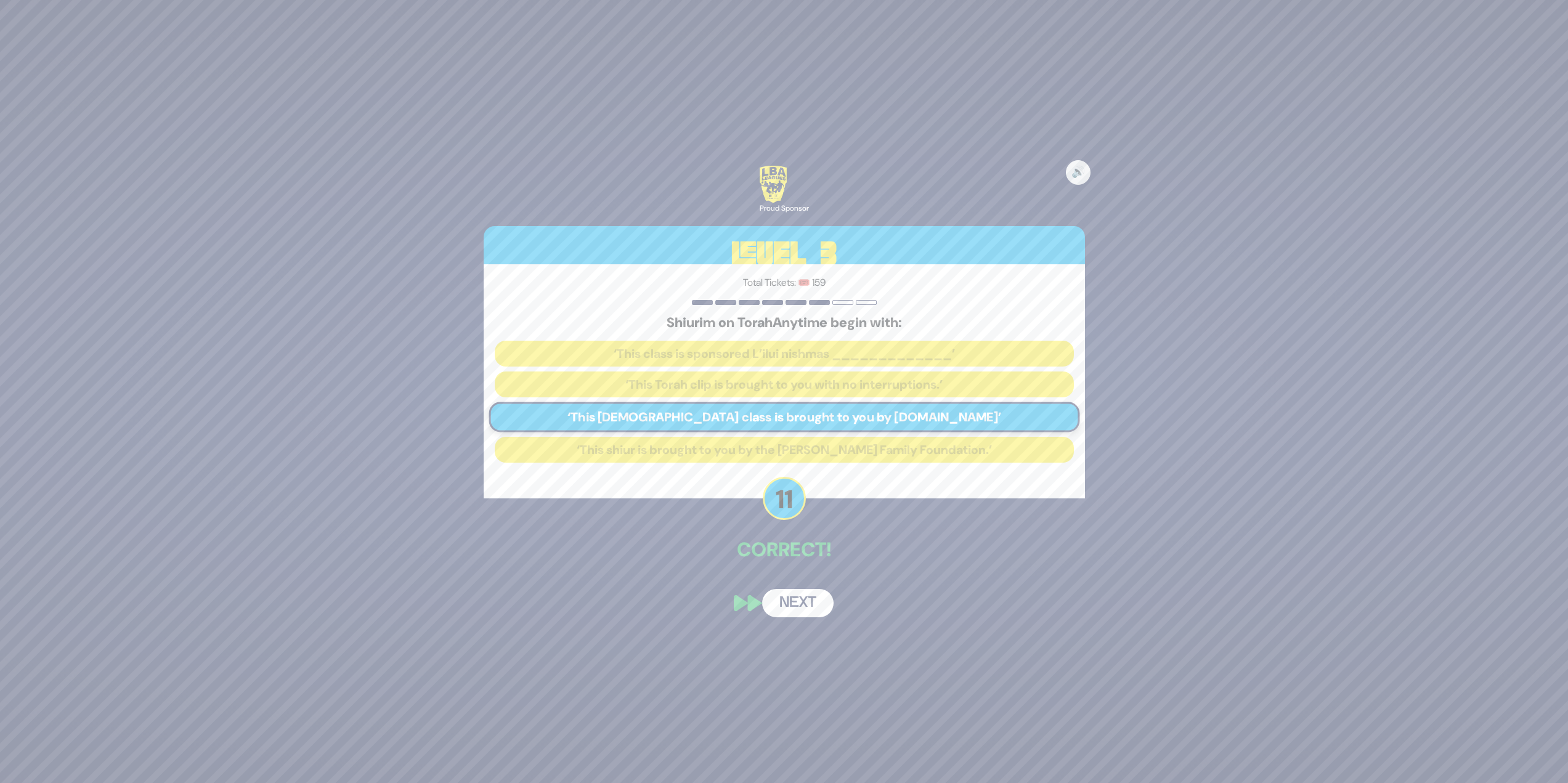
click at [790, 603] on button "Next" at bounding box center [798, 603] width 71 height 28
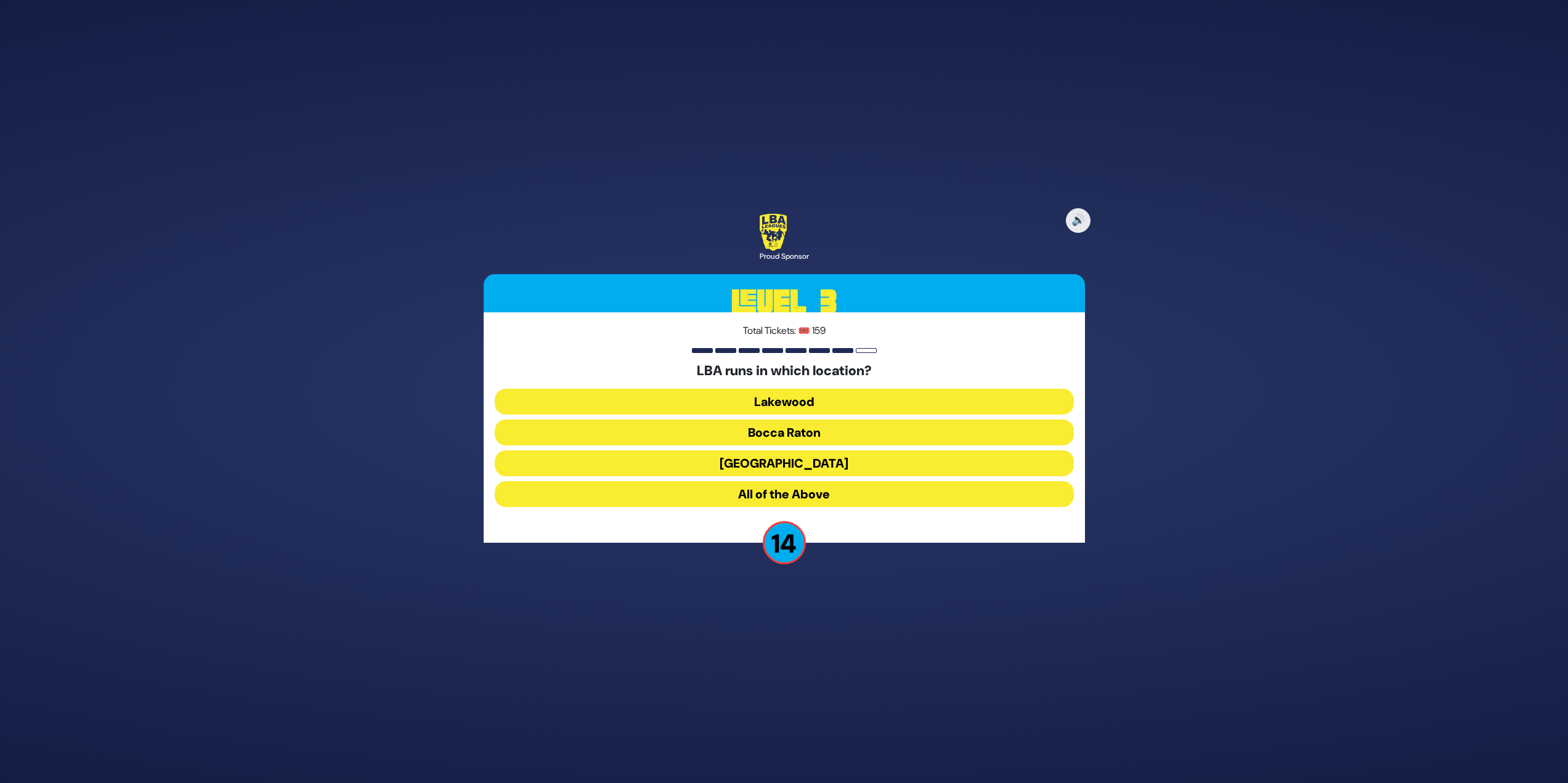
click at [775, 499] on button "All of the Above" at bounding box center [785, 494] width 579 height 26
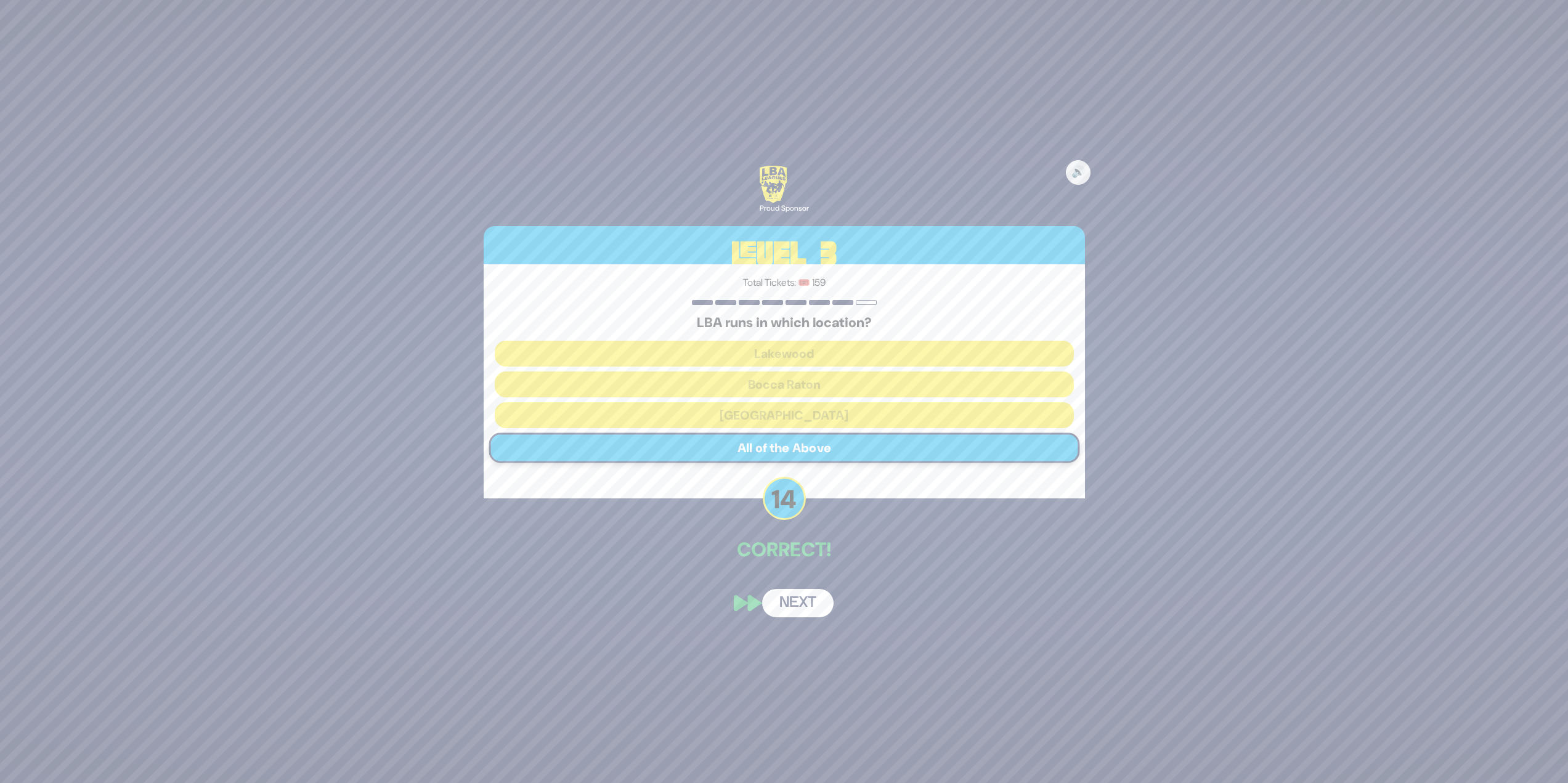
click at [798, 596] on button "Next" at bounding box center [798, 603] width 71 height 28
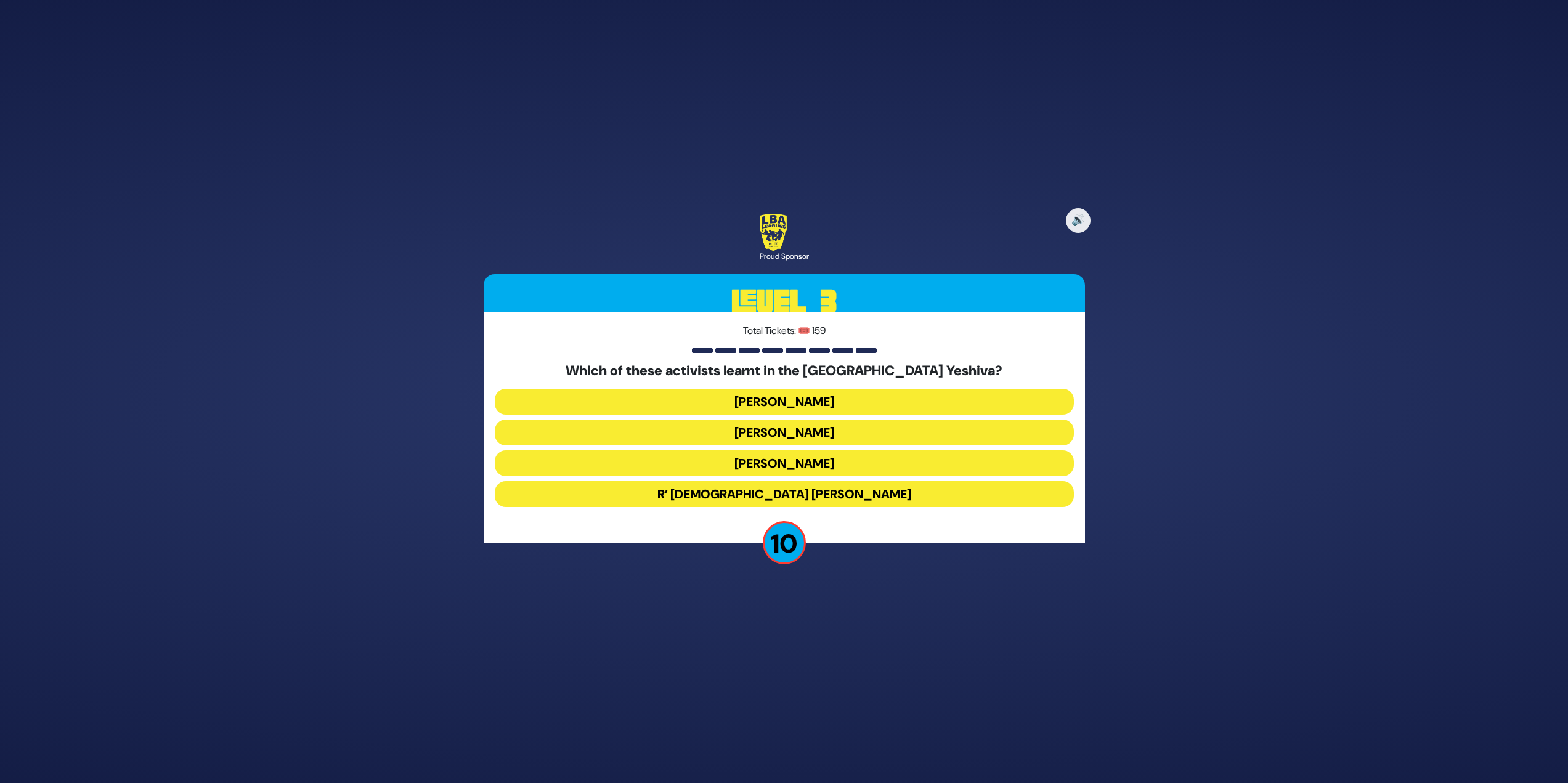
click at [810, 438] on button "Malcolm Hoenline" at bounding box center [785, 433] width 579 height 26
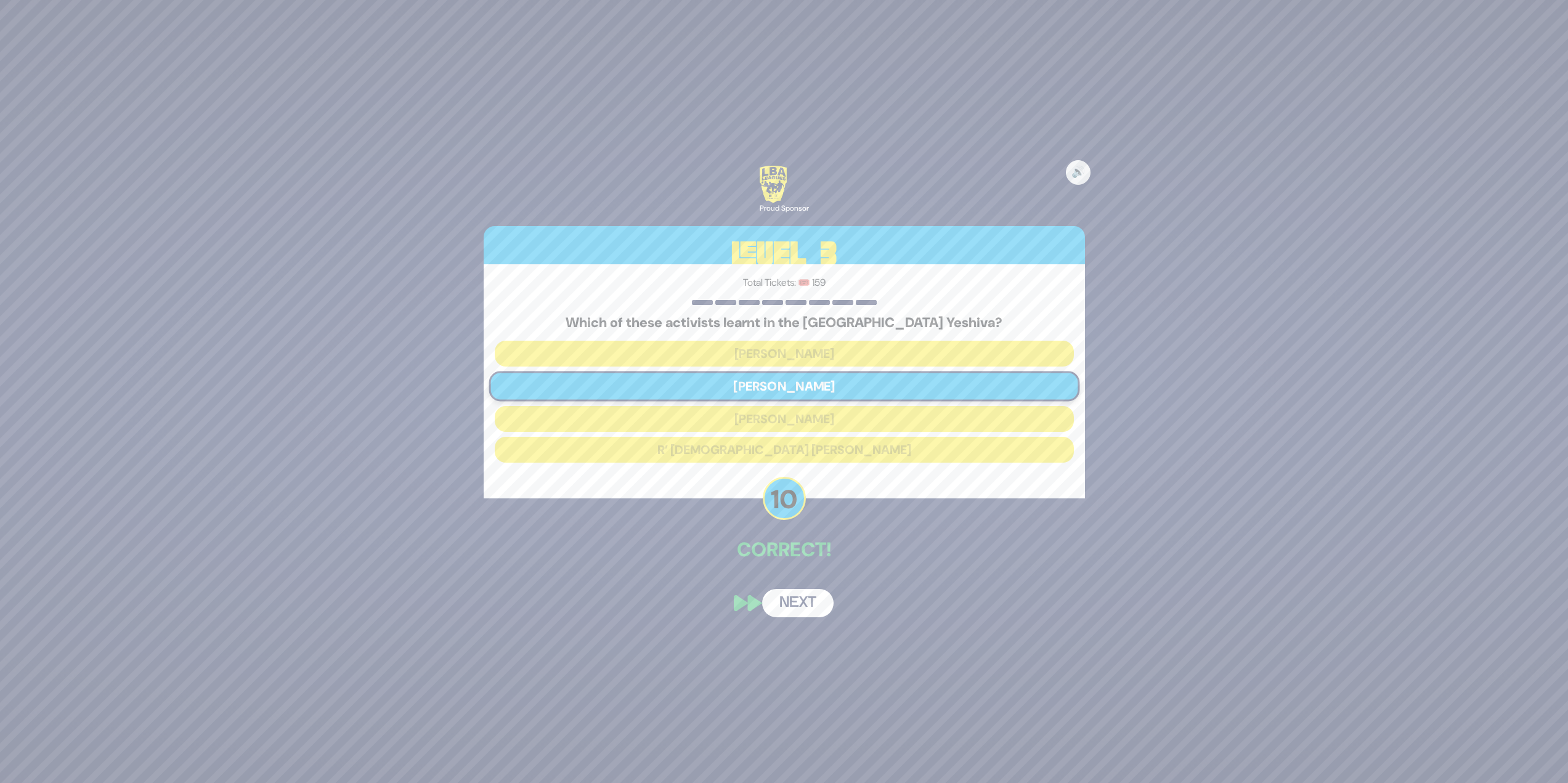
click at [805, 608] on button "Next" at bounding box center [798, 603] width 71 height 28
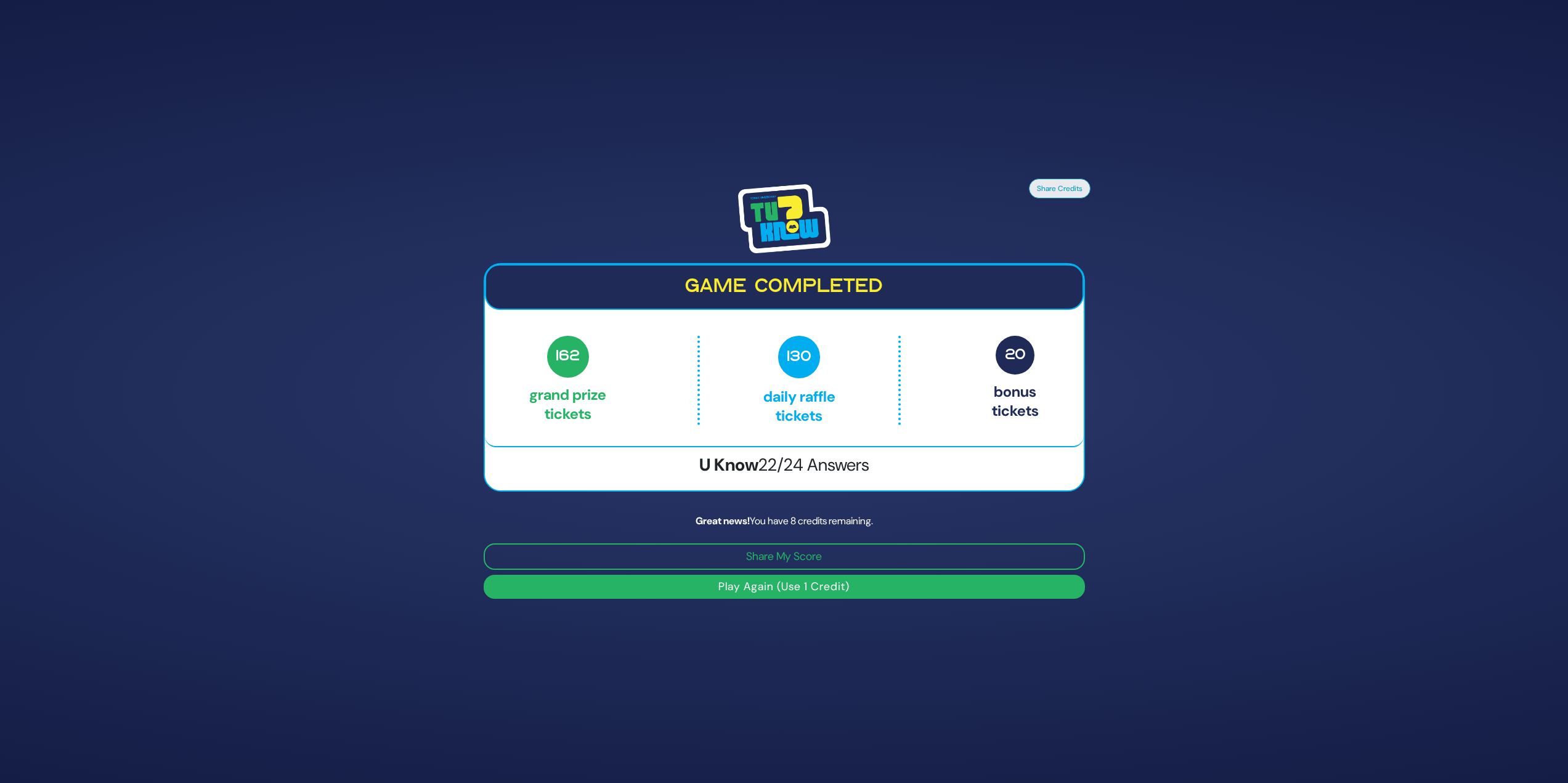
click at [736, 586] on button "Play Again (Use 1 Credit)" at bounding box center [785, 586] width 602 height 24
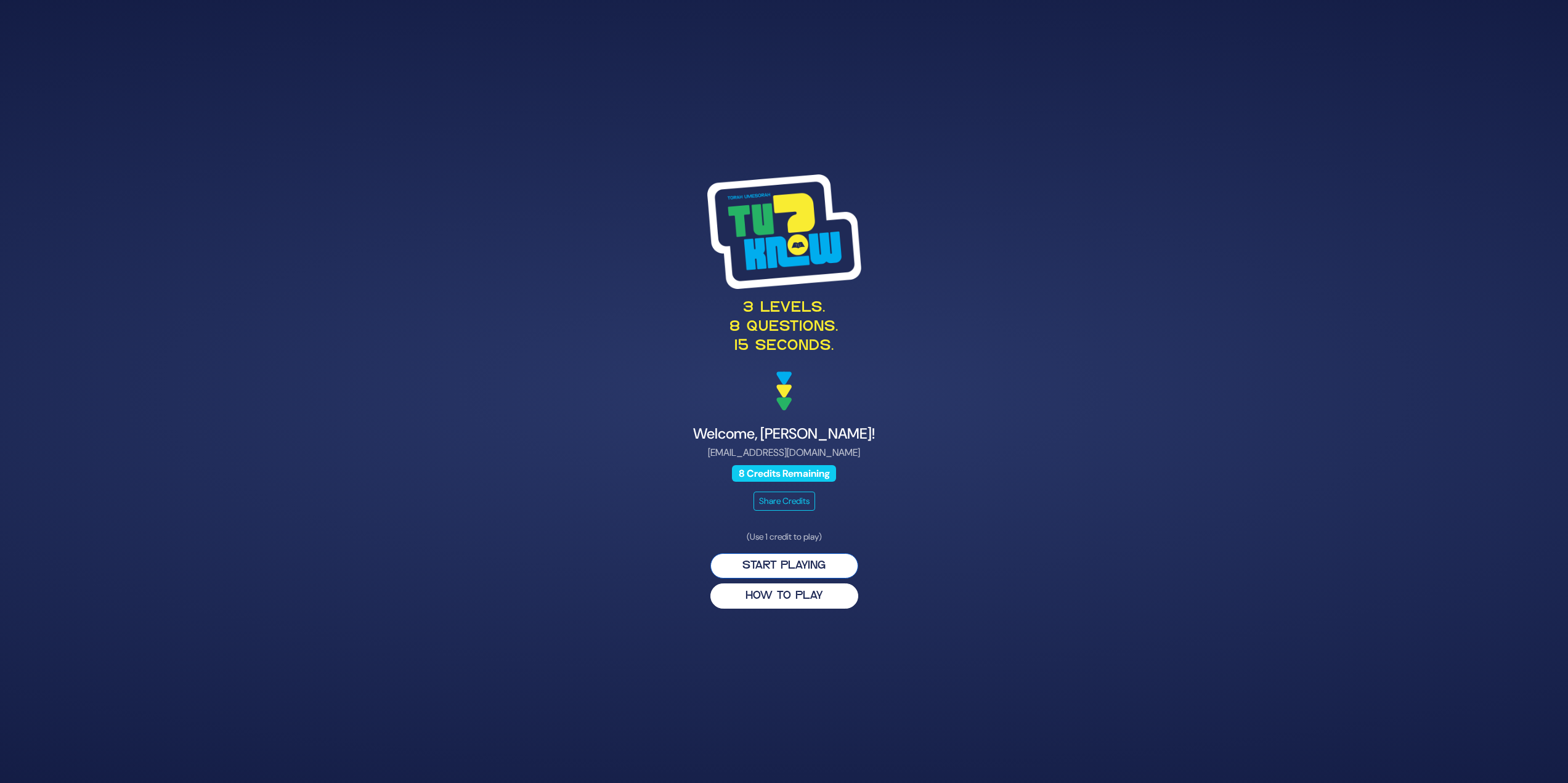
click at [745, 568] on button "Start Playing" at bounding box center [785, 565] width 148 height 25
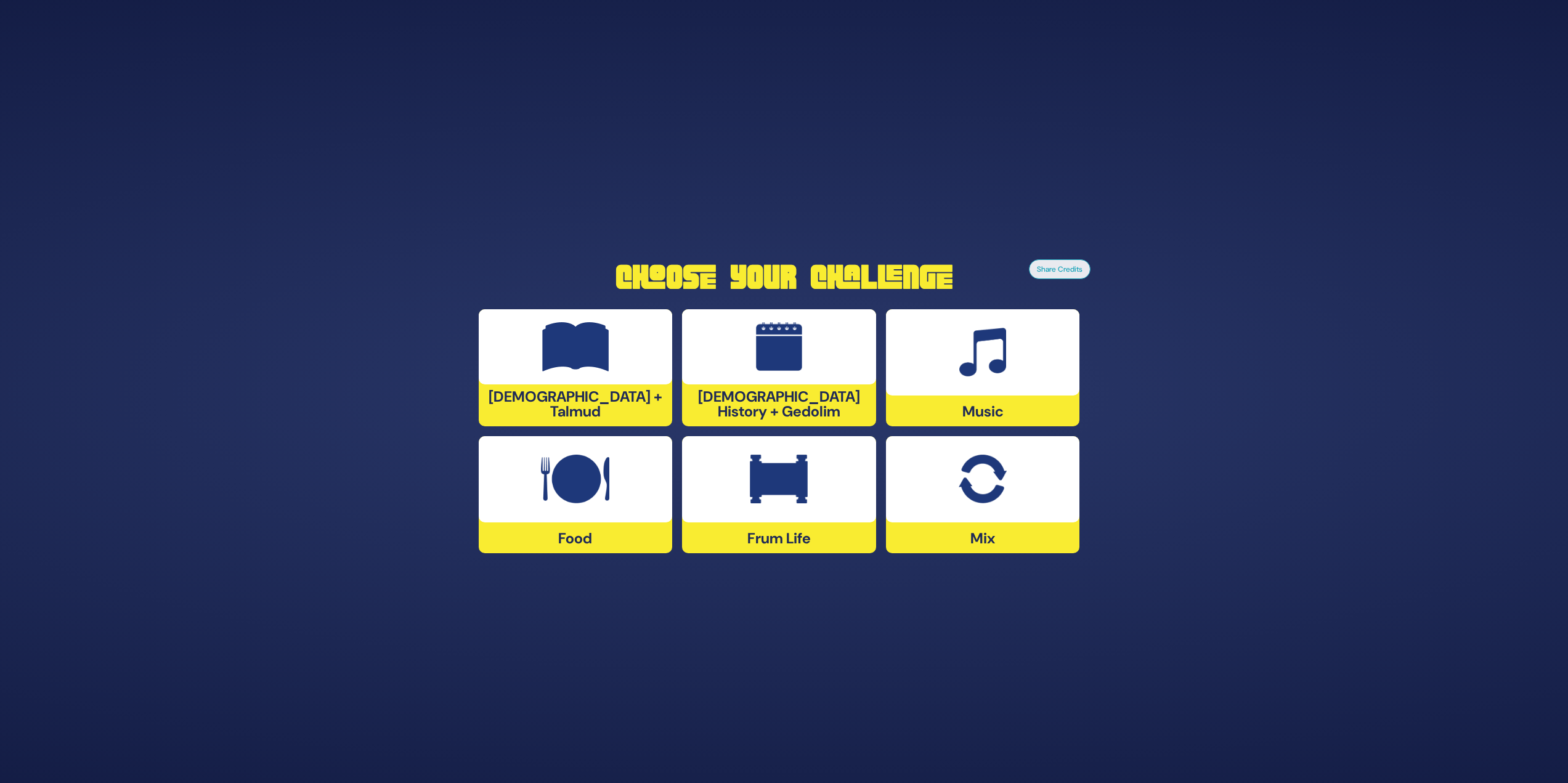
click at [613, 489] on div at bounding box center [575, 479] width 194 height 86
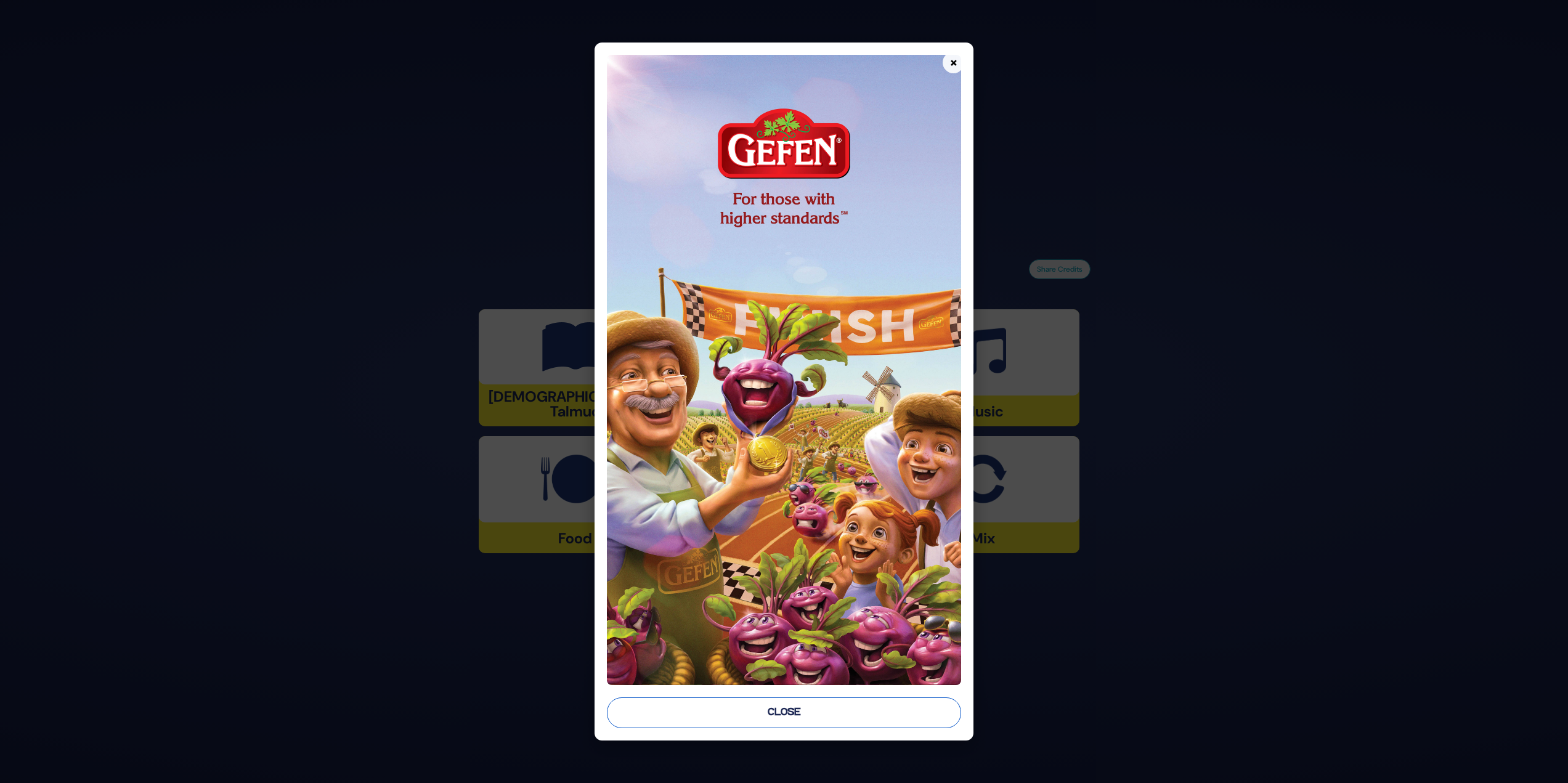
click at [690, 719] on button "Close" at bounding box center [784, 712] width 355 height 31
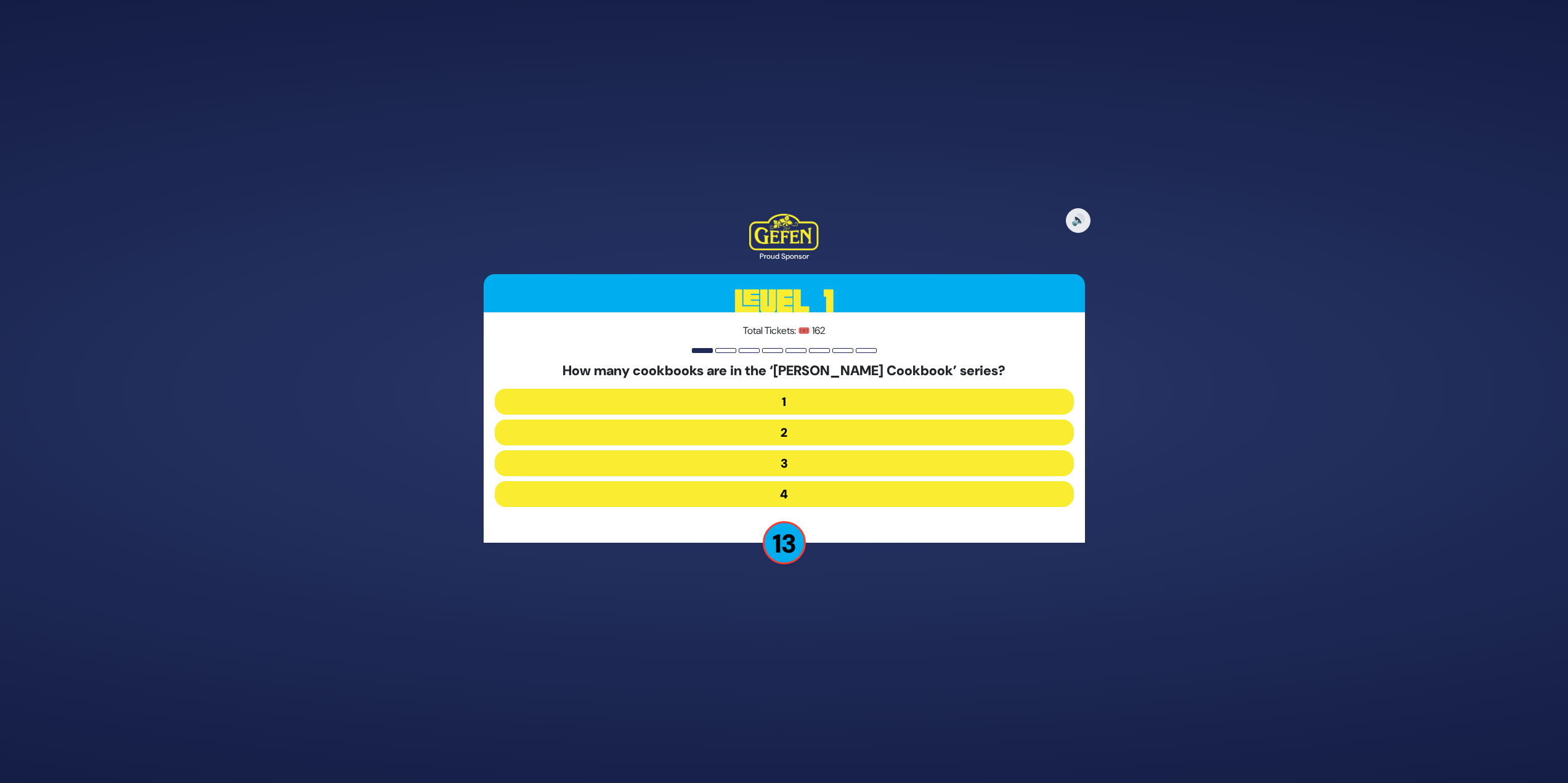
click at [820, 426] on button "2" at bounding box center [785, 433] width 579 height 26
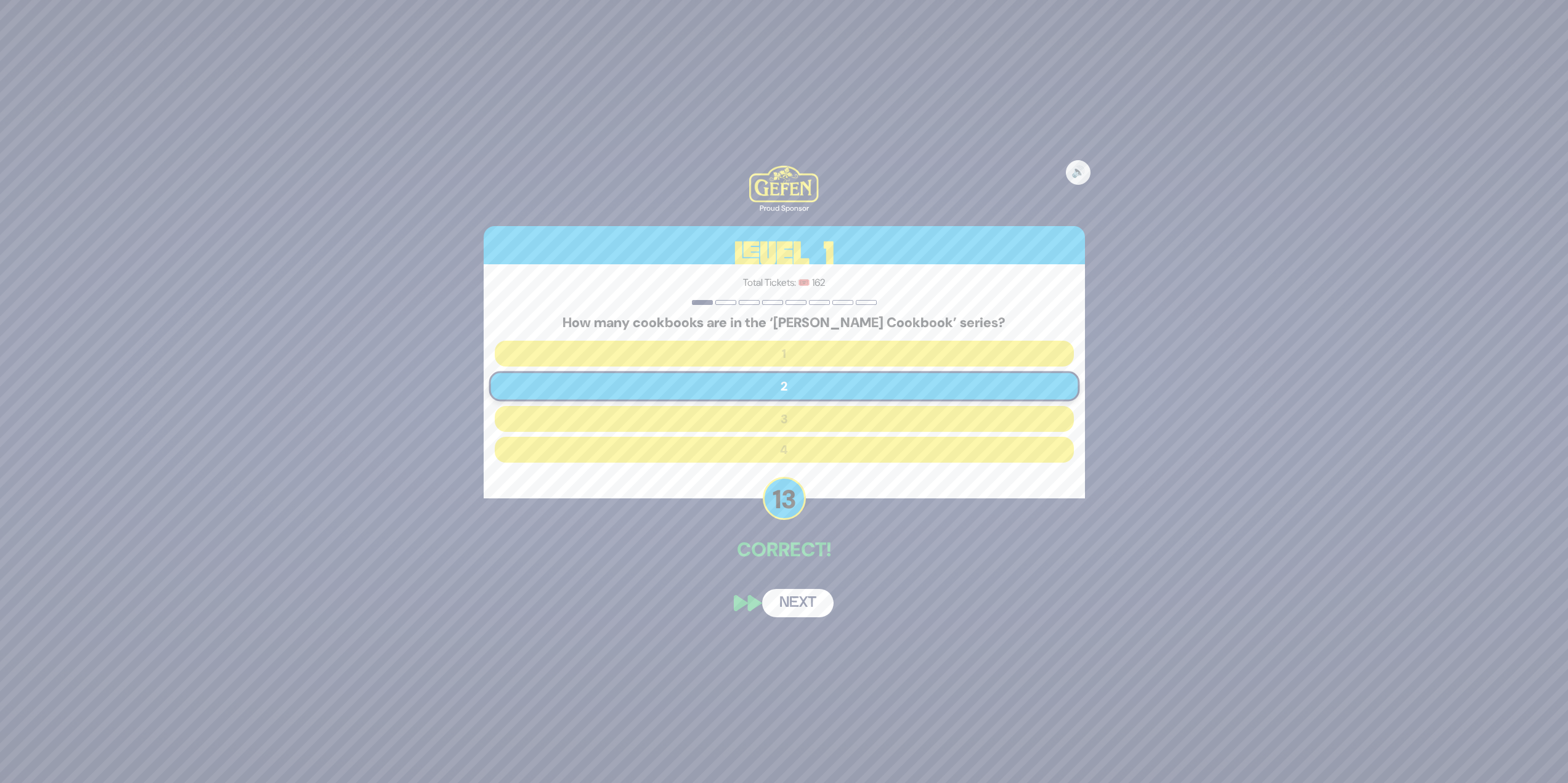
click at [819, 608] on button "Next" at bounding box center [798, 603] width 71 height 28
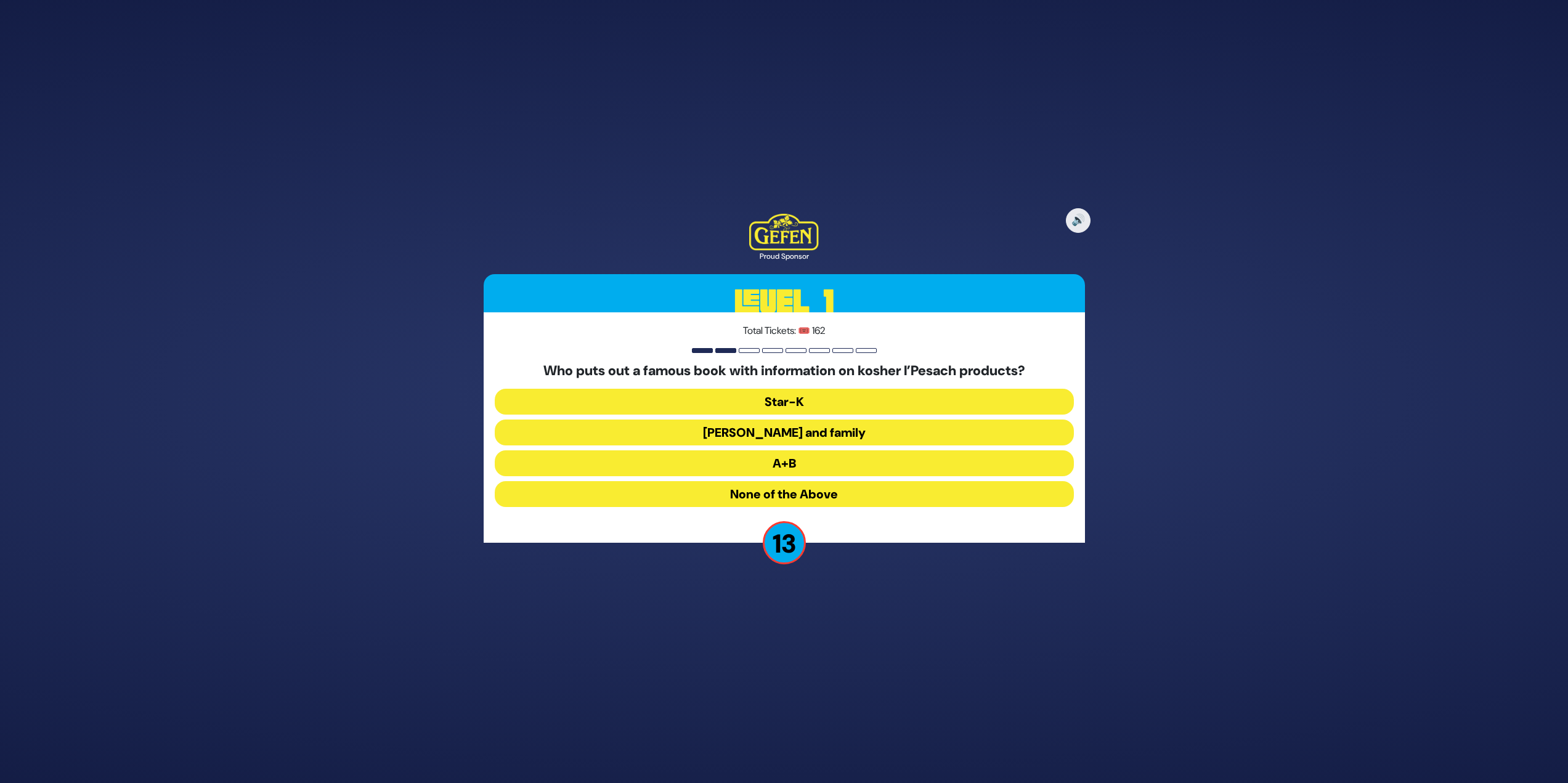
click at [925, 428] on button "[PERSON_NAME] and family" at bounding box center [785, 433] width 579 height 26
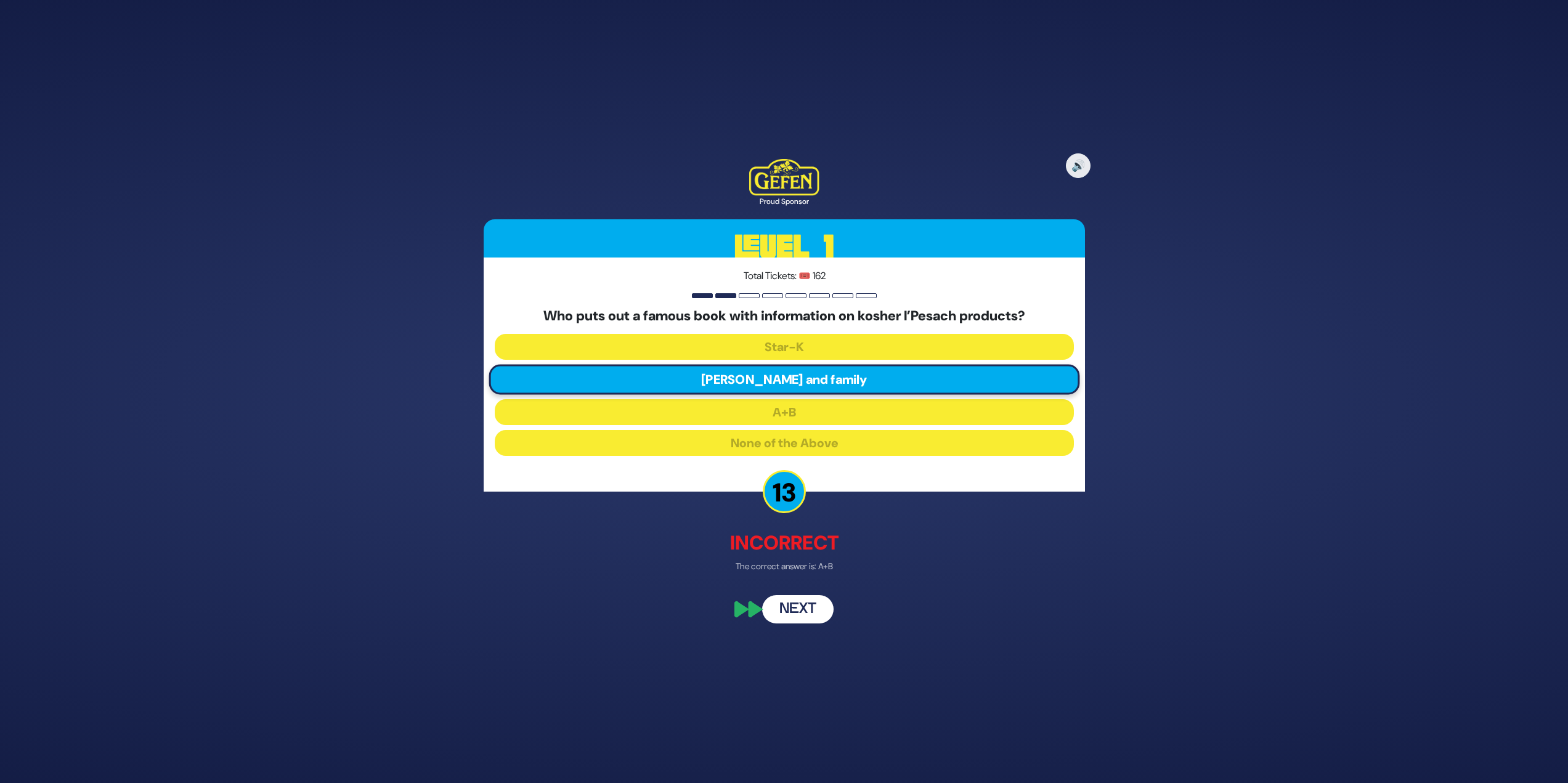
click at [798, 618] on button "Next" at bounding box center [798, 609] width 71 height 28
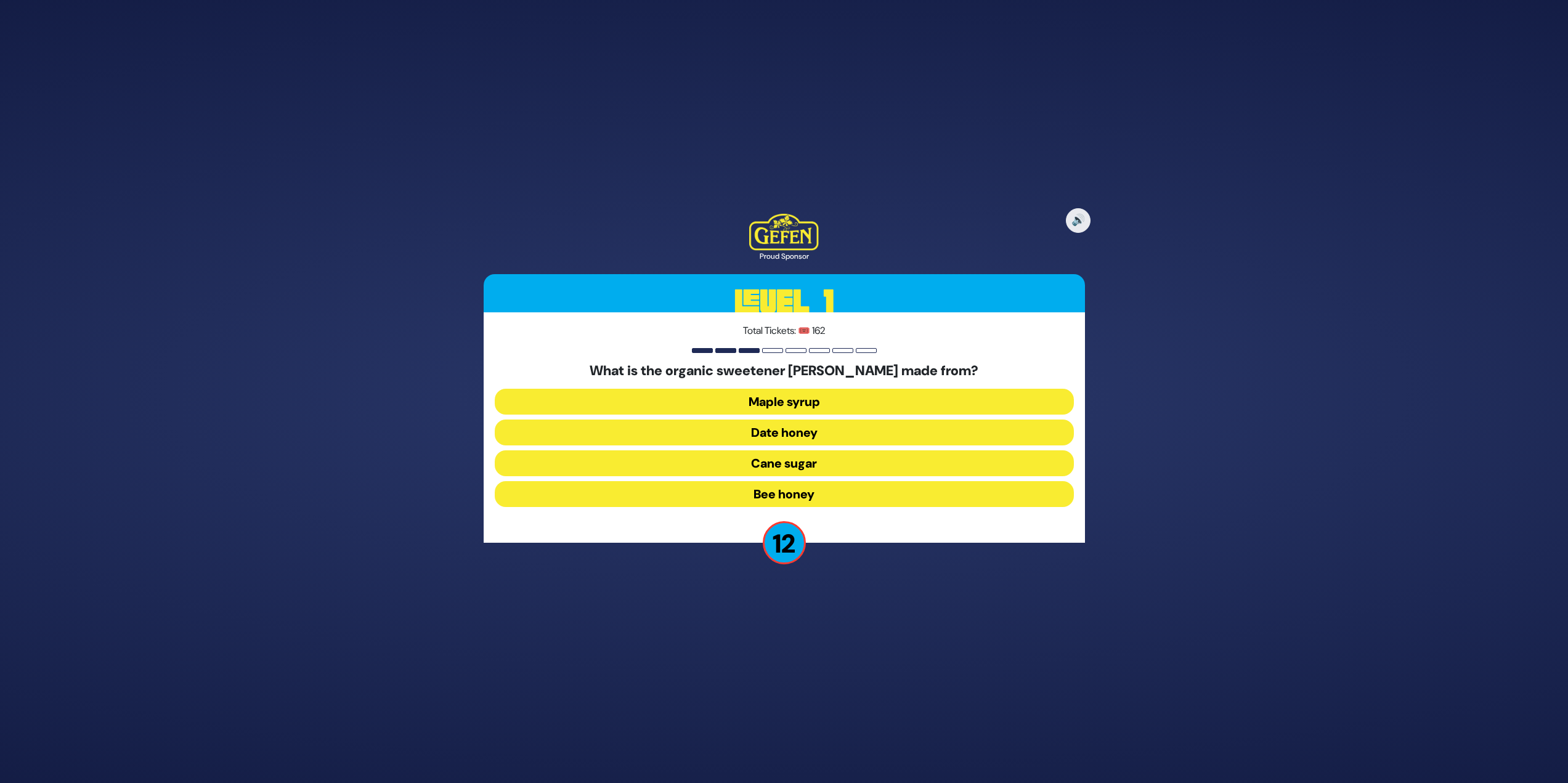
click at [847, 433] on button "Date honey" at bounding box center [785, 433] width 579 height 26
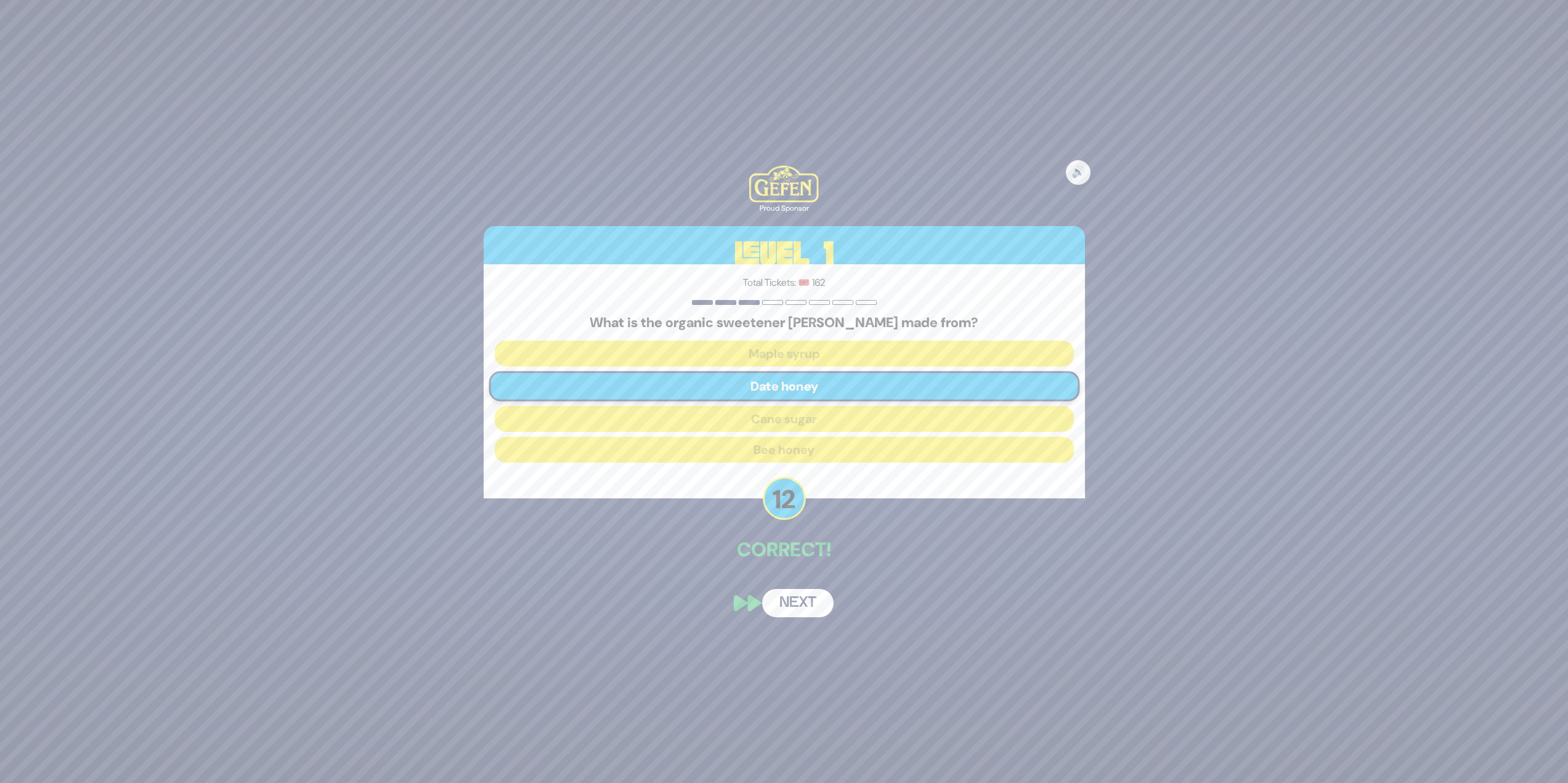
click at [805, 605] on button "Next" at bounding box center [798, 603] width 71 height 28
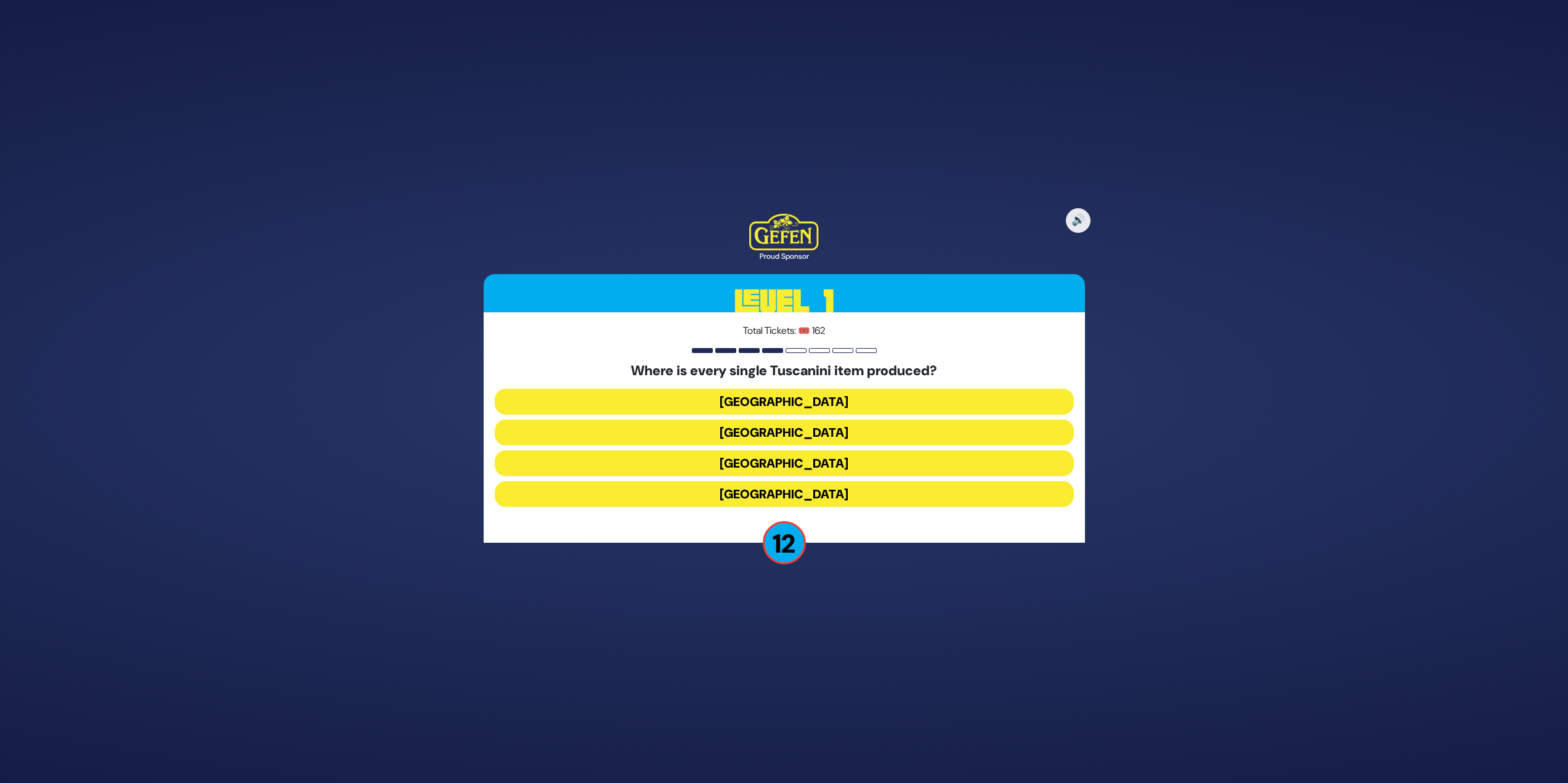
click at [797, 465] on button "Italy" at bounding box center [785, 463] width 579 height 26
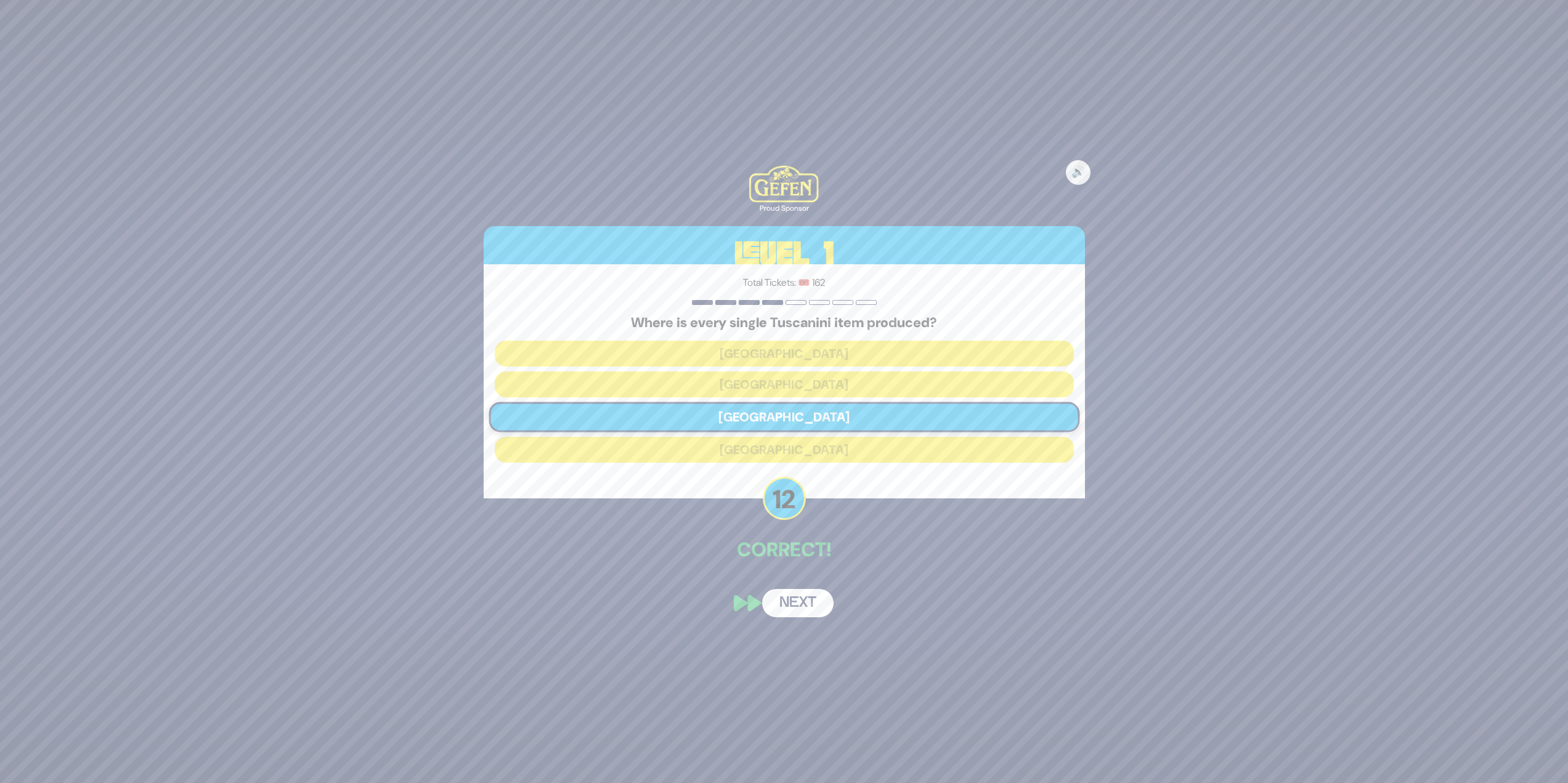
click at [793, 593] on button "Next" at bounding box center [798, 603] width 71 height 28
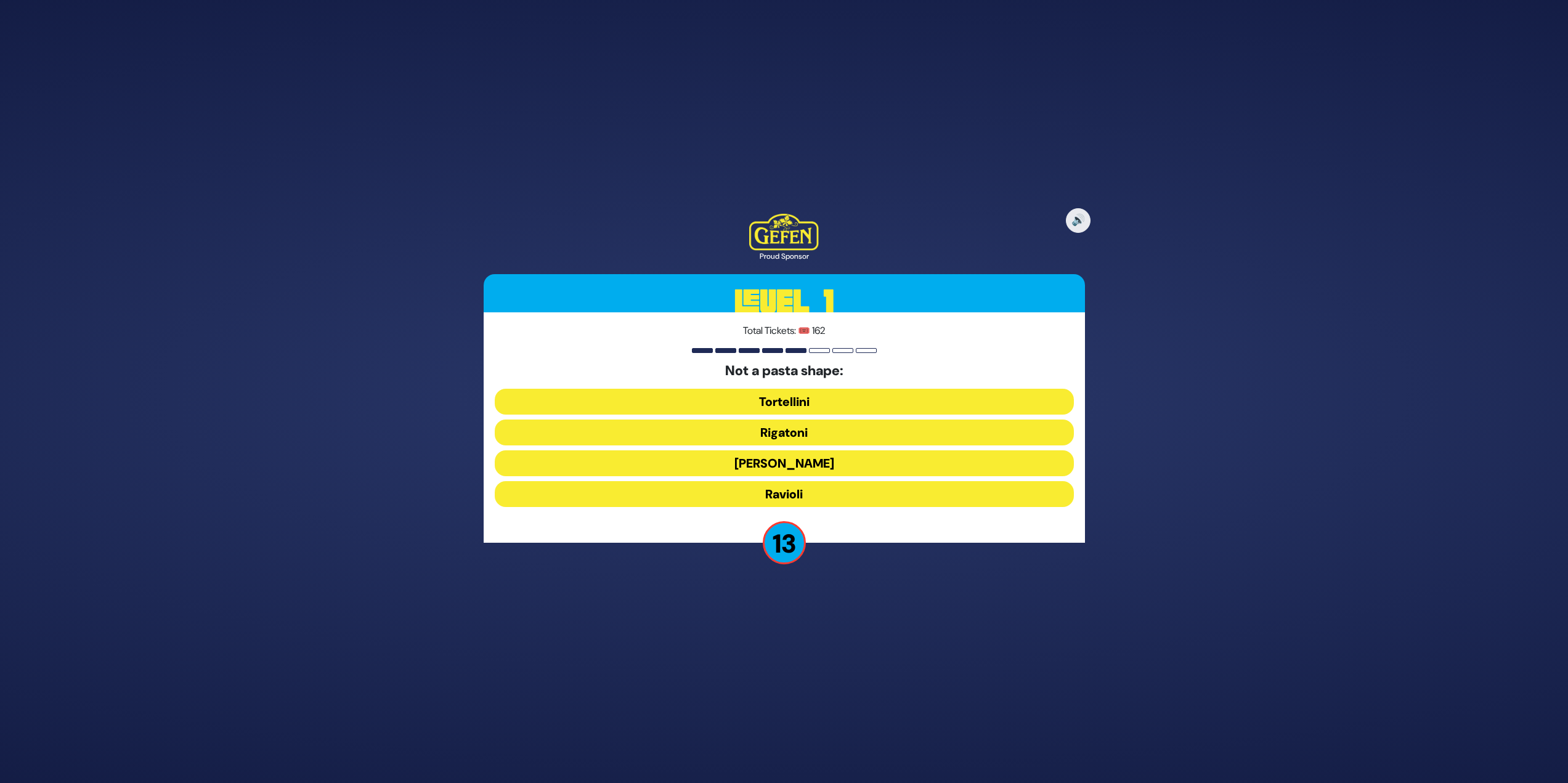
click at [806, 433] on button "Rigatoni" at bounding box center [785, 433] width 579 height 26
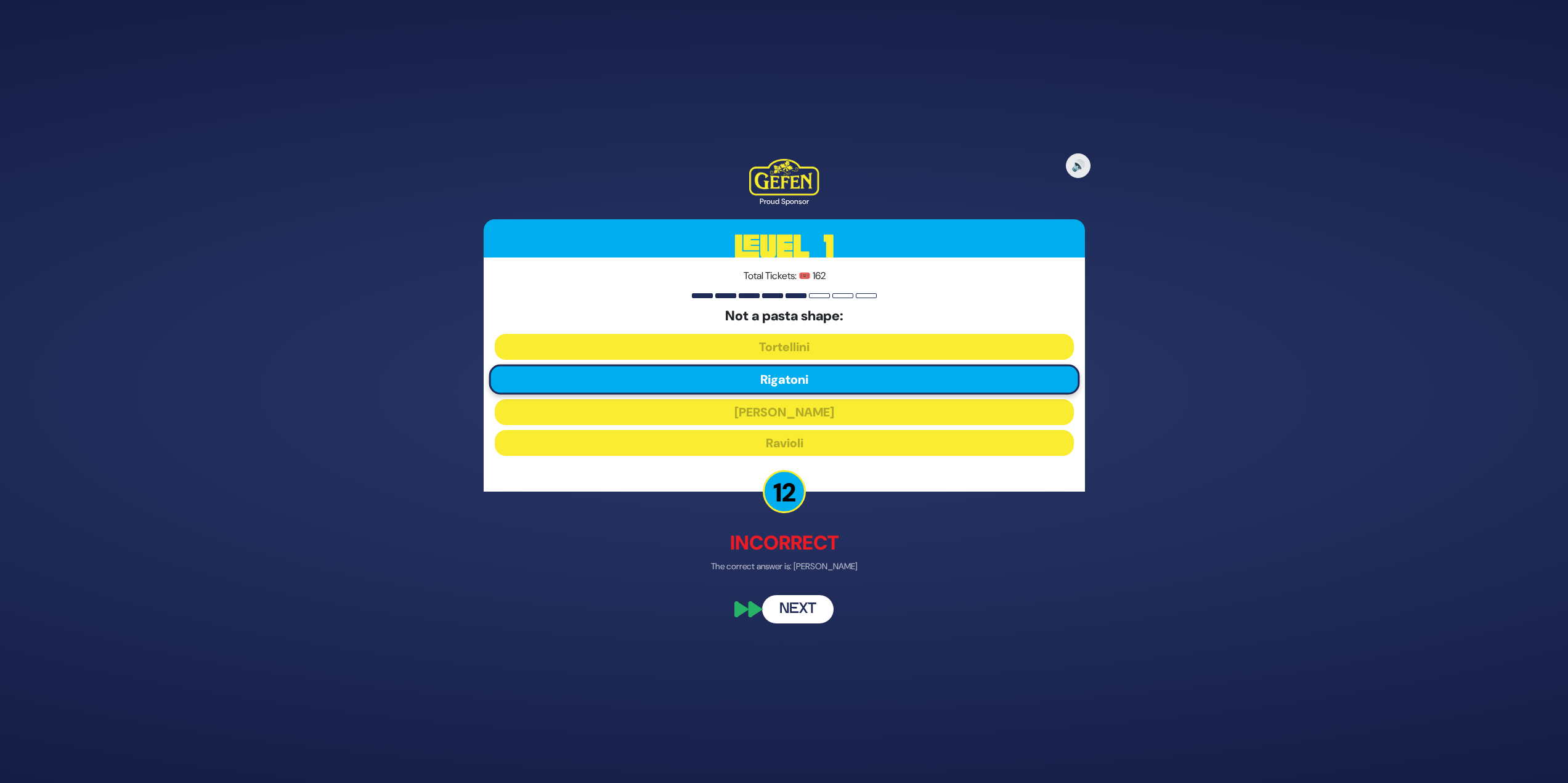
click at [794, 608] on button "Next" at bounding box center [798, 609] width 71 height 28
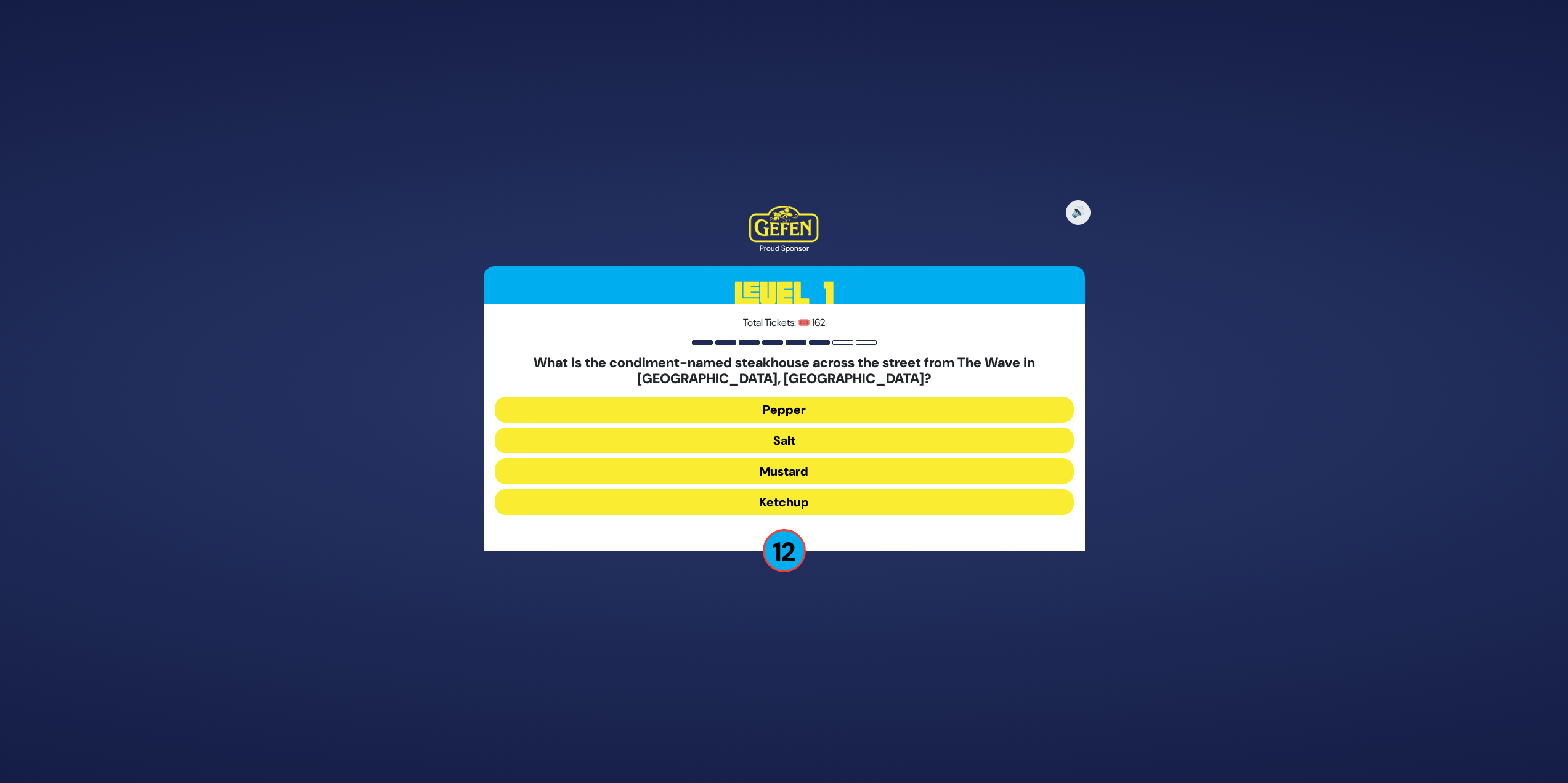
click at [834, 443] on button "Salt" at bounding box center [785, 441] width 579 height 26
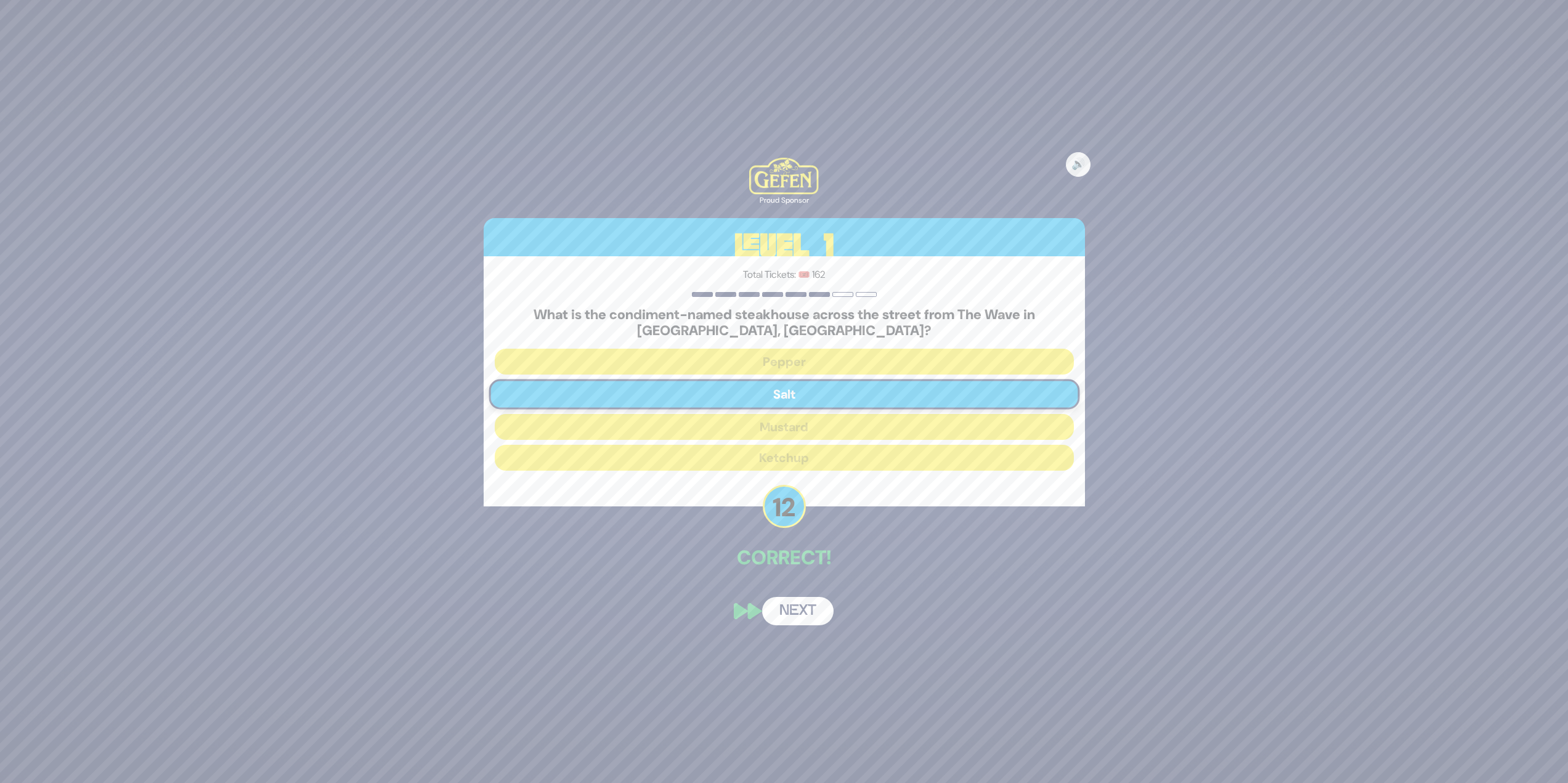
click at [817, 612] on button "Next" at bounding box center [798, 610] width 71 height 28
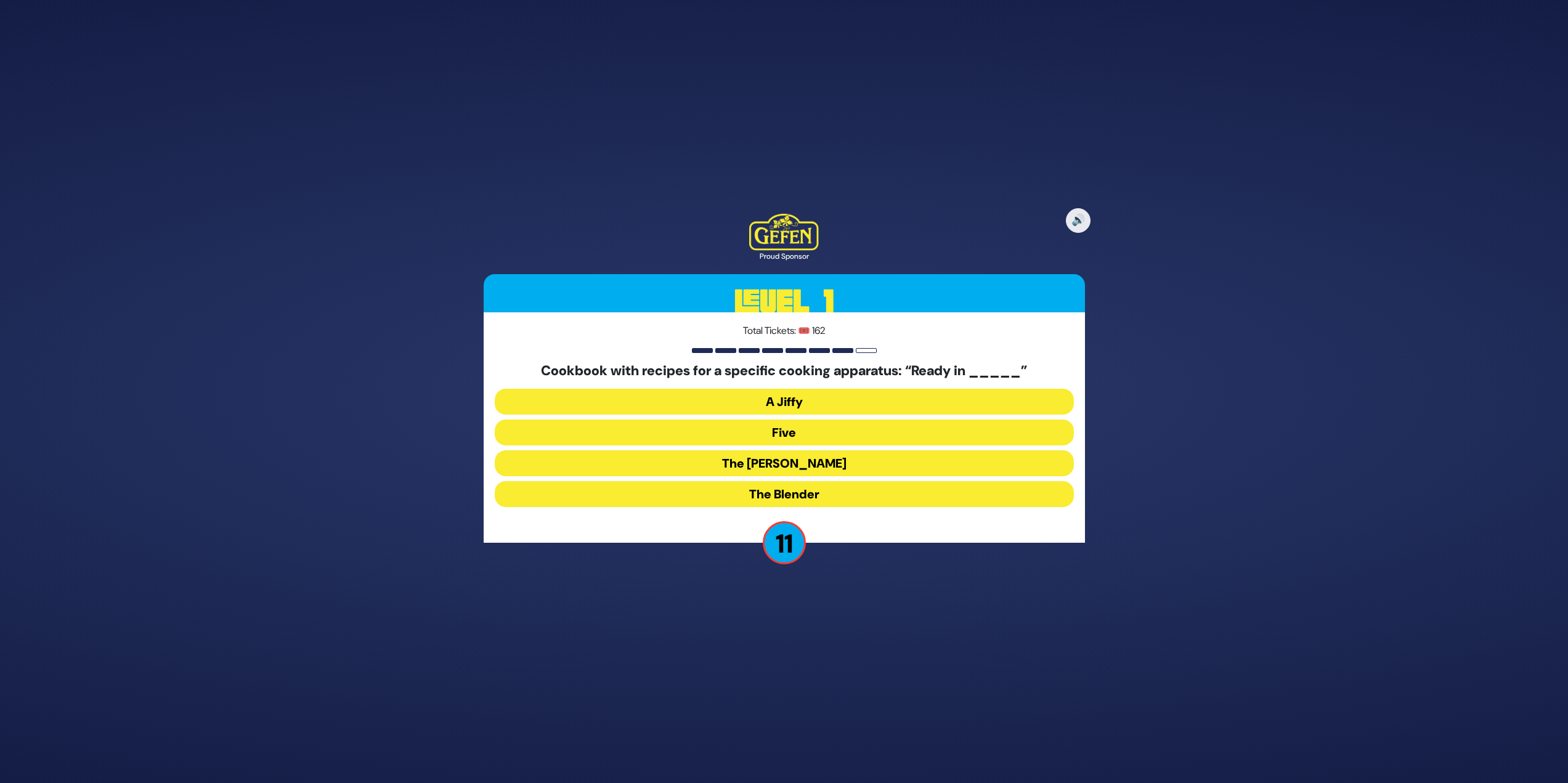
click at [626, 461] on button "The Betty" at bounding box center [785, 463] width 579 height 26
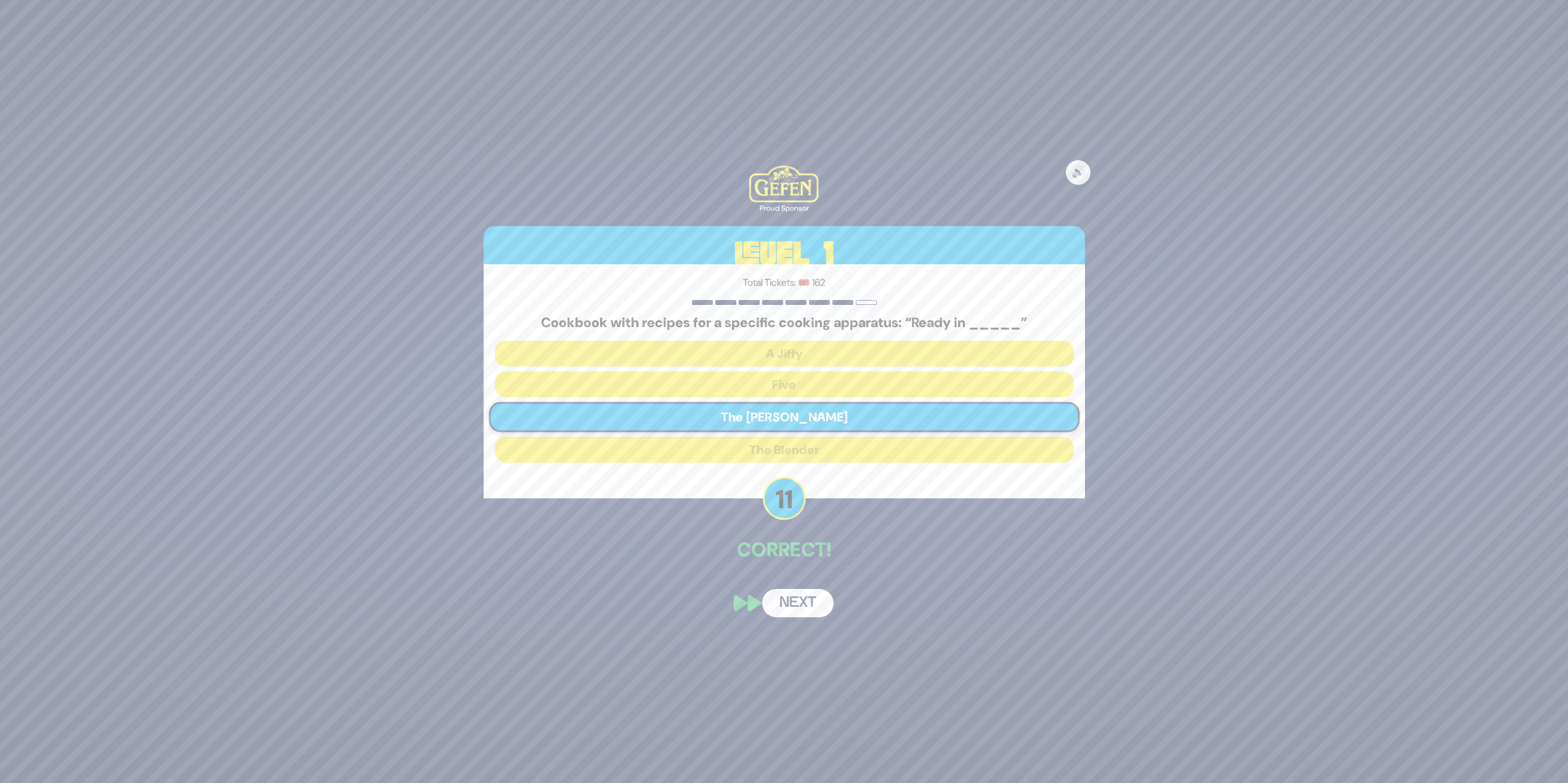
click at [806, 602] on button "Next" at bounding box center [798, 603] width 71 height 28
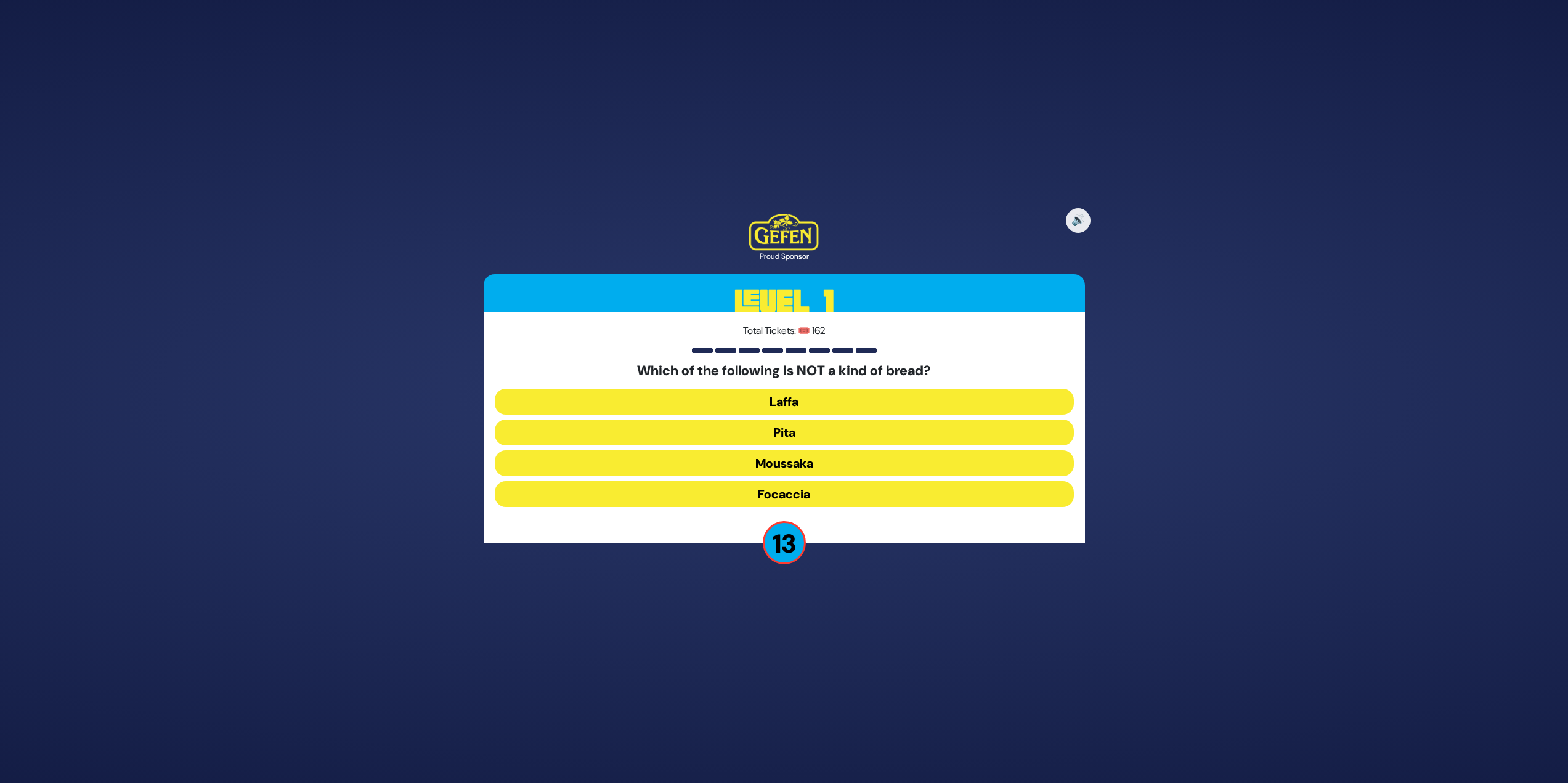
click at [818, 465] on button "Moussaka" at bounding box center [785, 463] width 579 height 26
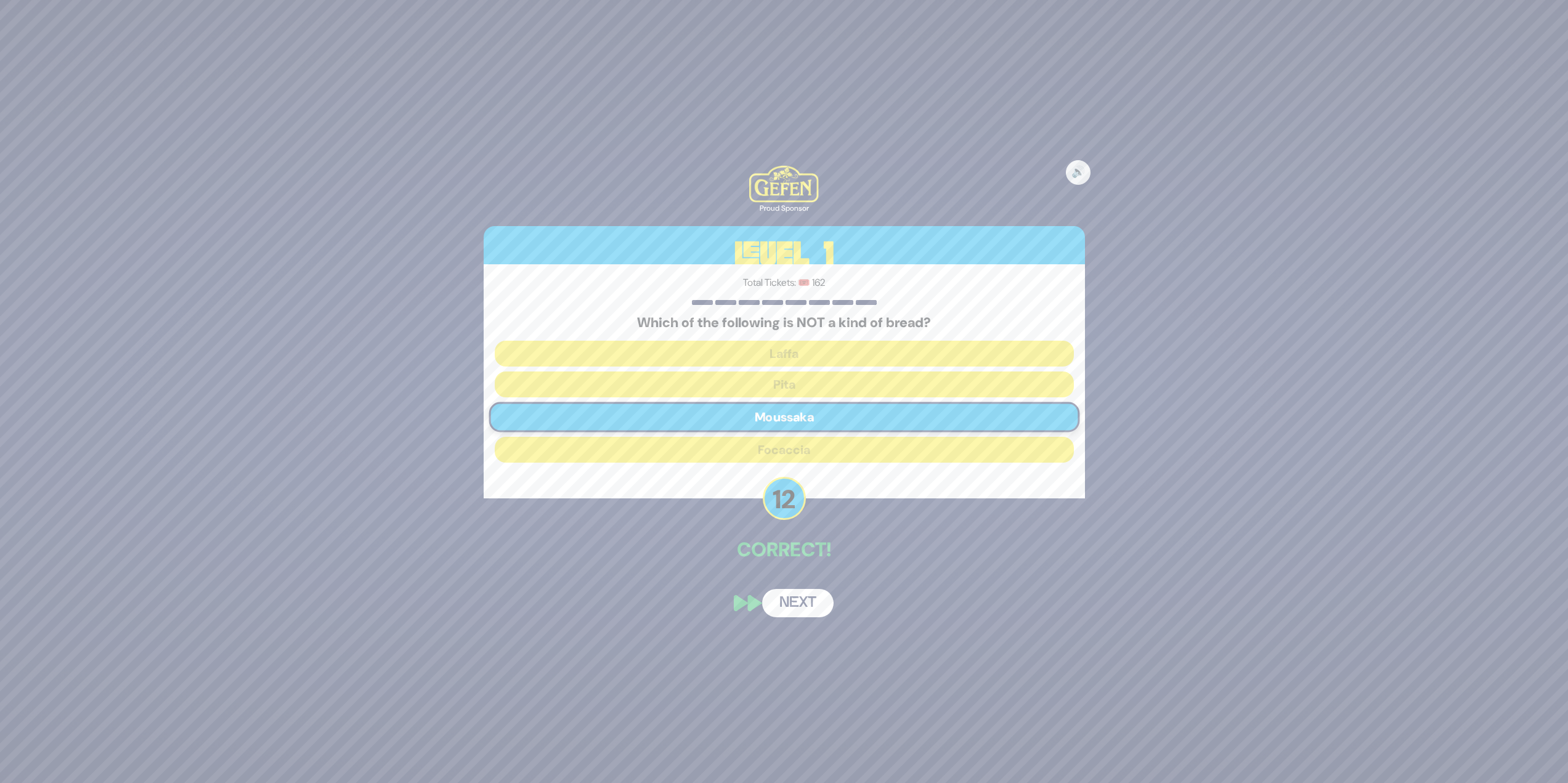
click at [795, 598] on button "Next" at bounding box center [798, 603] width 71 height 28
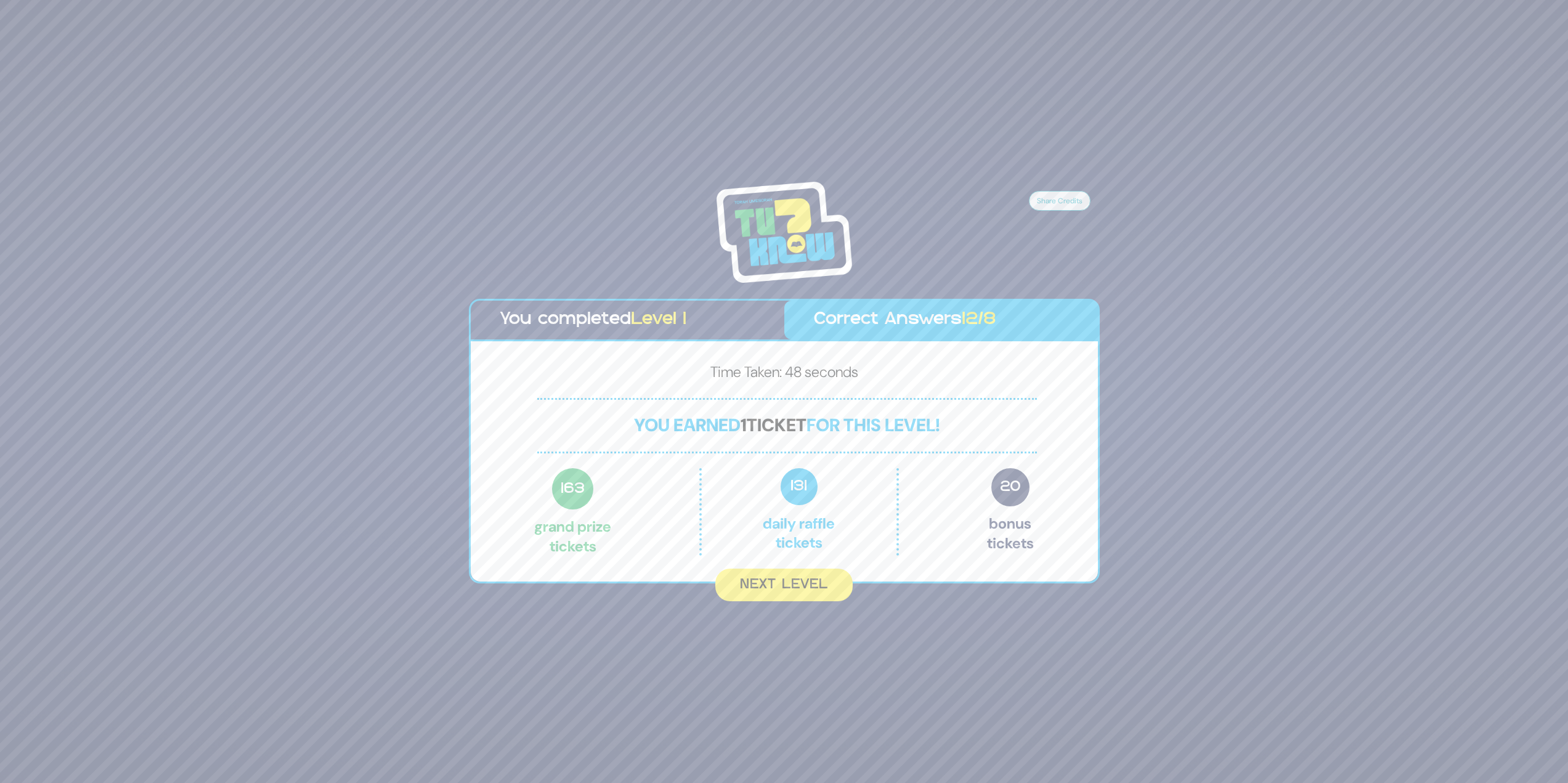
drag, startPoint x: 707, startPoint y: 591, endPoint x: 698, endPoint y: 595, distance: 9.8
click at [703, 593] on div "Next Level" at bounding box center [784, 591] width 631 height 18
click at [848, 590] on button "Next Level" at bounding box center [784, 585] width 137 height 33
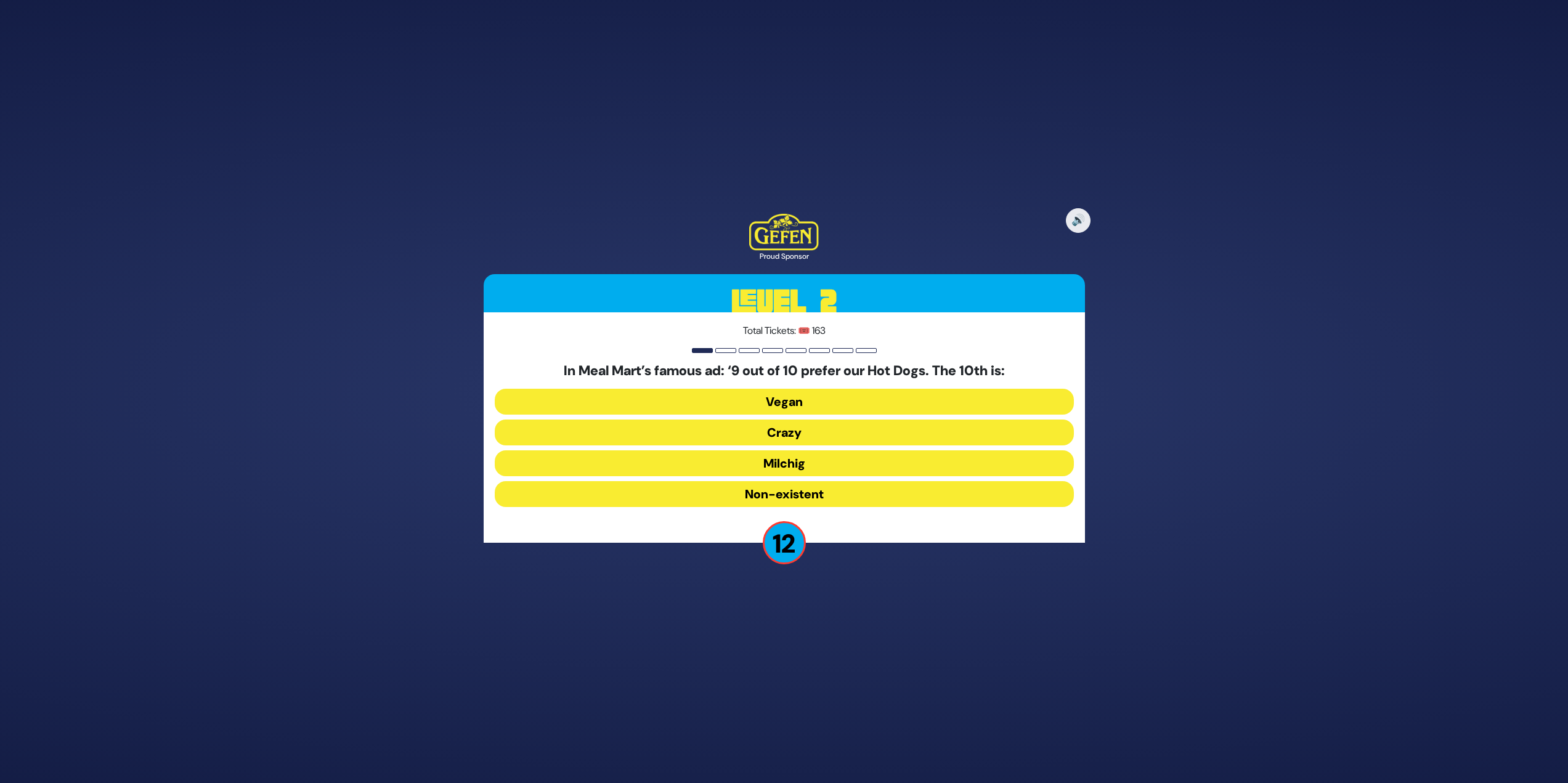
click at [779, 465] on button "Milchig" at bounding box center [785, 463] width 579 height 26
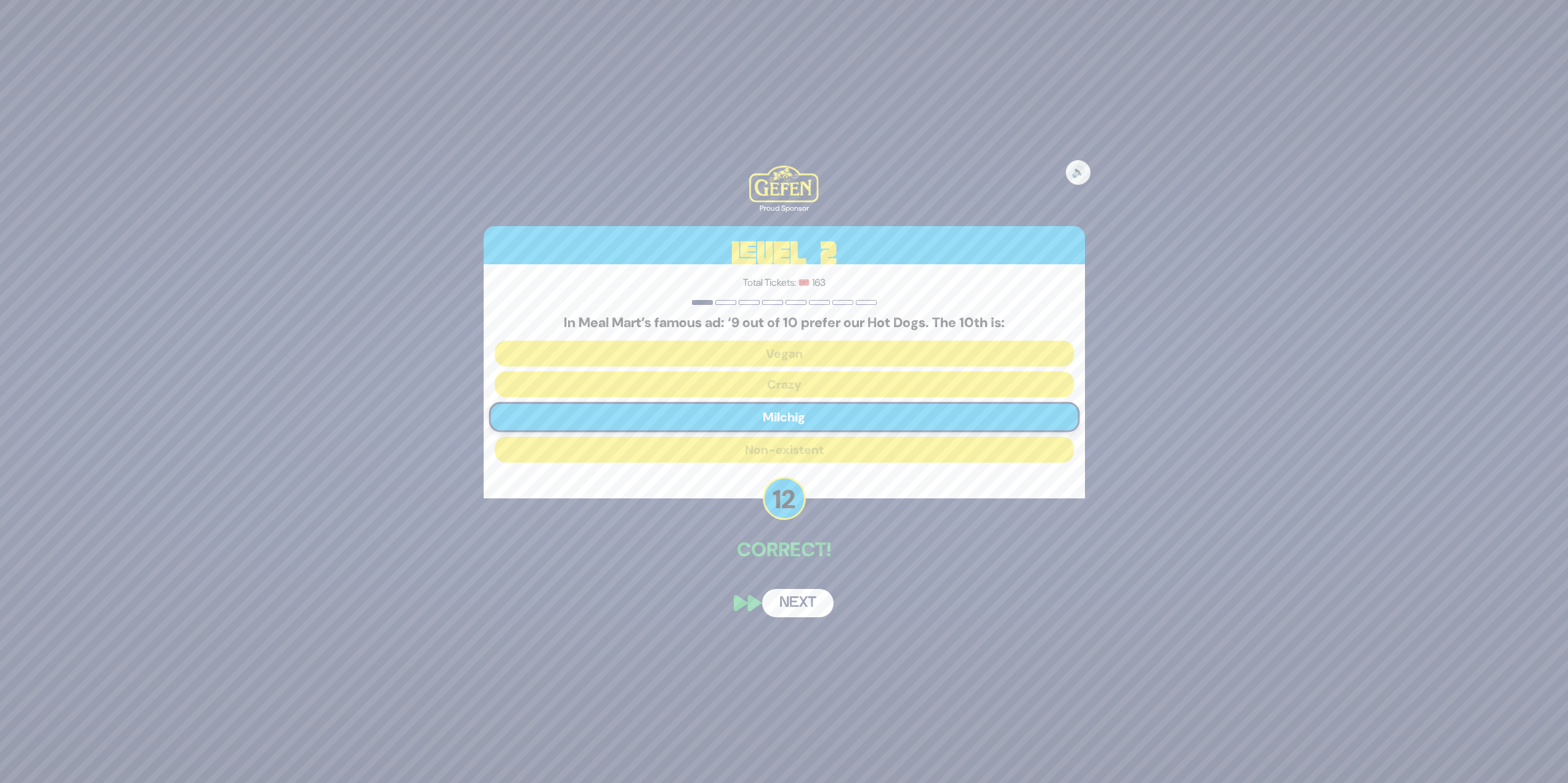
click at [808, 612] on button "Next" at bounding box center [798, 603] width 71 height 28
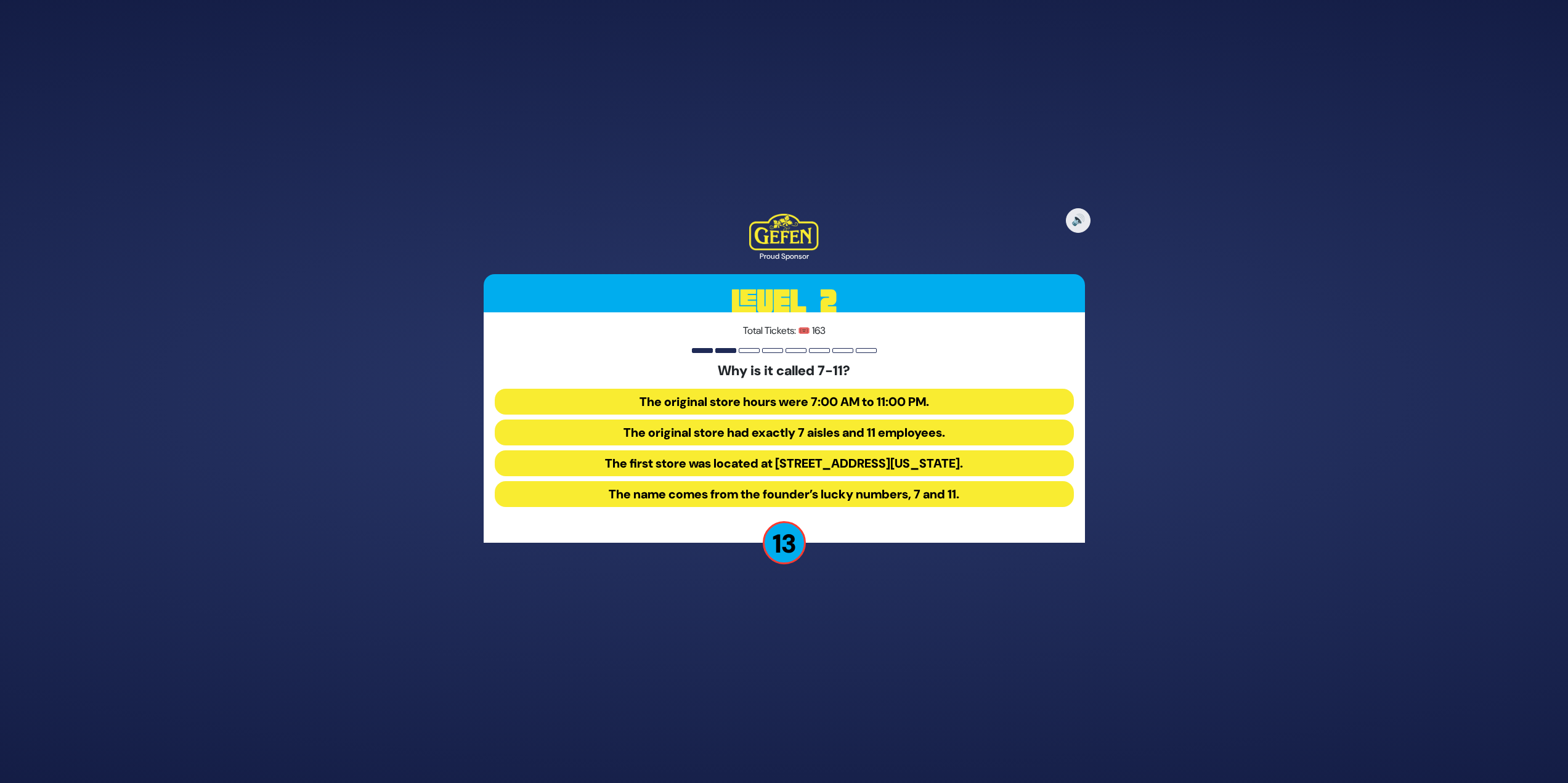
click at [791, 405] on button "The original store hours were 7:00 AM to 11:00 PM." at bounding box center [785, 402] width 579 height 26
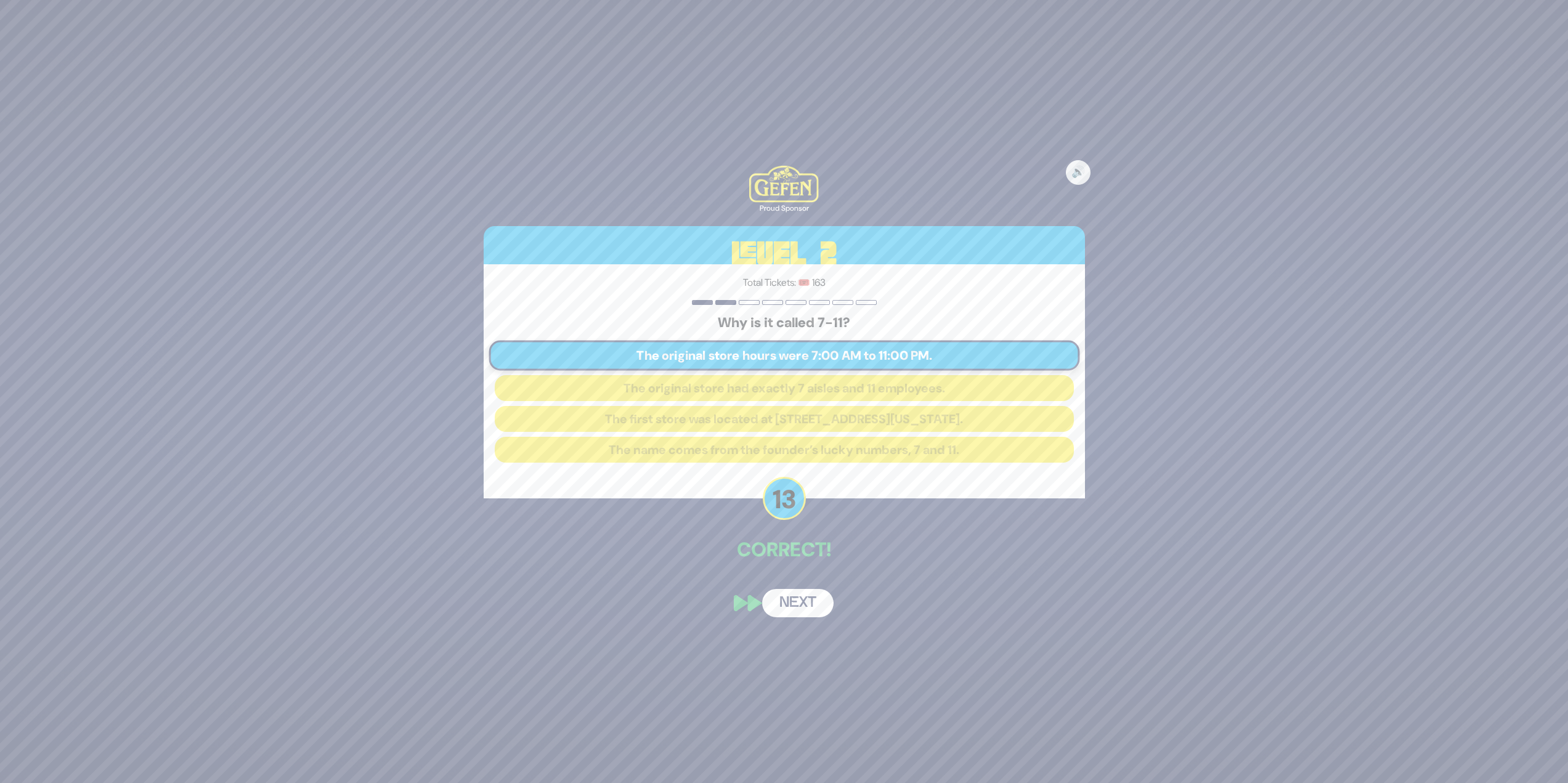
click at [793, 601] on button "Next" at bounding box center [798, 603] width 71 height 28
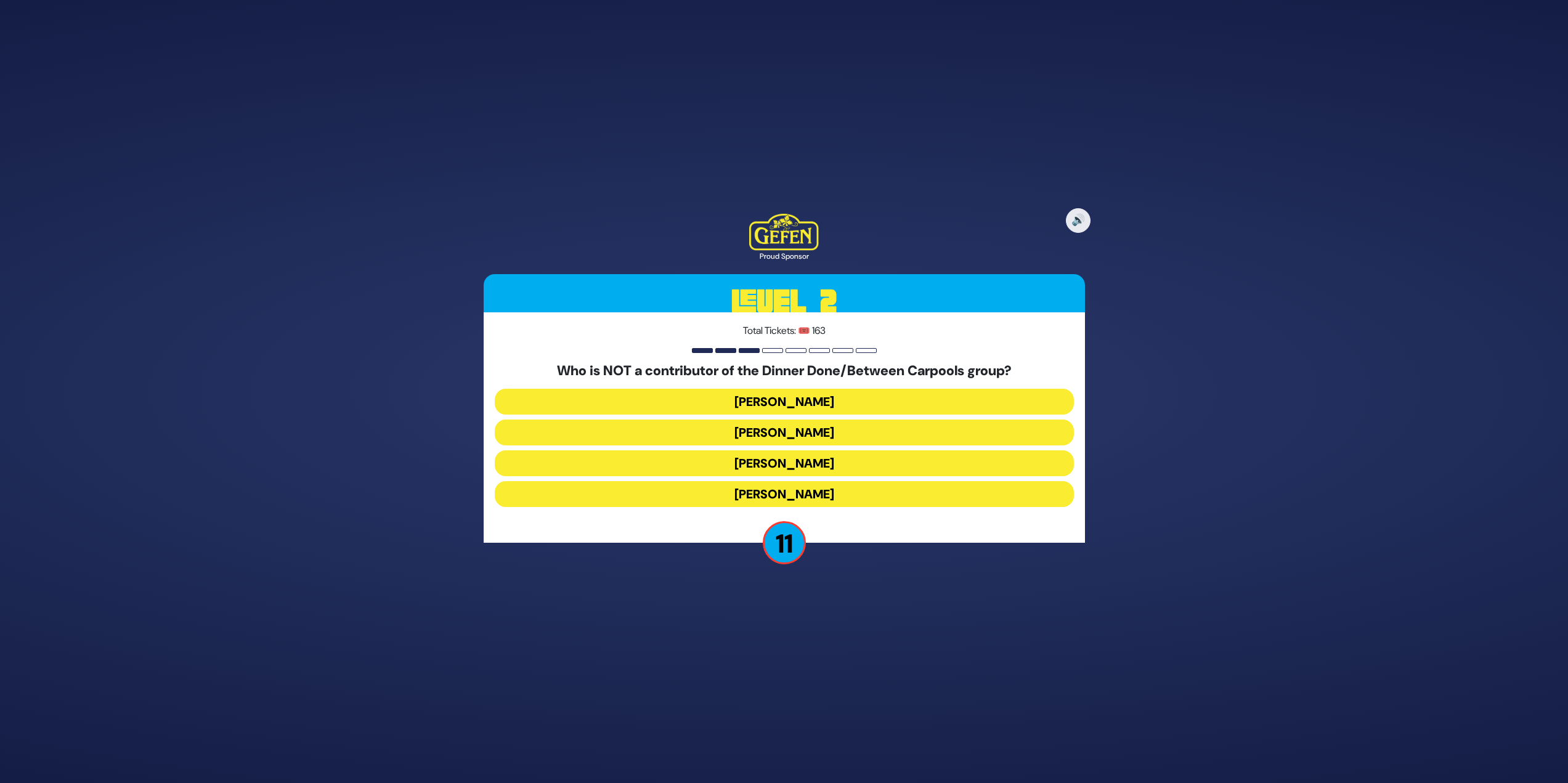
click at [828, 497] on button "Danielle Renov" at bounding box center [785, 494] width 579 height 26
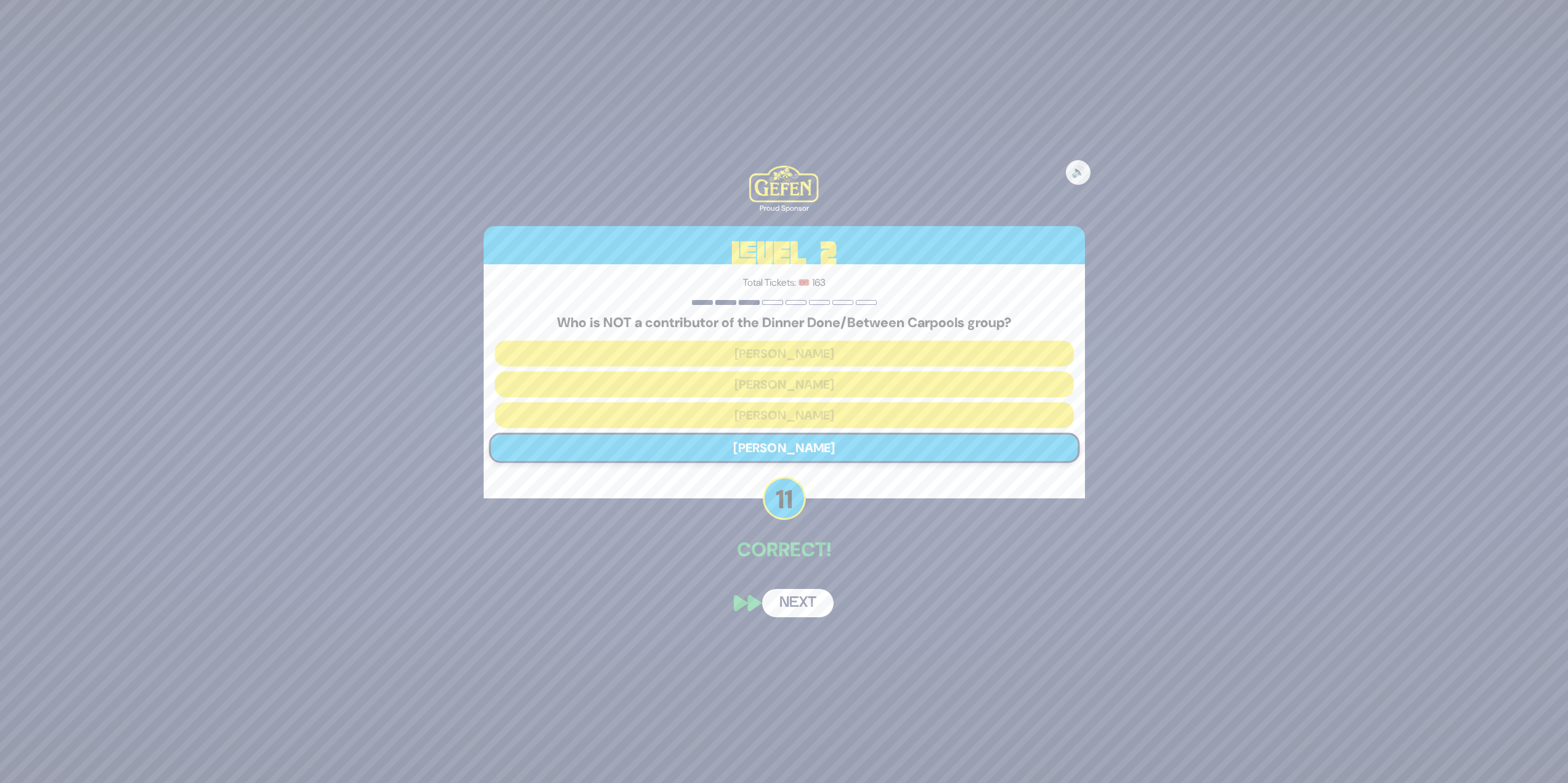
click at [798, 612] on button "Next" at bounding box center [798, 603] width 71 height 28
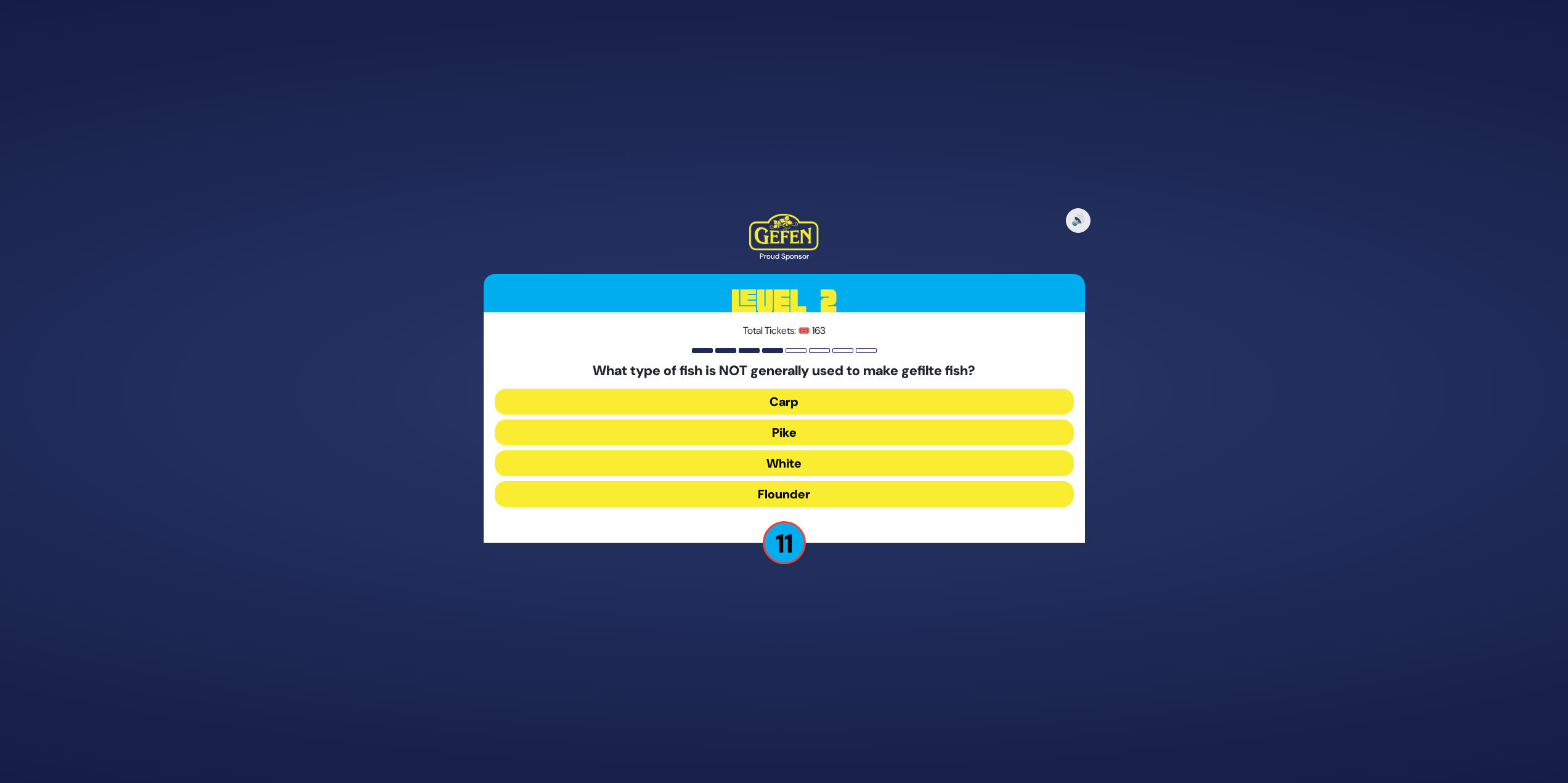
click at [793, 494] on button "Flounder" at bounding box center [785, 494] width 579 height 26
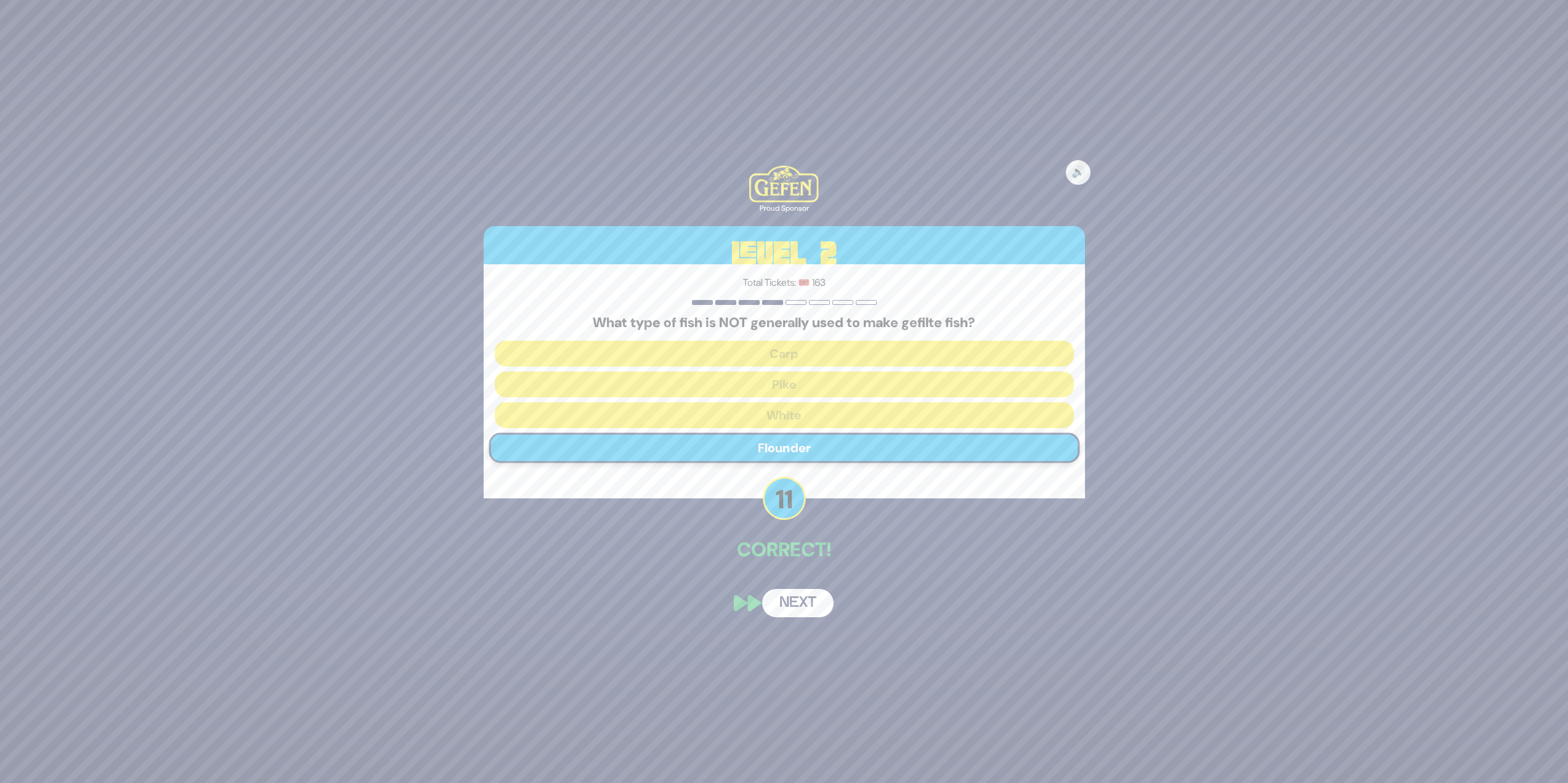
click at [774, 600] on button "Next" at bounding box center [798, 603] width 71 height 28
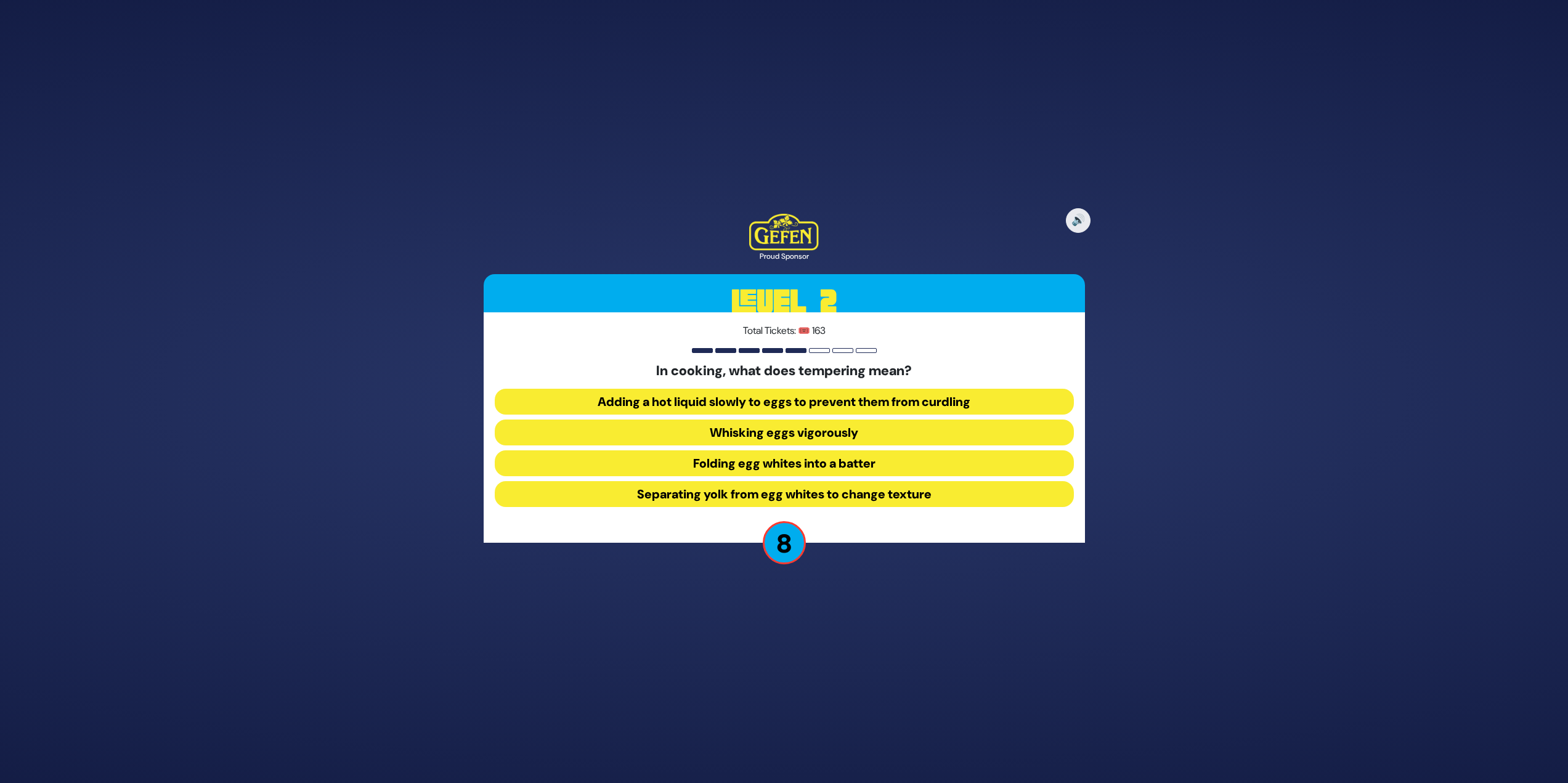
click at [968, 397] on button "Adding a hot liquid slowly to eggs to prevent them from curdling" at bounding box center [785, 402] width 579 height 26
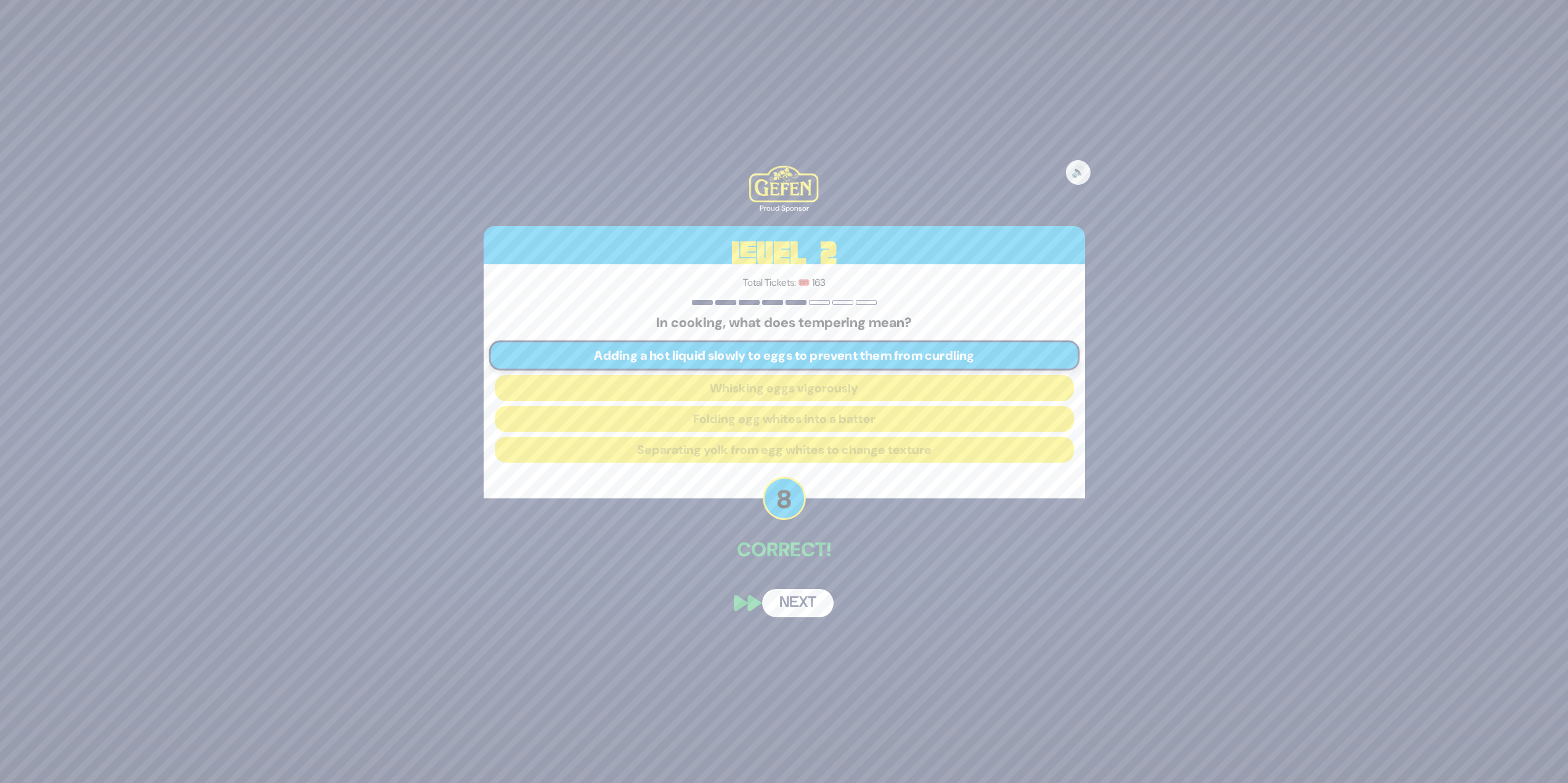
drag, startPoint x: 778, startPoint y: 595, endPoint x: 788, endPoint y: 595, distance: 10.0
click at [788, 595] on button "Next" at bounding box center [798, 603] width 71 height 28
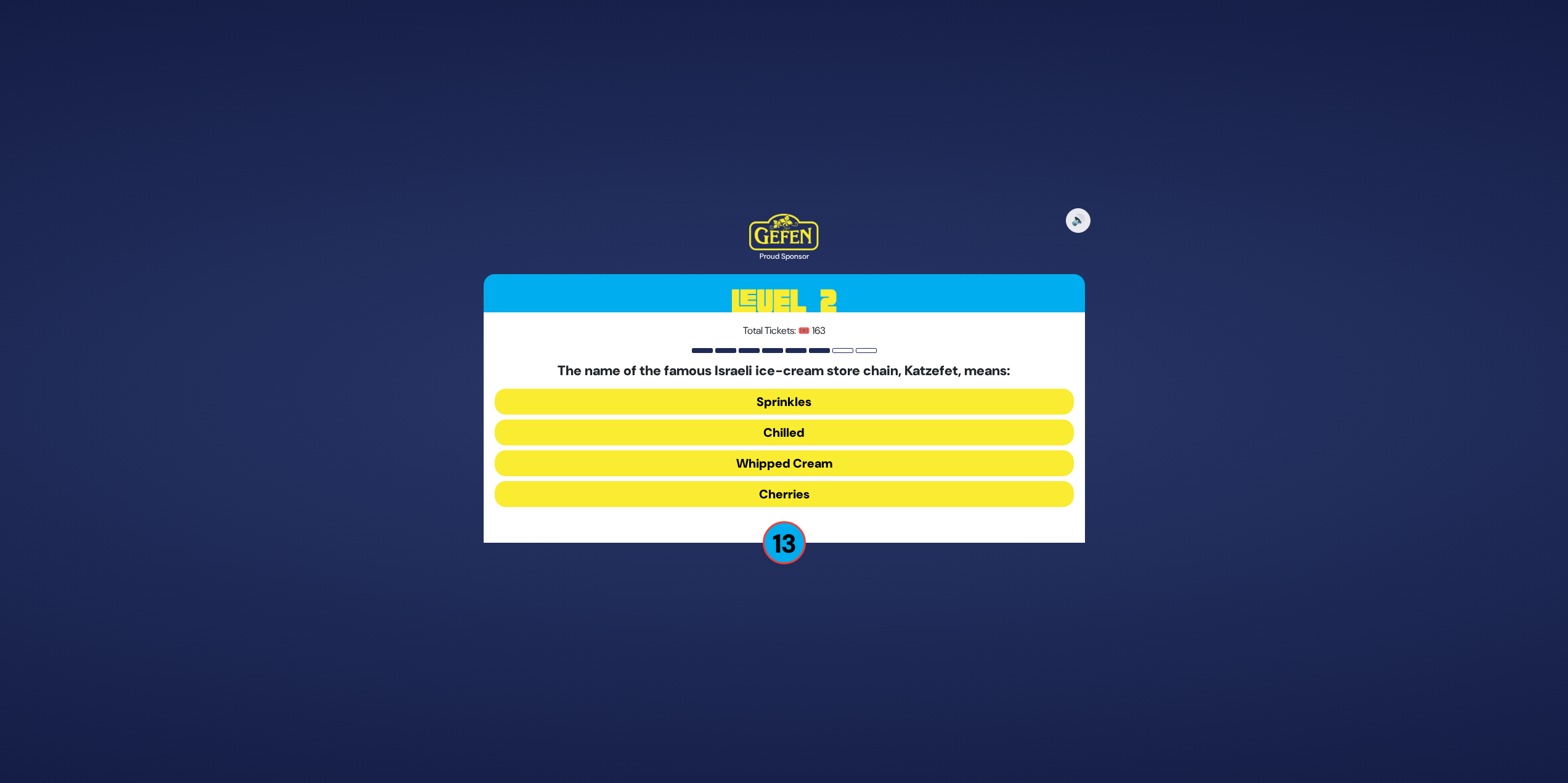
click at [827, 465] on button "Whipped Cream" at bounding box center [785, 463] width 579 height 26
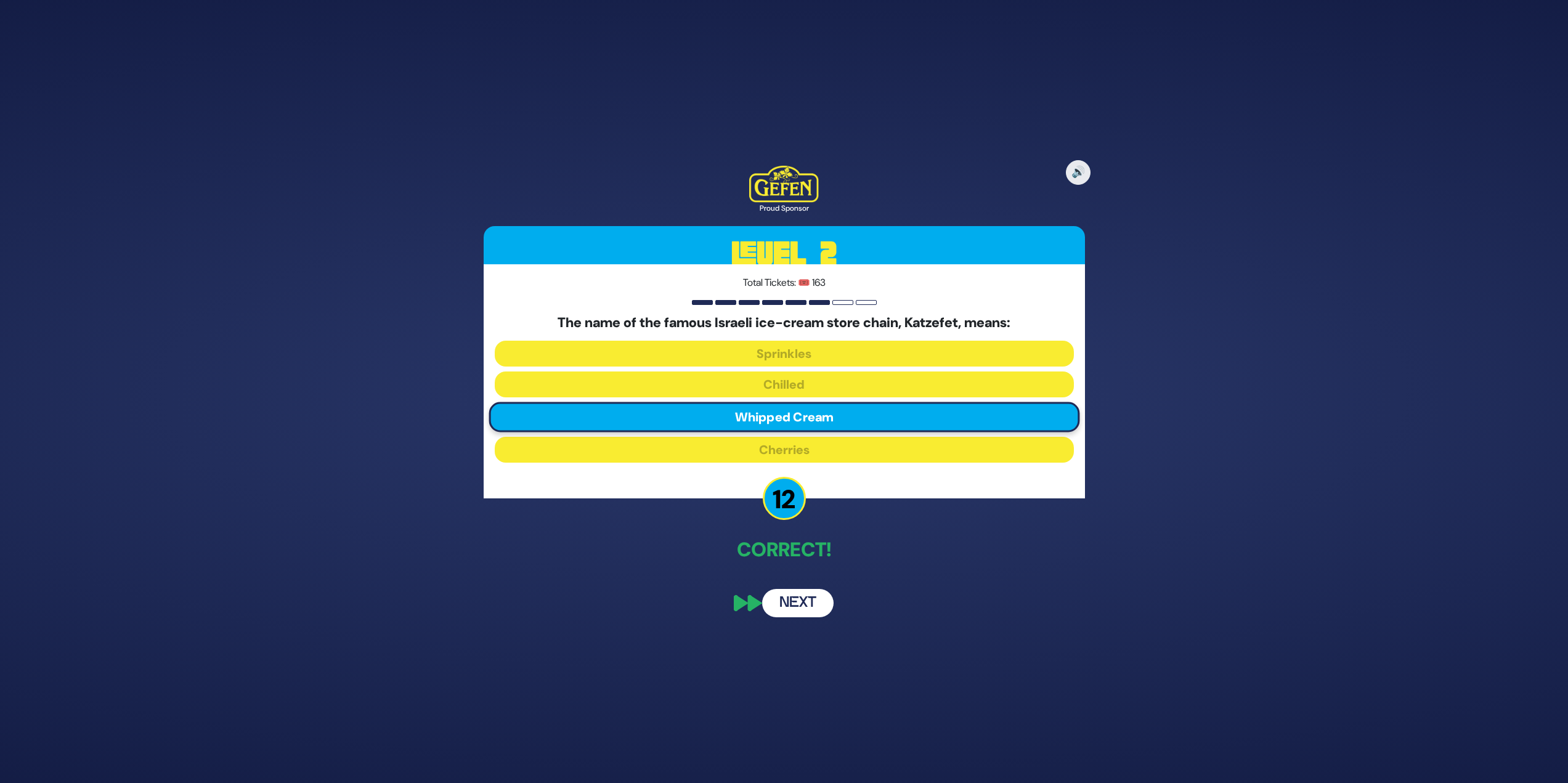
click at [778, 598] on button "Next" at bounding box center [798, 603] width 71 height 28
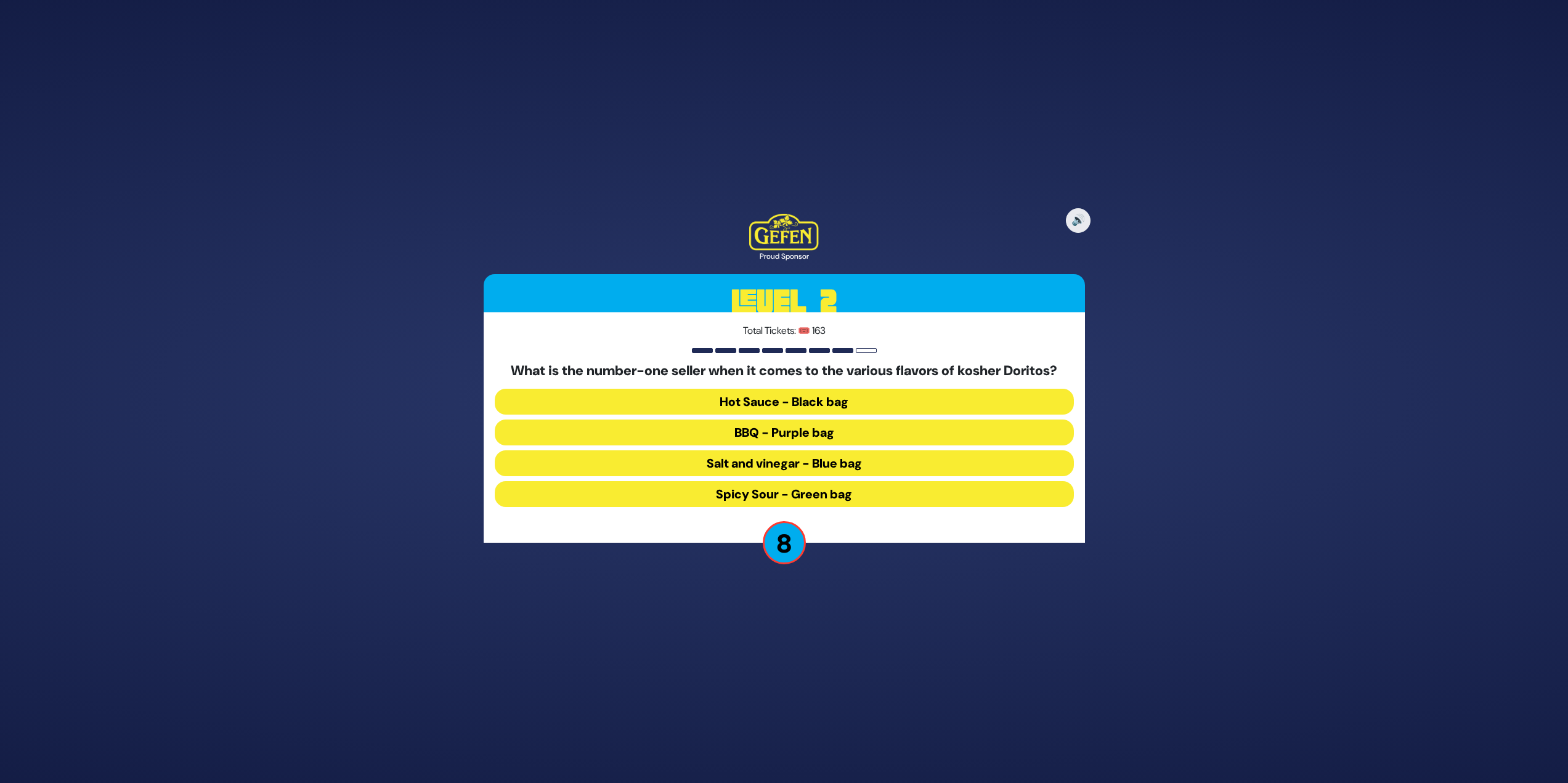
click at [879, 464] on button "Salt and vinegar - Blue bag" at bounding box center [785, 463] width 579 height 26
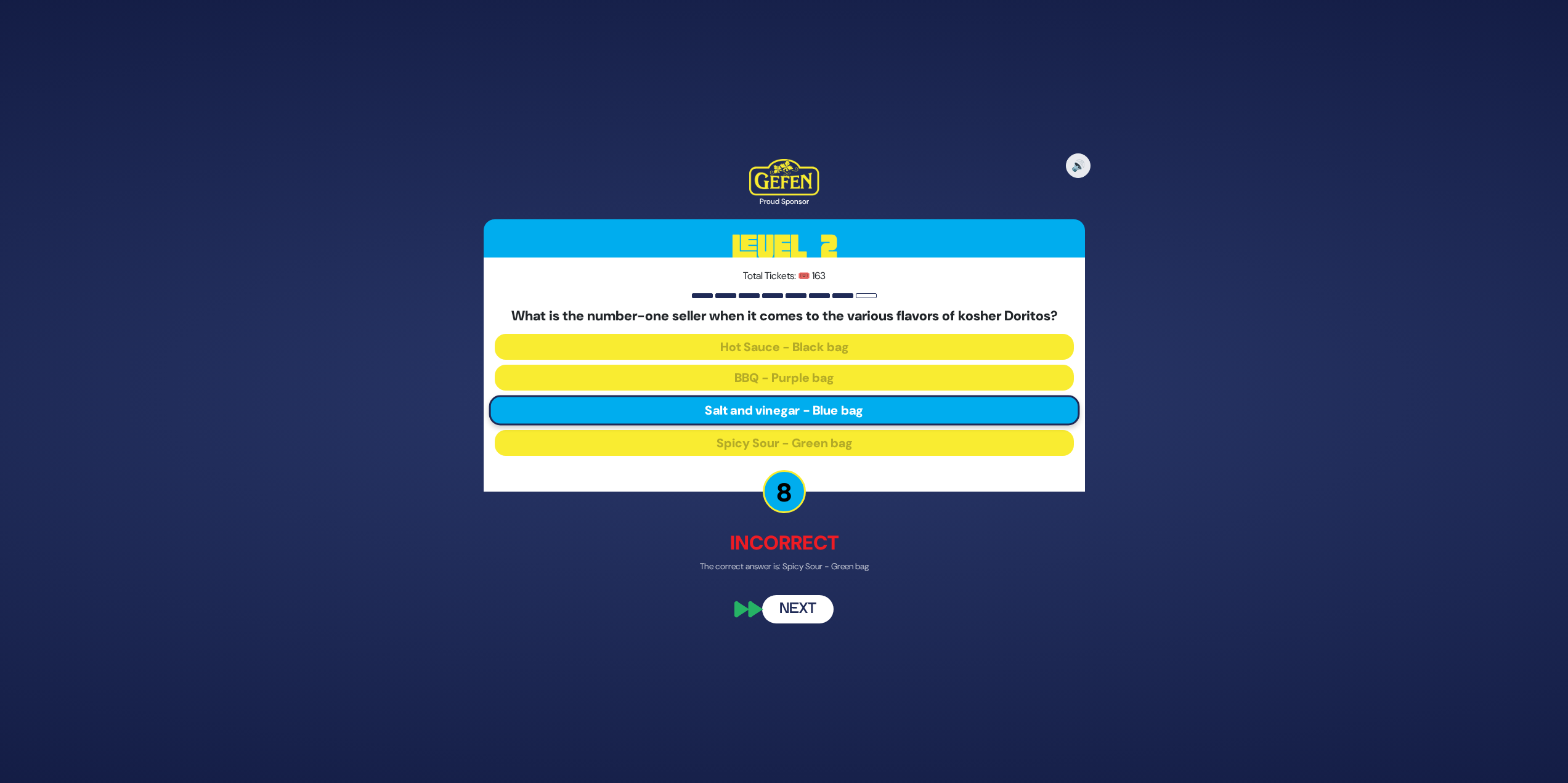
click at [811, 615] on button "Next" at bounding box center [798, 609] width 71 height 28
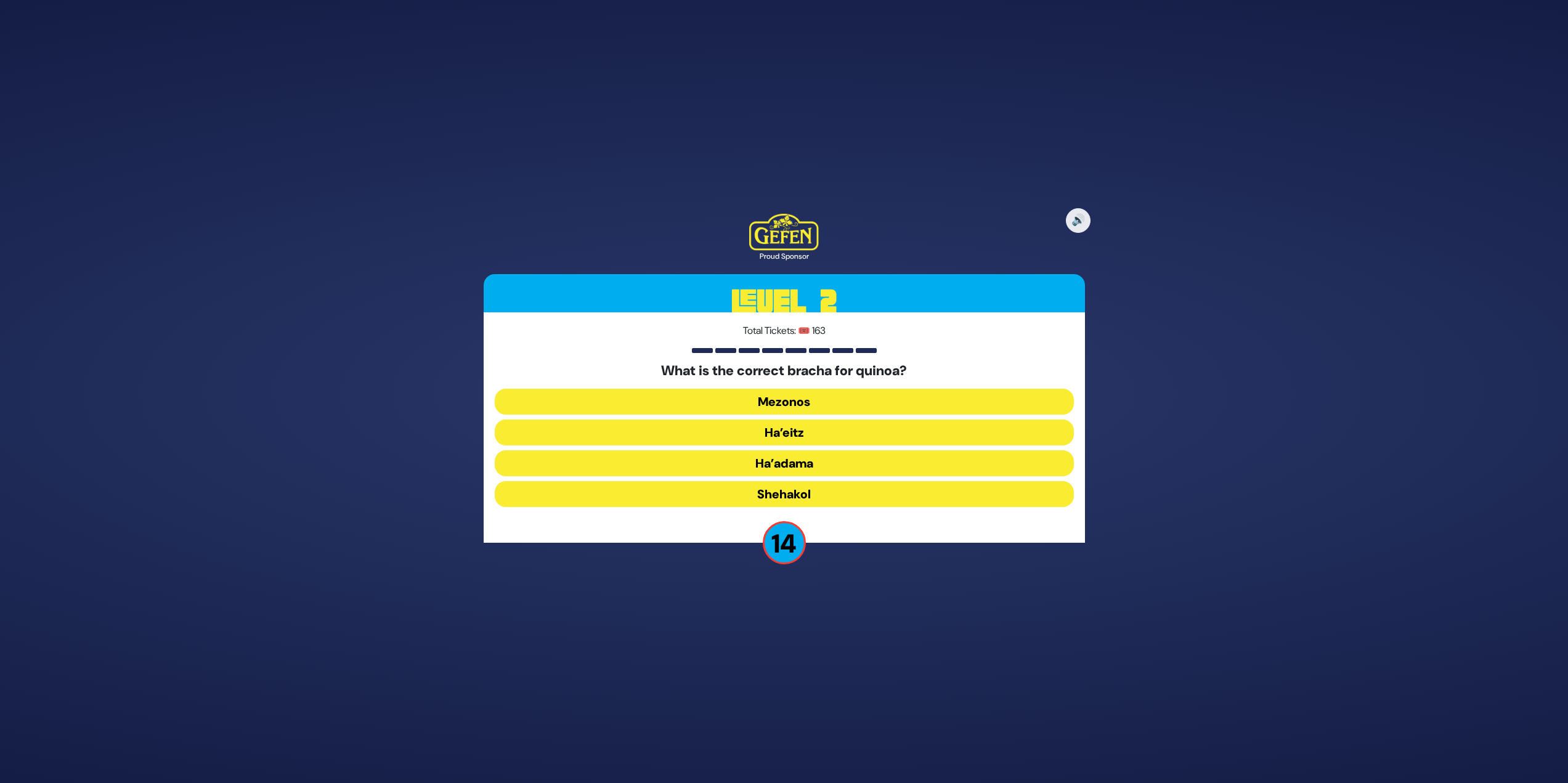
click at [823, 465] on button "Ha’adama" at bounding box center [785, 463] width 579 height 26
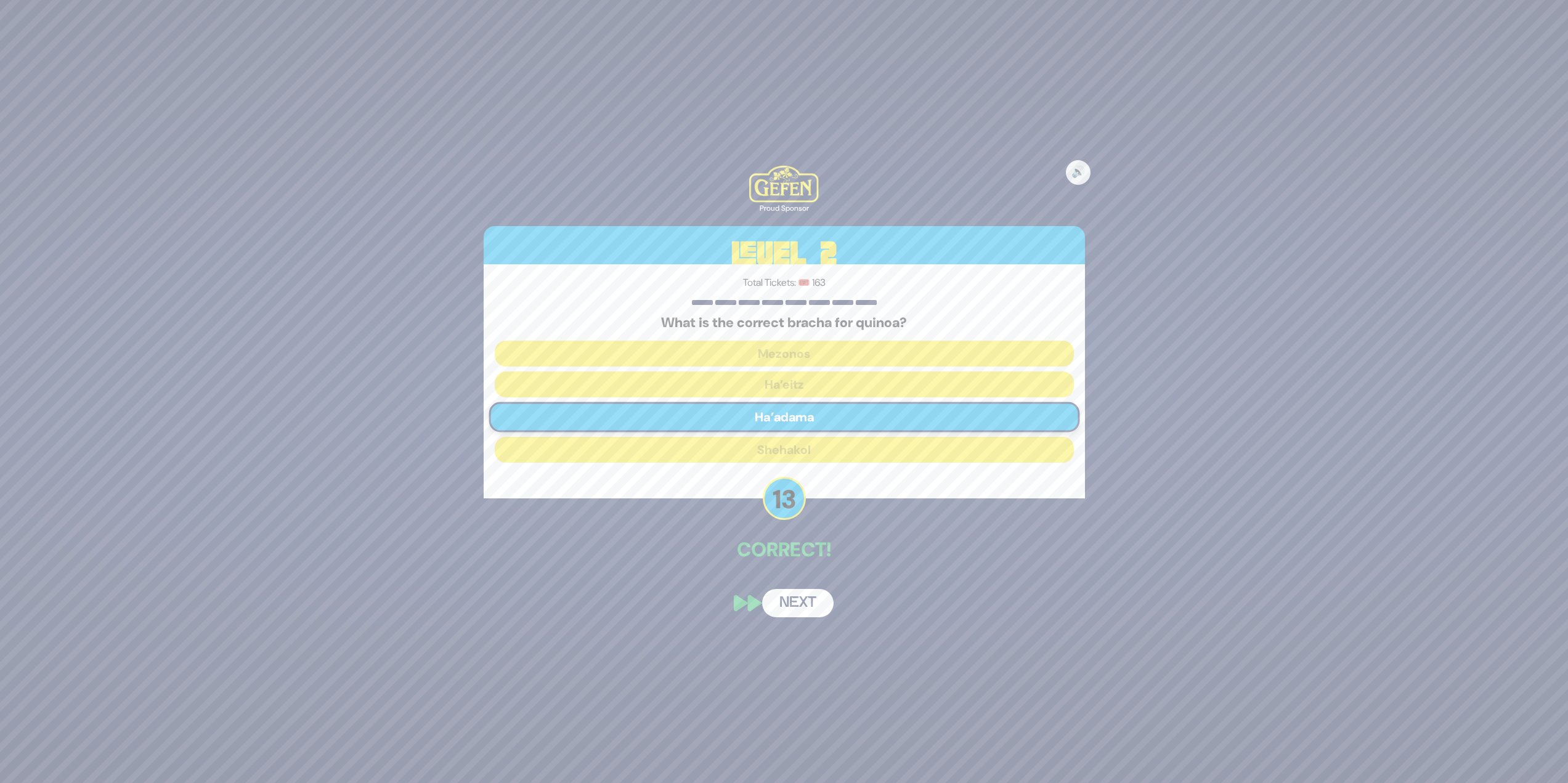
click at [808, 597] on button "Next" at bounding box center [798, 603] width 71 height 28
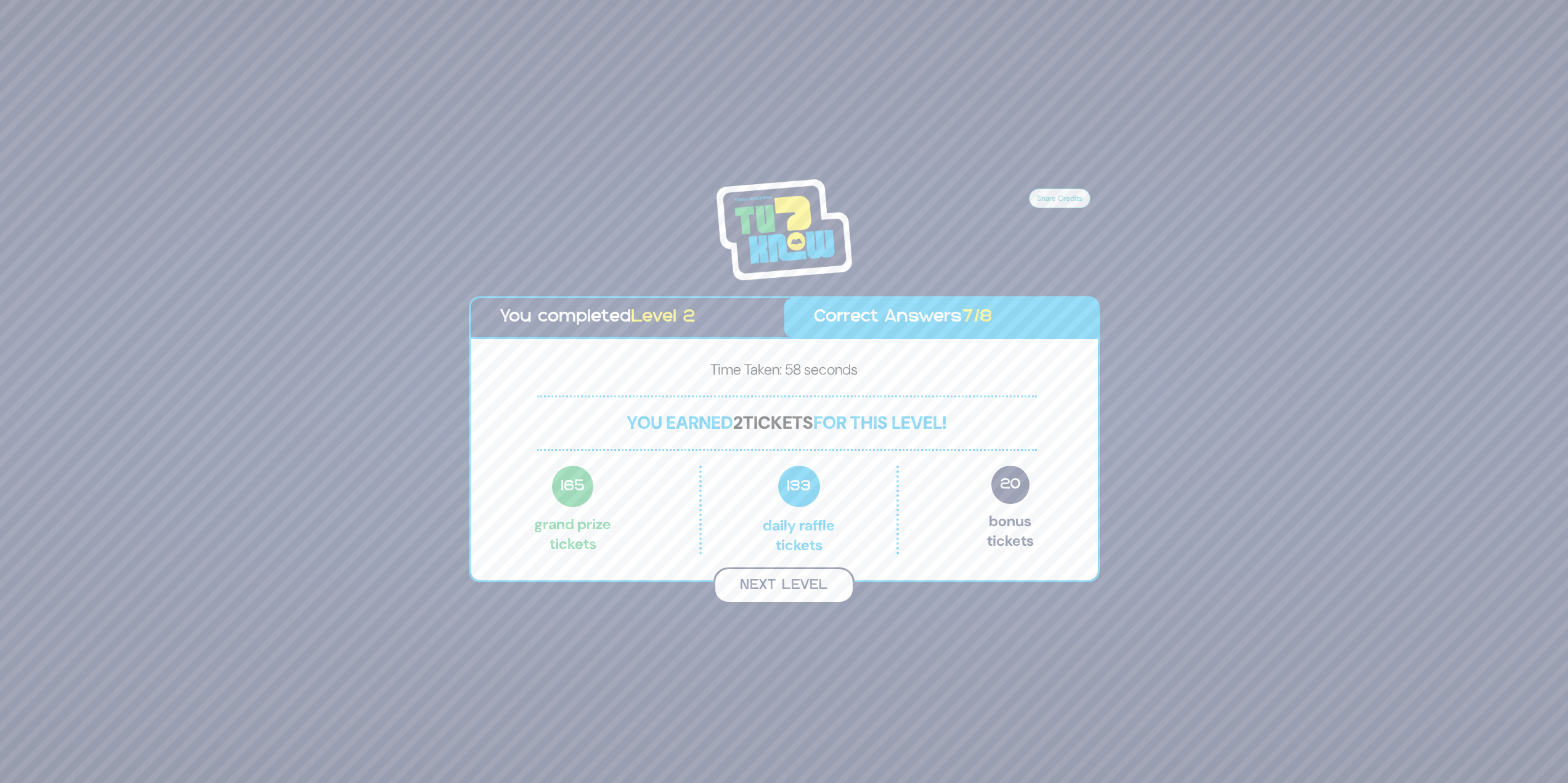
click at [807, 592] on button "Next Level" at bounding box center [784, 586] width 141 height 37
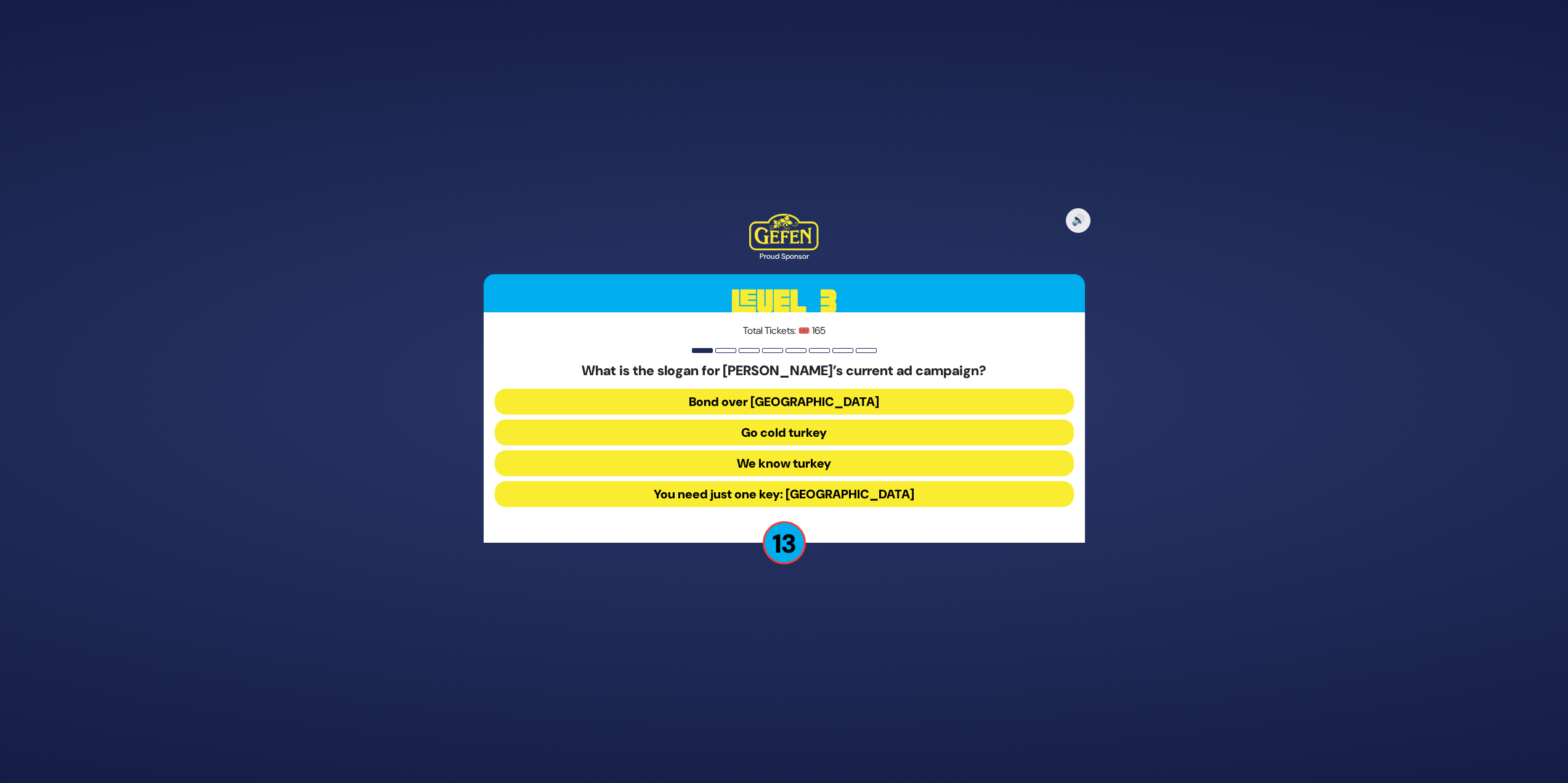
click at [783, 435] on button "Go cold turkey" at bounding box center [785, 433] width 579 height 26
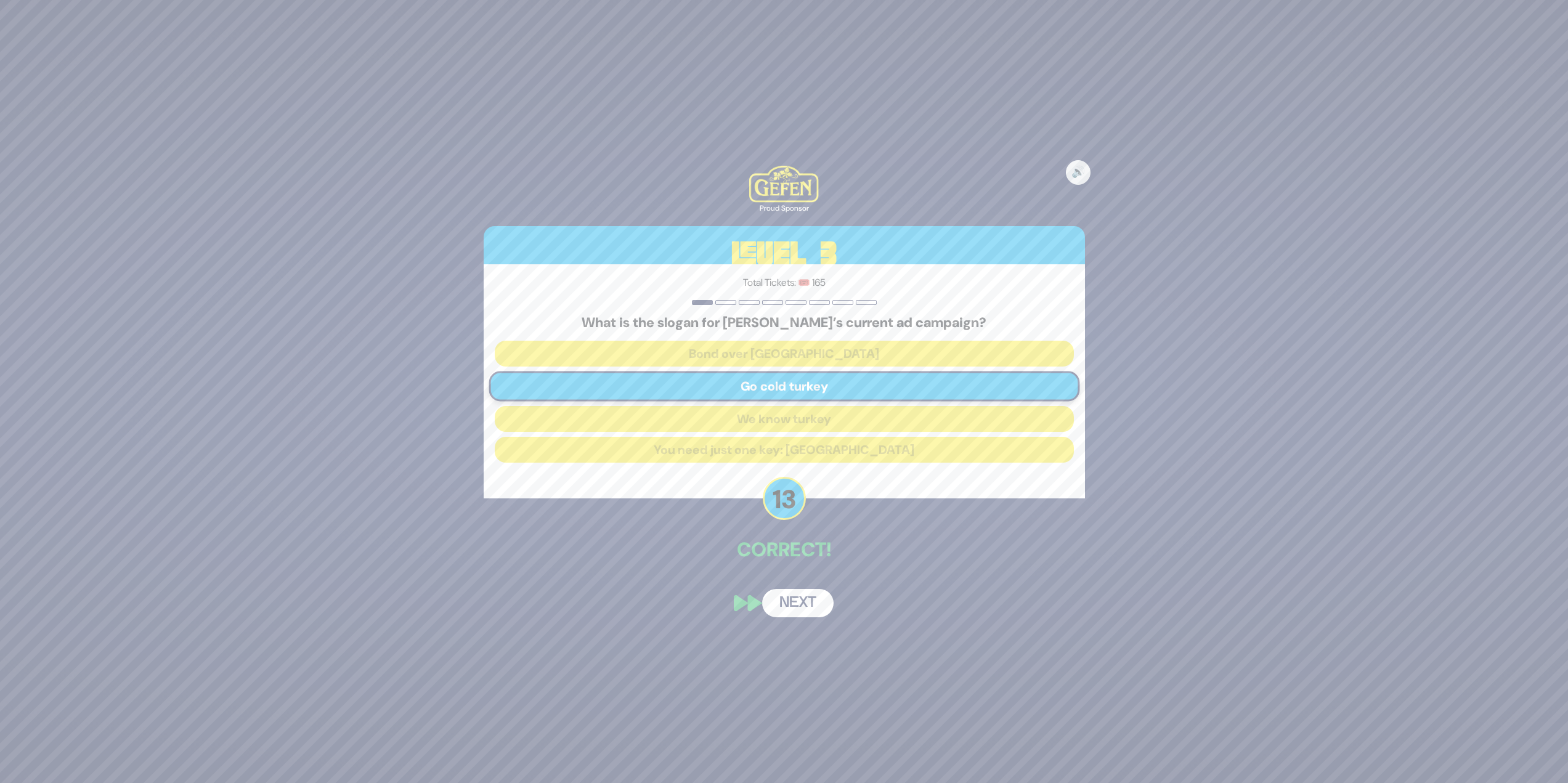
click at [804, 593] on button "Next" at bounding box center [798, 603] width 71 height 28
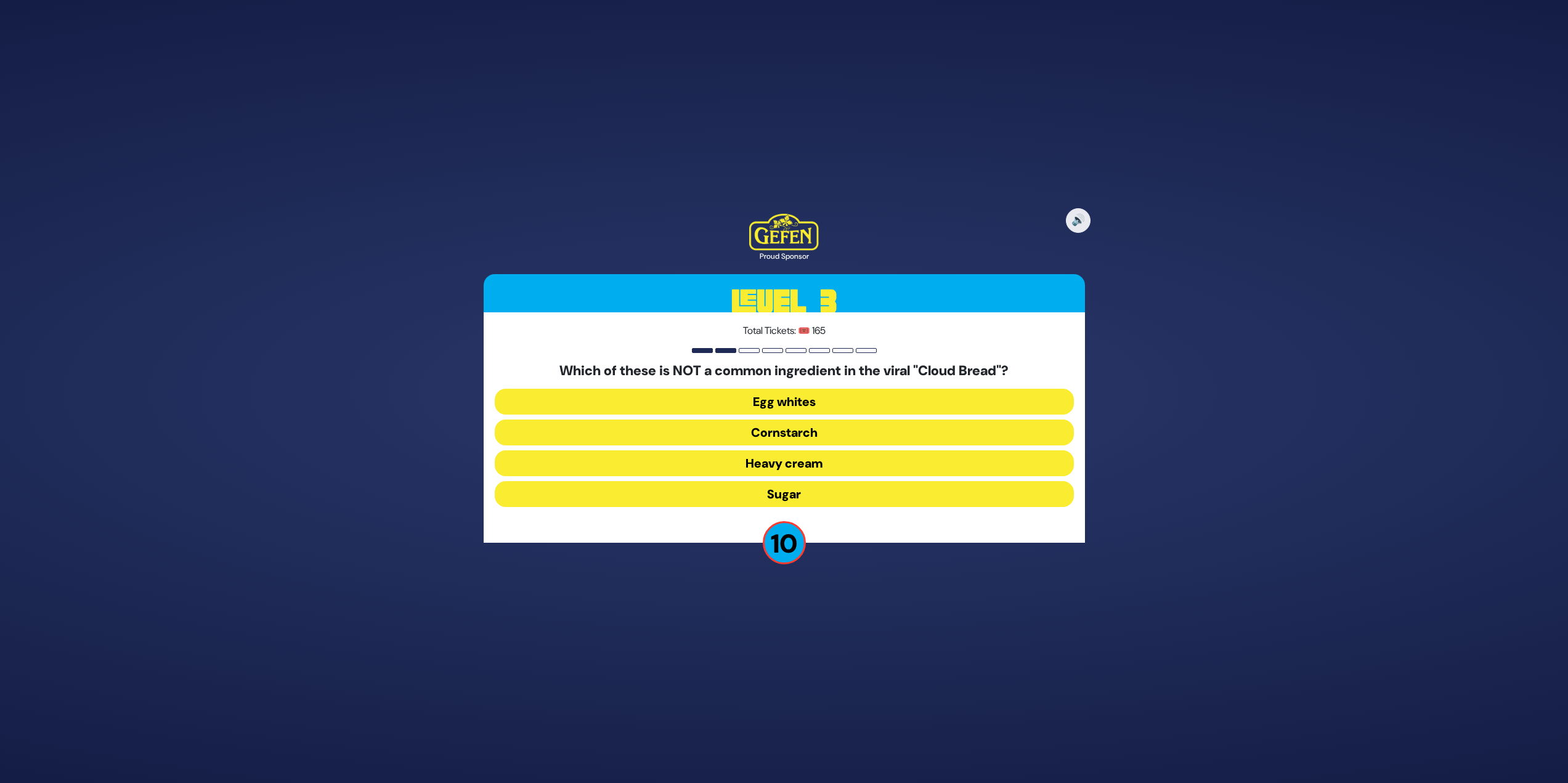
click at [848, 463] on button "Heavy cream" at bounding box center [785, 463] width 579 height 26
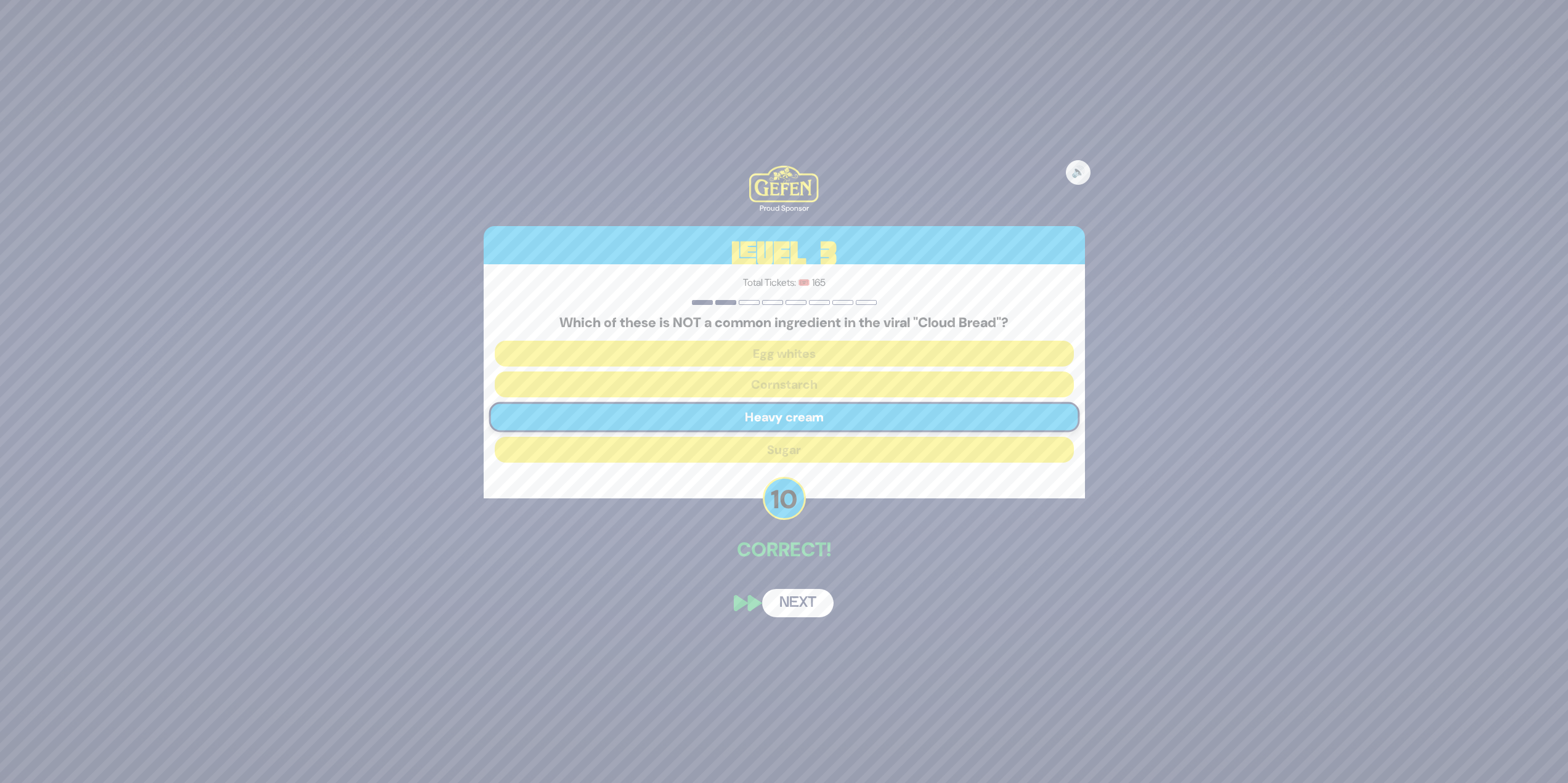
click at [810, 607] on button "Next" at bounding box center [798, 603] width 71 height 28
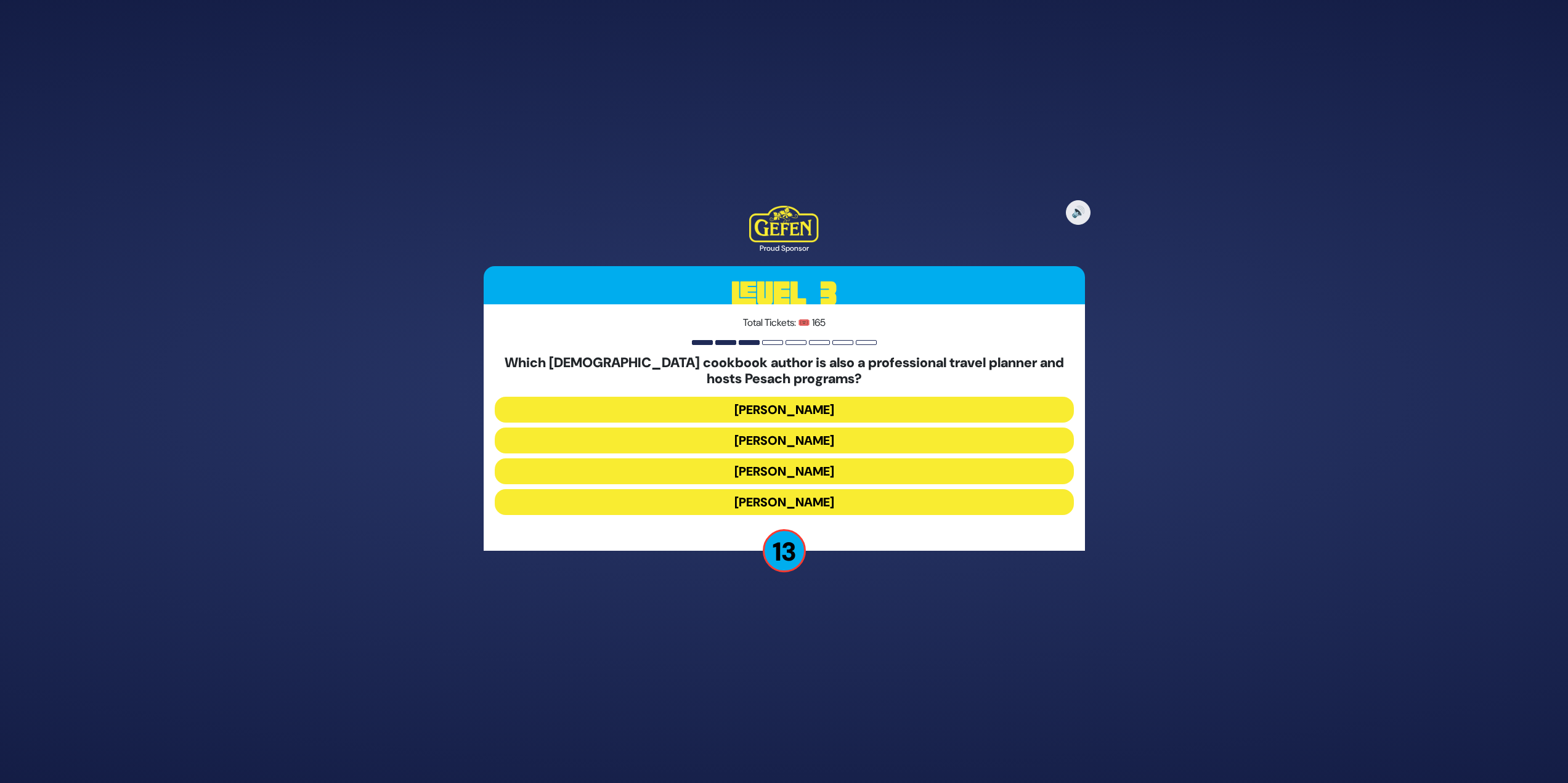
click at [861, 434] on button "Naomi Nachman" at bounding box center [785, 441] width 579 height 26
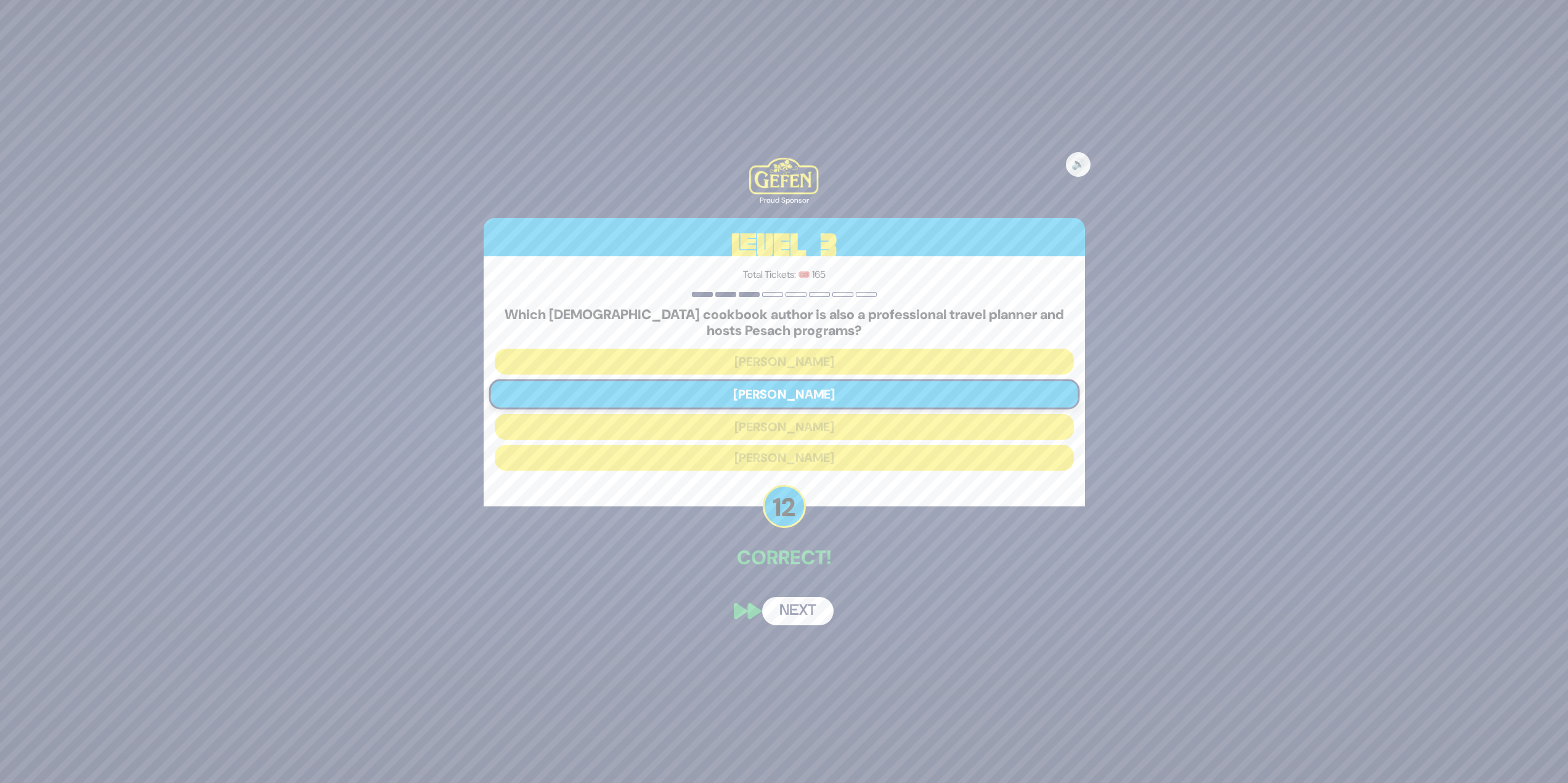
click at [806, 616] on button "Next" at bounding box center [798, 610] width 71 height 28
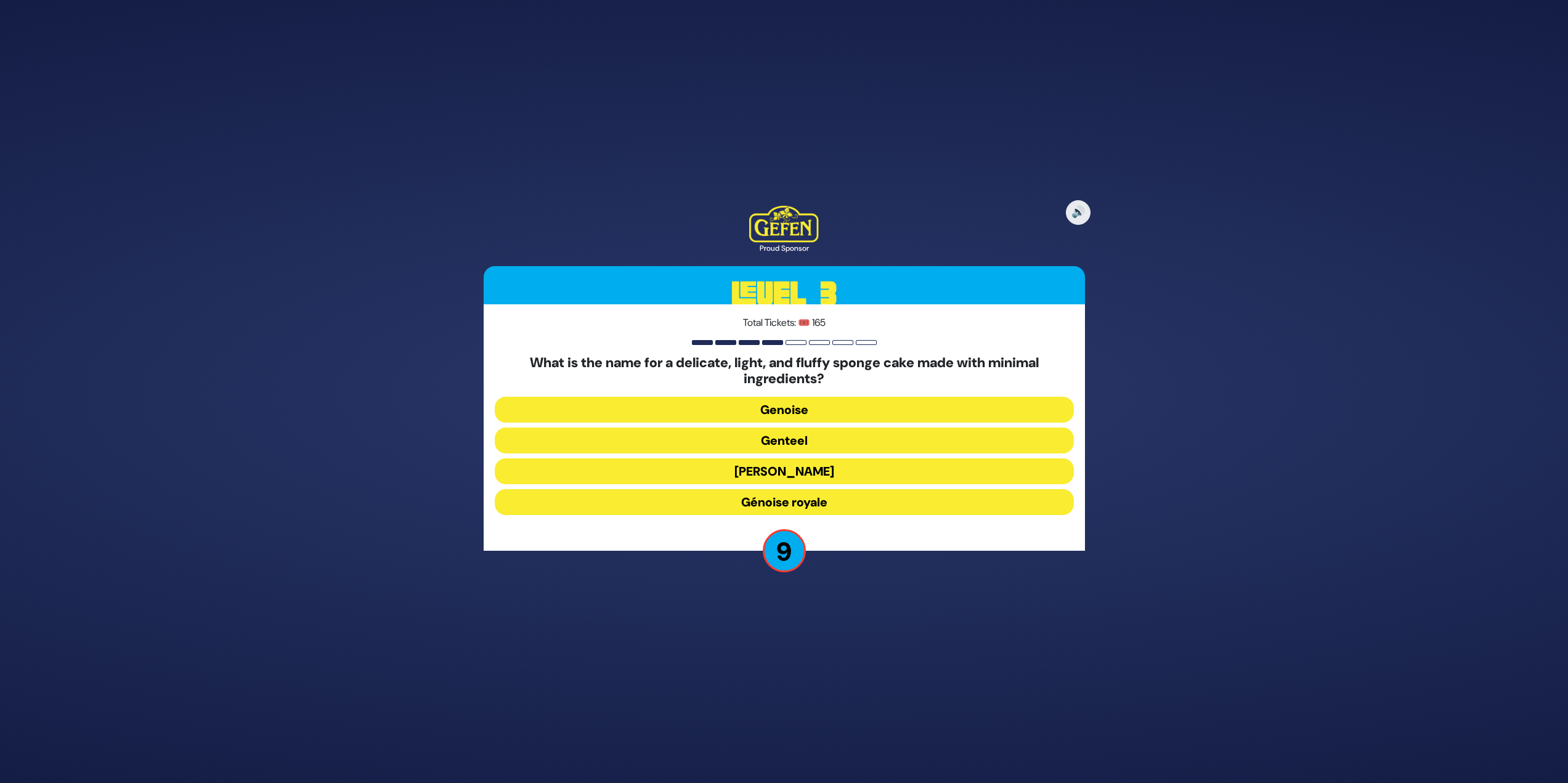
click at [803, 437] on button "Genteel" at bounding box center [785, 441] width 579 height 26
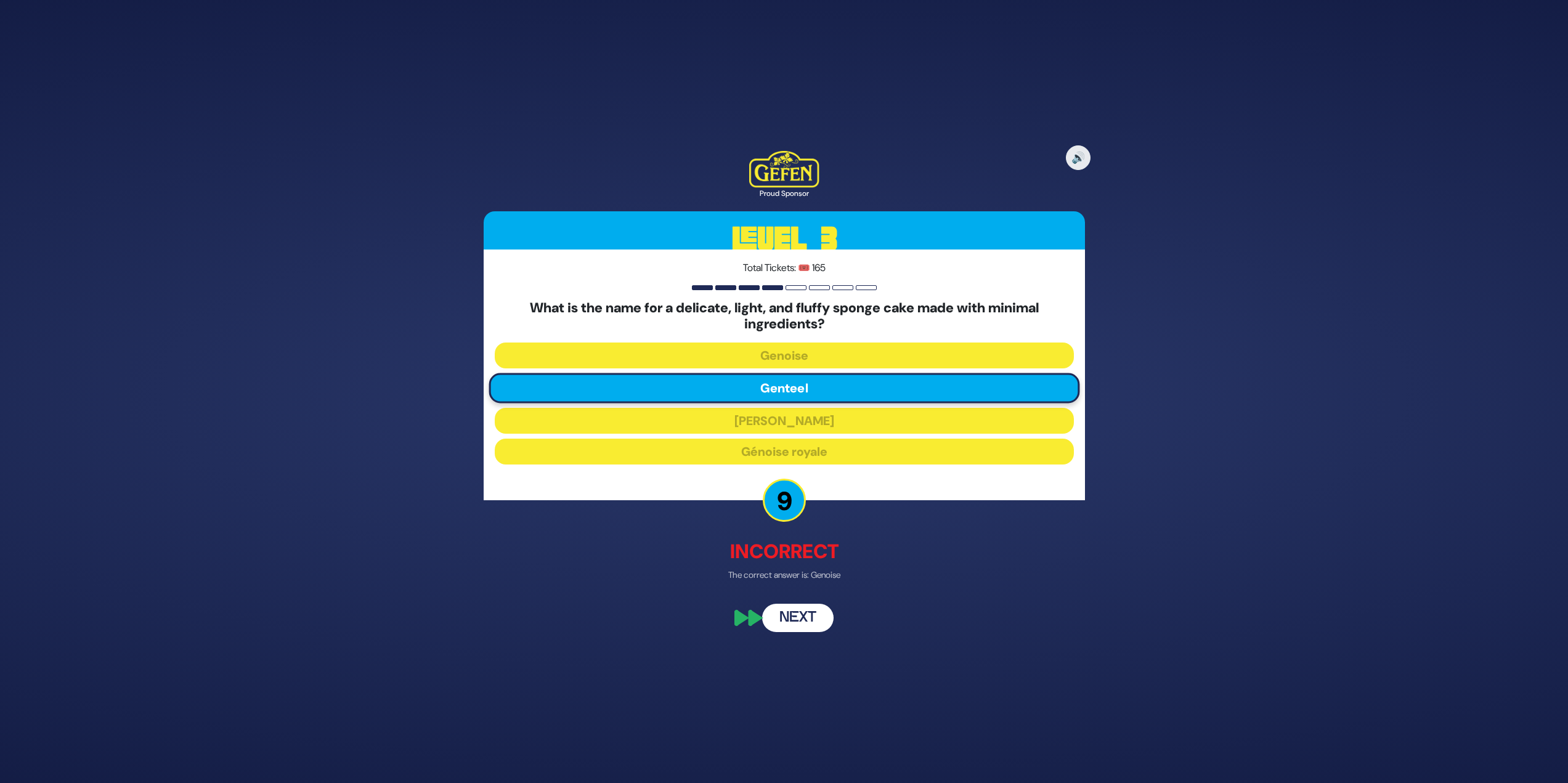
click at [812, 611] on button "Next" at bounding box center [798, 618] width 71 height 28
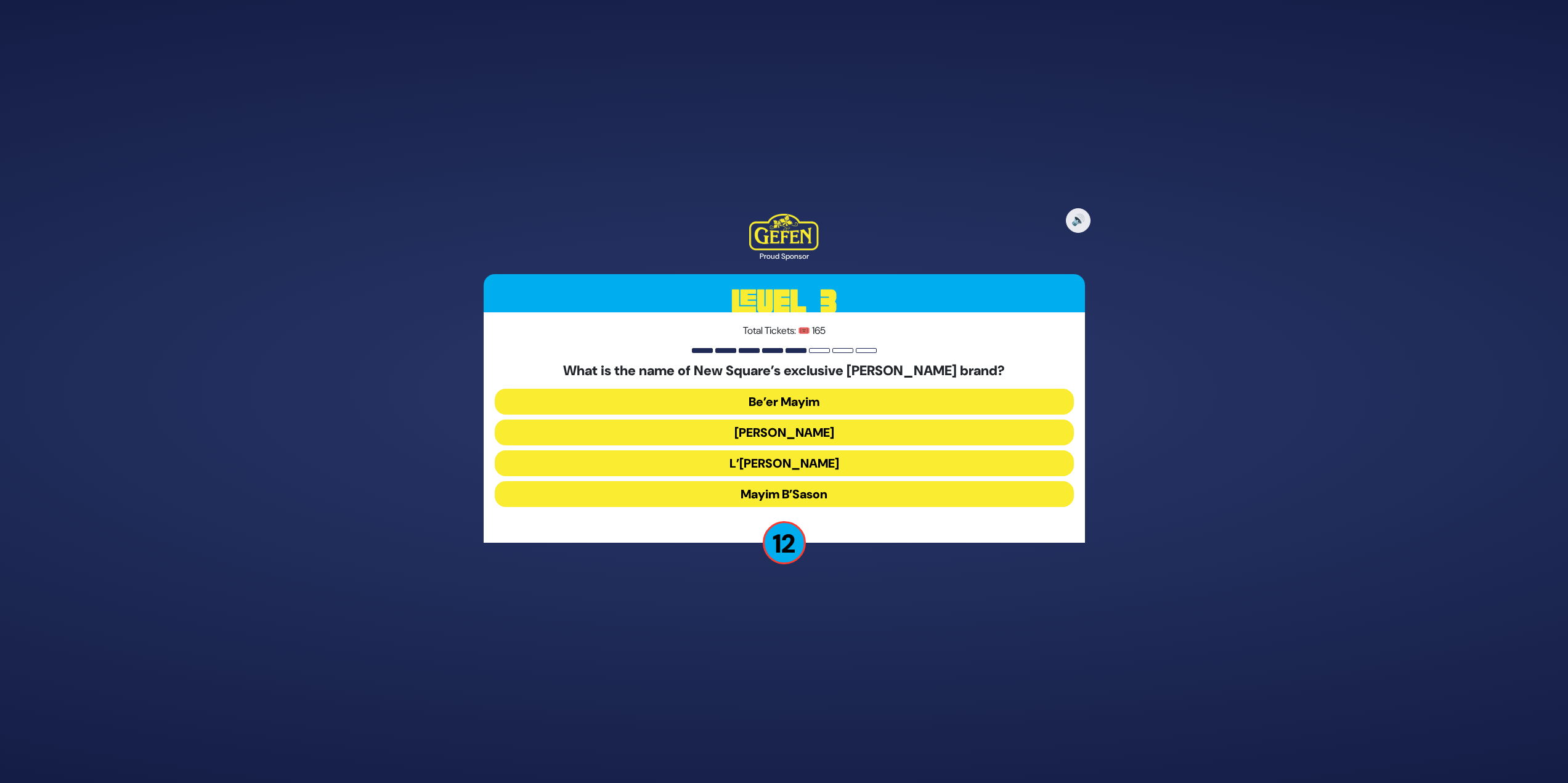
click at [805, 493] on button "Mayim B’Sason" at bounding box center [785, 494] width 579 height 26
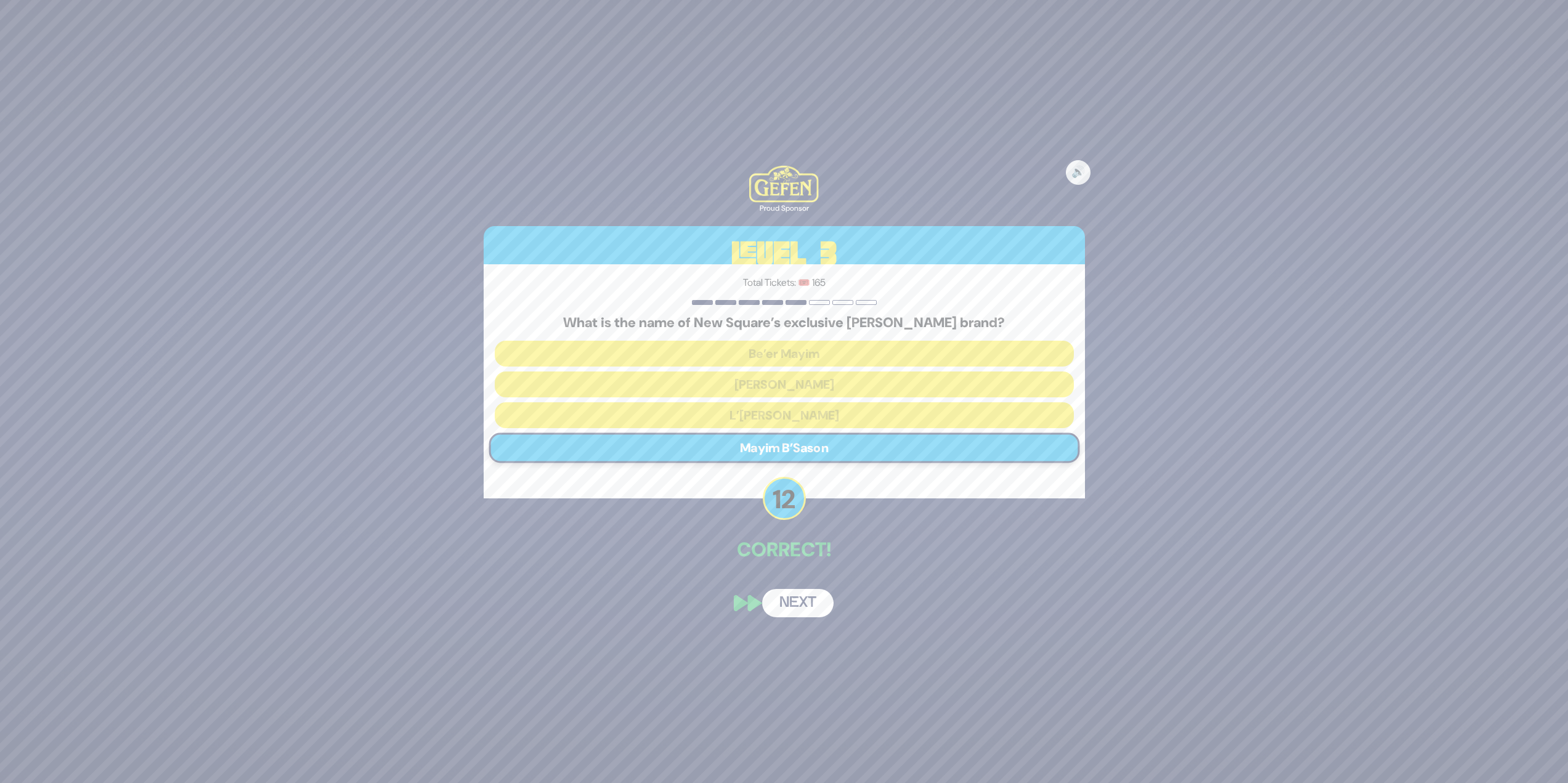
click at [818, 600] on button "Next" at bounding box center [798, 603] width 71 height 28
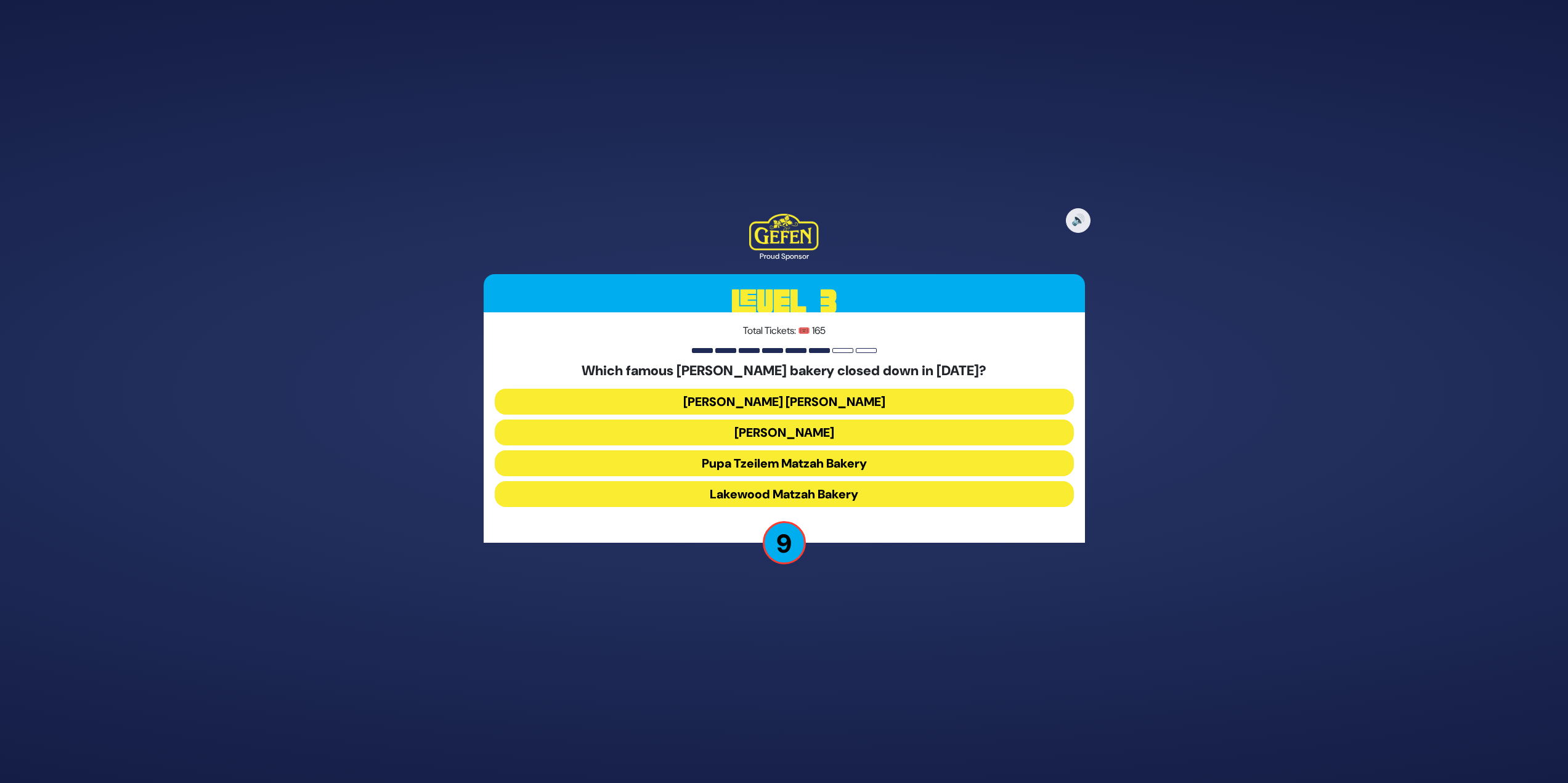
click at [887, 420] on button "Satmar Matzah Bakery" at bounding box center [785, 433] width 579 height 26
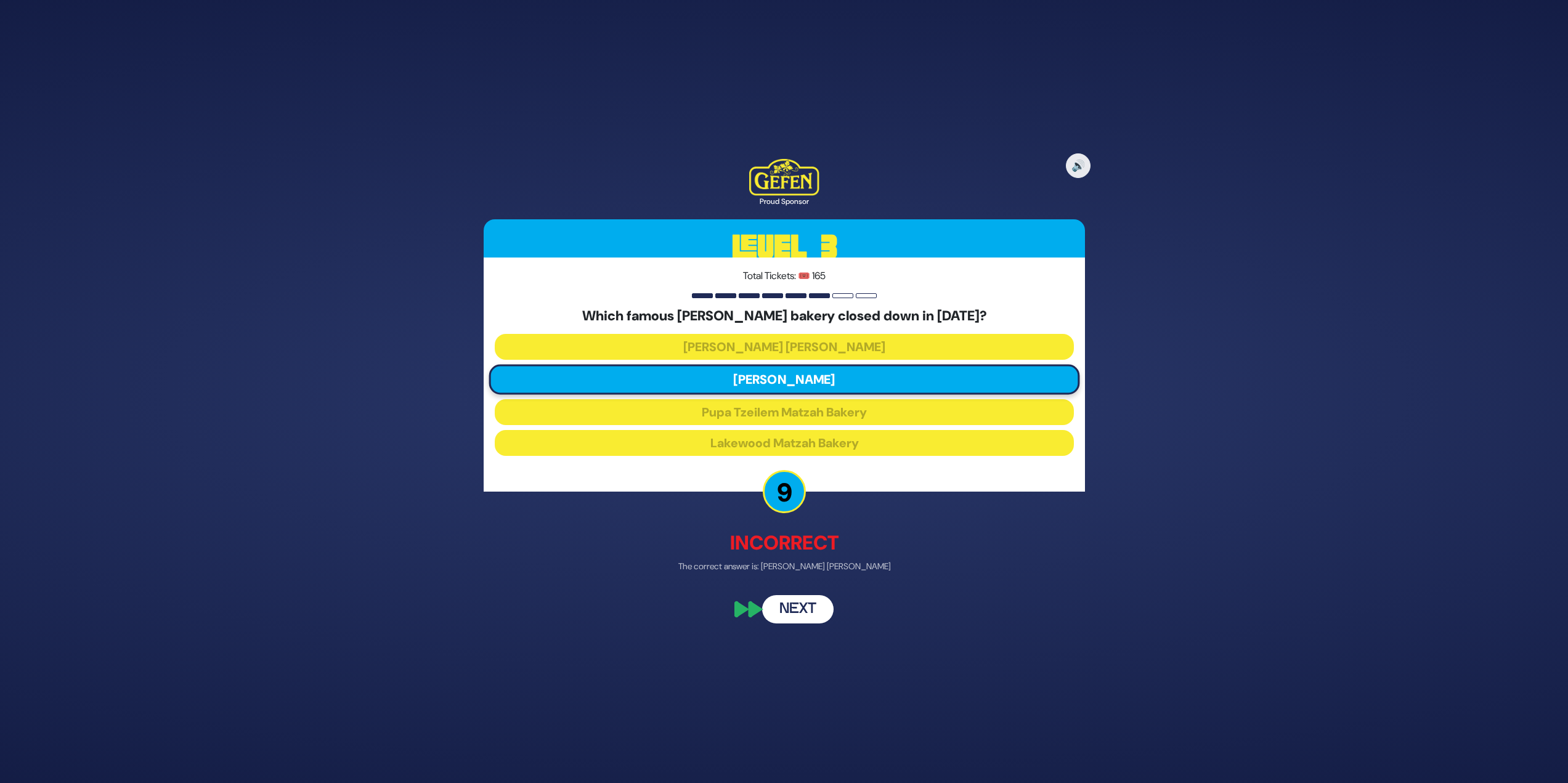
click at [813, 605] on button "Next" at bounding box center [798, 609] width 71 height 28
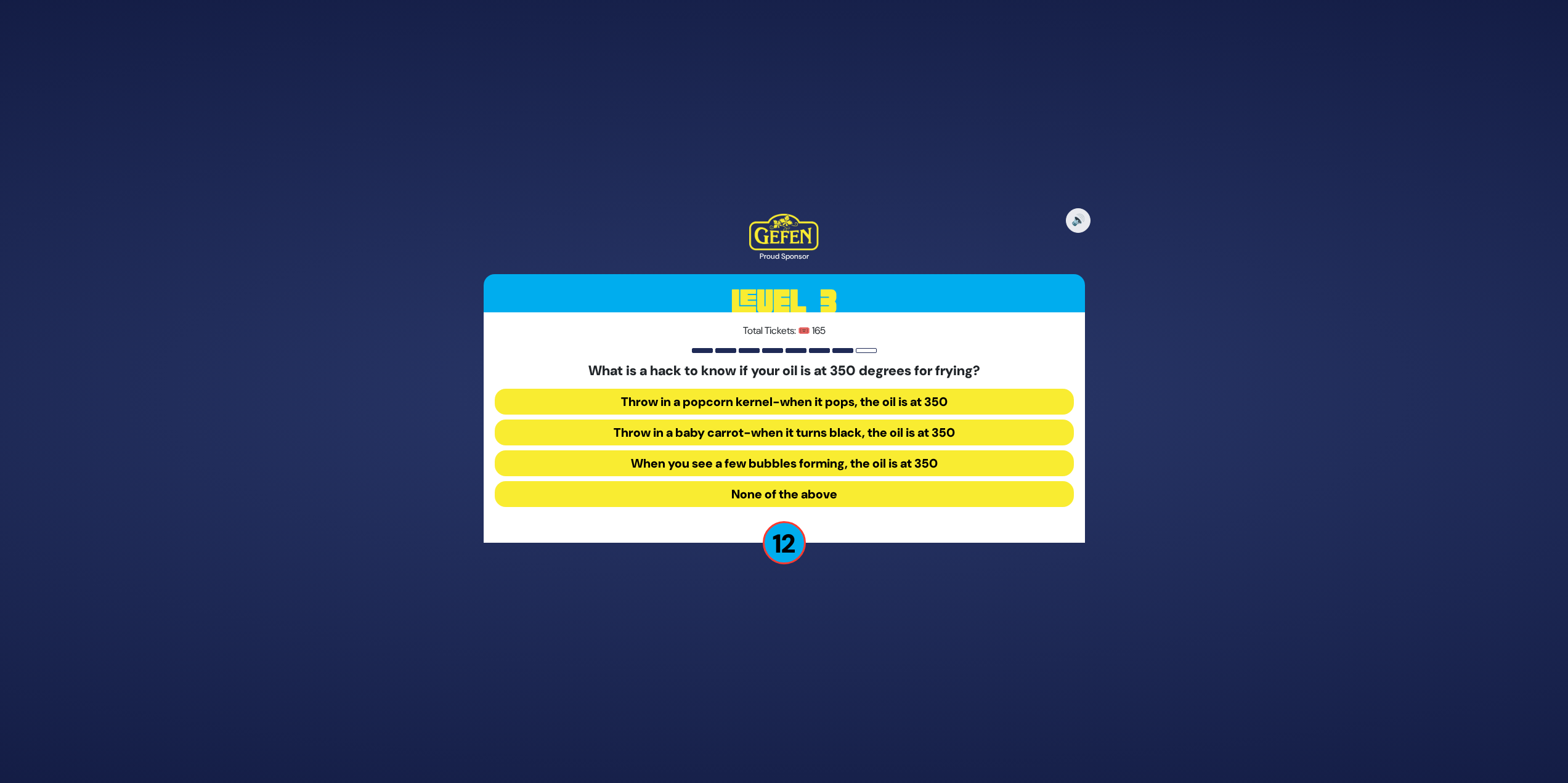
click at [804, 409] on button "Throw in a popcorn kernel-when it pops, the oil is at 350" at bounding box center [785, 402] width 579 height 26
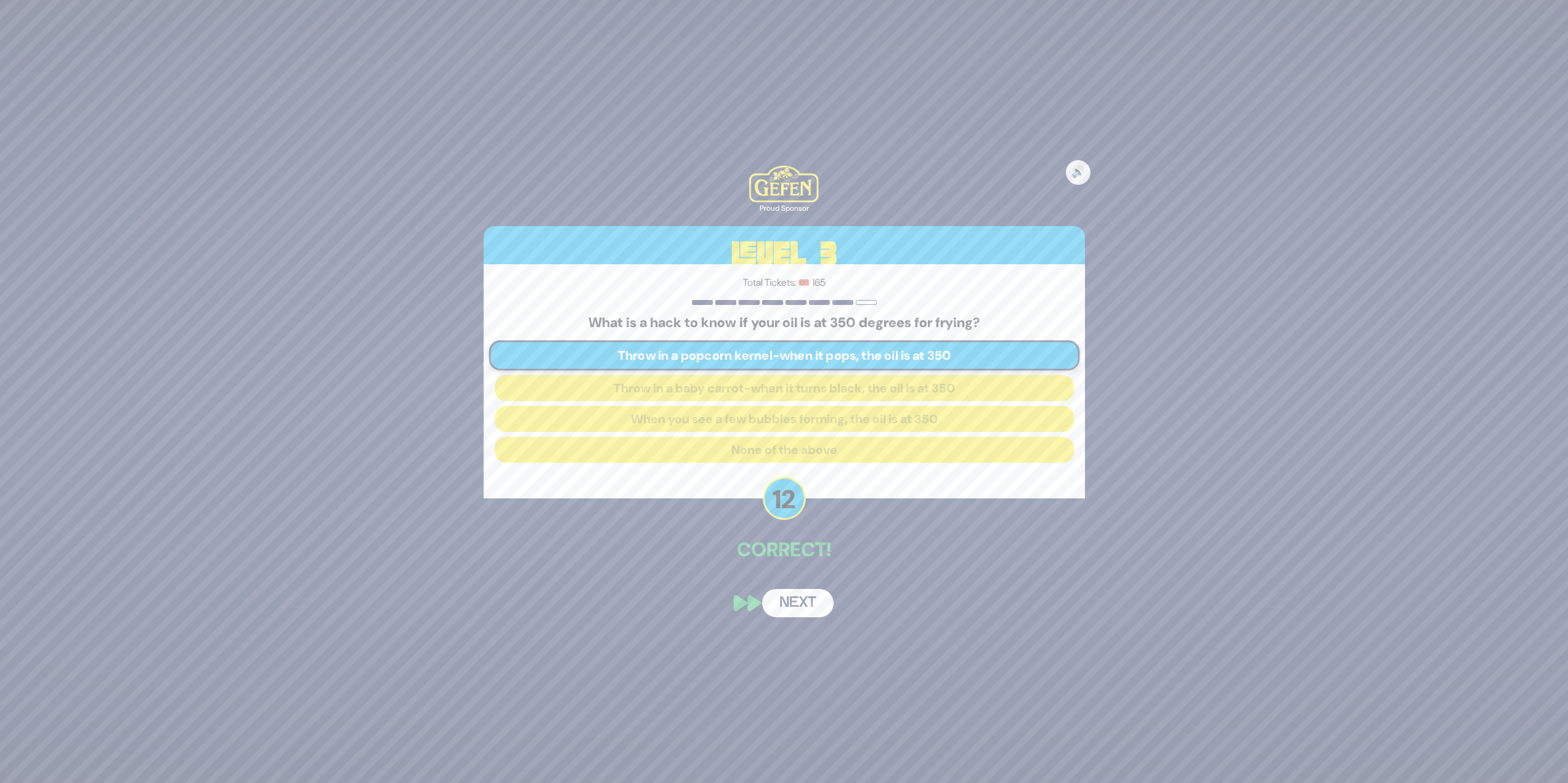
click at [791, 603] on button "Next" at bounding box center [798, 603] width 71 height 28
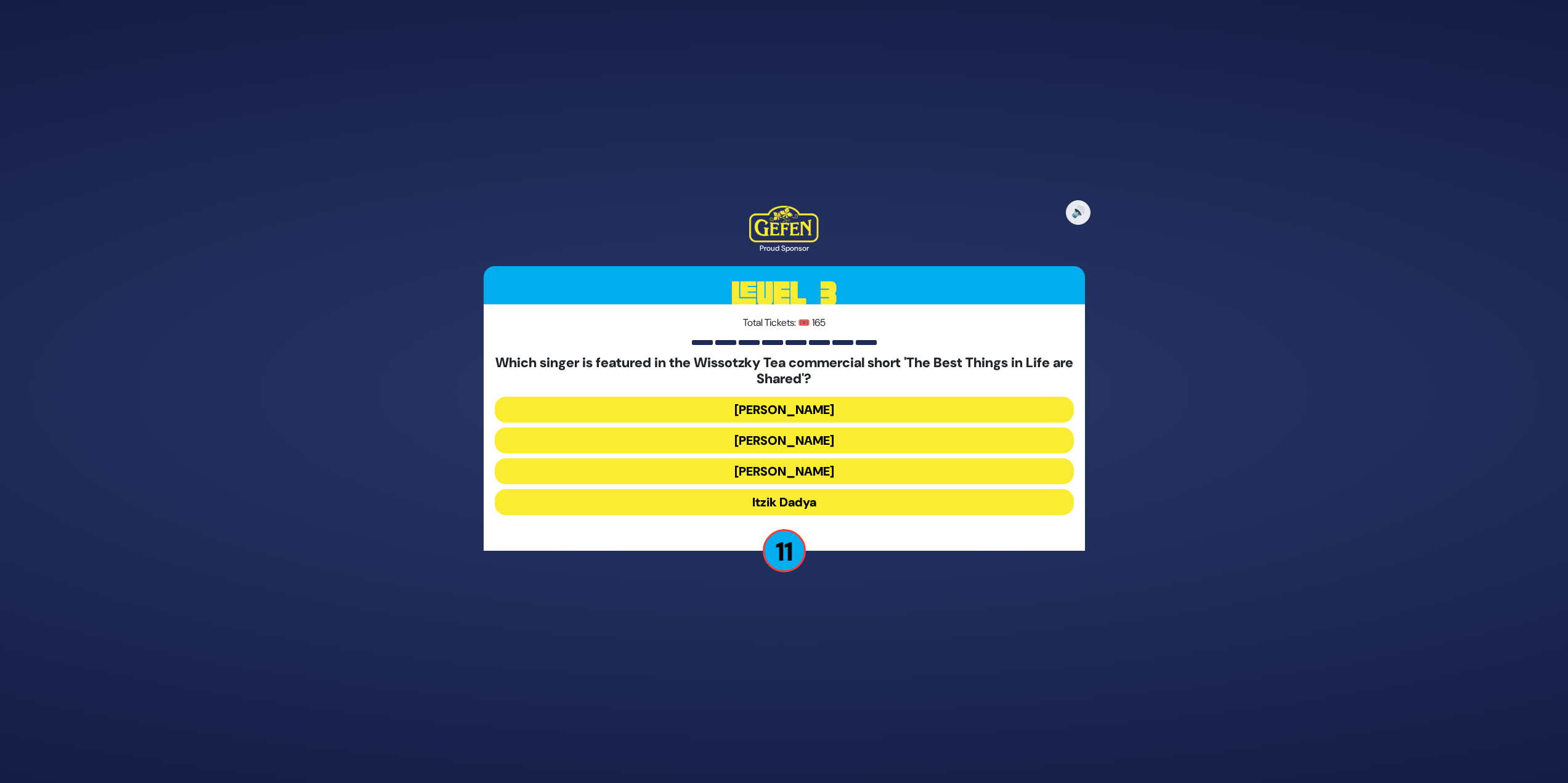
click at [855, 407] on button "Eli Marcus" at bounding box center [785, 410] width 579 height 26
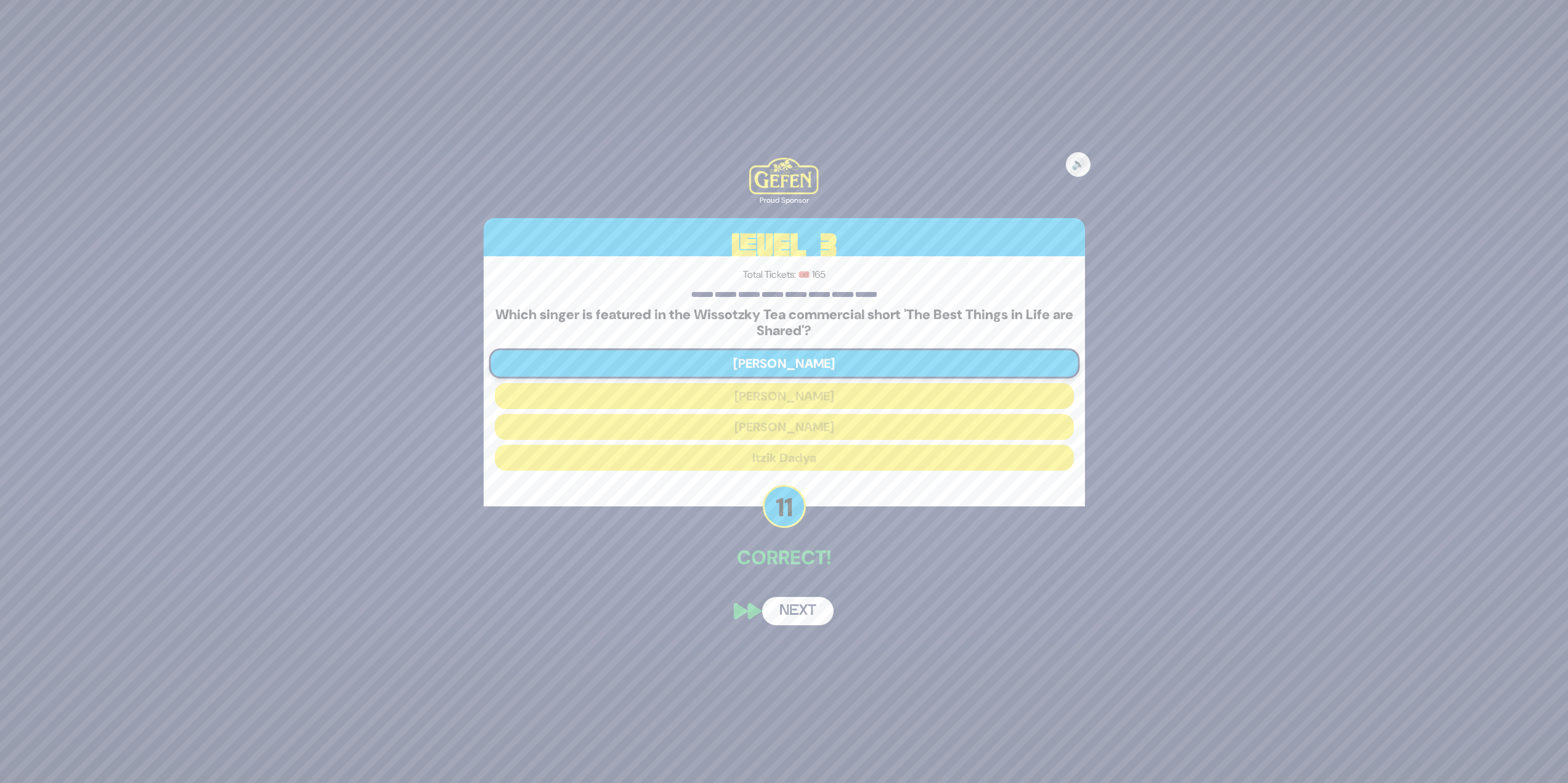
click at [819, 620] on button "Next" at bounding box center [798, 610] width 71 height 28
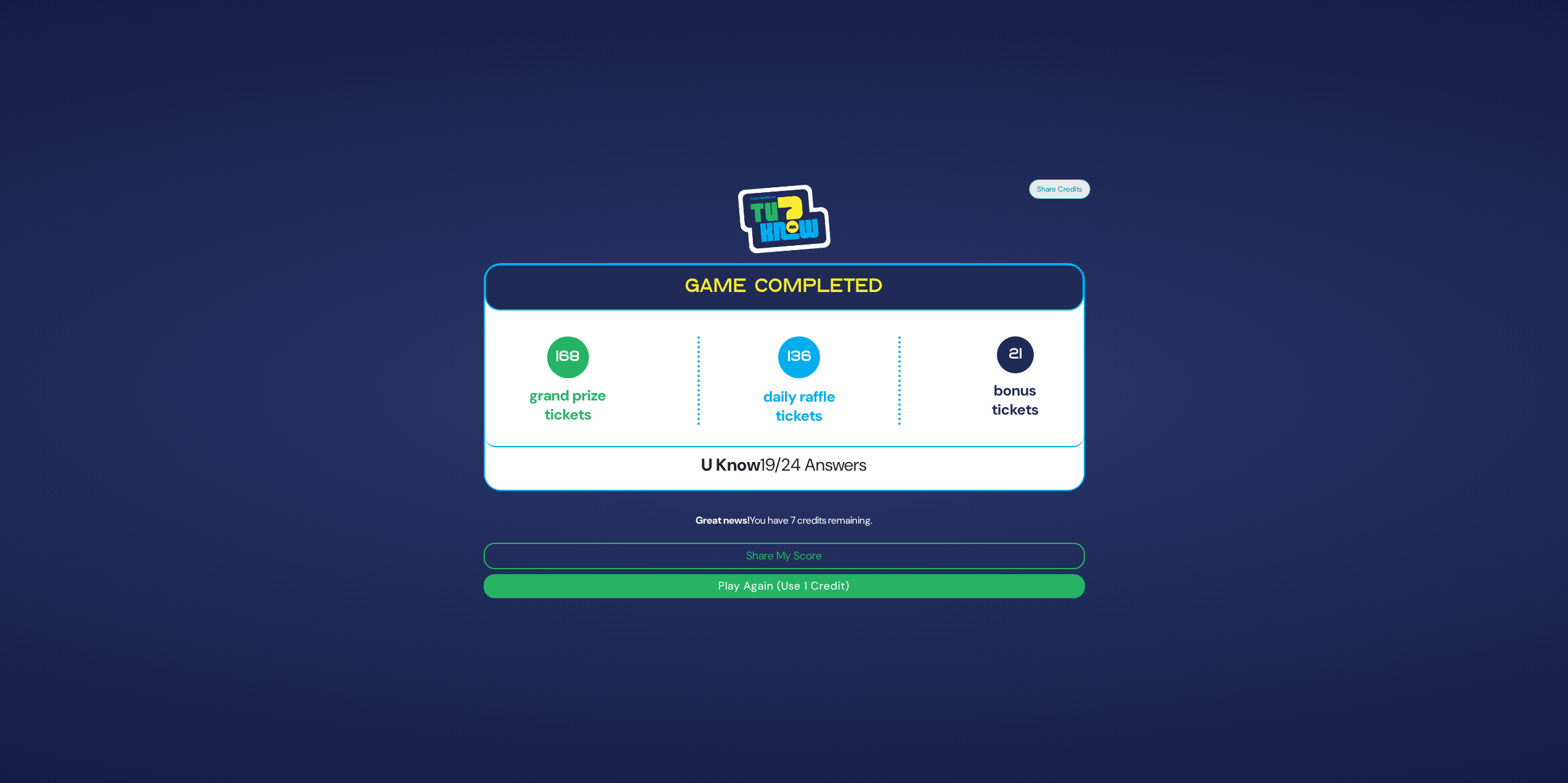
click at [802, 593] on button "Play Again (Use 1 Credit)" at bounding box center [785, 586] width 602 height 24
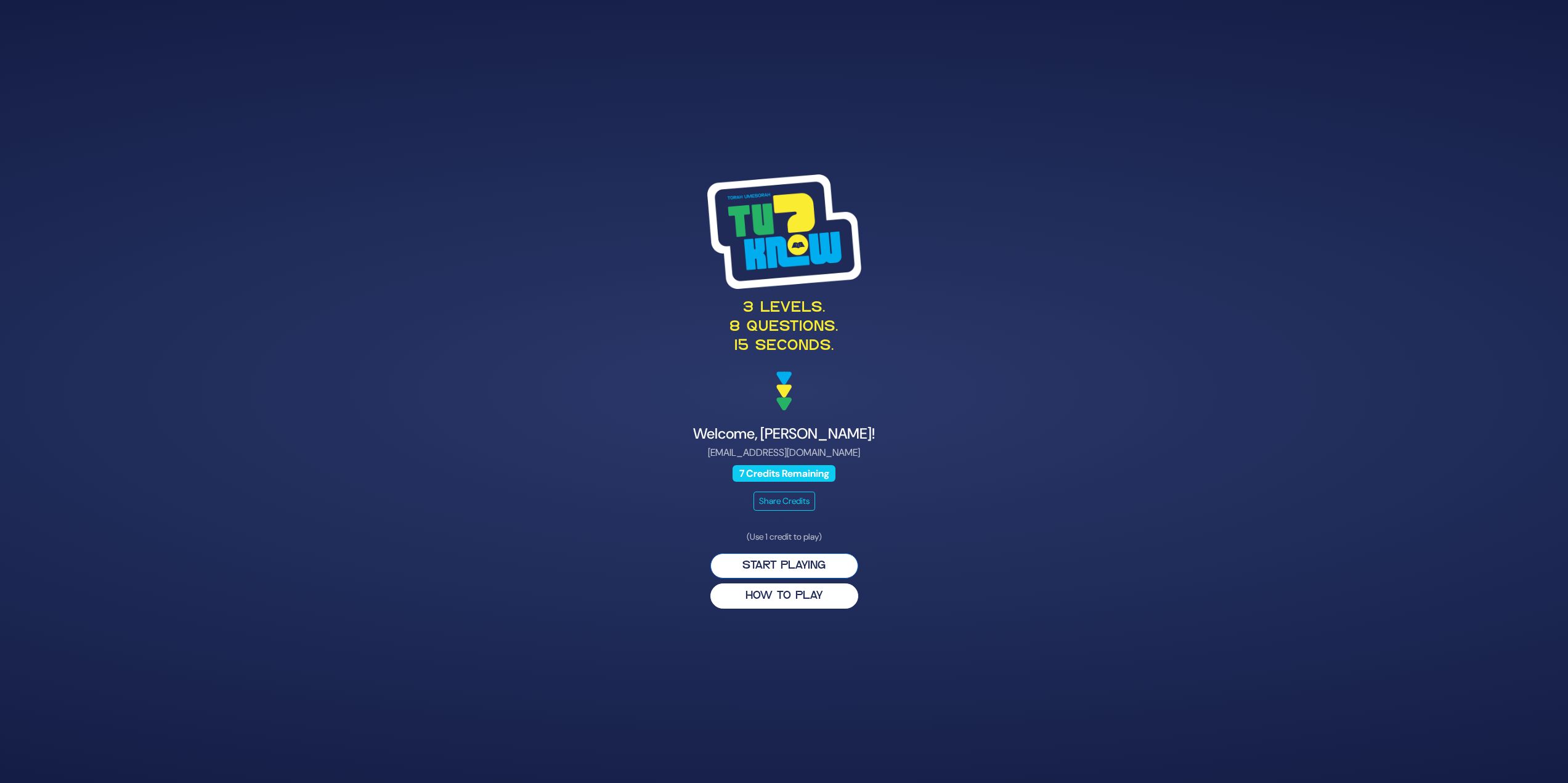
click at [800, 567] on button "Start Playing" at bounding box center [785, 565] width 148 height 25
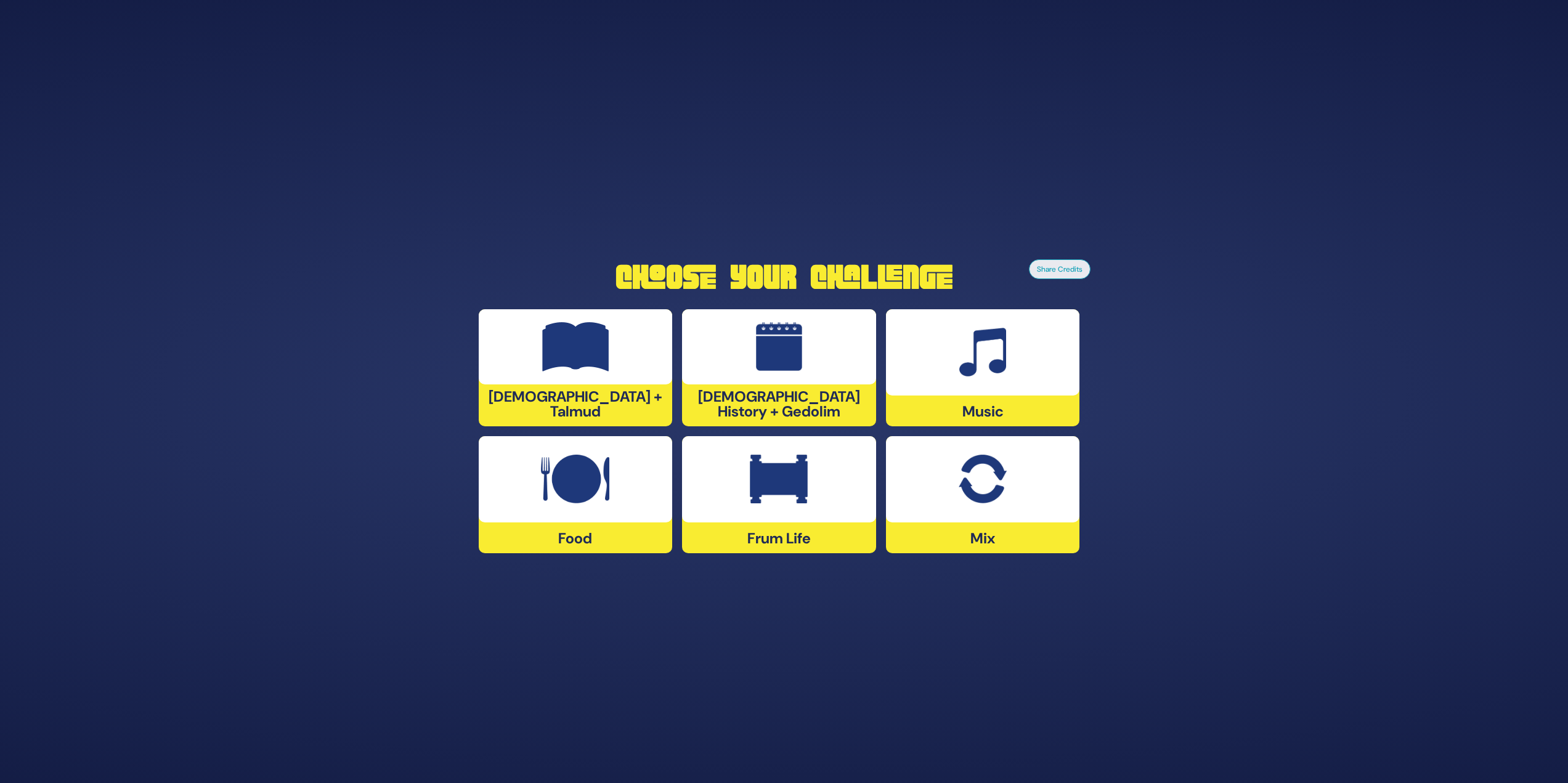
click at [922, 499] on div at bounding box center [983, 479] width 194 height 86
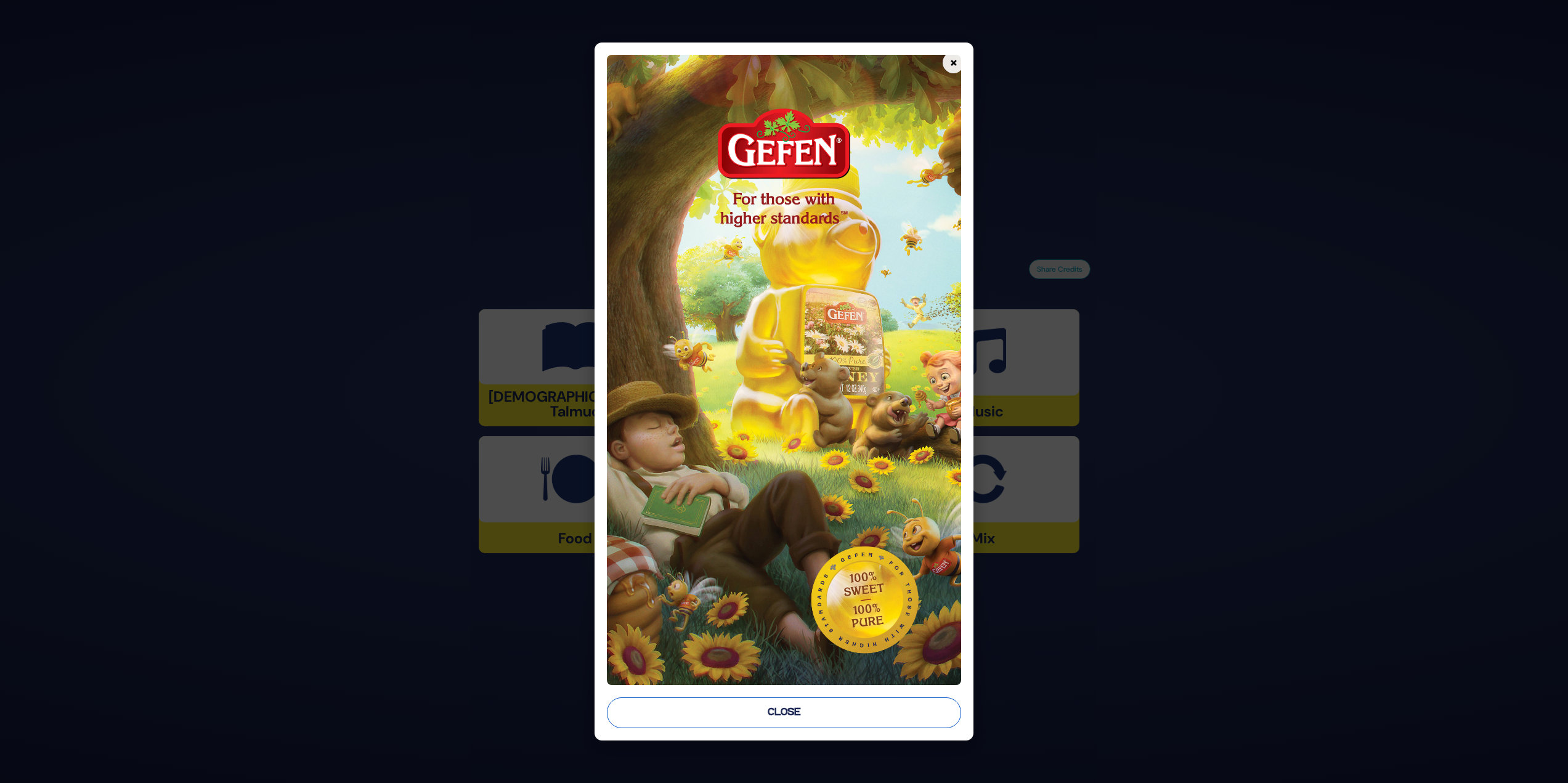
click at [887, 714] on button "Close" at bounding box center [784, 712] width 355 height 31
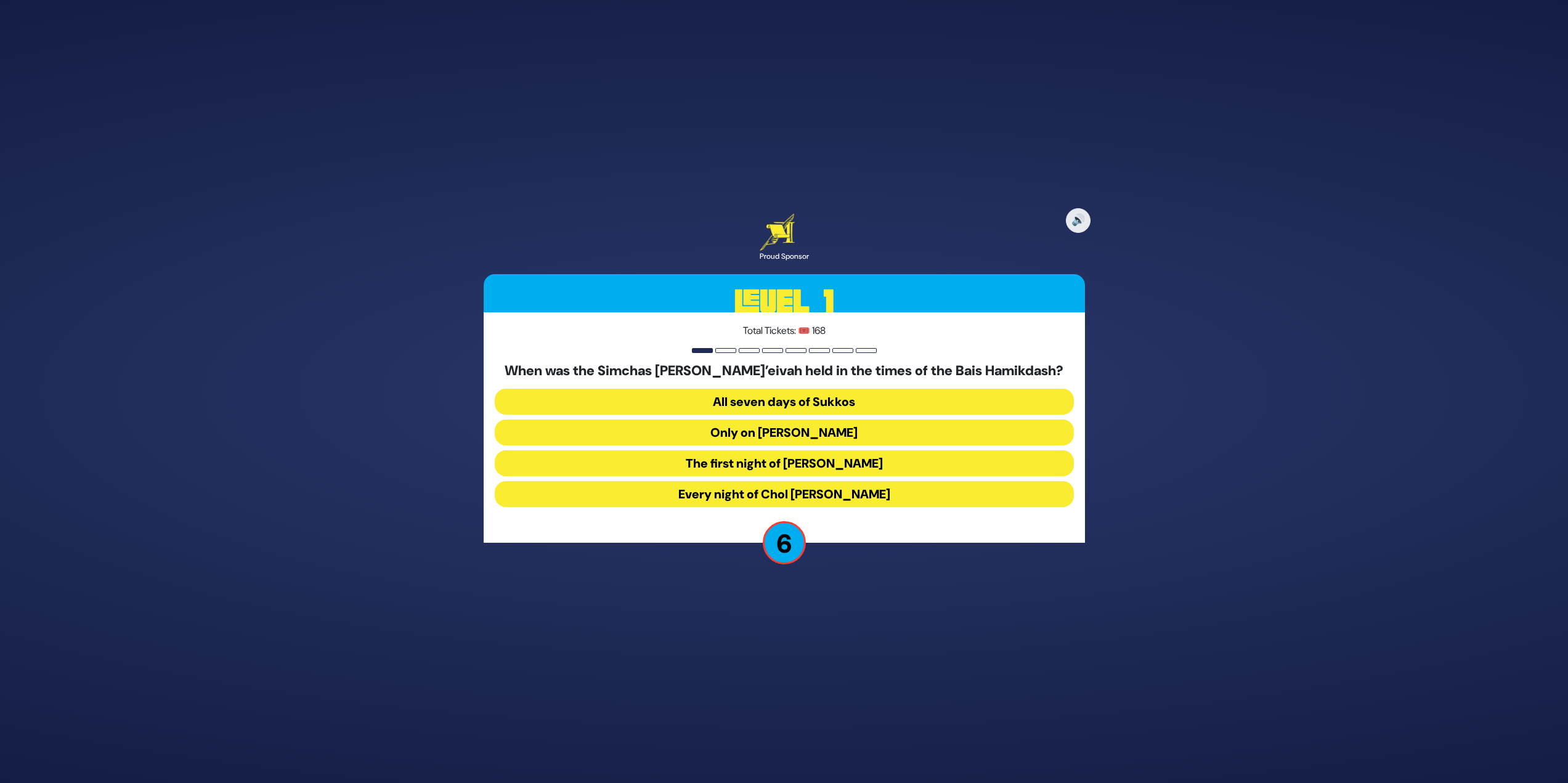
click at [702, 459] on button "The first night of [PERSON_NAME]" at bounding box center [785, 463] width 579 height 26
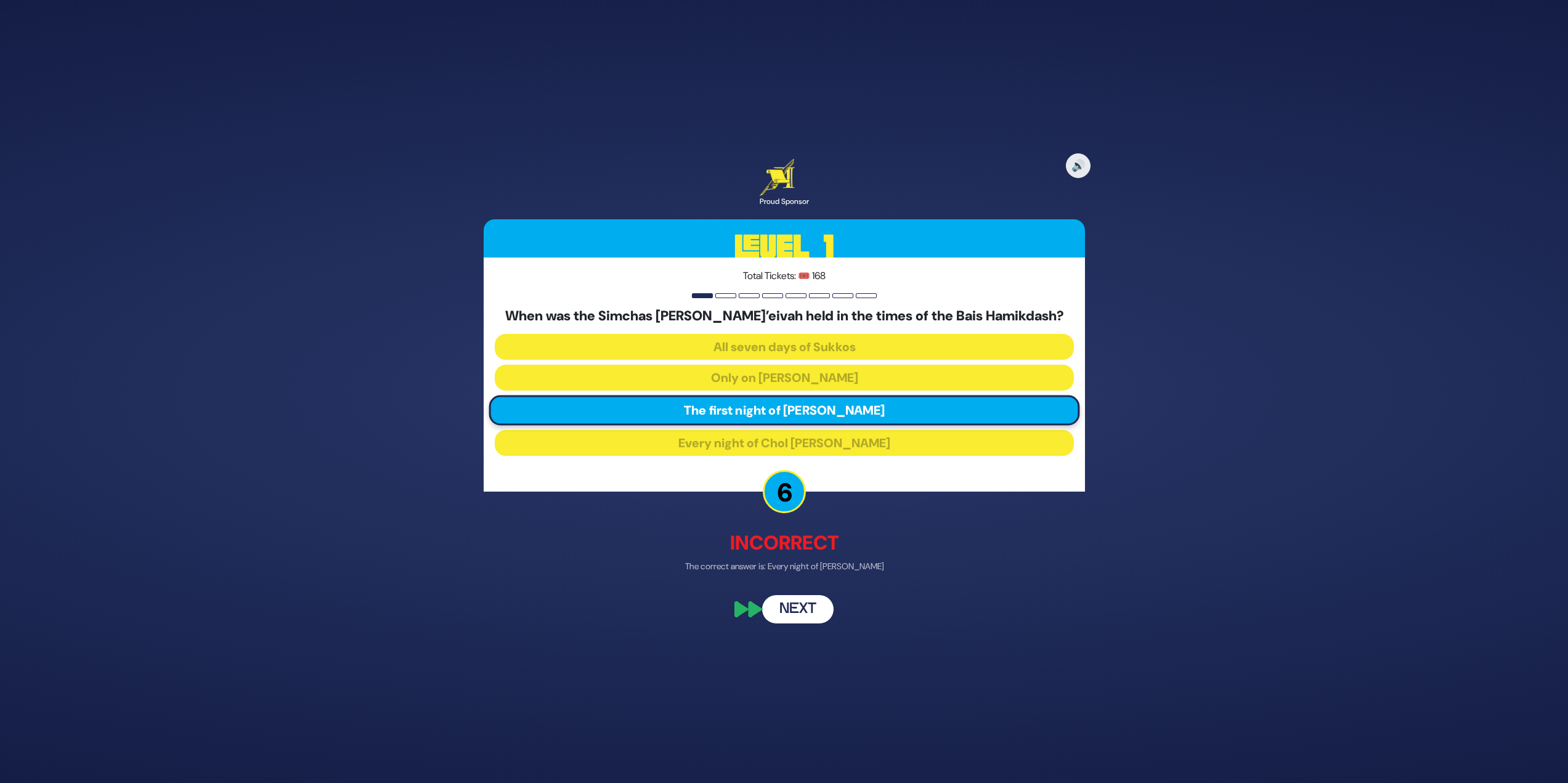
click at [799, 615] on button "Next" at bounding box center [798, 609] width 71 height 28
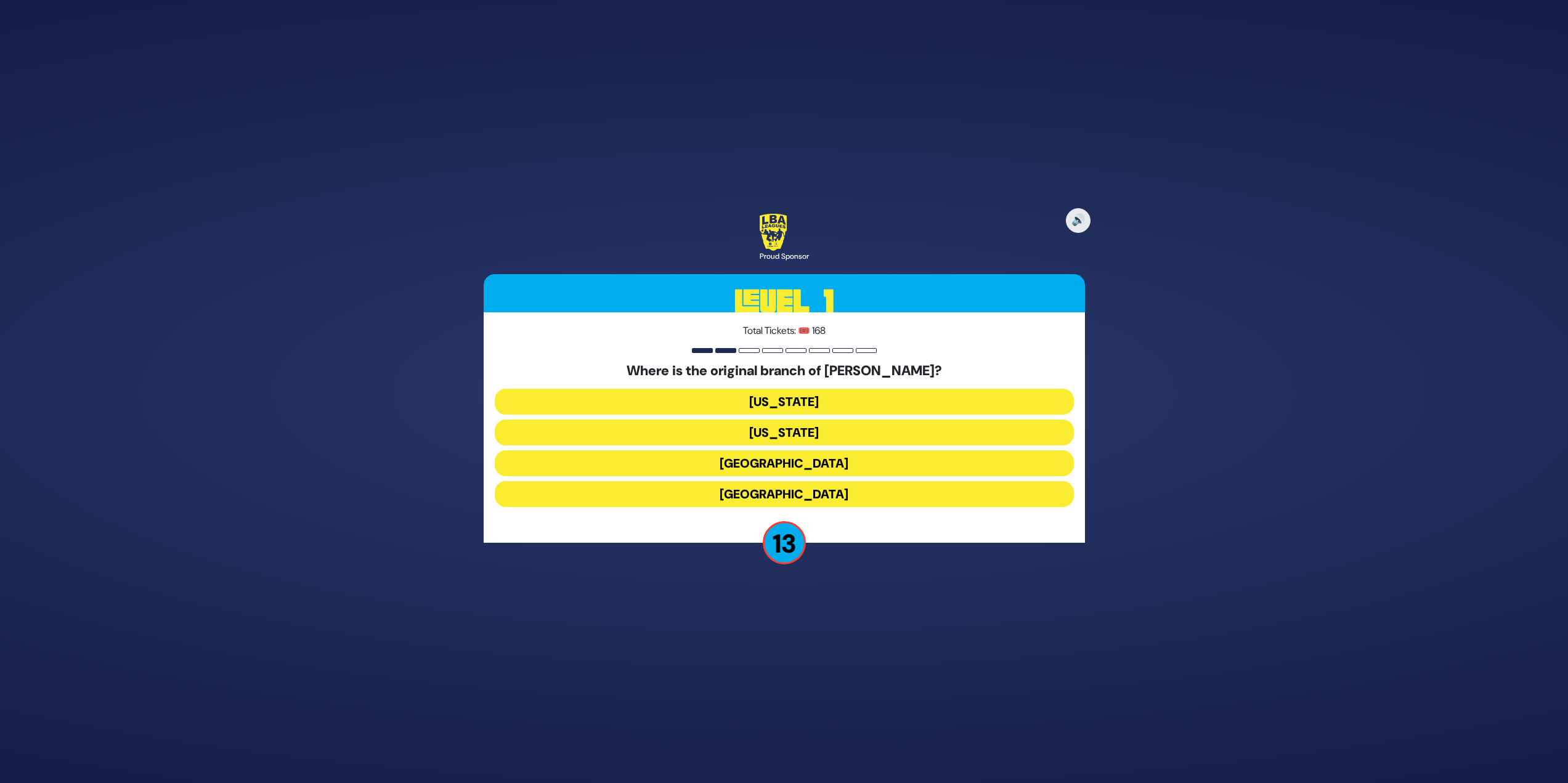
click at [812, 452] on button "[GEOGRAPHIC_DATA]" at bounding box center [785, 463] width 579 height 26
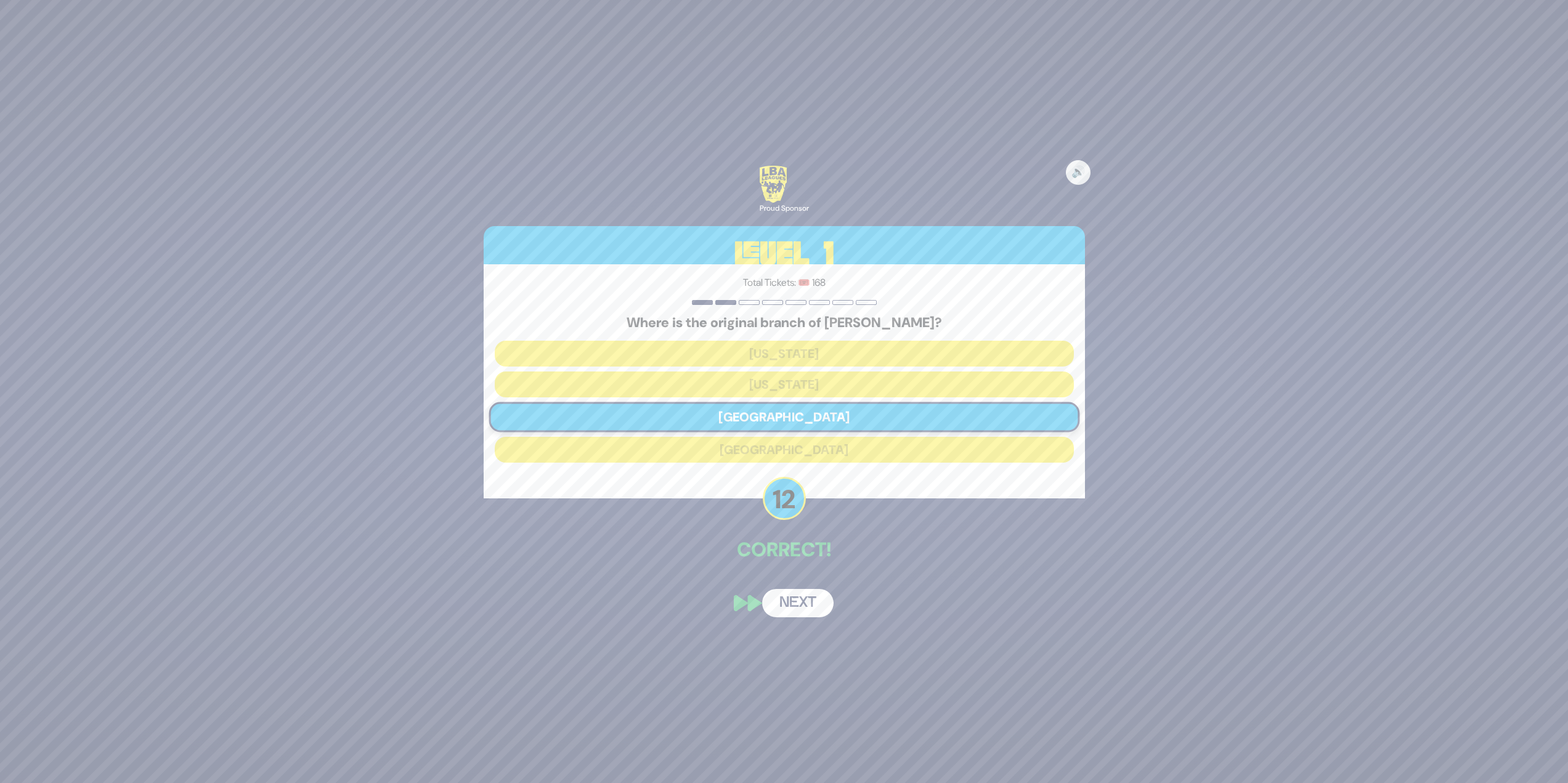
click at [810, 597] on button "Next" at bounding box center [798, 603] width 71 height 28
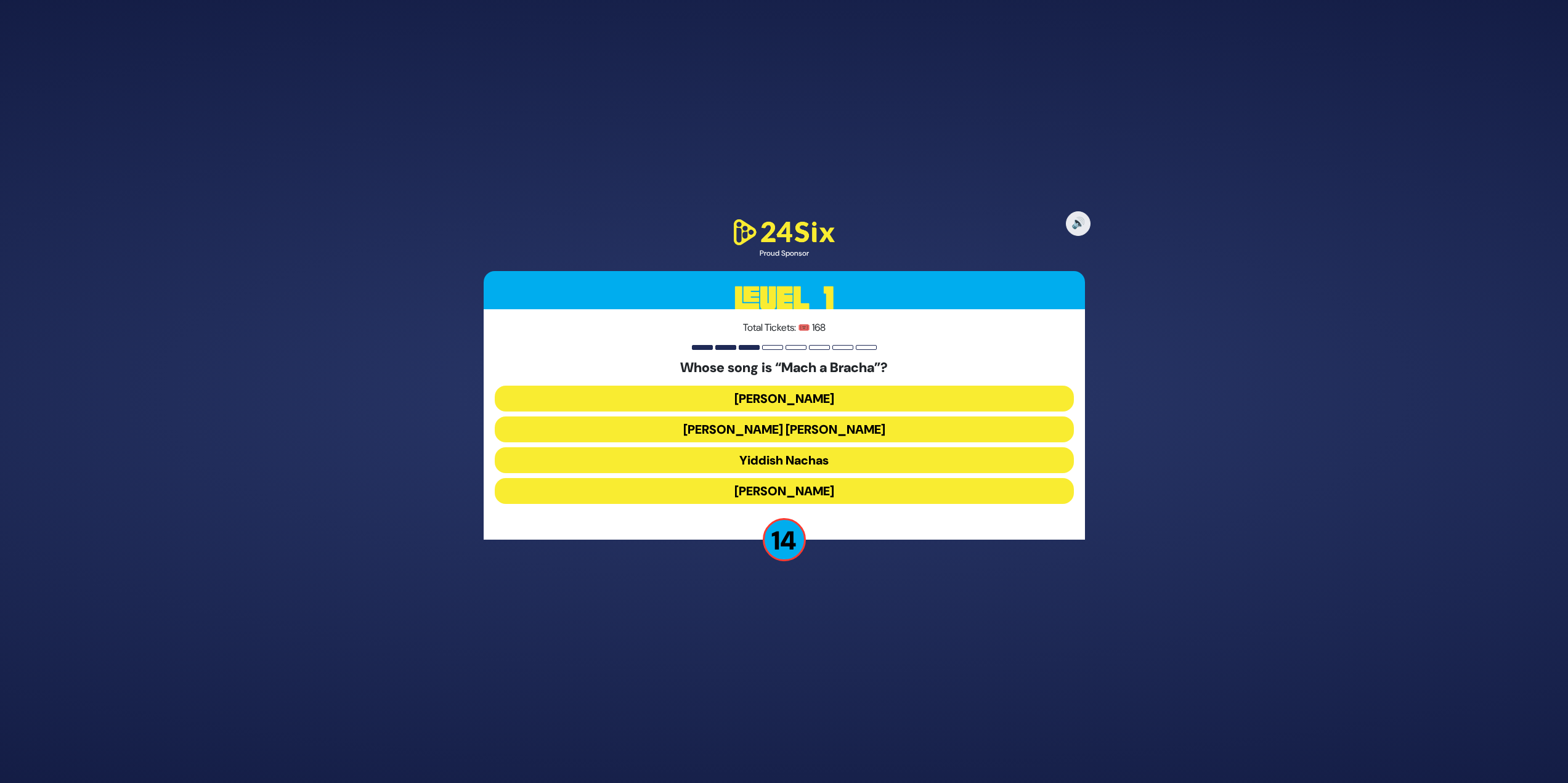
click at [815, 433] on button "[PERSON_NAME] [PERSON_NAME]" at bounding box center [785, 429] width 579 height 26
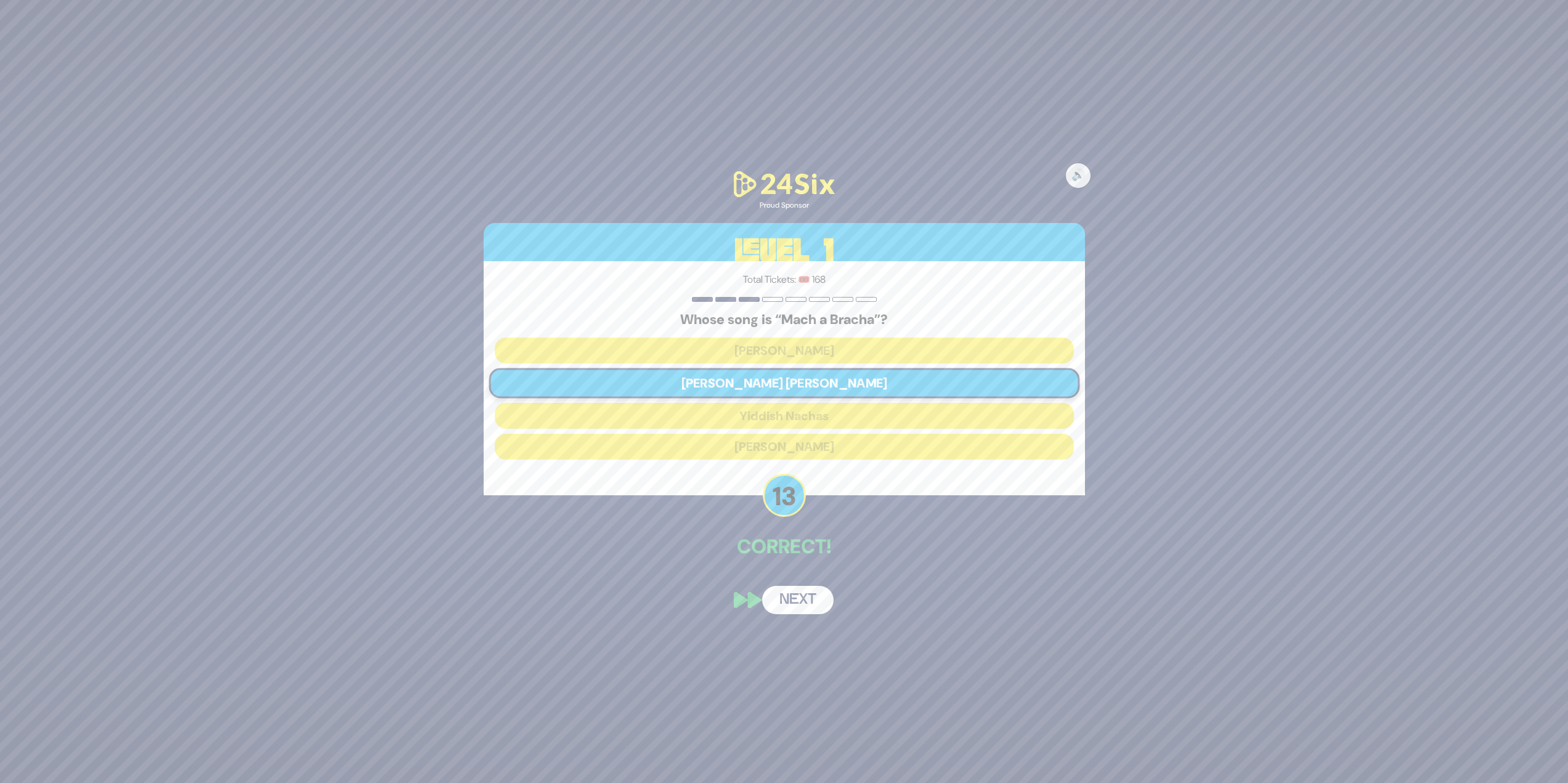
click at [810, 614] on button "Next" at bounding box center [798, 599] width 71 height 28
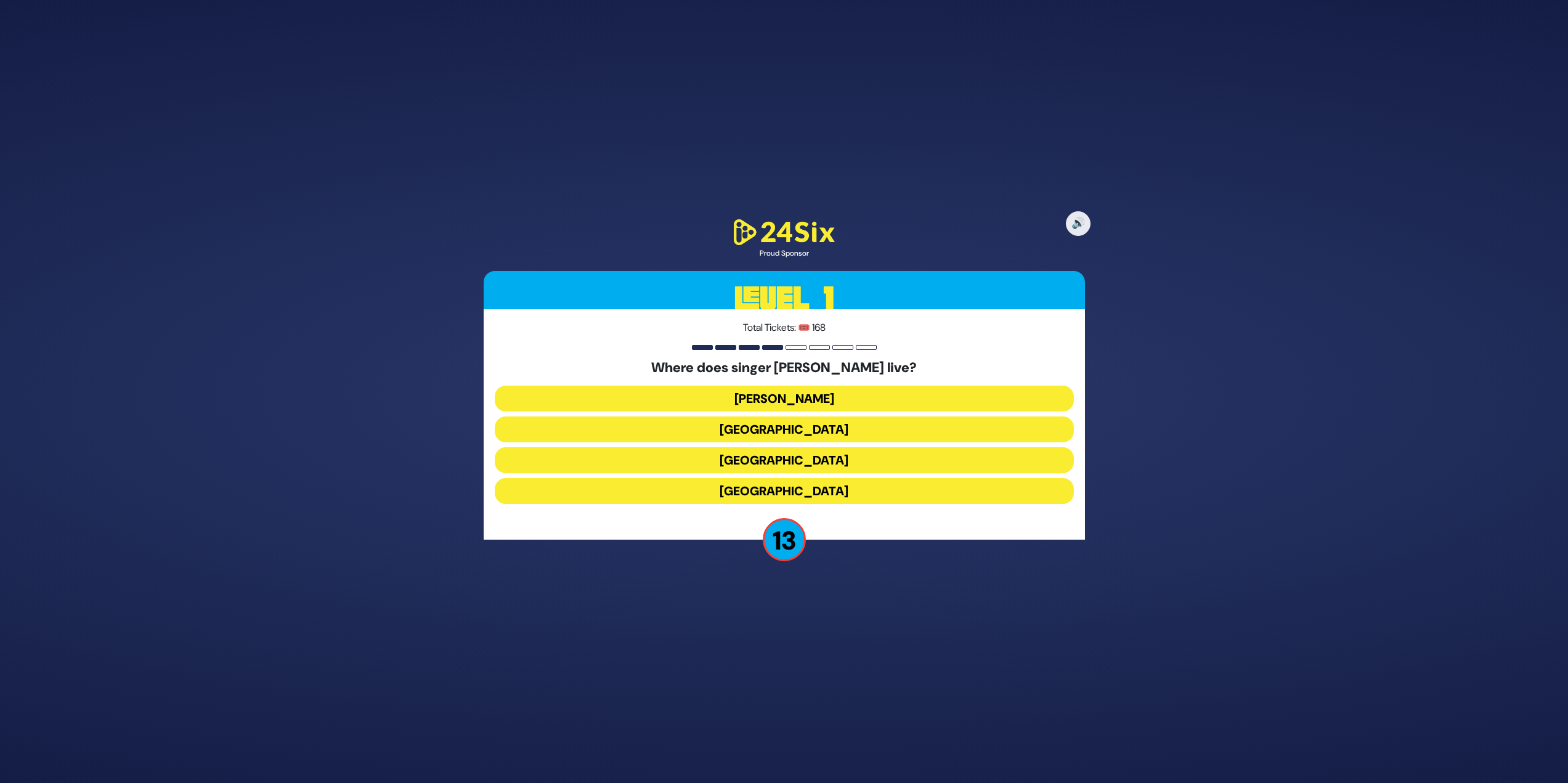
click at [796, 495] on button "[GEOGRAPHIC_DATA]" at bounding box center [785, 491] width 579 height 26
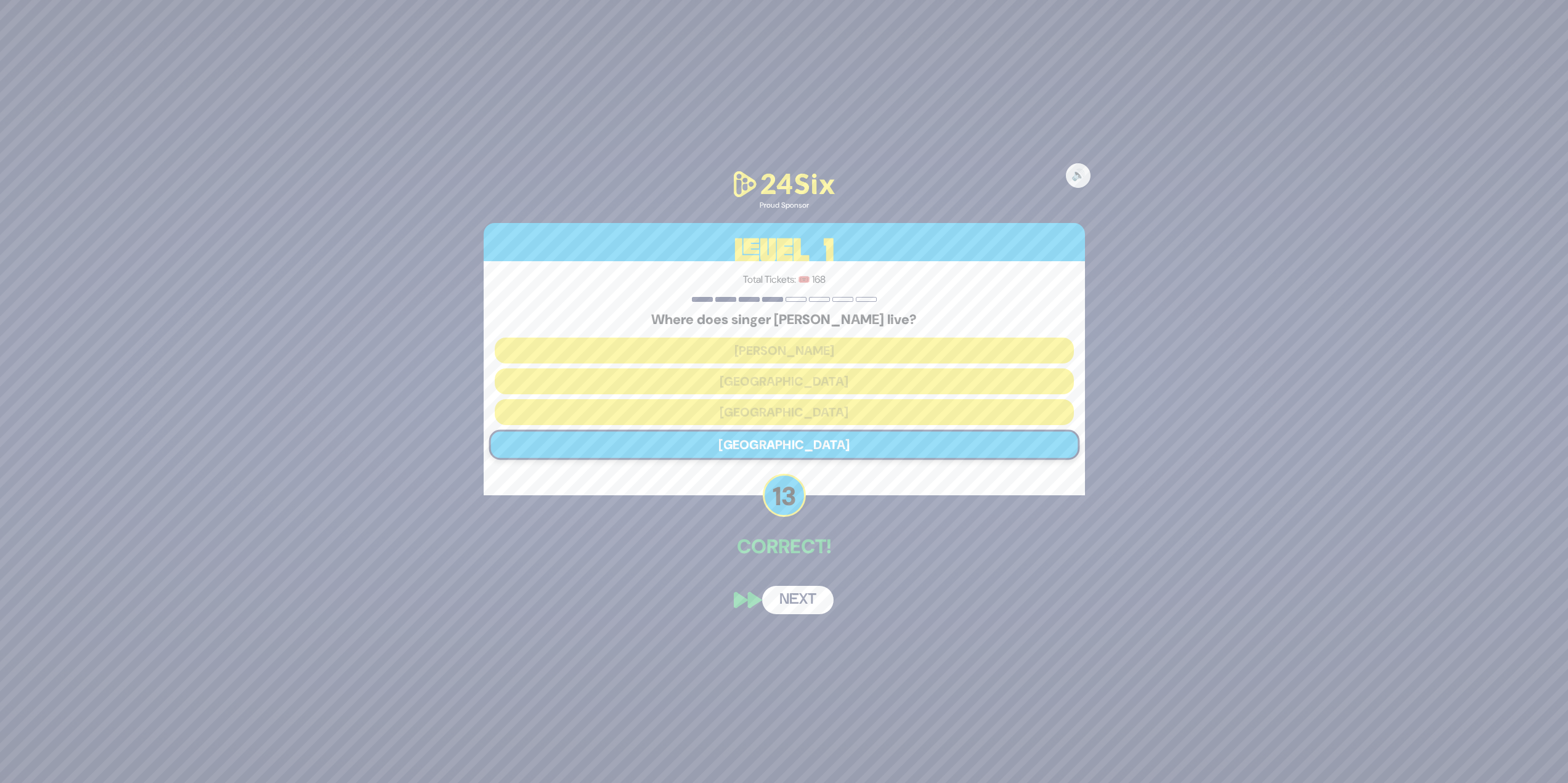
click at [798, 603] on button "Next" at bounding box center [798, 599] width 71 height 28
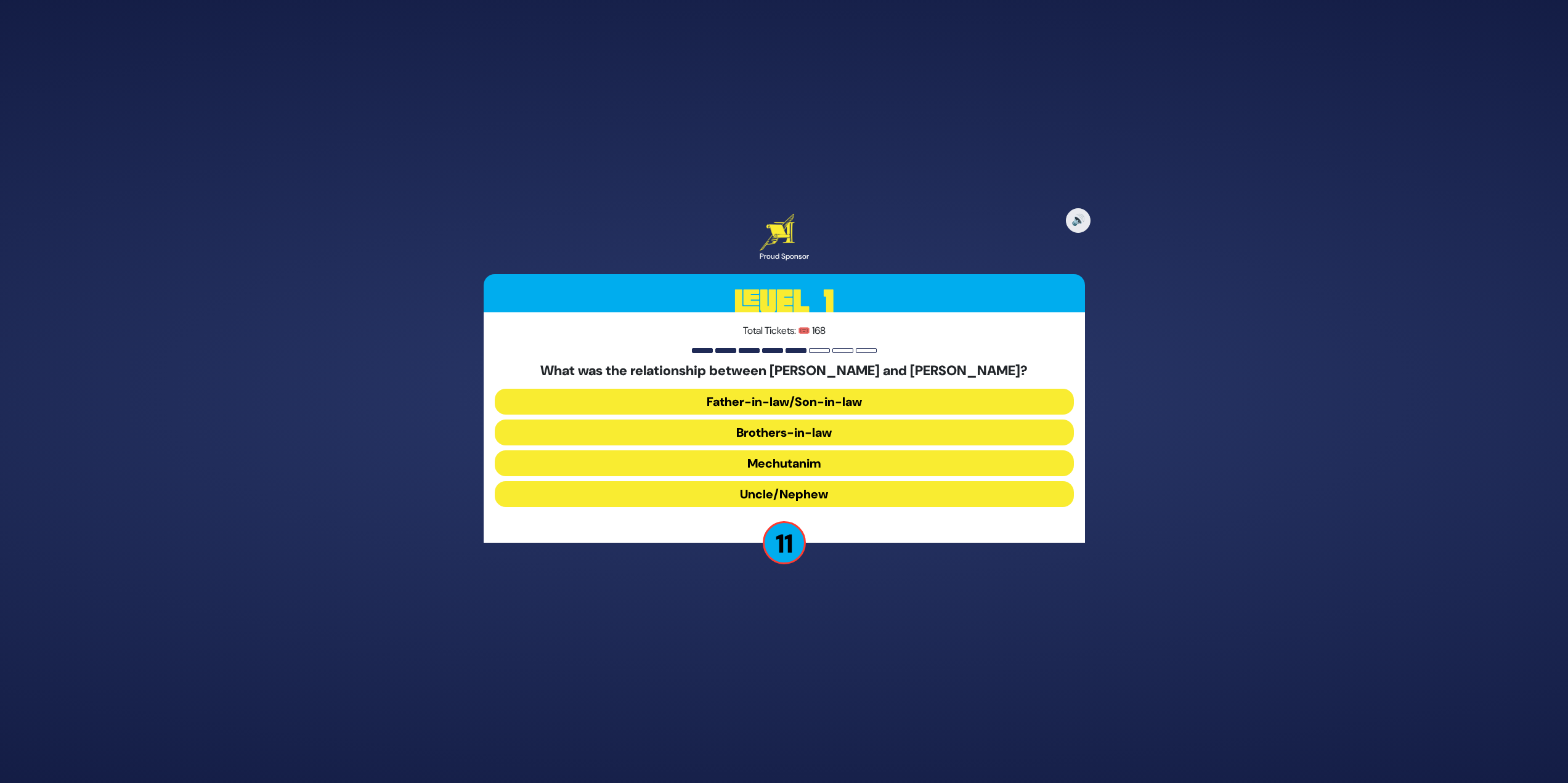
click at [850, 434] on button "Brothers-in-law" at bounding box center [785, 433] width 579 height 26
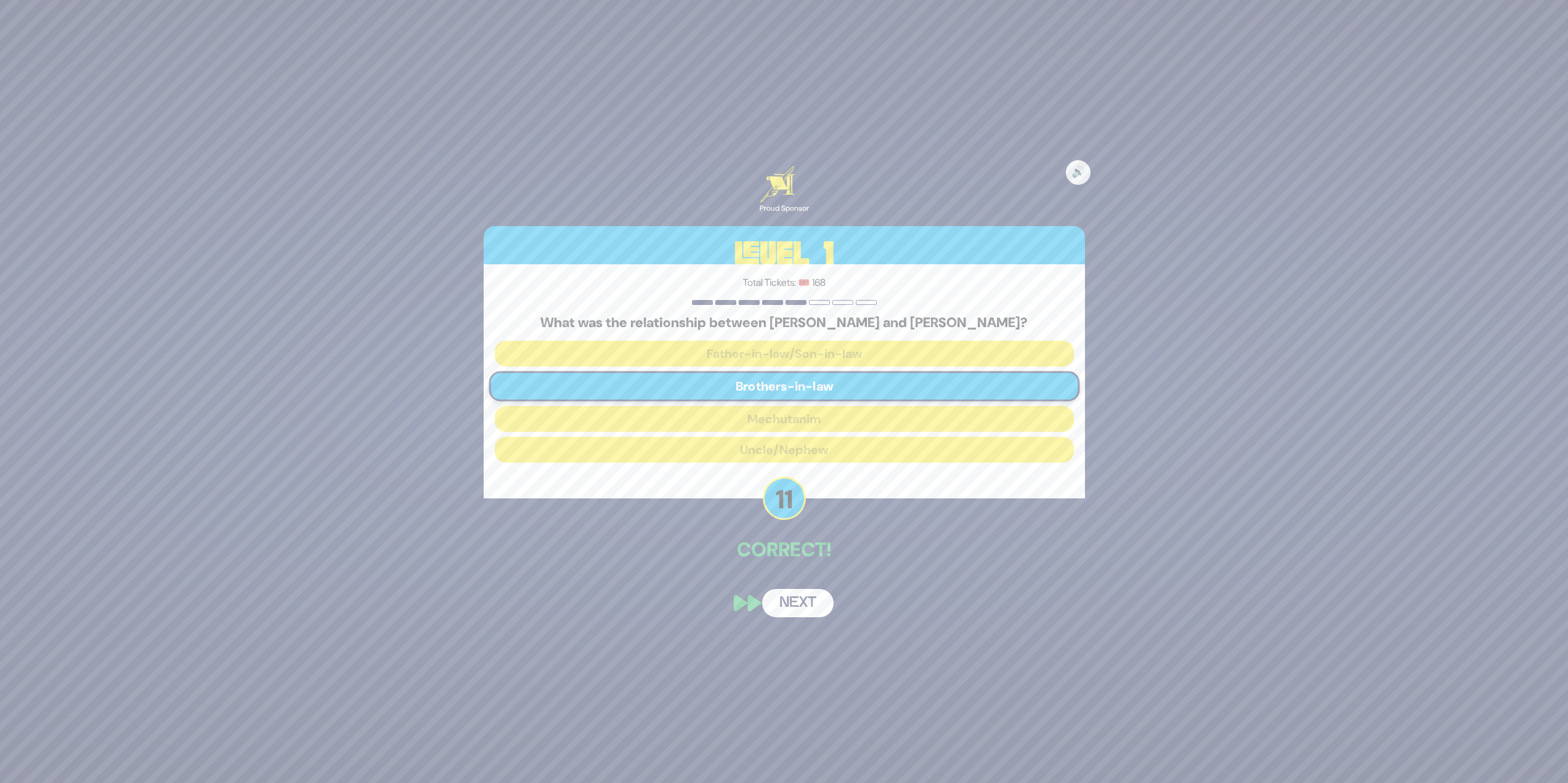
click at [823, 590] on button "Next" at bounding box center [798, 603] width 71 height 28
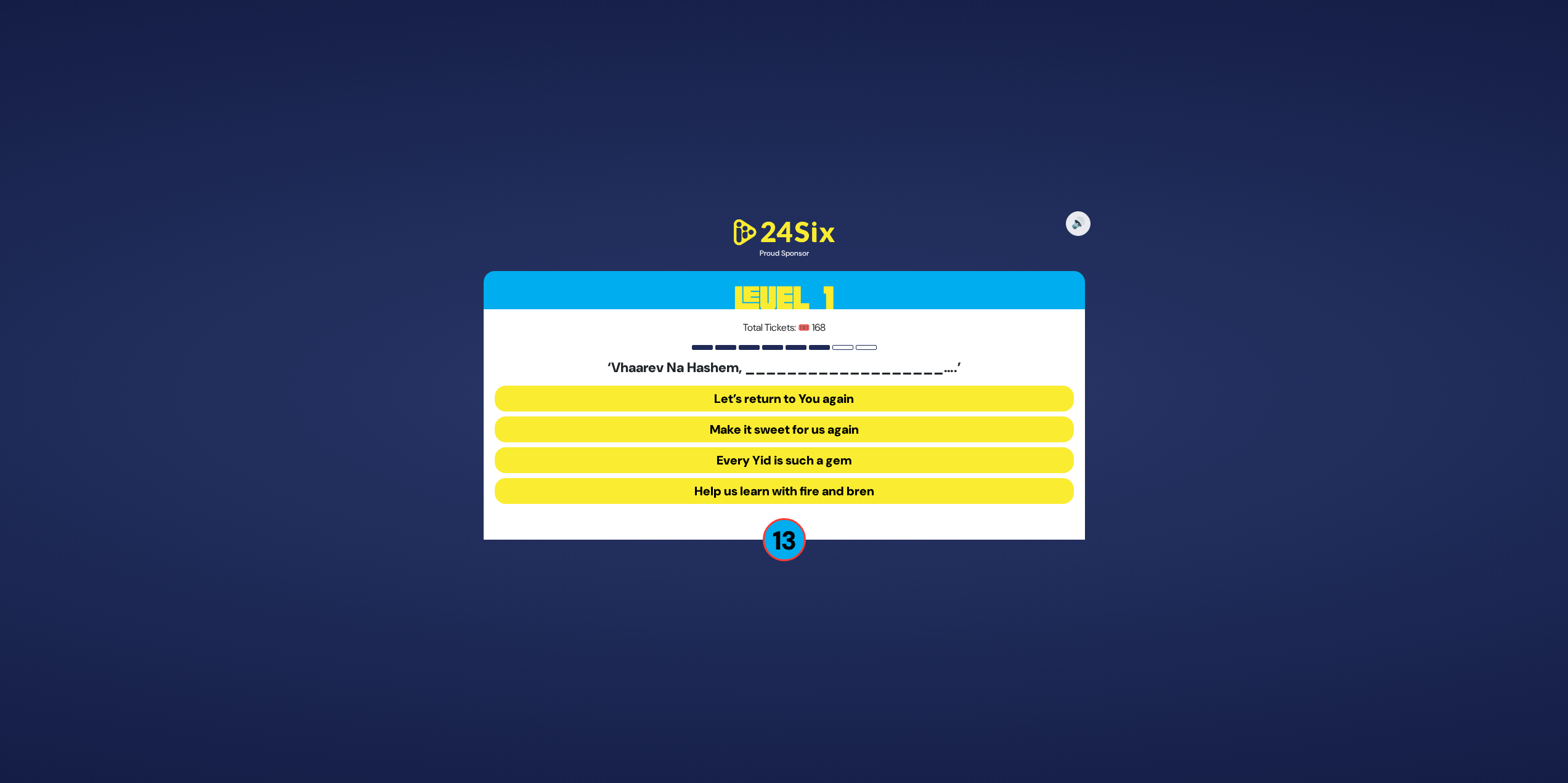
click at [813, 428] on button "Make it sweet for us again" at bounding box center [785, 429] width 579 height 26
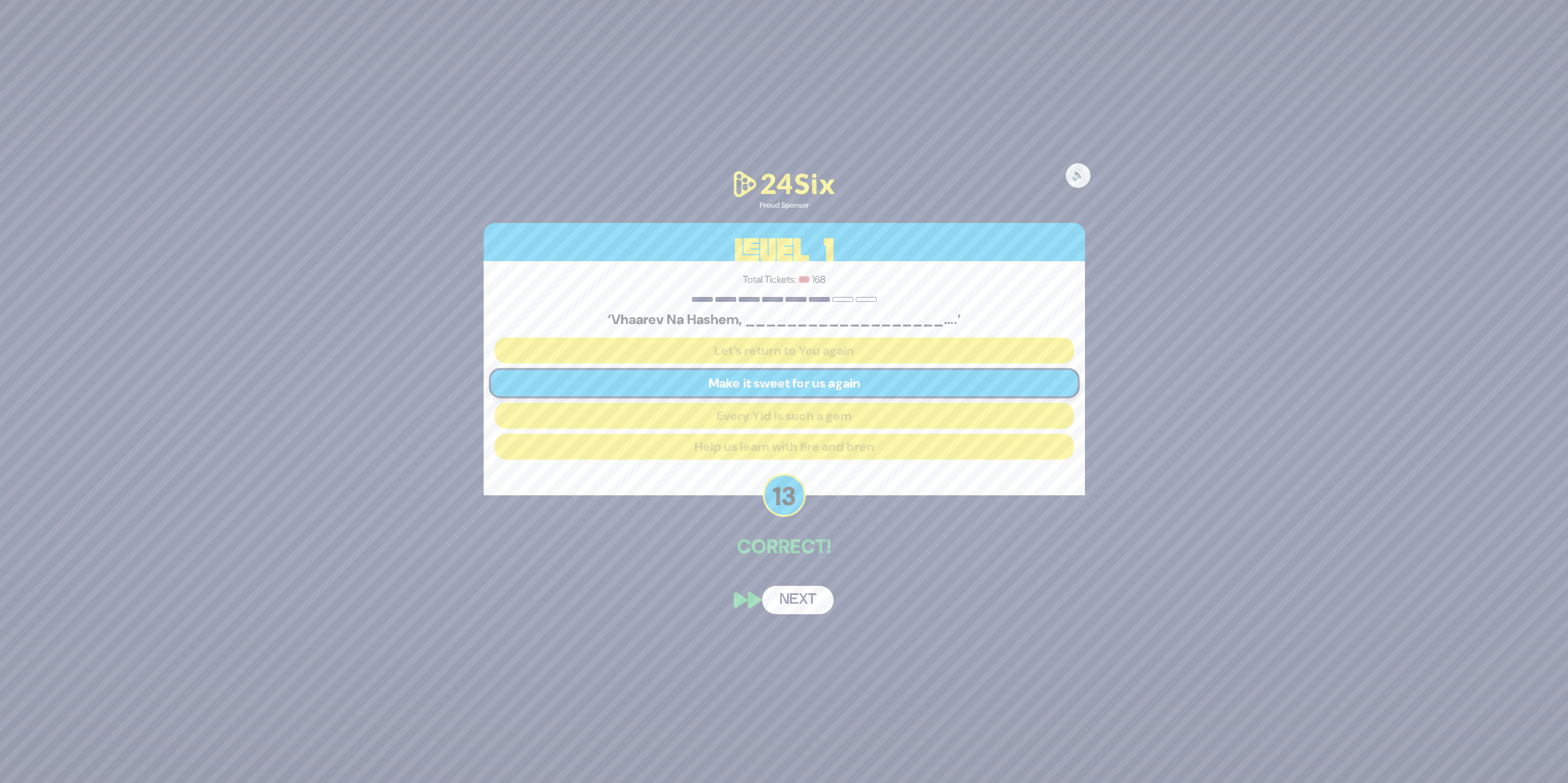
click at [784, 601] on button "Next" at bounding box center [798, 599] width 71 height 28
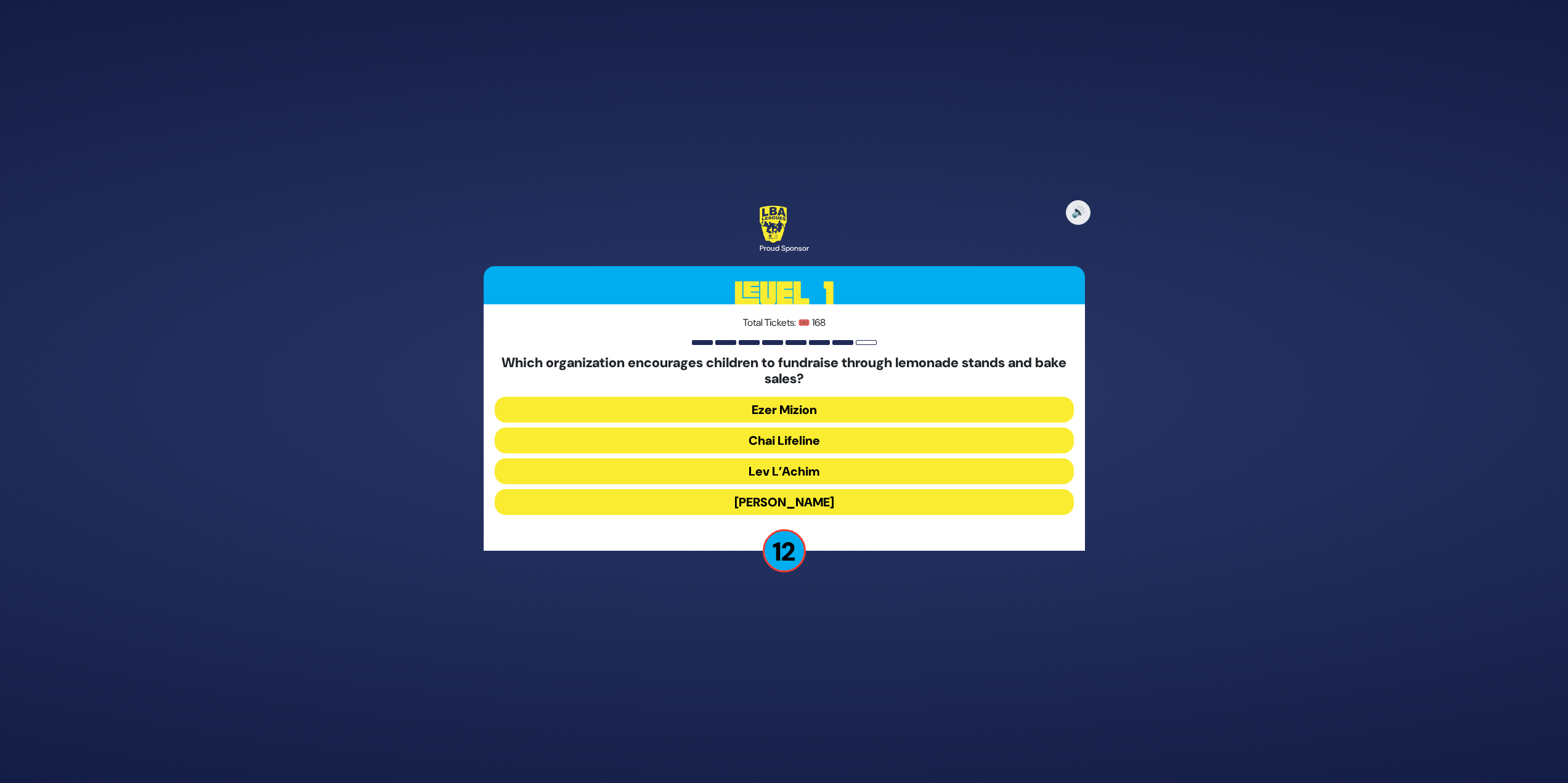
click at [780, 446] on button "Chai Lifeline" at bounding box center [785, 441] width 579 height 26
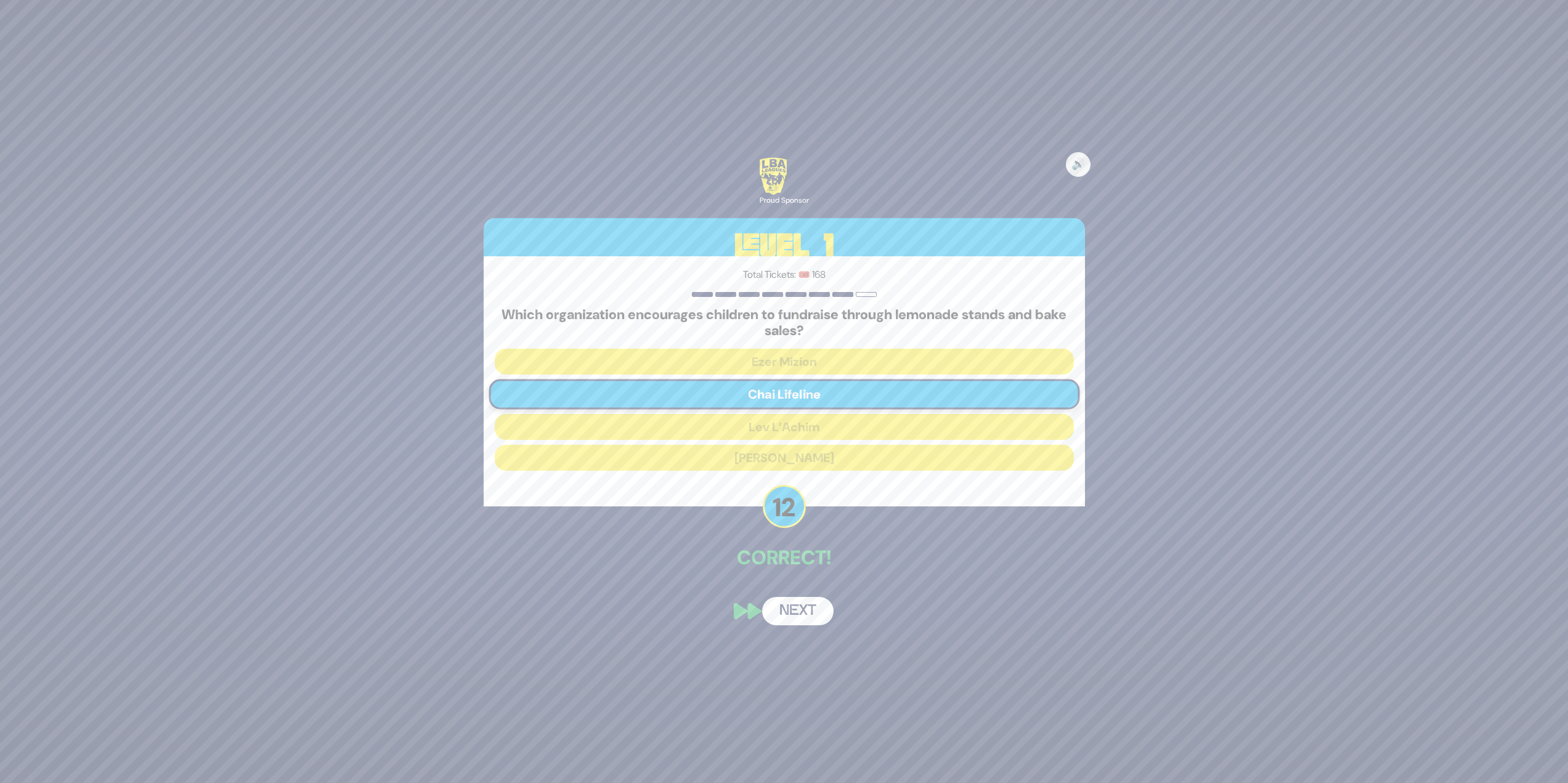
click at [794, 606] on button "Next" at bounding box center [798, 610] width 71 height 28
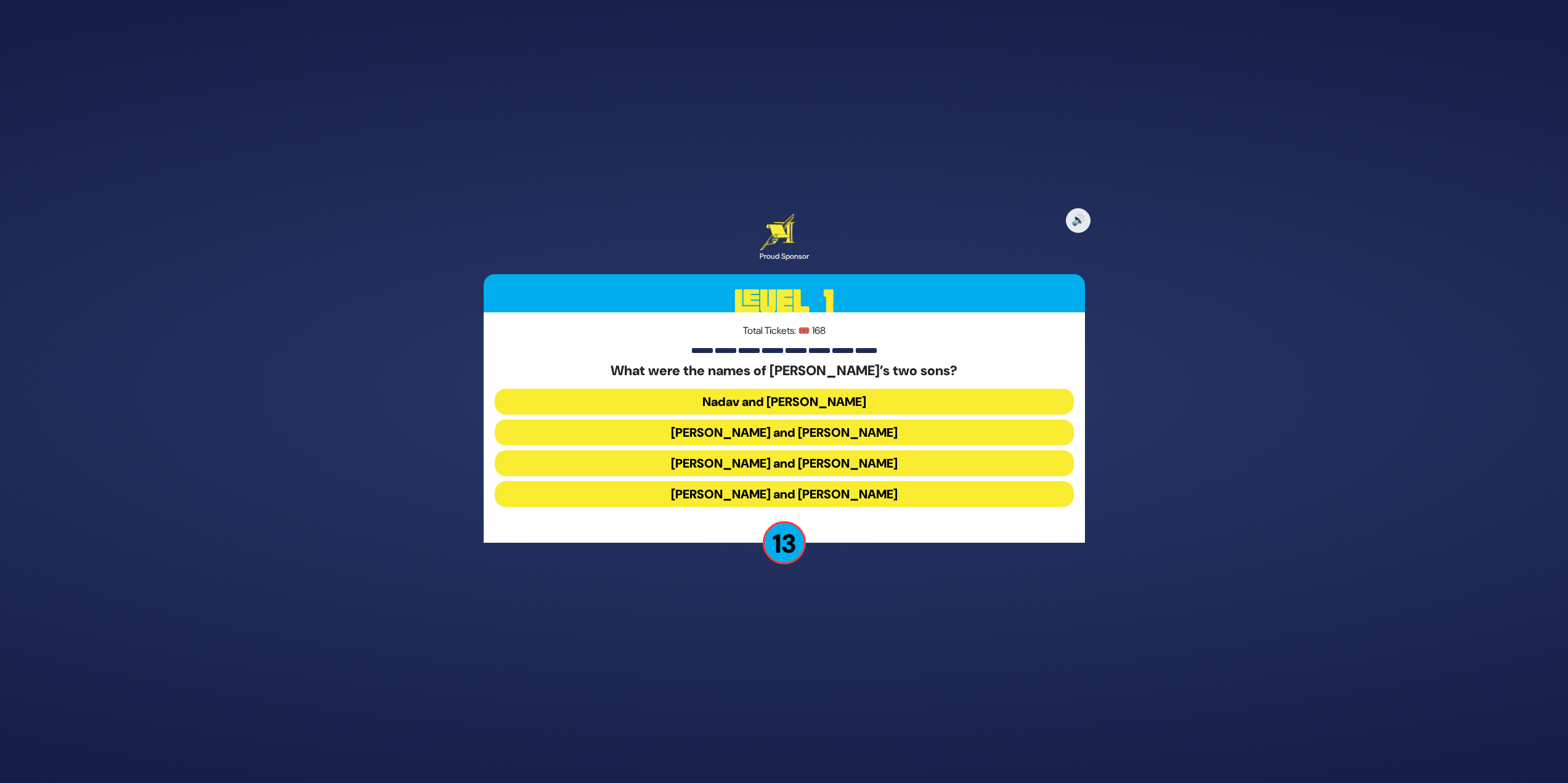
click at [781, 497] on button "[PERSON_NAME] and [PERSON_NAME]" at bounding box center [785, 494] width 579 height 26
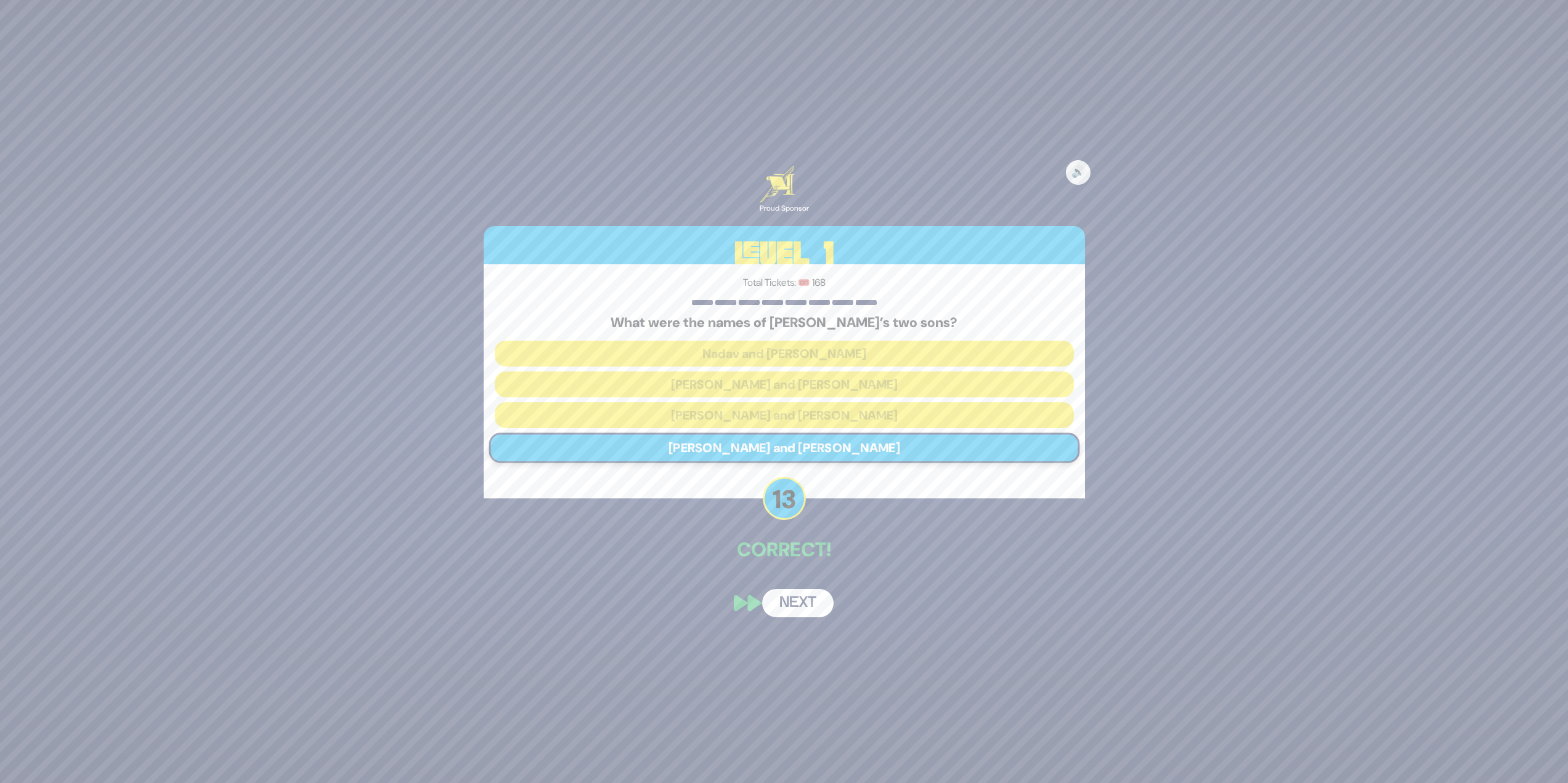
click at [811, 599] on button "Next" at bounding box center [798, 603] width 71 height 28
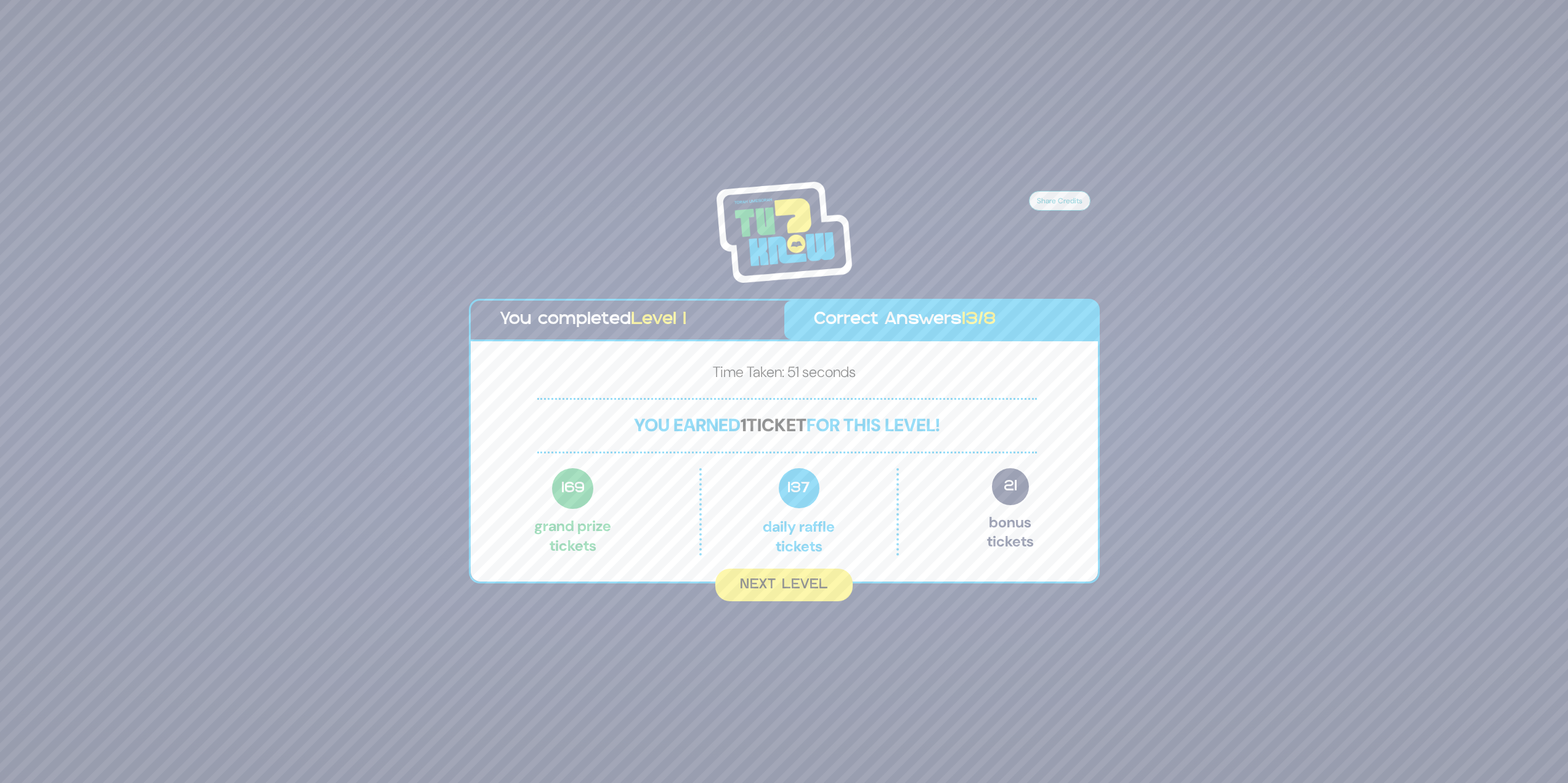
click at [806, 603] on div "Share Credits You completed Level 1 Correct Answers 13/8 Time Taken: 51 seconds…" at bounding box center [784, 392] width 1568 height 783
click at [804, 581] on button "Next Level" at bounding box center [784, 585] width 141 height 37
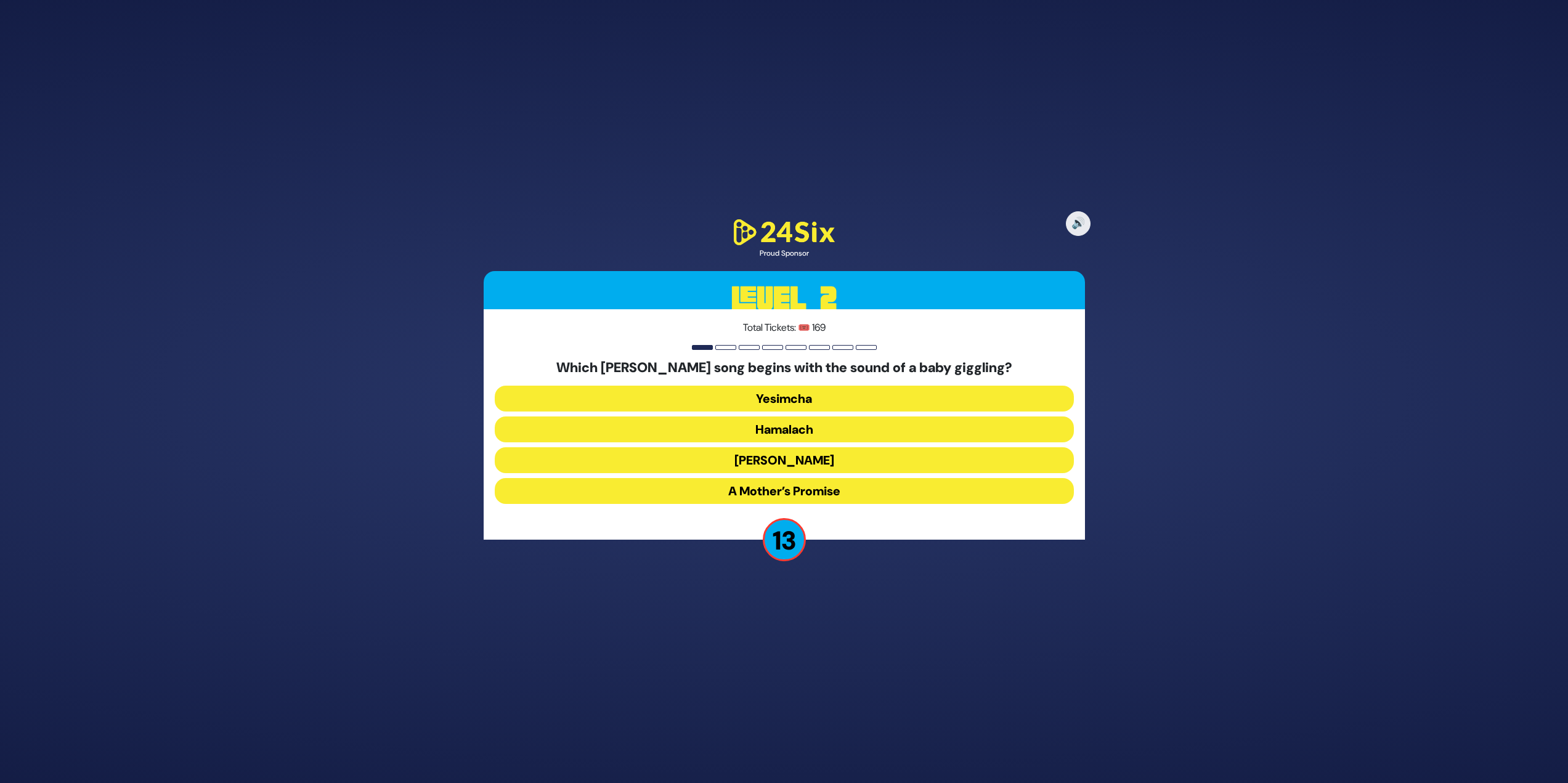
click at [842, 392] on button "Yesimcha" at bounding box center [785, 399] width 579 height 26
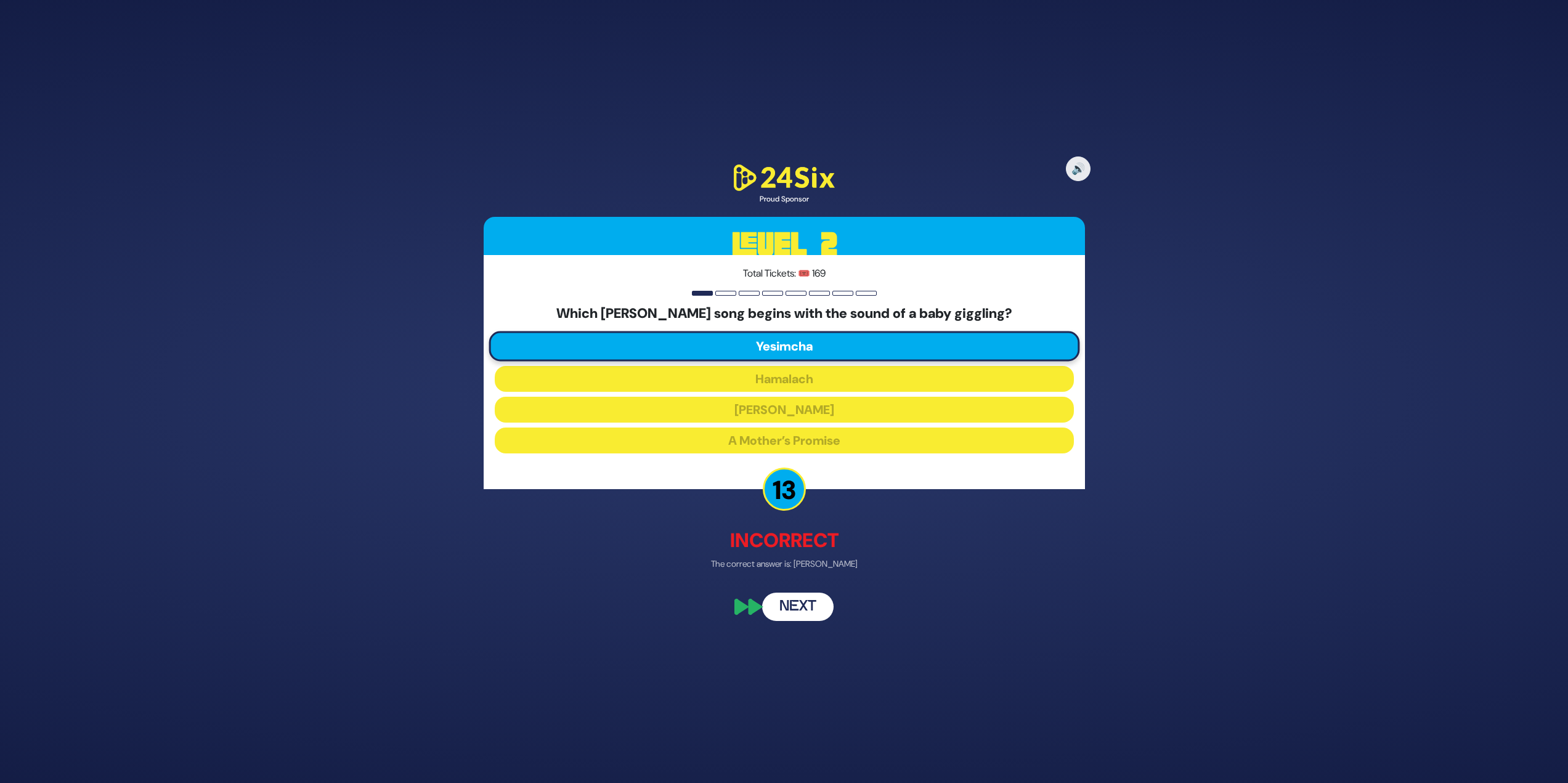
click at [788, 607] on button "Next" at bounding box center [798, 607] width 71 height 28
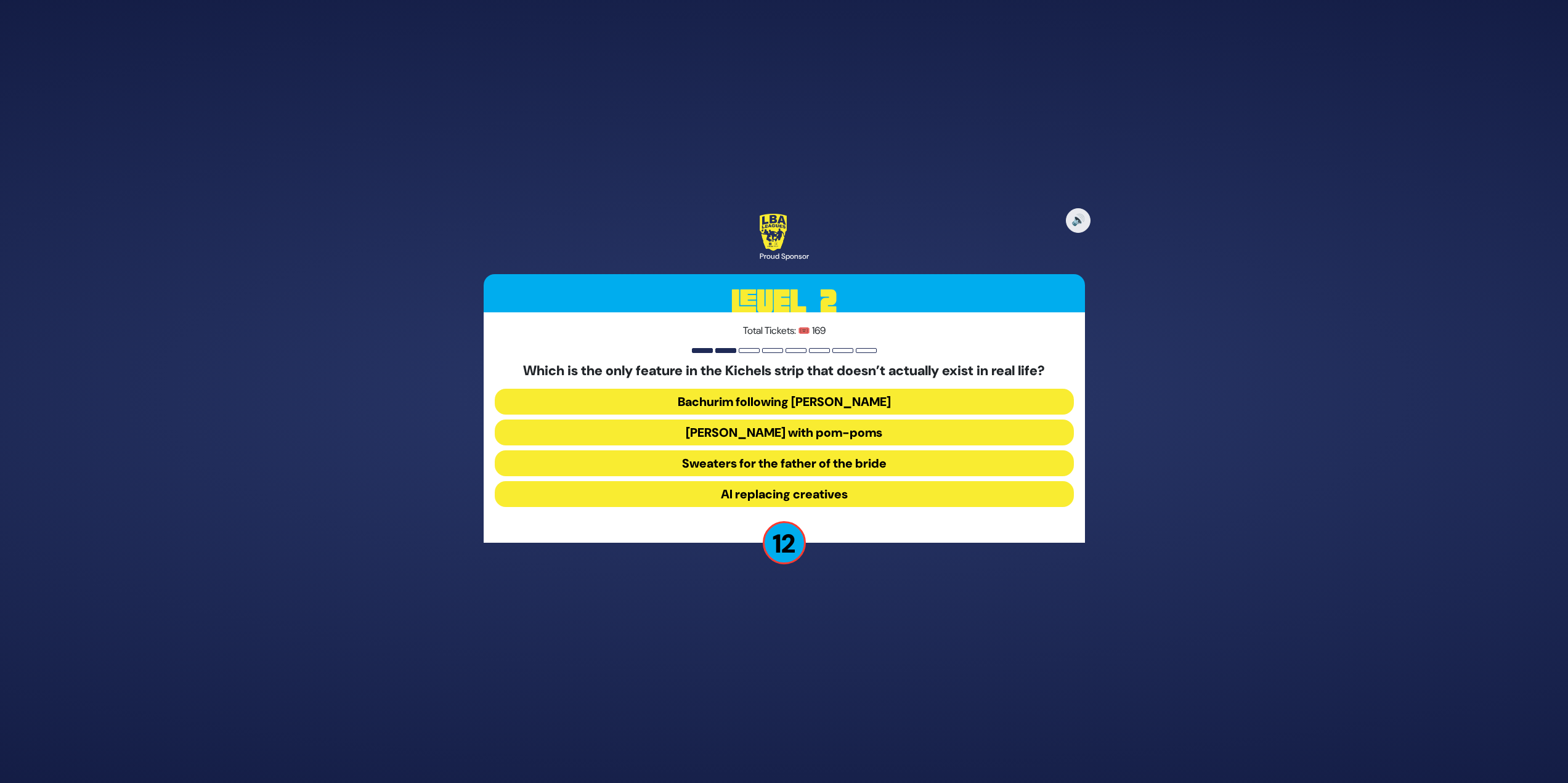
click at [917, 424] on button "[PERSON_NAME] with pom-poms" at bounding box center [785, 433] width 579 height 26
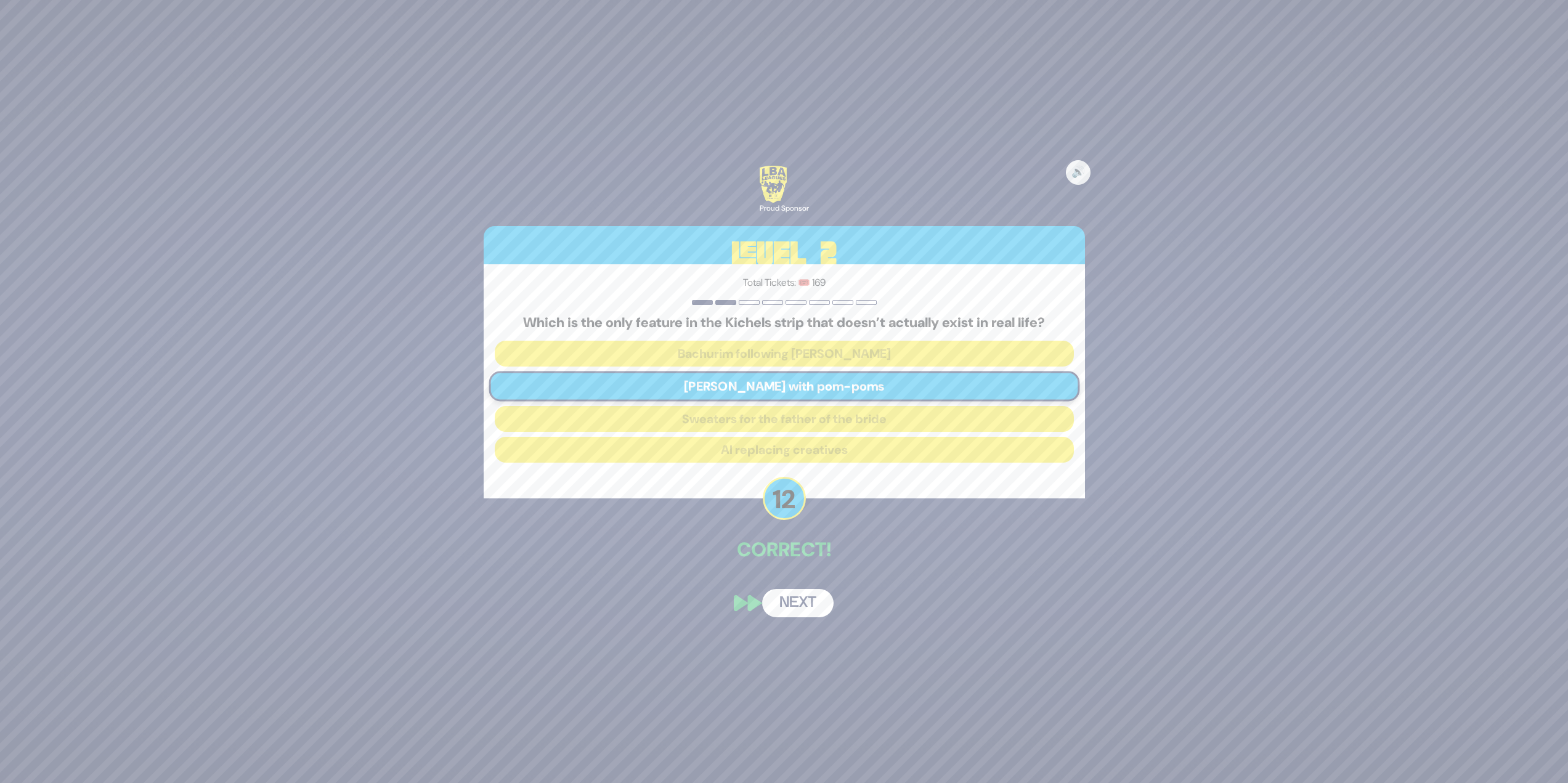
click at [768, 605] on button "Next" at bounding box center [798, 603] width 71 height 28
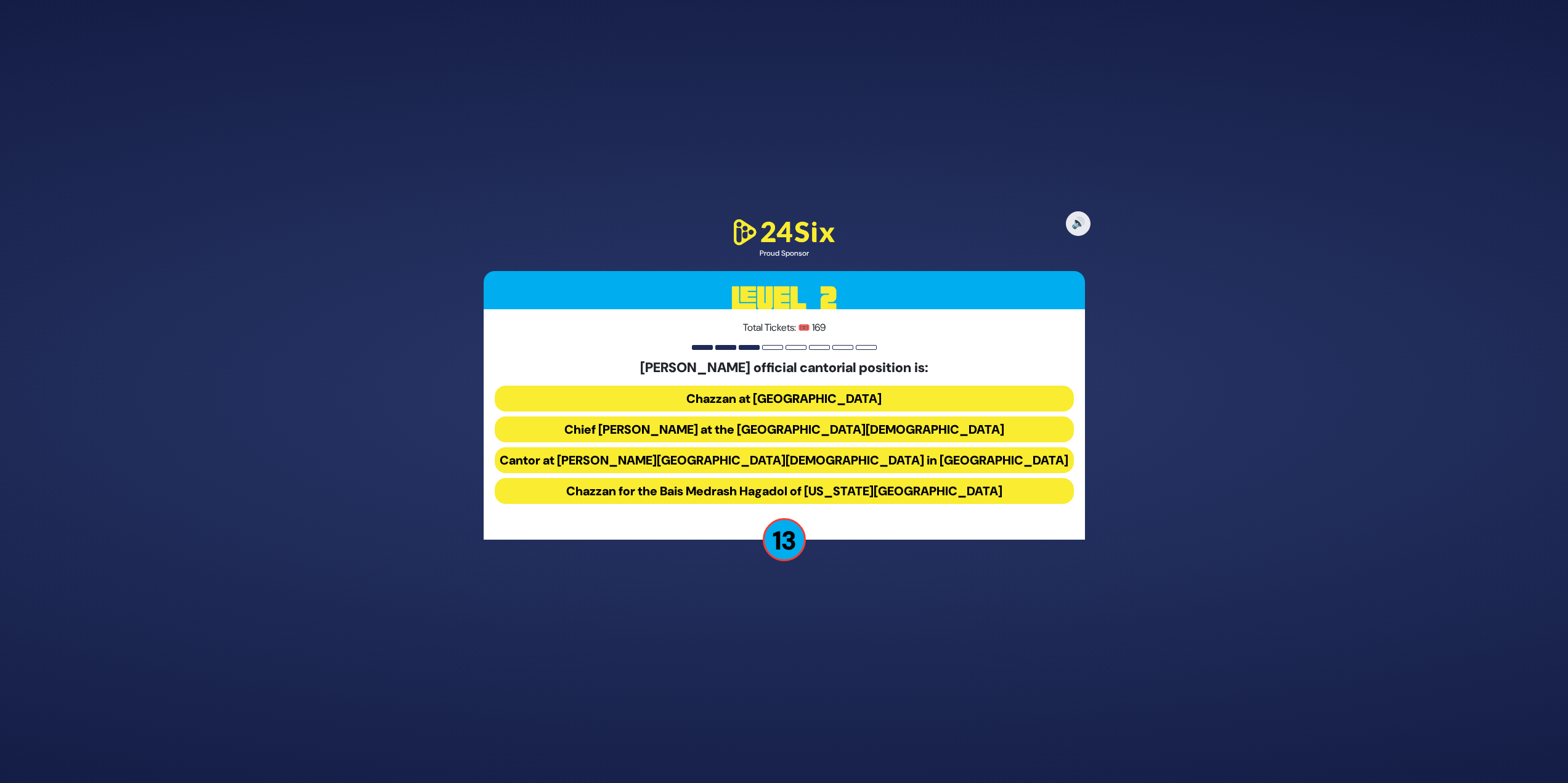
click at [856, 439] on button "Chief [PERSON_NAME] at the [GEOGRAPHIC_DATA][DEMOGRAPHIC_DATA]" at bounding box center [785, 429] width 579 height 26
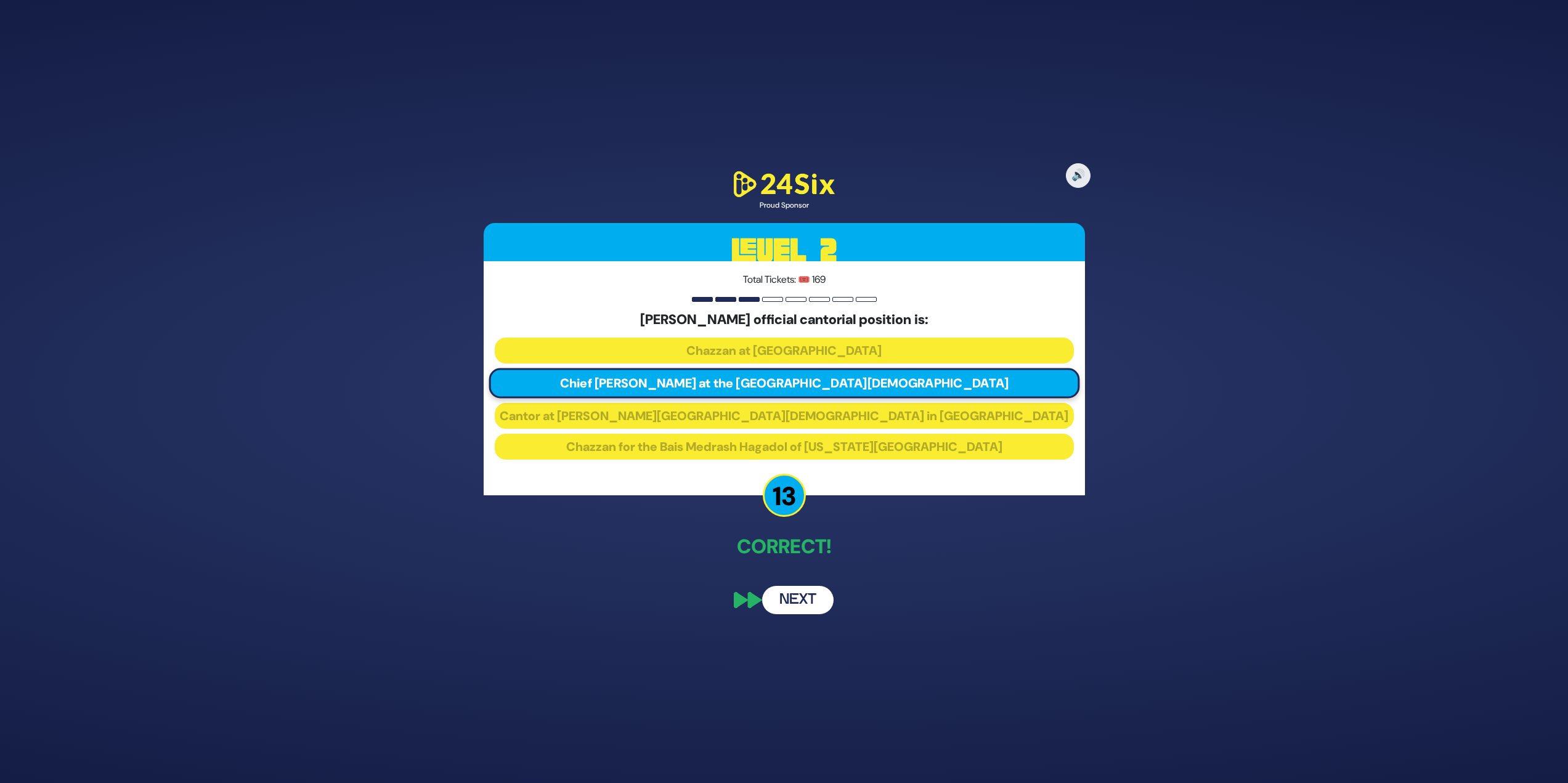
click at [791, 590] on button "Next" at bounding box center [798, 599] width 71 height 28
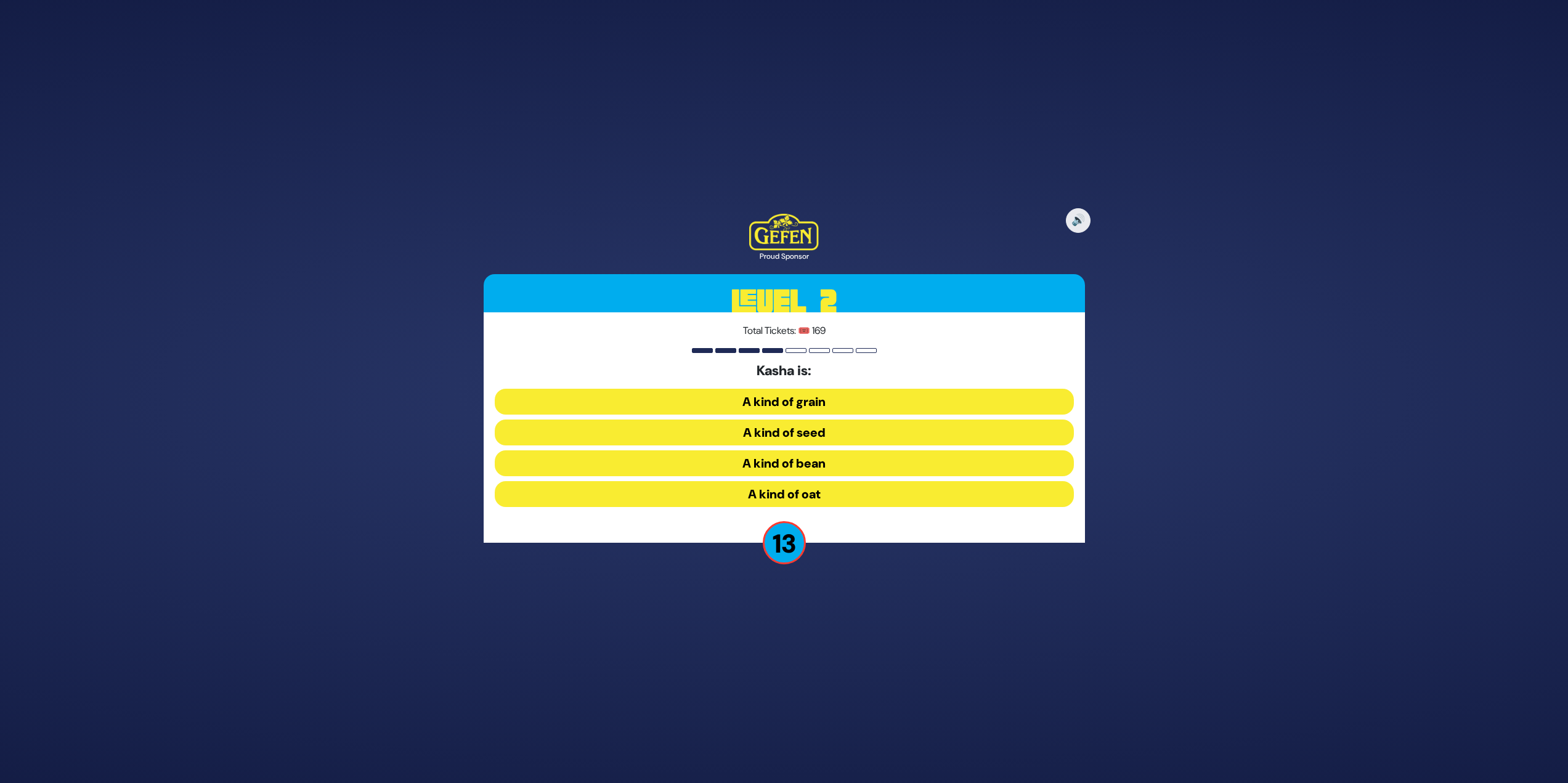
click at [864, 424] on button "A kind of seed" at bounding box center [785, 433] width 579 height 26
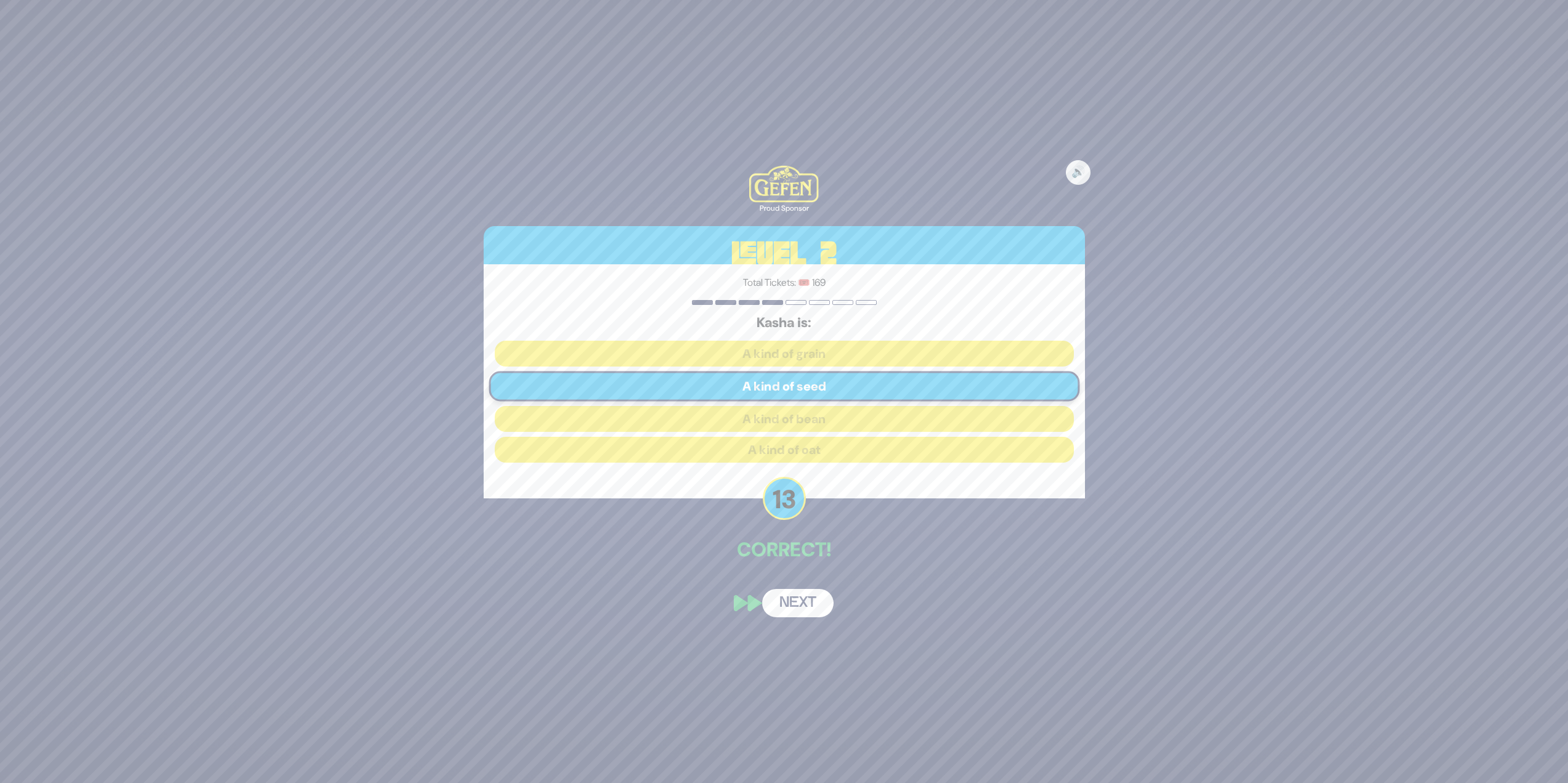
click at [800, 601] on button "Next" at bounding box center [798, 603] width 71 height 28
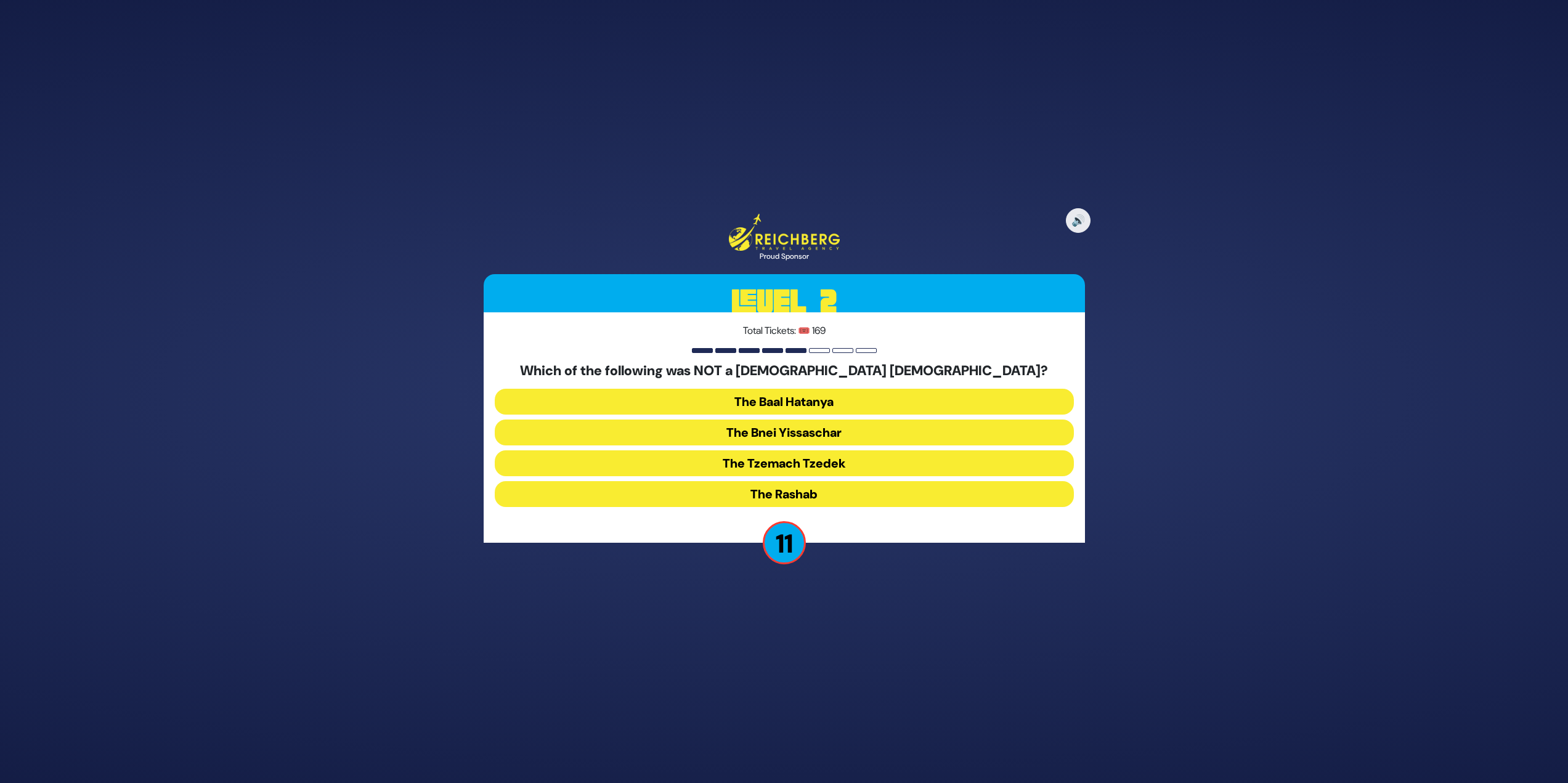
click at [885, 430] on button "The Bnei Yissaschar" at bounding box center [785, 433] width 579 height 26
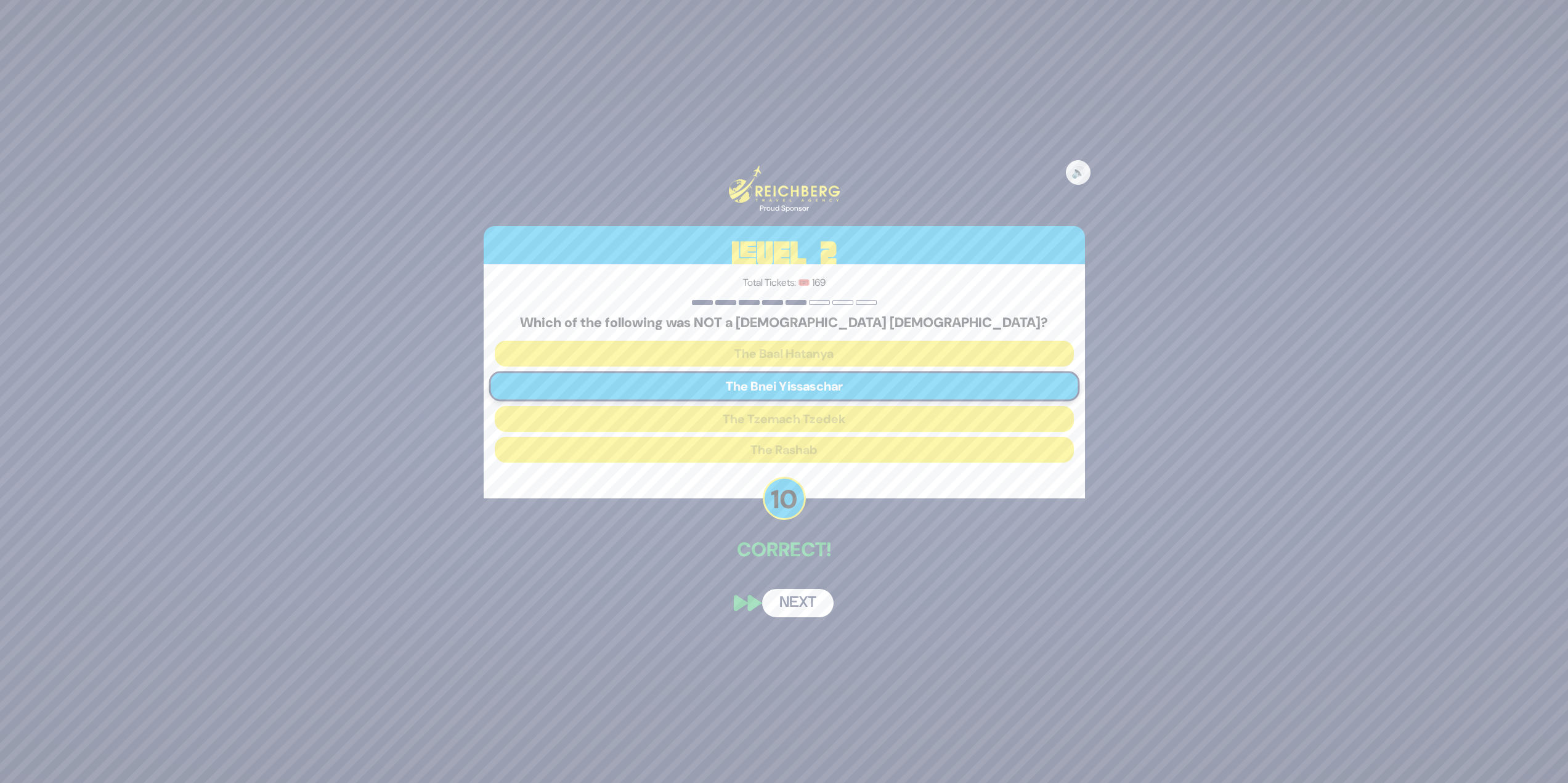
click at [822, 588] on div "🔊 Proud Sponsor Level 2 Total Tickets: 🎟️ 169 Which of the following was NOT a …" at bounding box center [784, 392] width 631 height 481
click at [817, 597] on button "Next" at bounding box center [798, 603] width 71 height 28
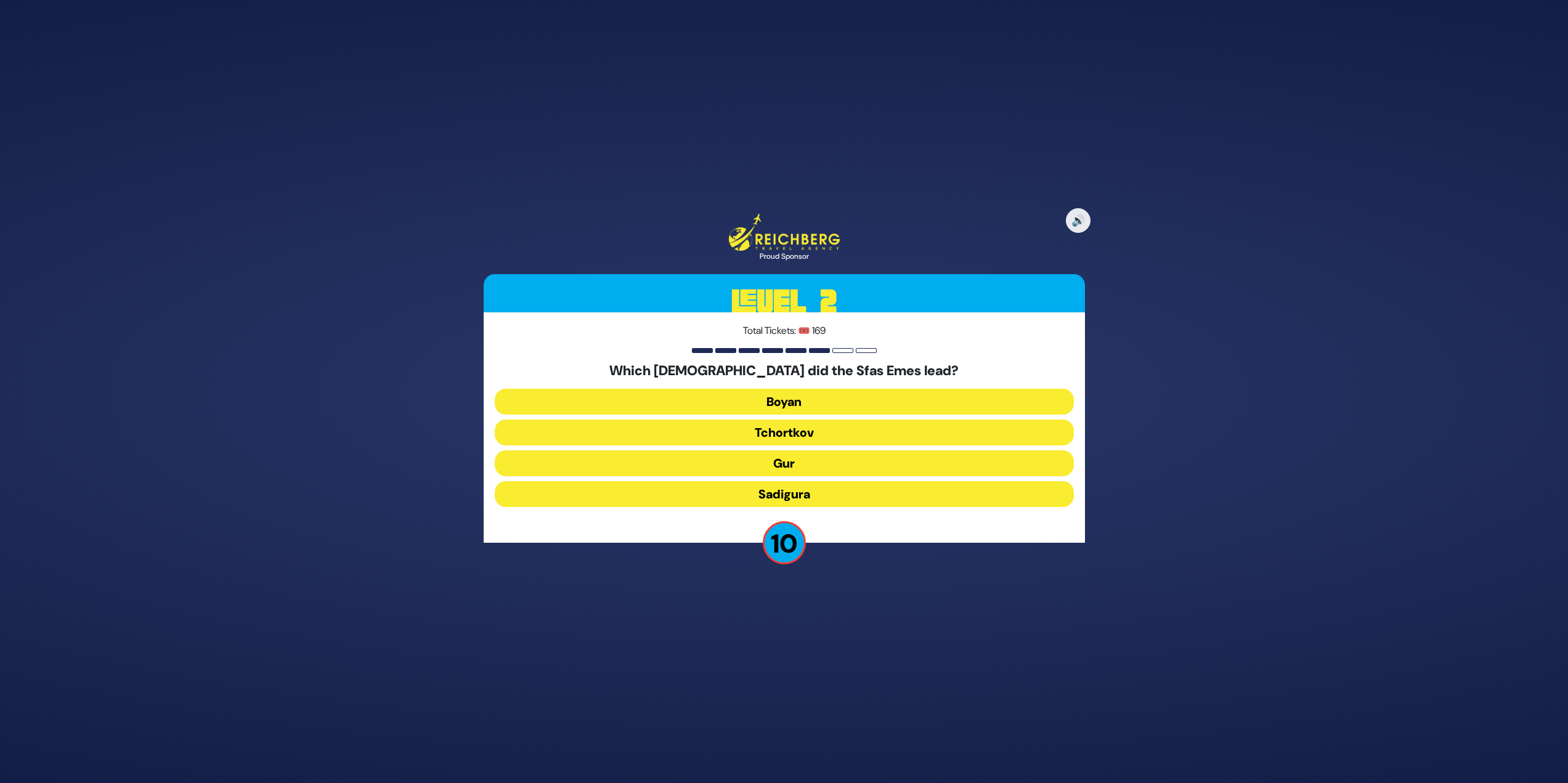
click at [749, 456] on button "Gur" at bounding box center [785, 463] width 579 height 26
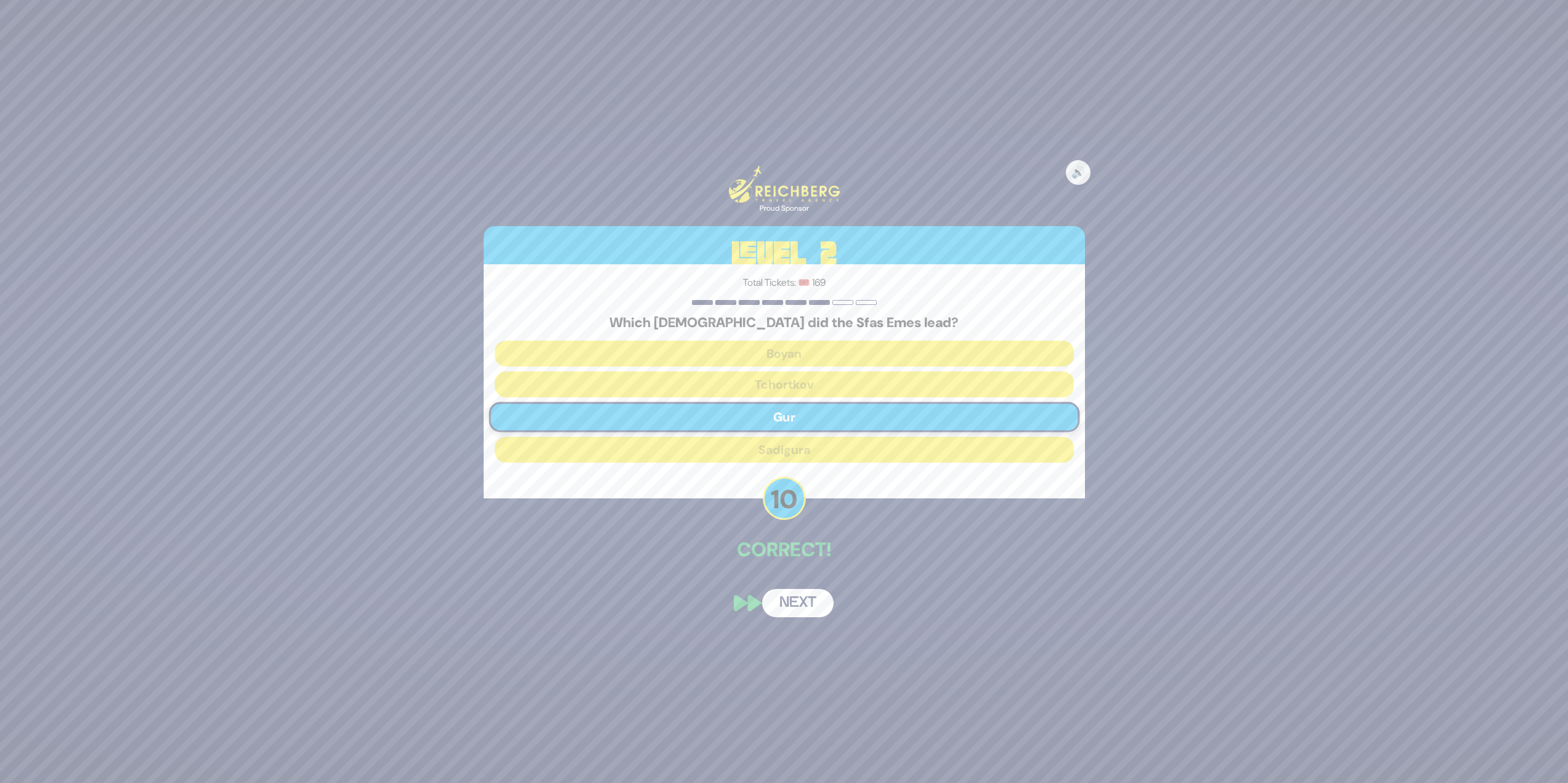
click at [832, 602] on button "Next" at bounding box center [798, 603] width 71 height 28
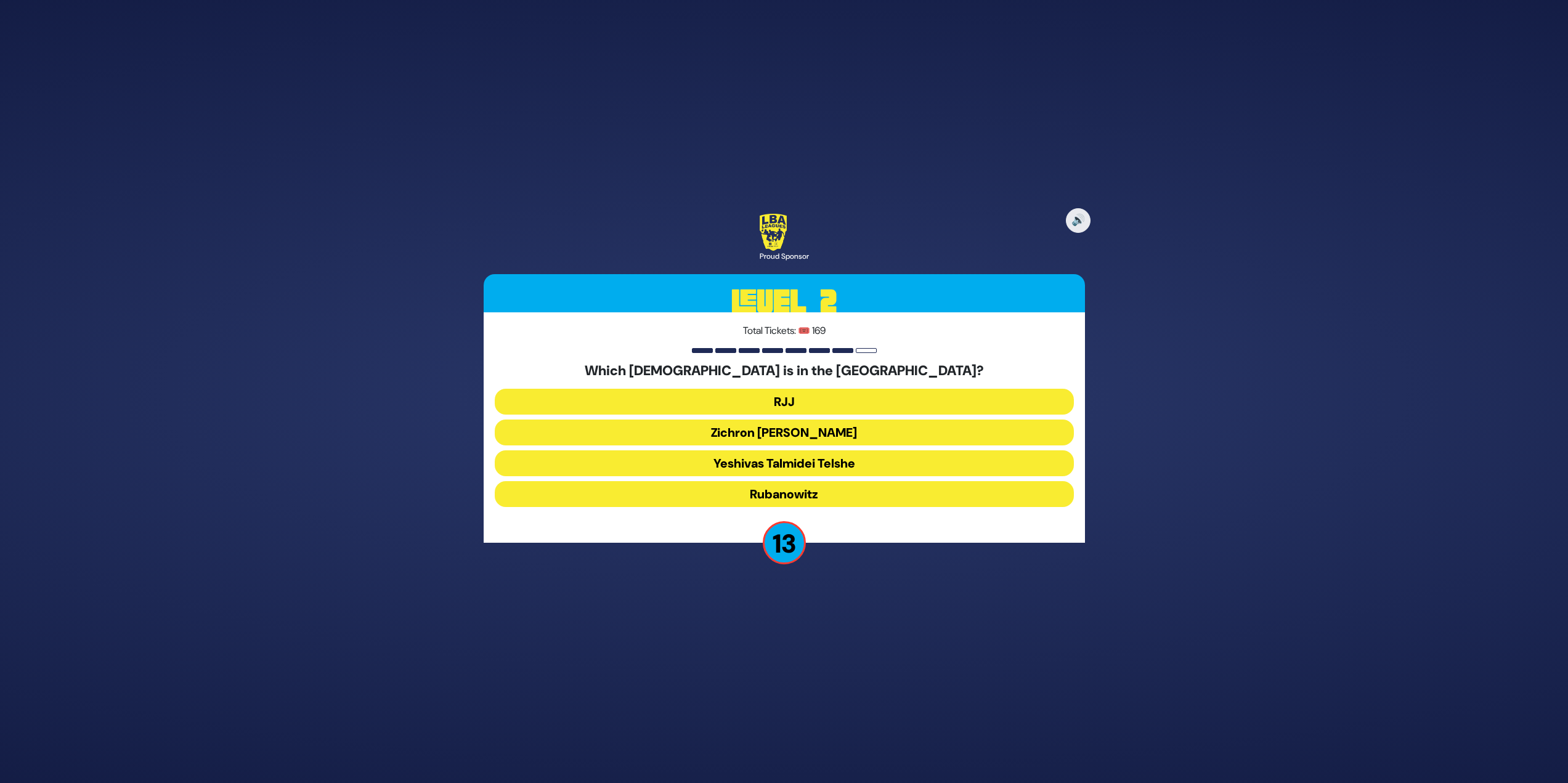
click at [819, 457] on button "Yeshivas Talmidei Telshe" at bounding box center [785, 463] width 579 height 26
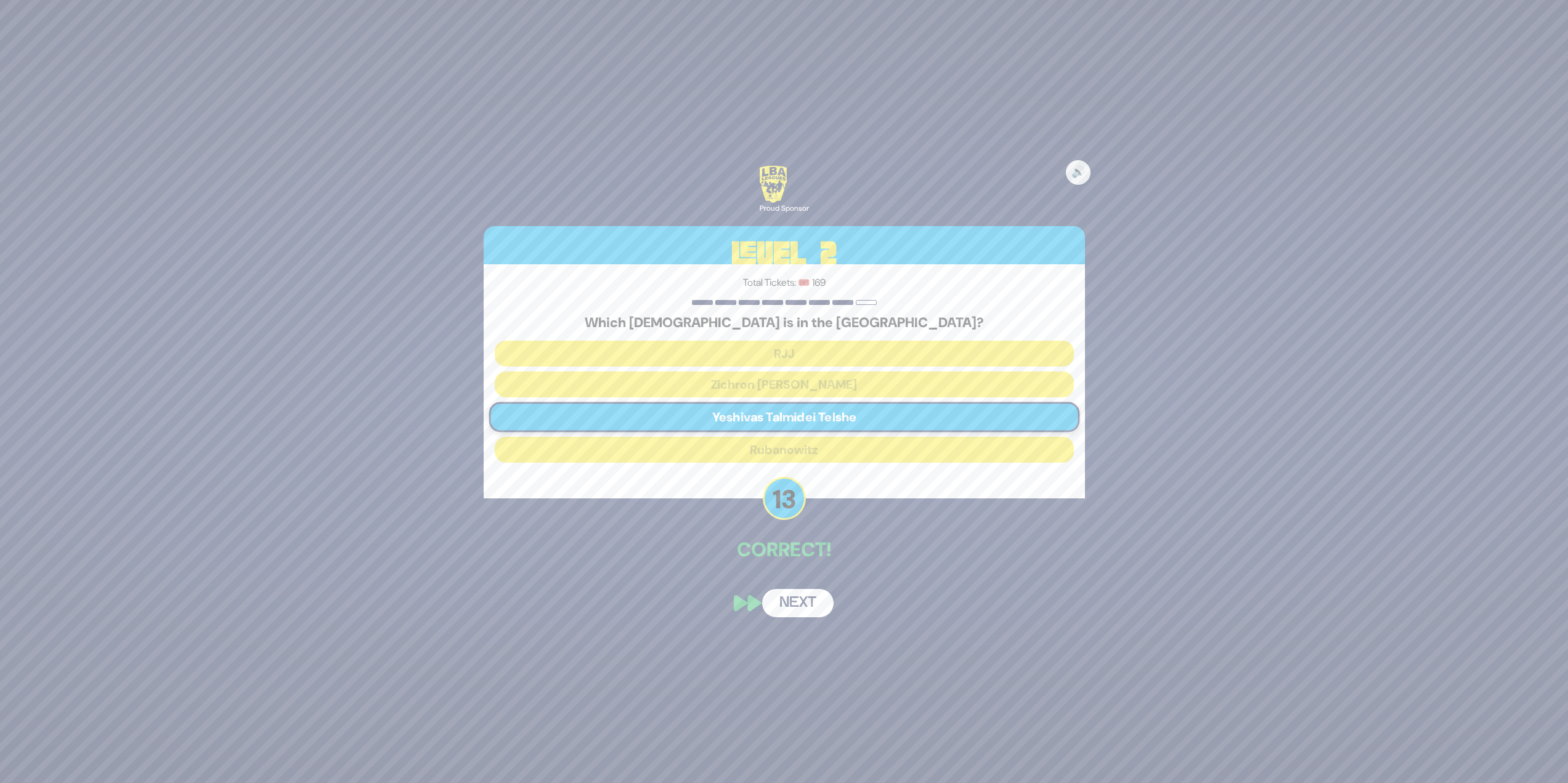
click at [804, 601] on button "Next" at bounding box center [798, 603] width 71 height 28
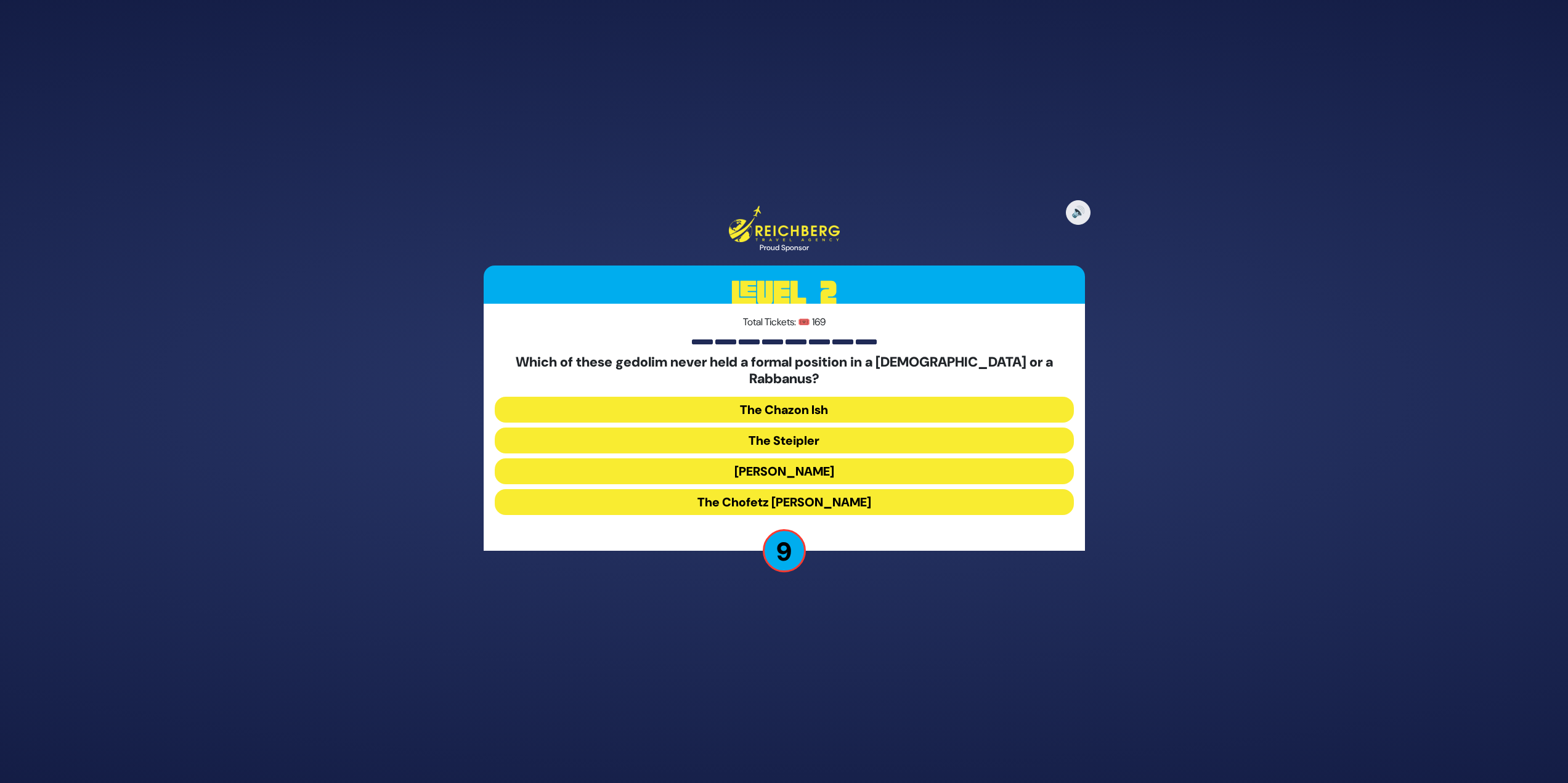
click at [821, 401] on button "The Chazon Ish" at bounding box center [785, 410] width 579 height 26
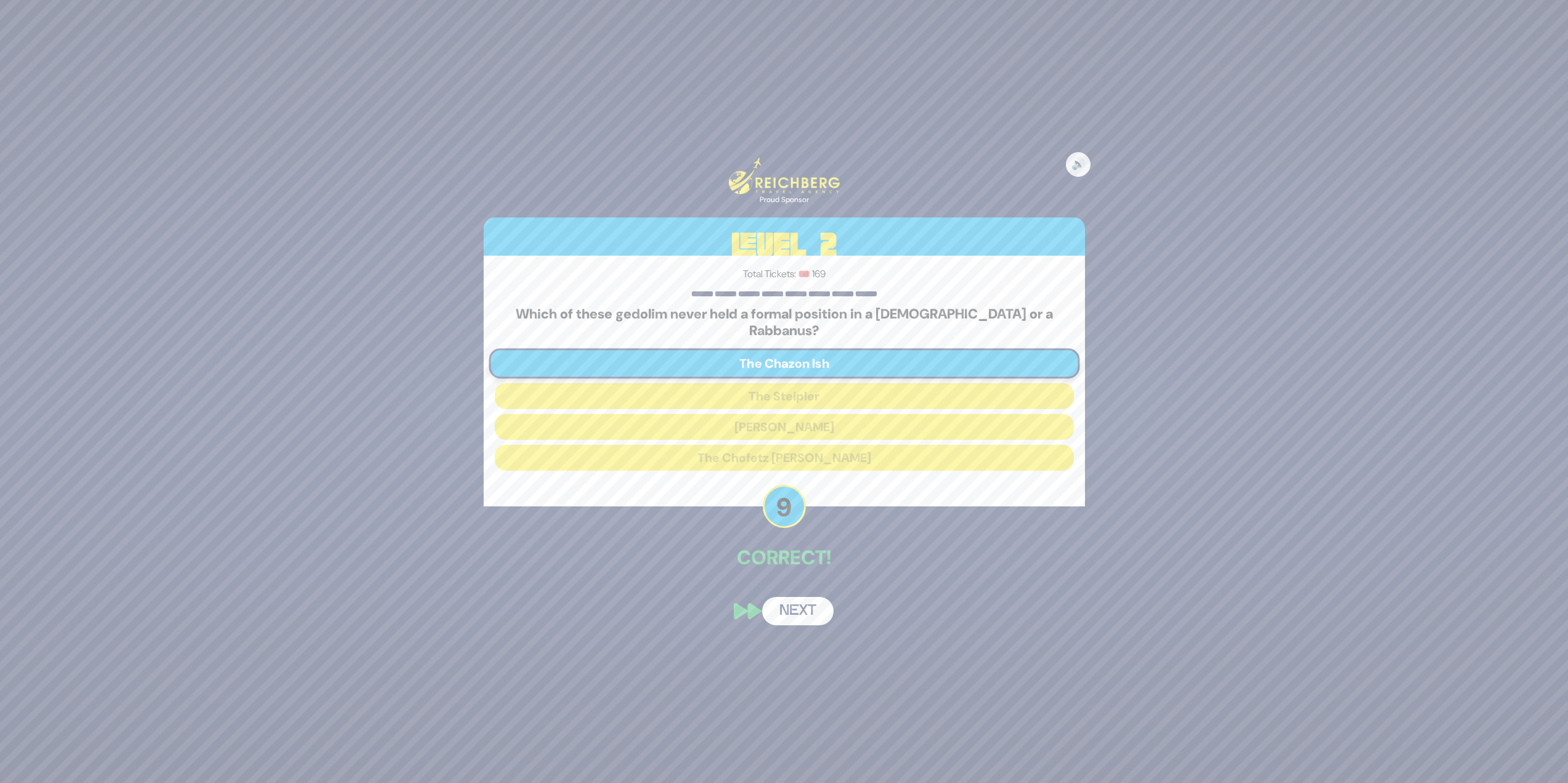
click at [802, 614] on button "Next" at bounding box center [798, 610] width 71 height 28
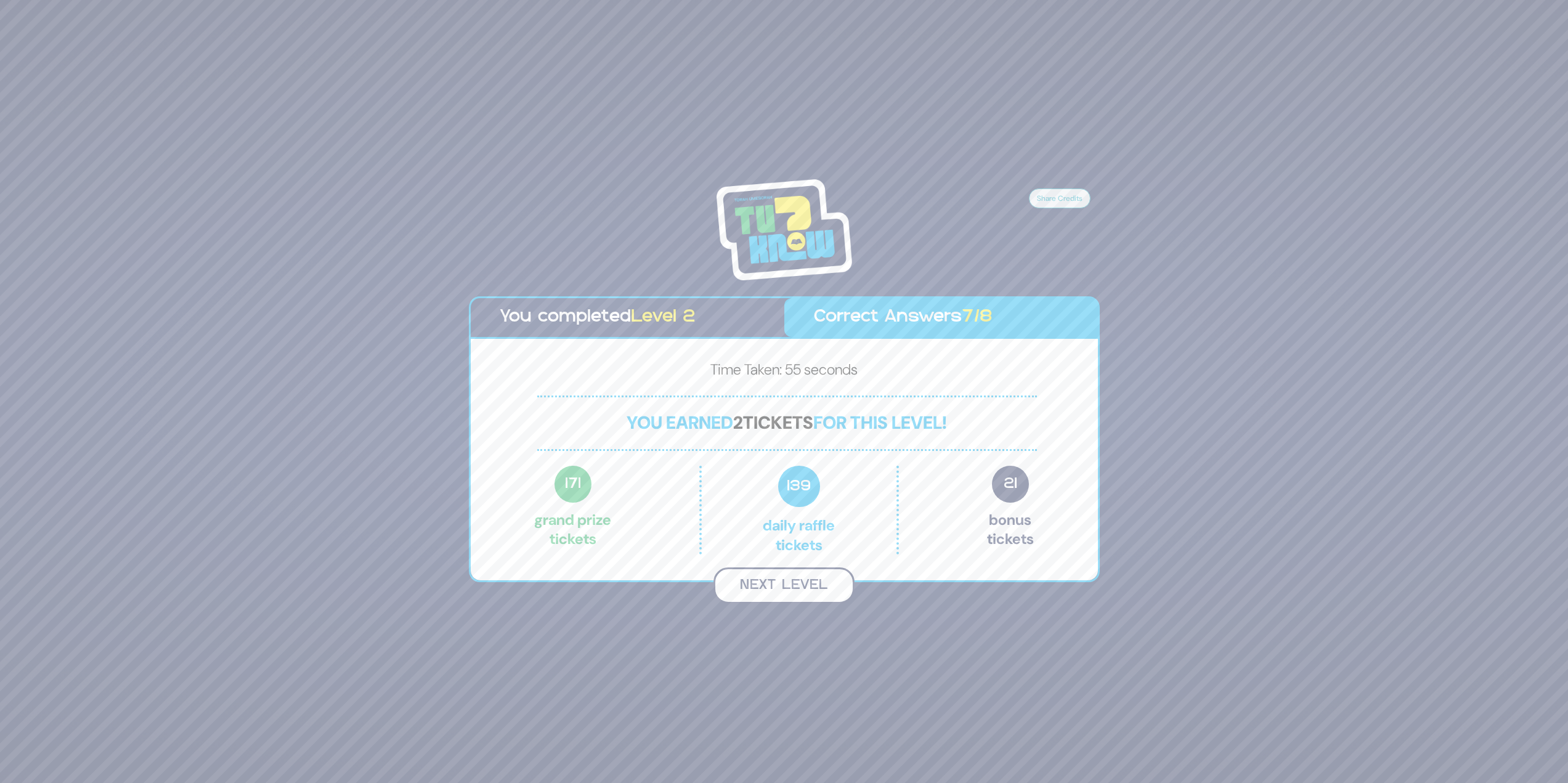
click at [795, 584] on button "Next Level" at bounding box center [784, 586] width 141 height 37
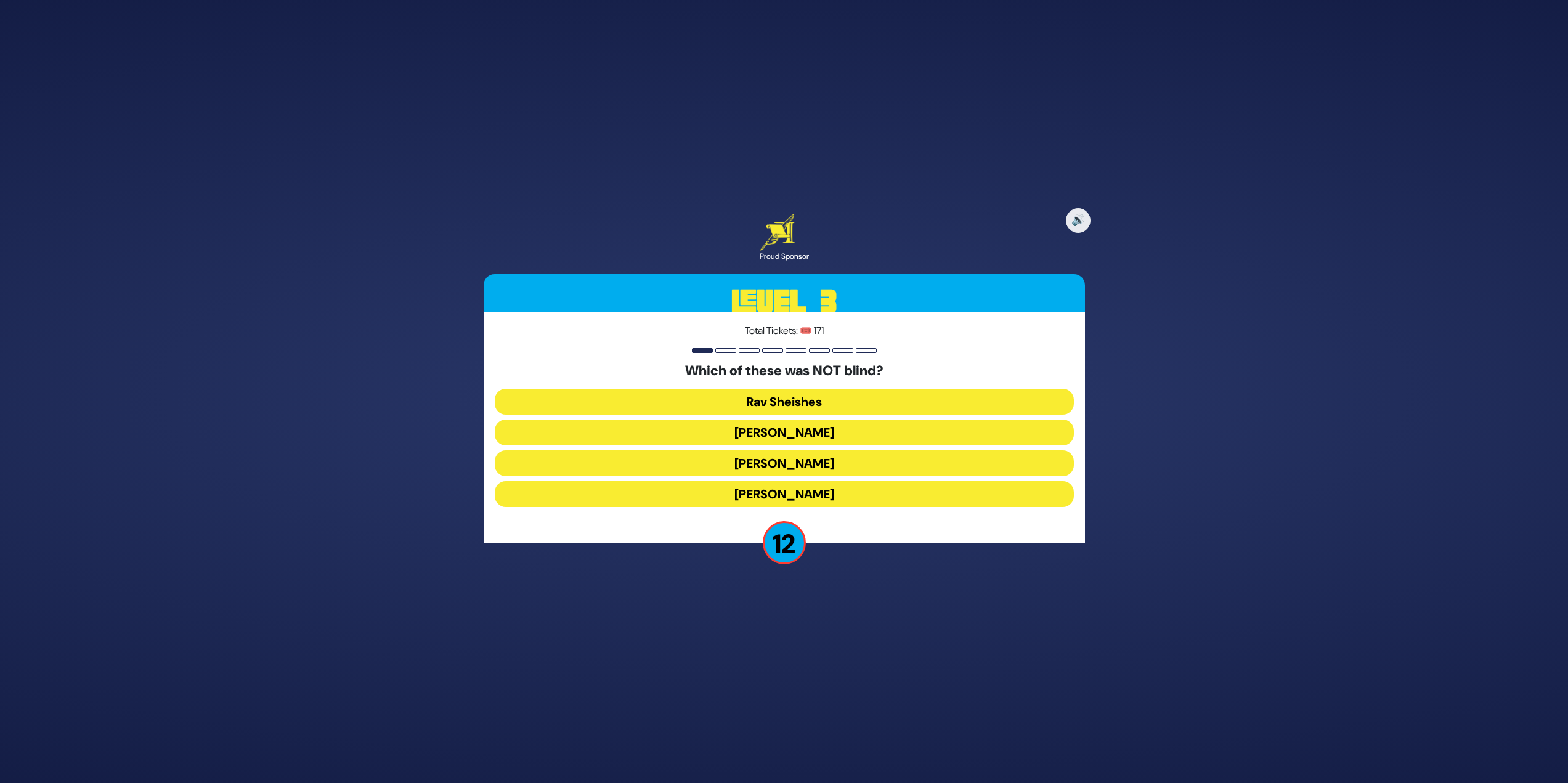
click at [863, 465] on button "[PERSON_NAME]" at bounding box center [785, 463] width 579 height 26
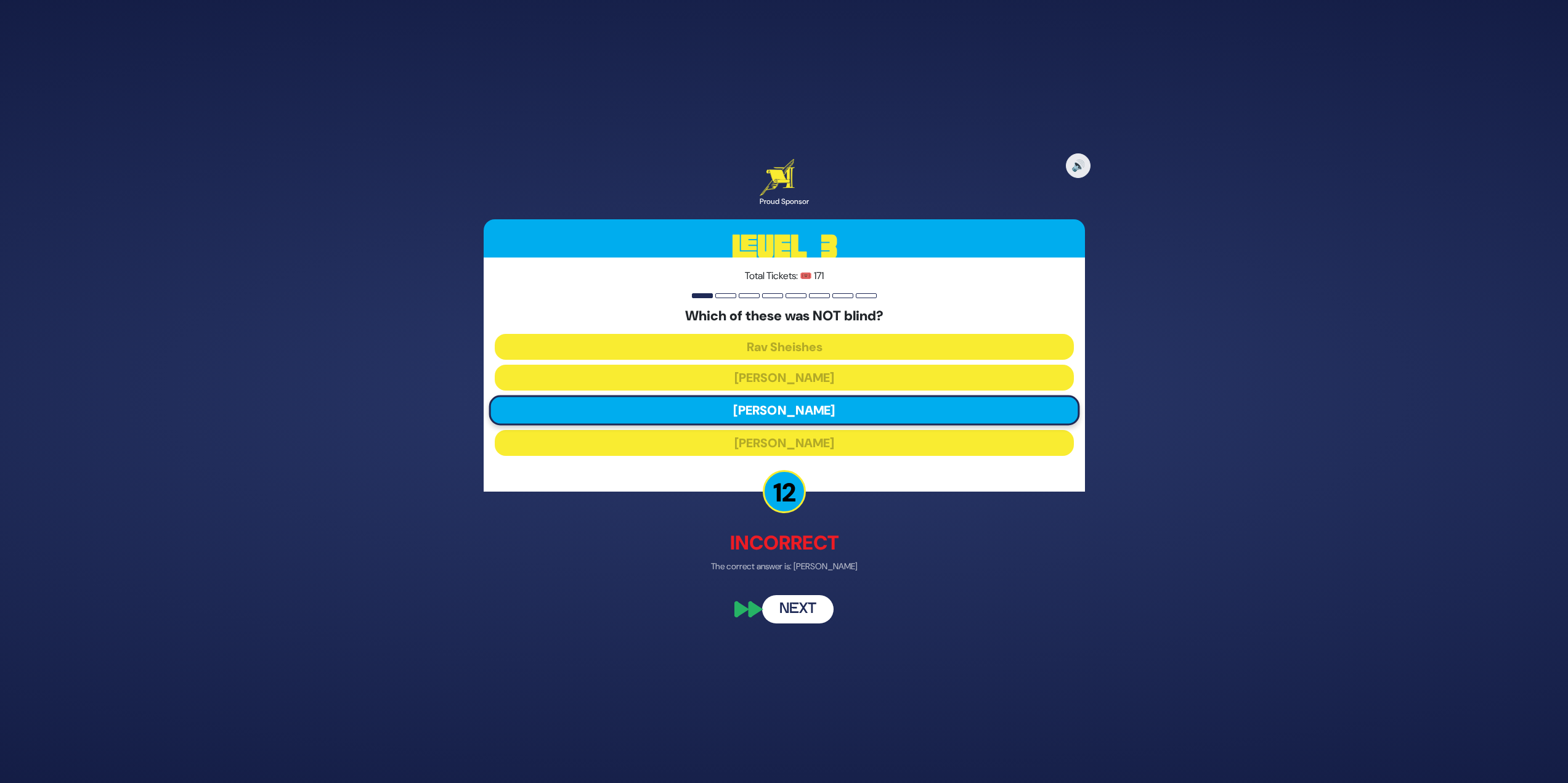
click at [811, 608] on button "Next" at bounding box center [798, 609] width 71 height 28
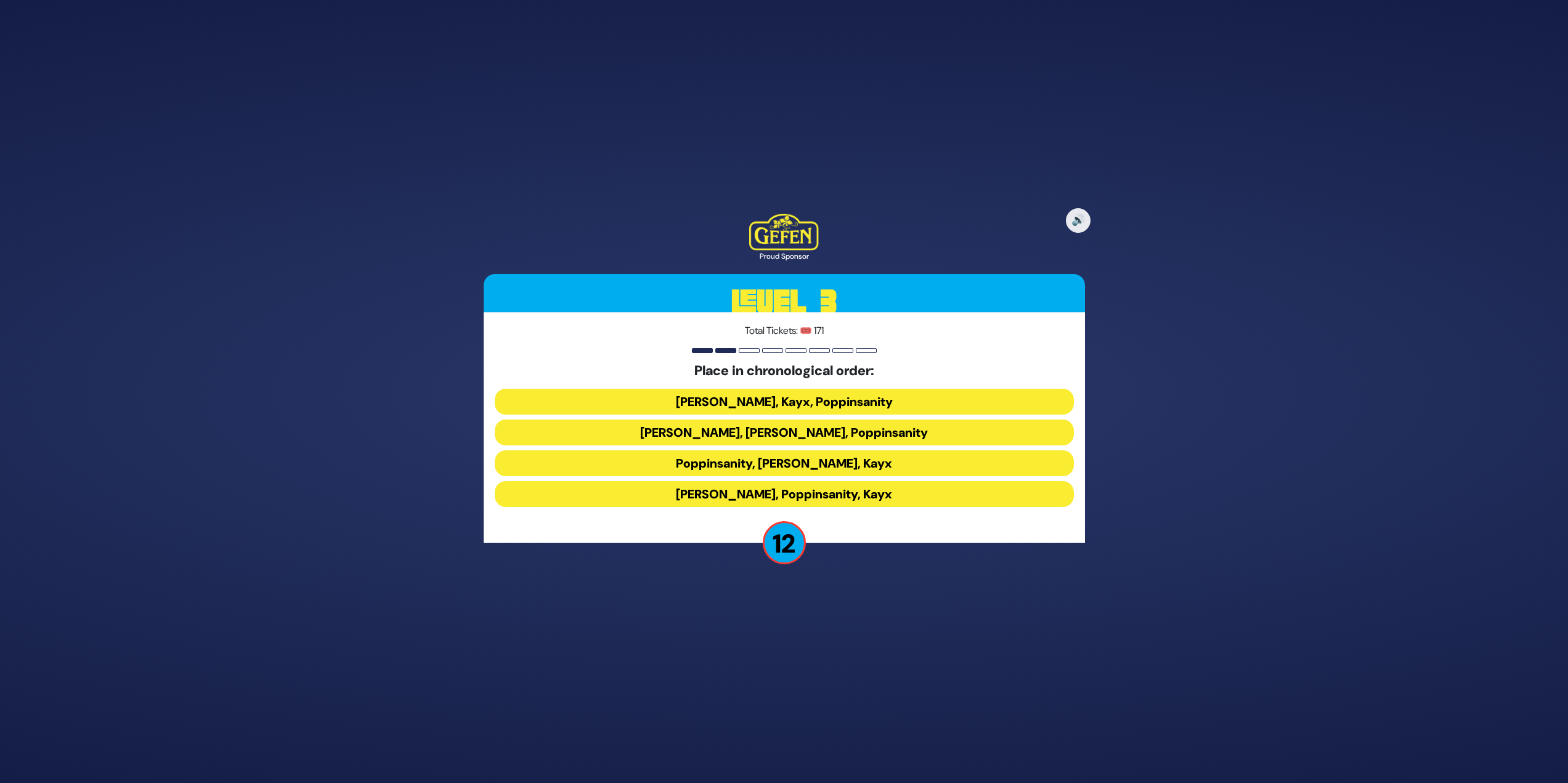
click at [825, 394] on button "[PERSON_NAME], Kayx, Poppinsanity" at bounding box center [785, 402] width 579 height 26
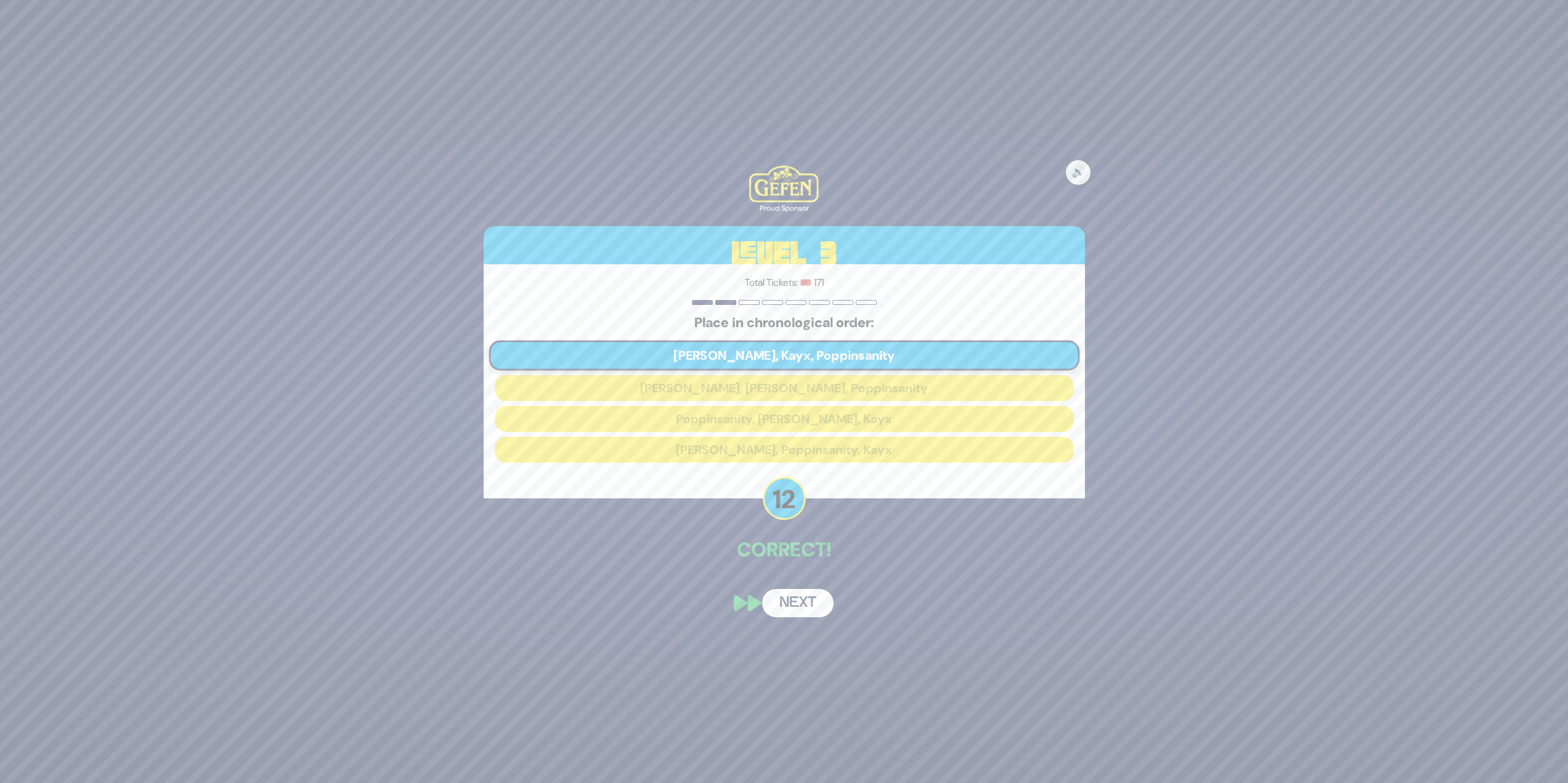
click at [813, 603] on button "Next" at bounding box center [798, 603] width 71 height 28
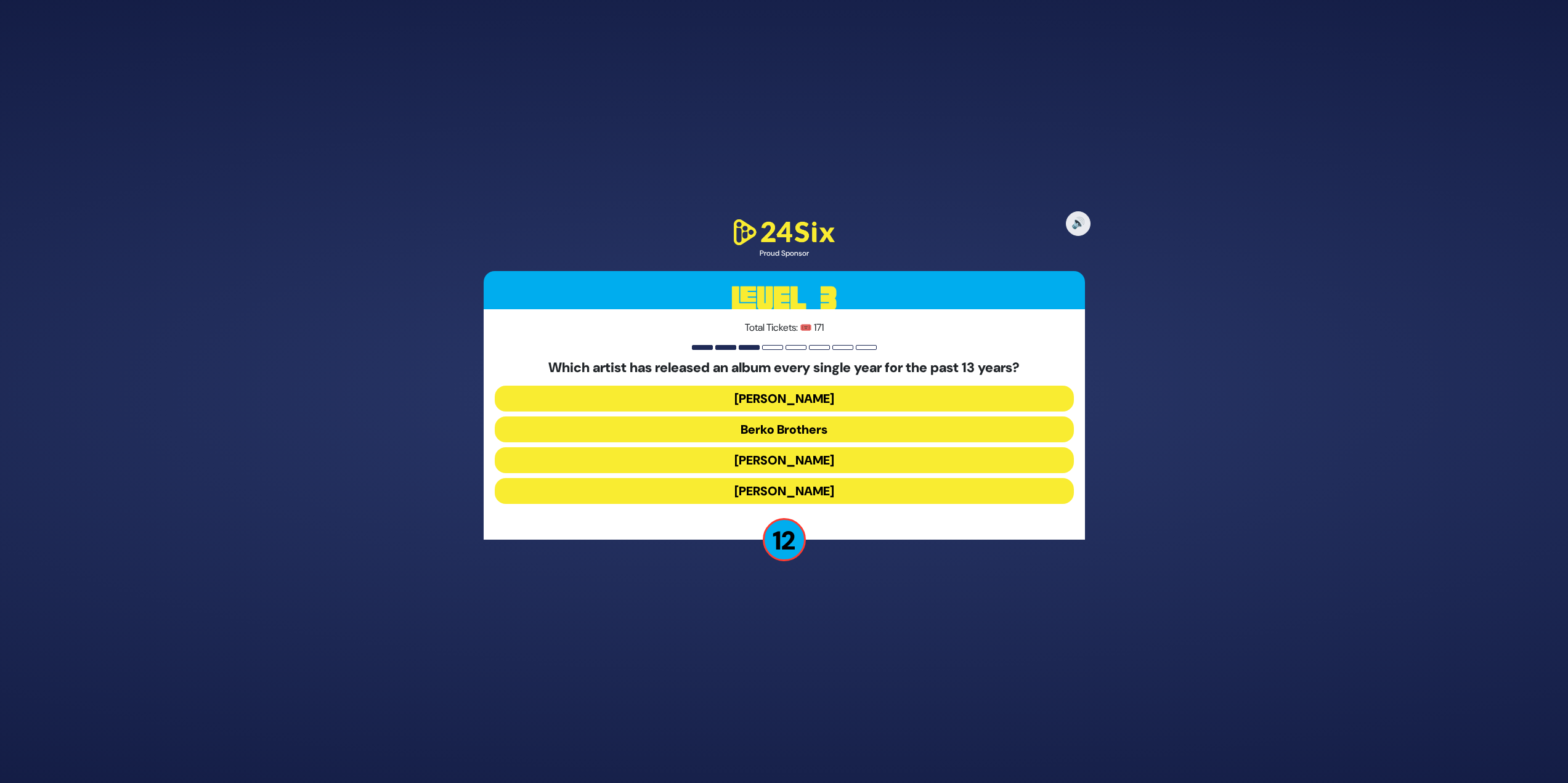
click at [806, 423] on button "Berko Brothers" at bounding box center [785, 429] width 579 height 26
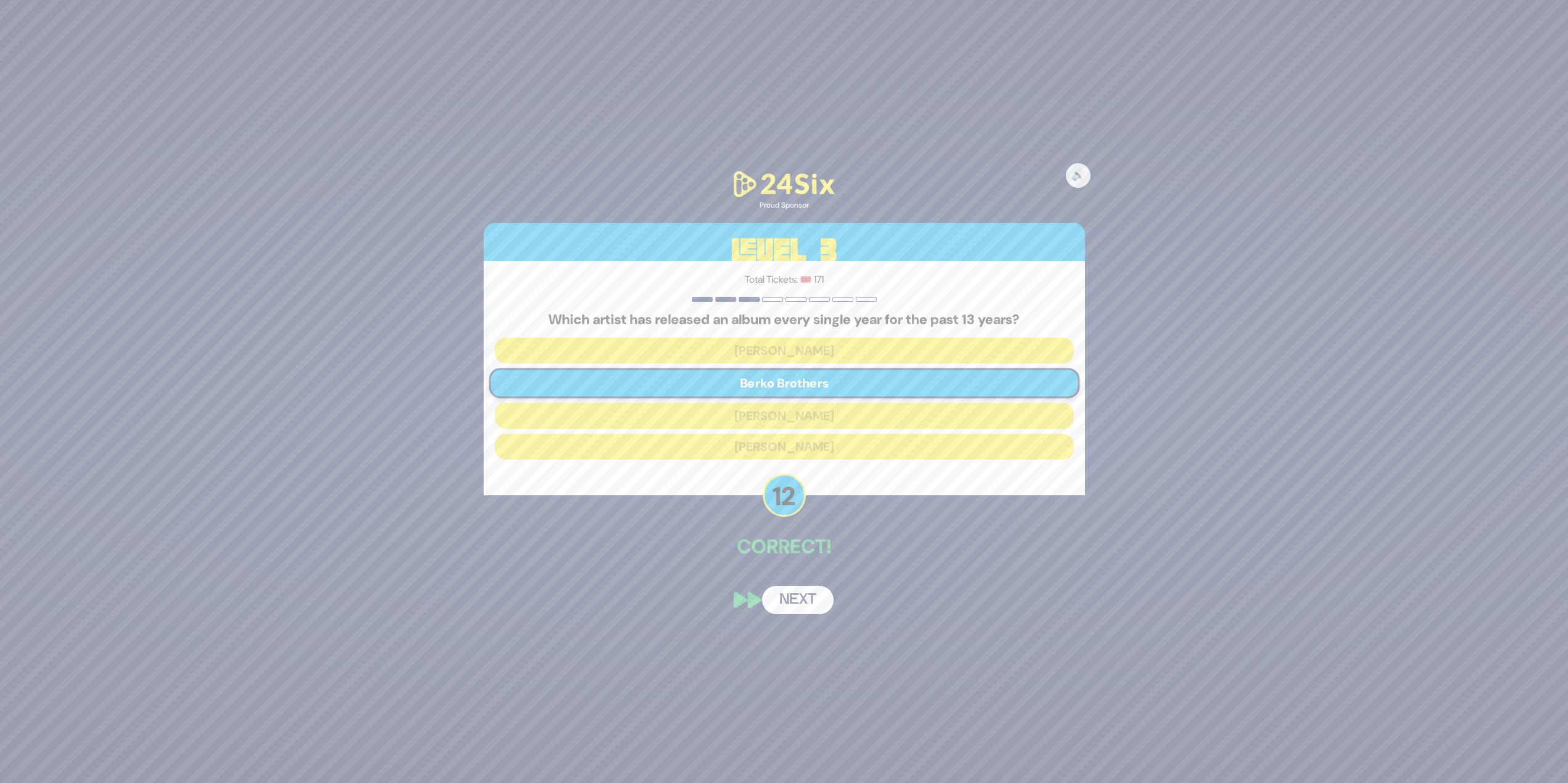
click at [800, 591] on button "Next" at bounding box center [798, 599] width 71 height 28
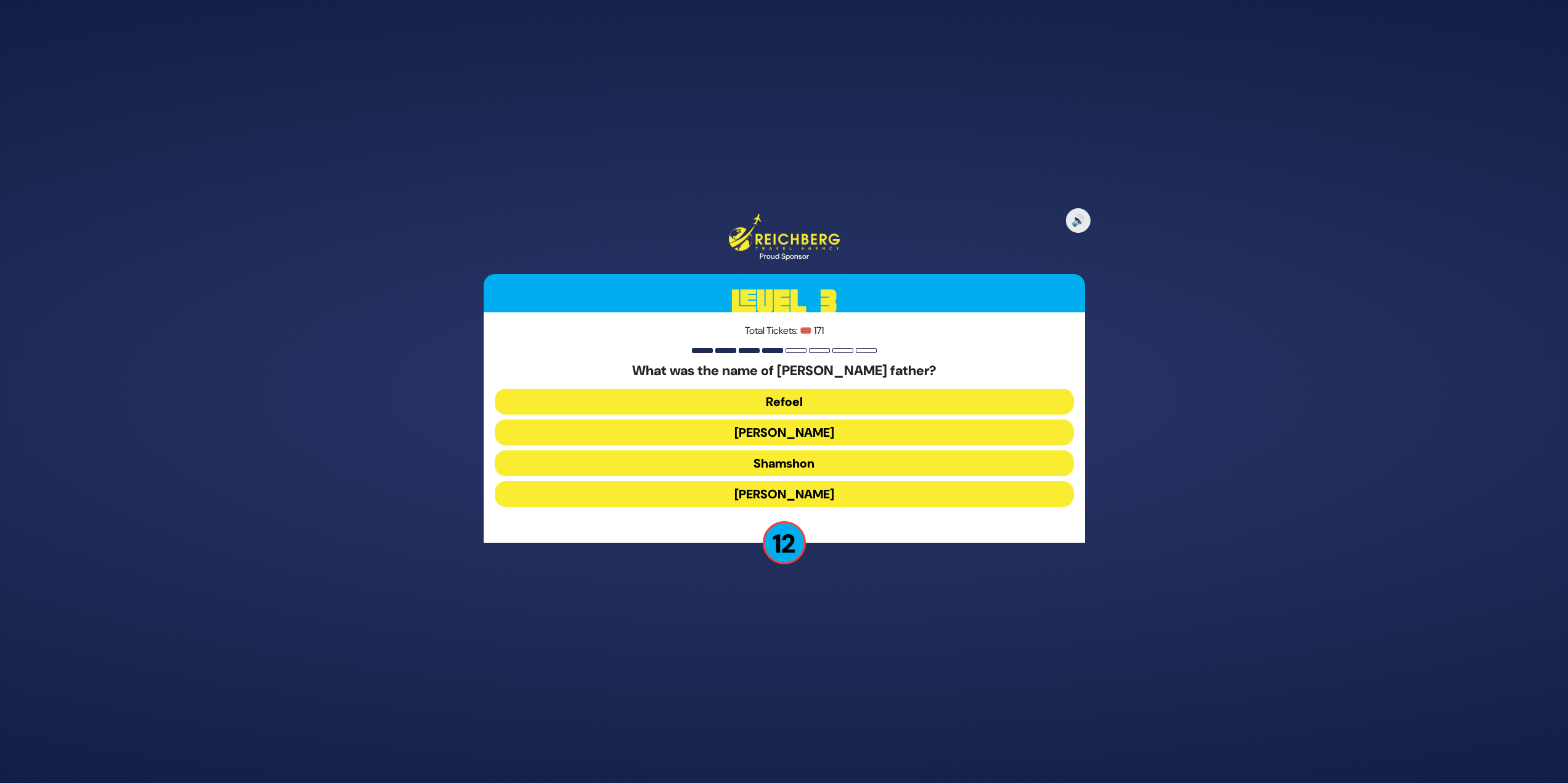
click at [832, 401] on button "Refoel" at bounding box center [785, 402] width 579 height 26
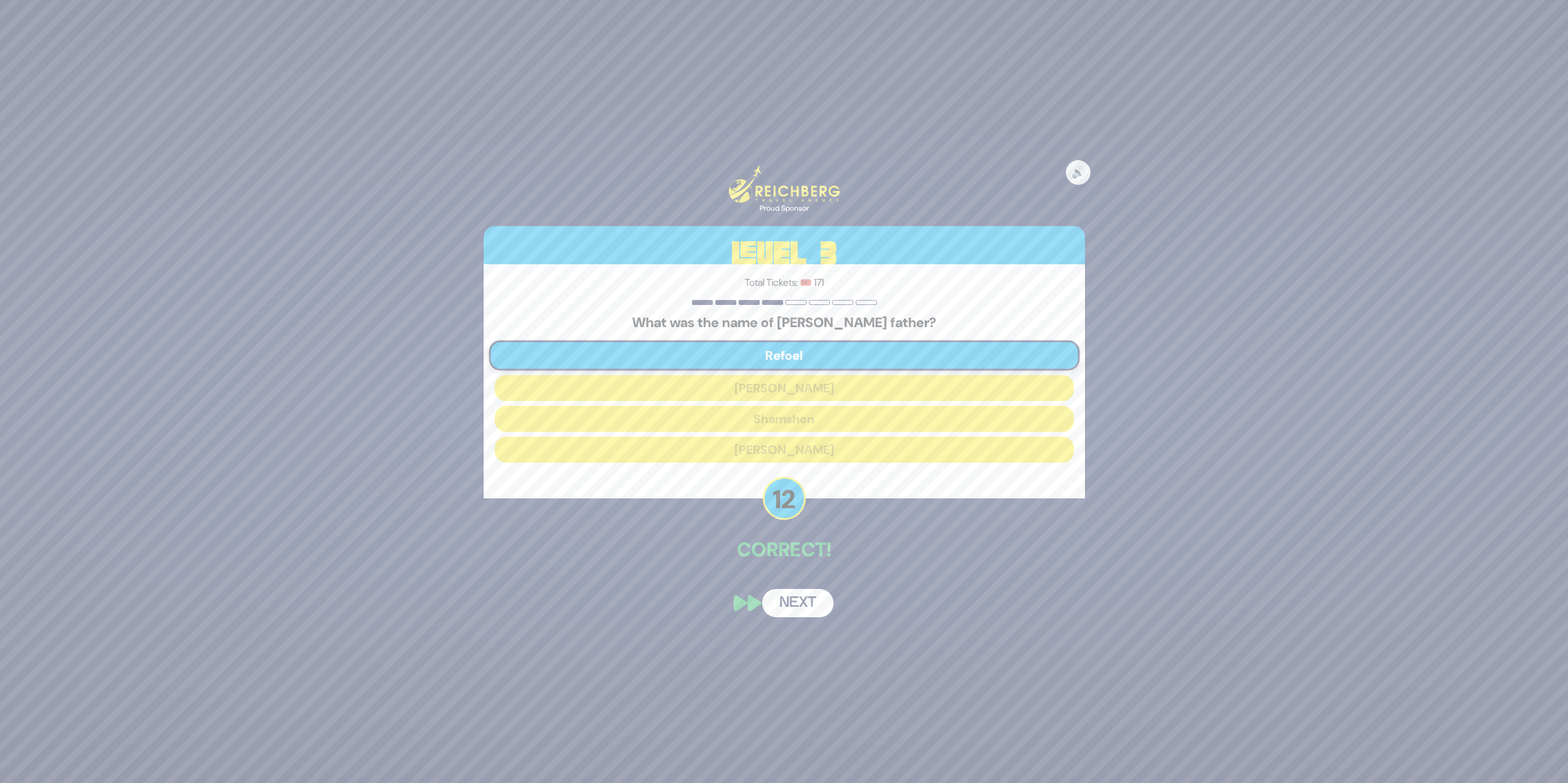
click at [798, 605] on button "Next" at bounding box center [798, 603] width 71 height 28
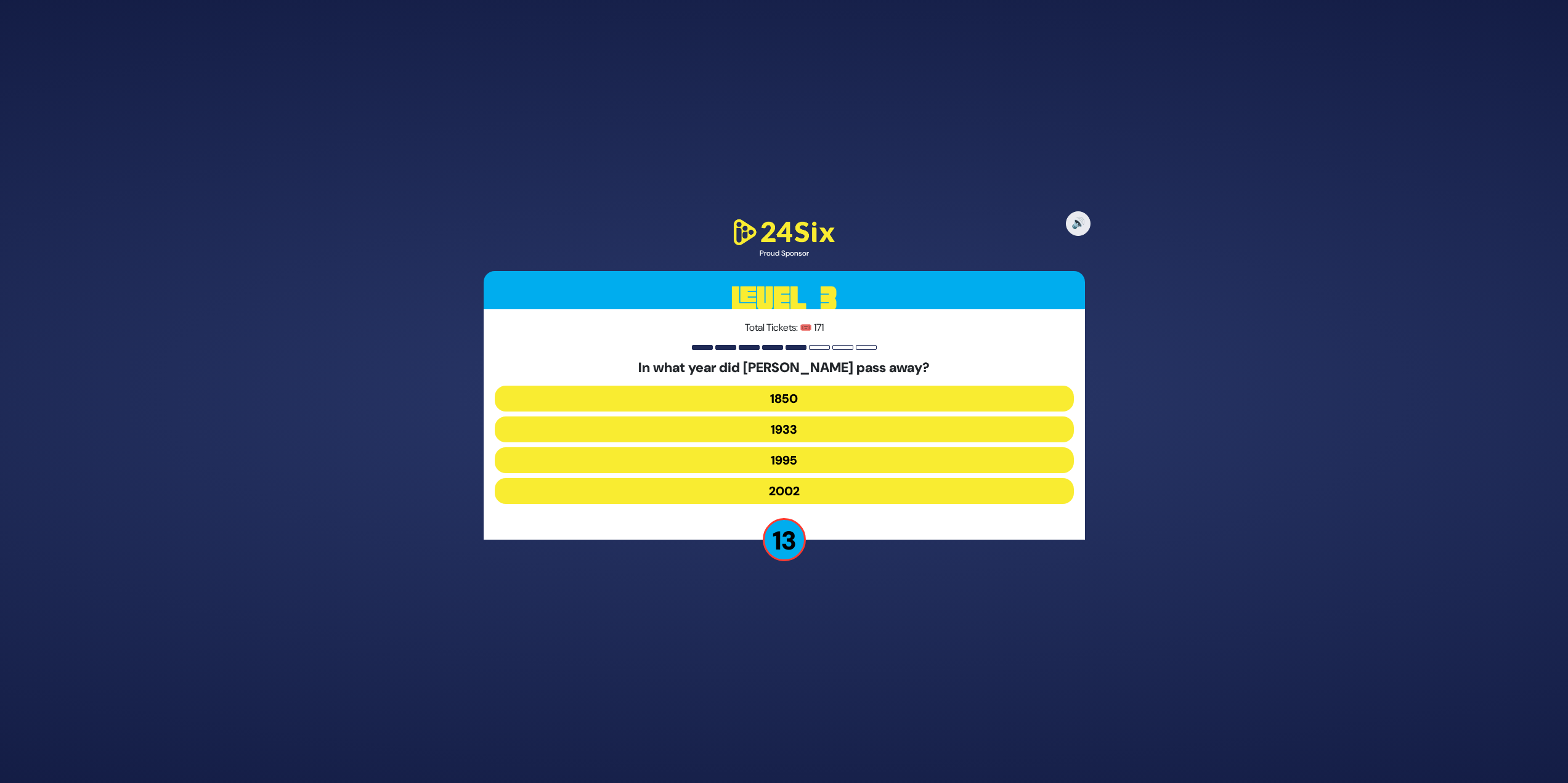
click at [882, 423] on button "1933" at bounding box center [785, 429] width 579 height 26
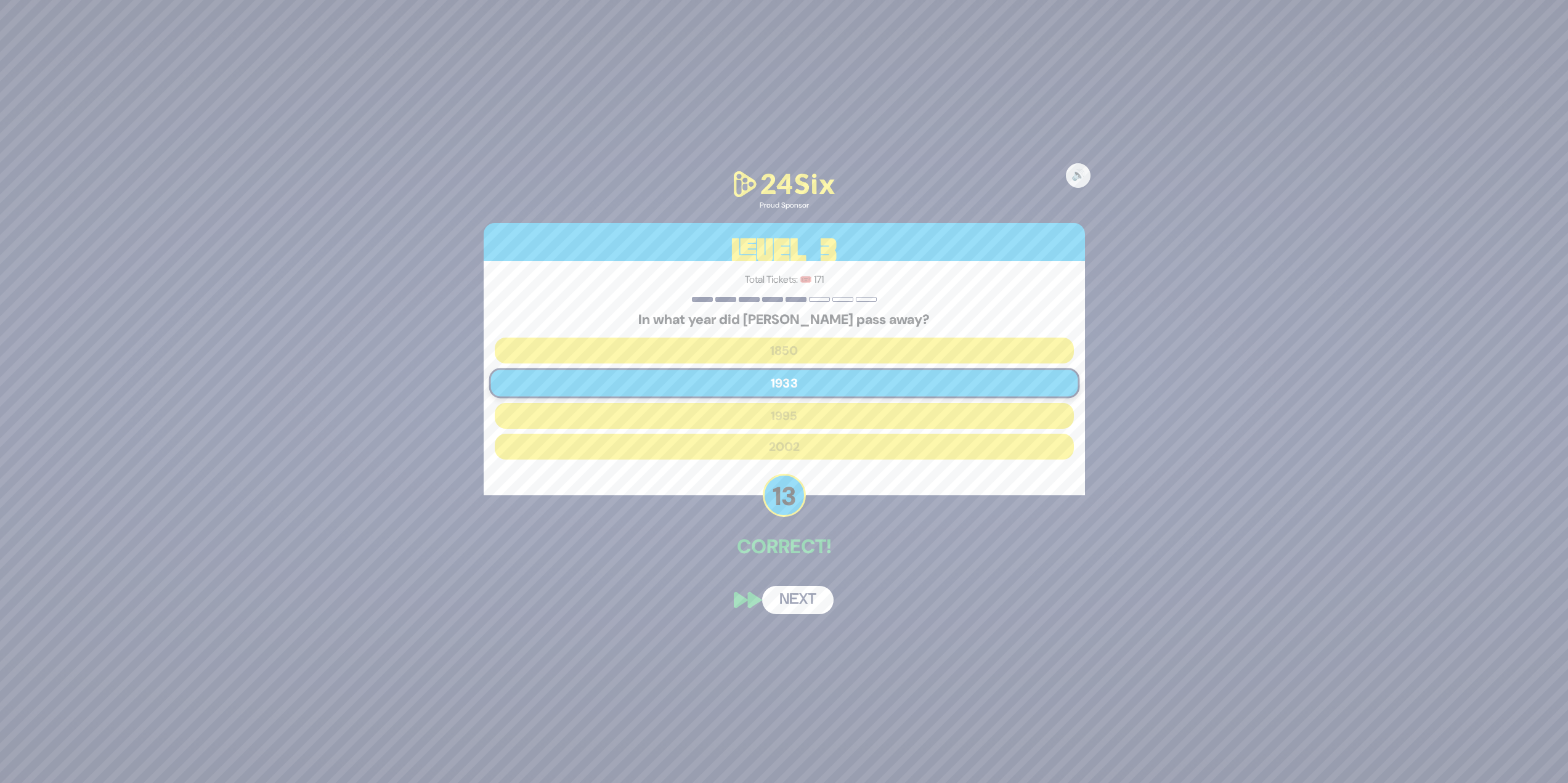
click at [813, 595] on button "Next" at bounding box center [798, 599] width 71 height 28
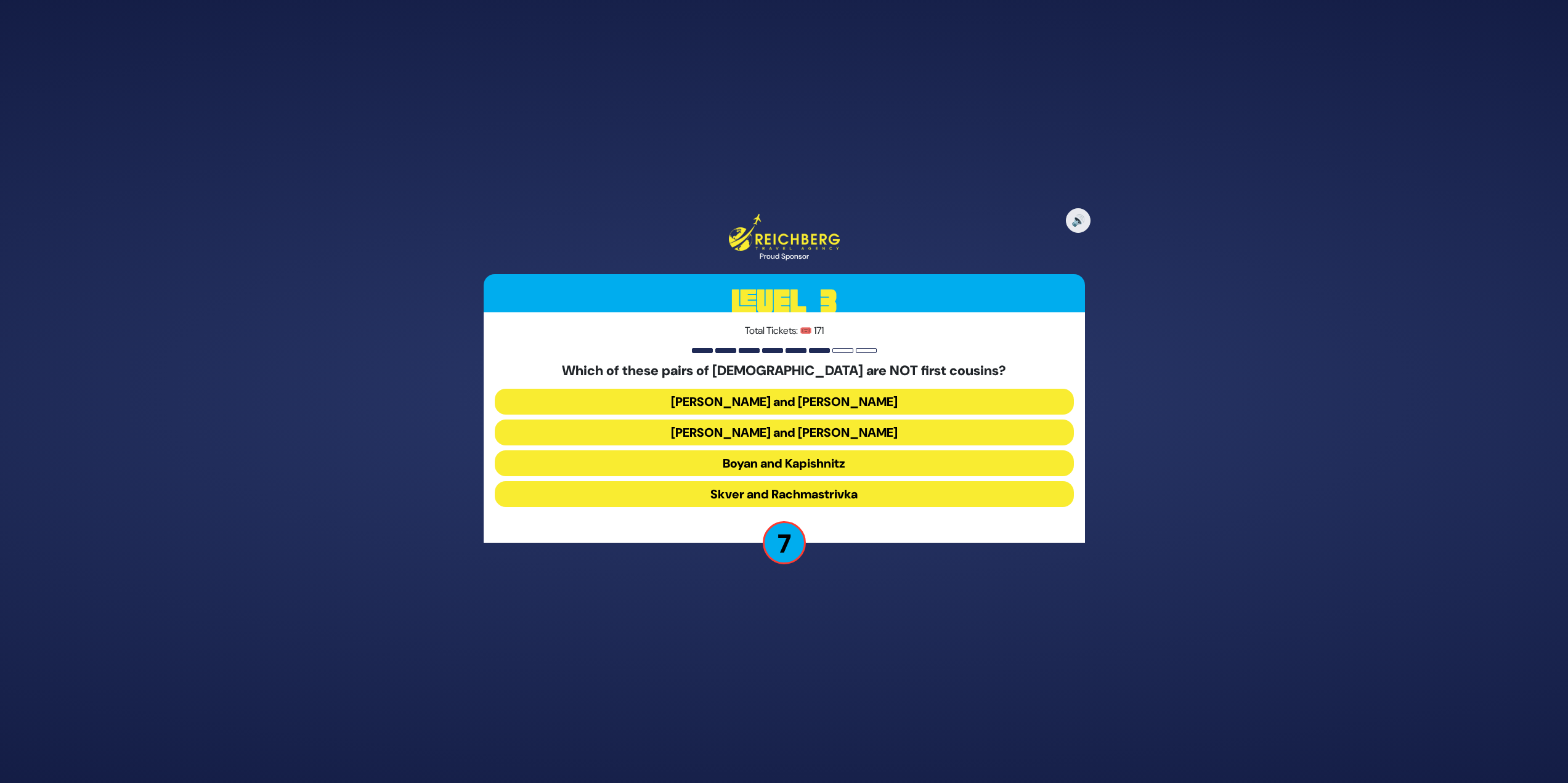
click at [880, 433] on button "[PERSON_NAME] and [PERSON_NAME]" at bounding box center [785, 433] width 579 height 26
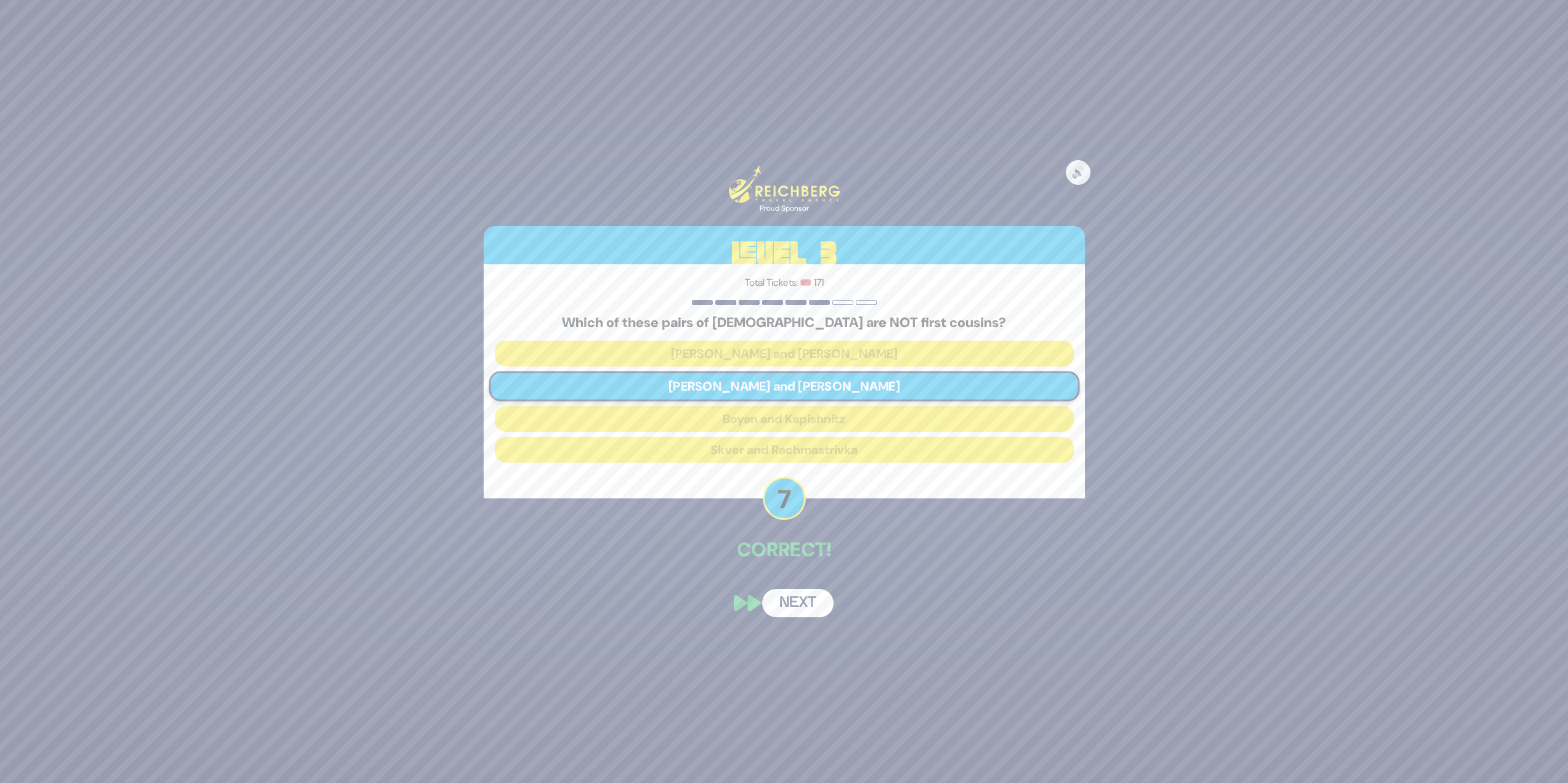
click at [808, 606] on button "Next" at bounding box center [798, 603] width 71 height 28
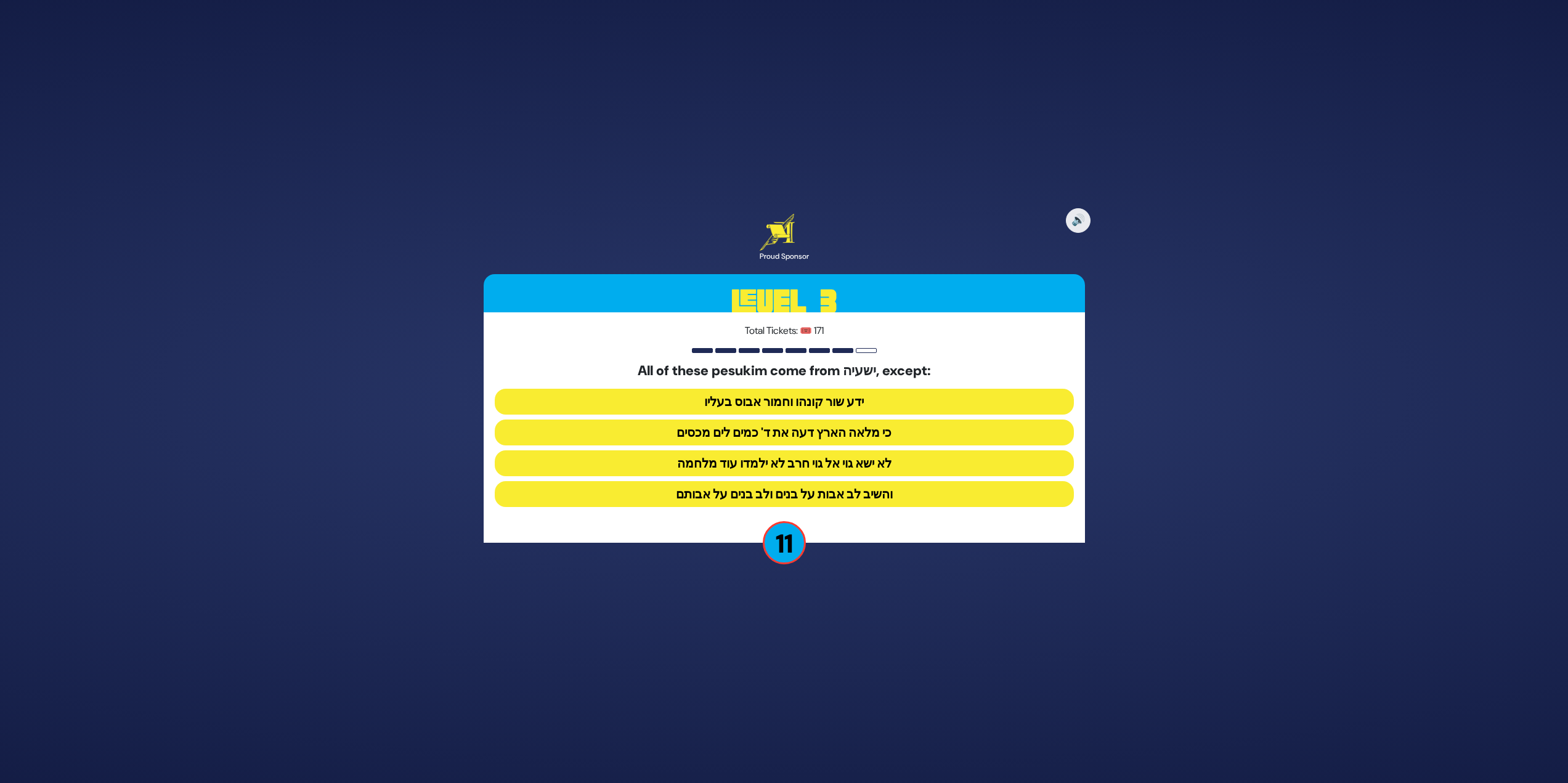
click at [921, 495] on button "והשיב לב אבות על בנים ולב בנים על אבותם" at bounding box center [785, 494] width 579 height 26
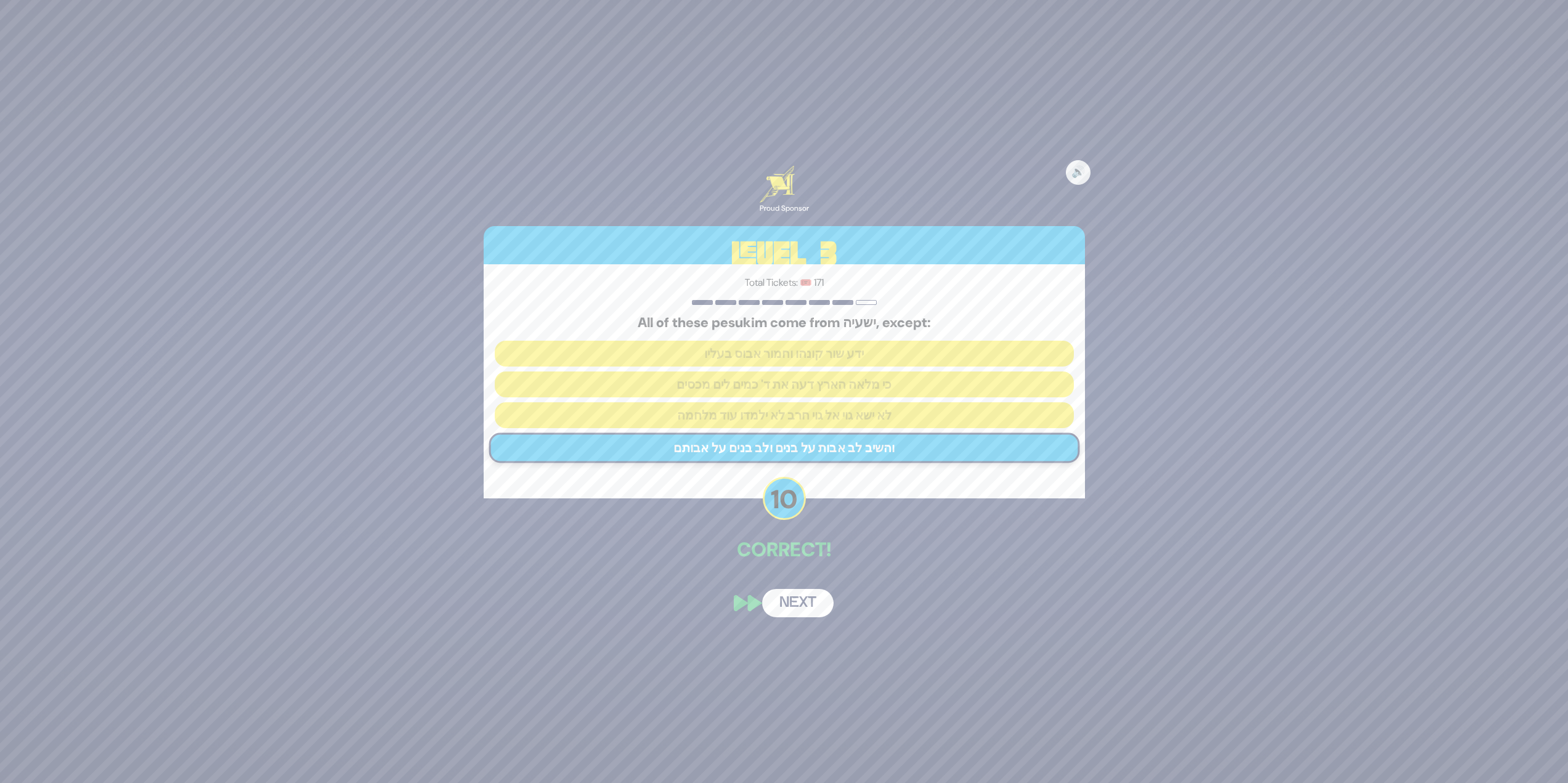
click at [808, 611] on button "Next" at bounding box center [798, 603] width 71 height 28
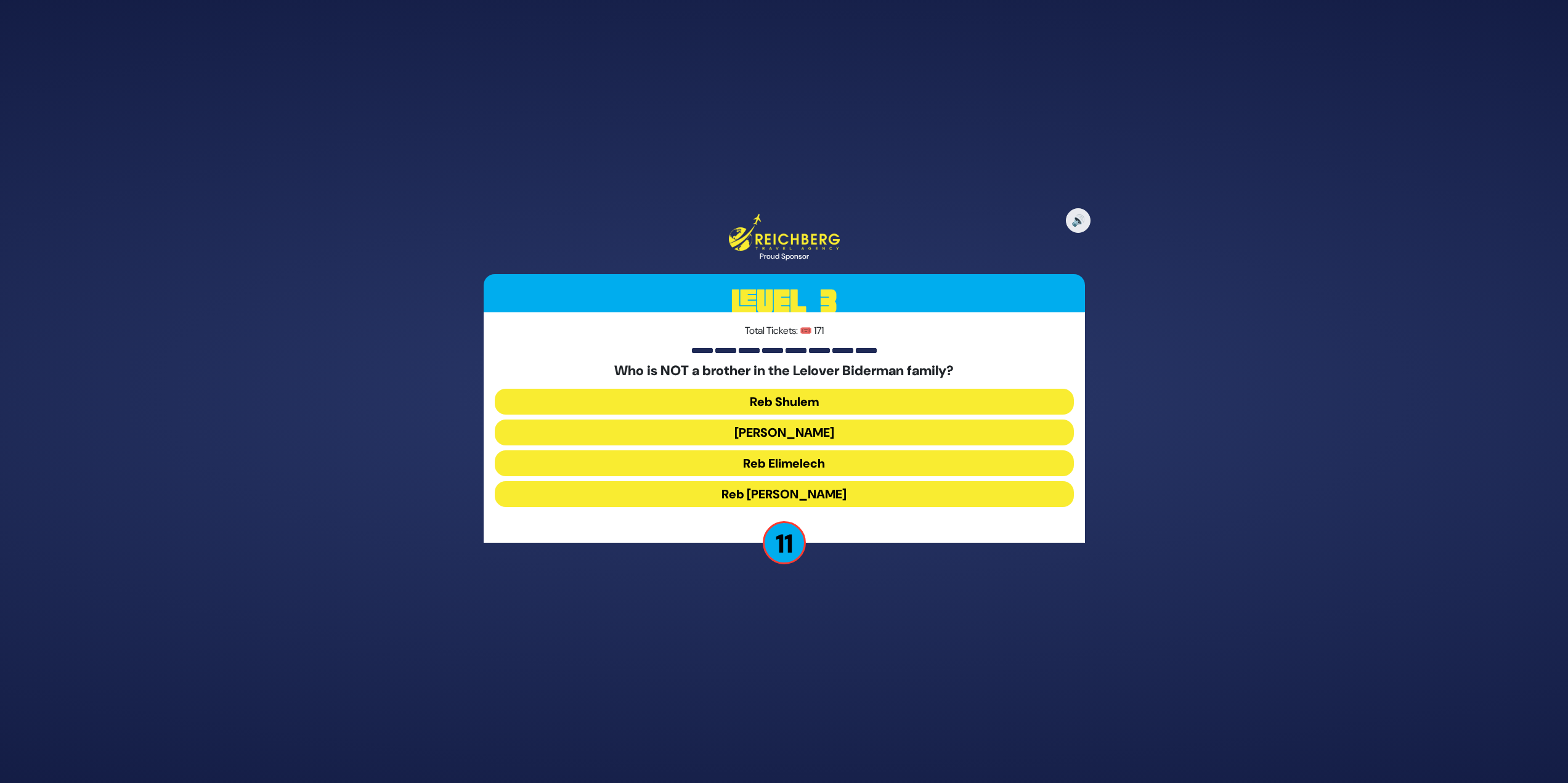
click at [970, 393] on button "Reb Shulem" at bounding box center [785, 402] width 579 height 26
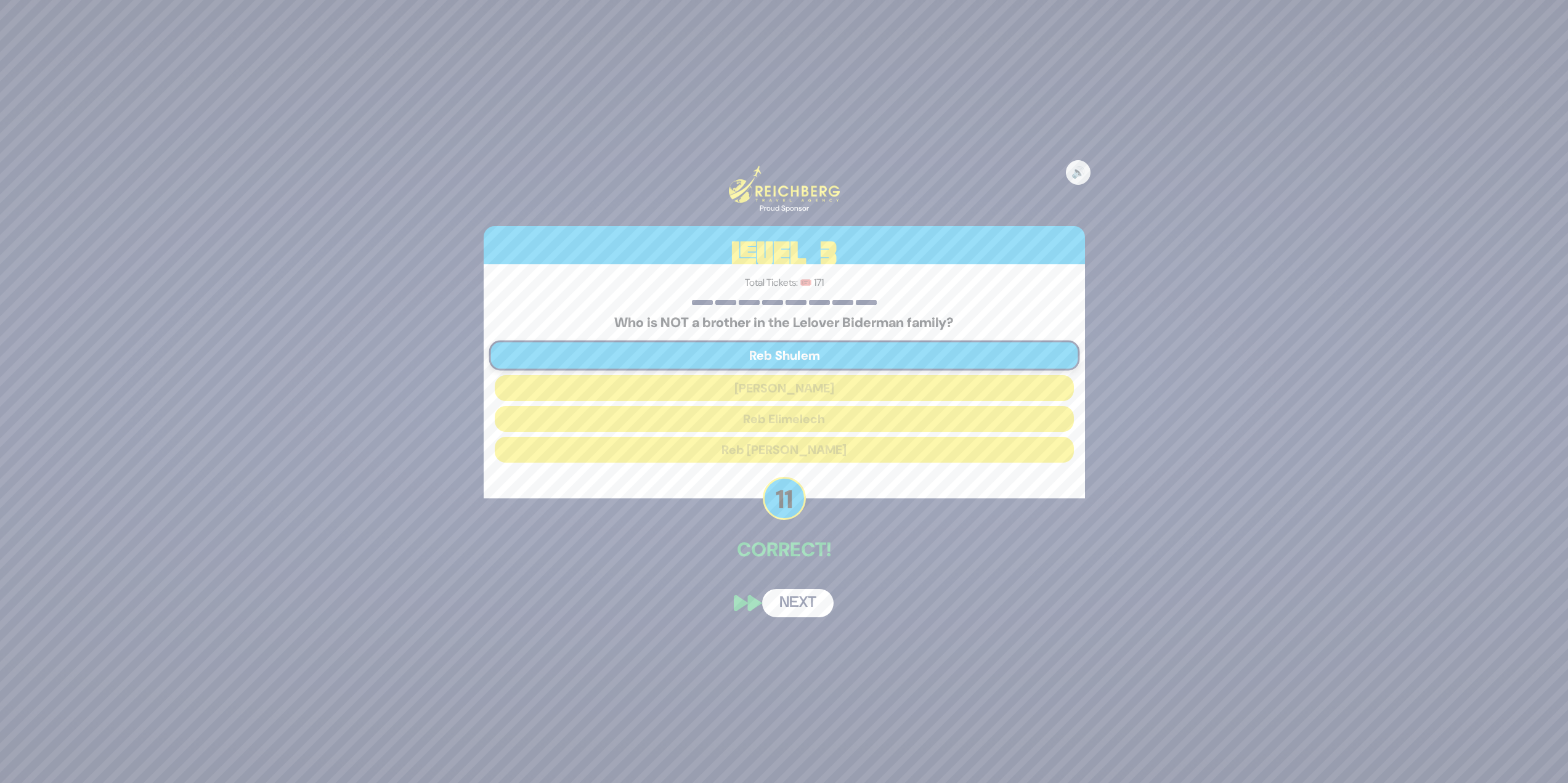
click at [807, 605] on button "Next" at bounding box center [798, 603] width 71 height 28
